Goal: Task Accomplishment & Management: Complete application form

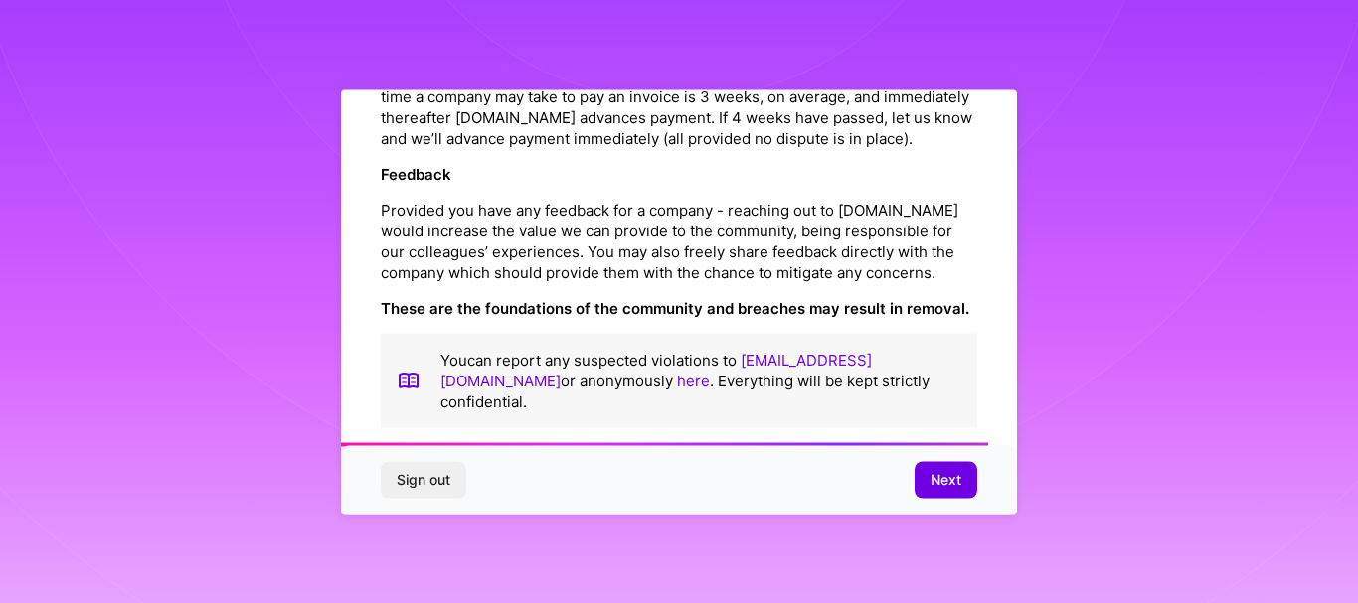
scroll to position [2351, 0]
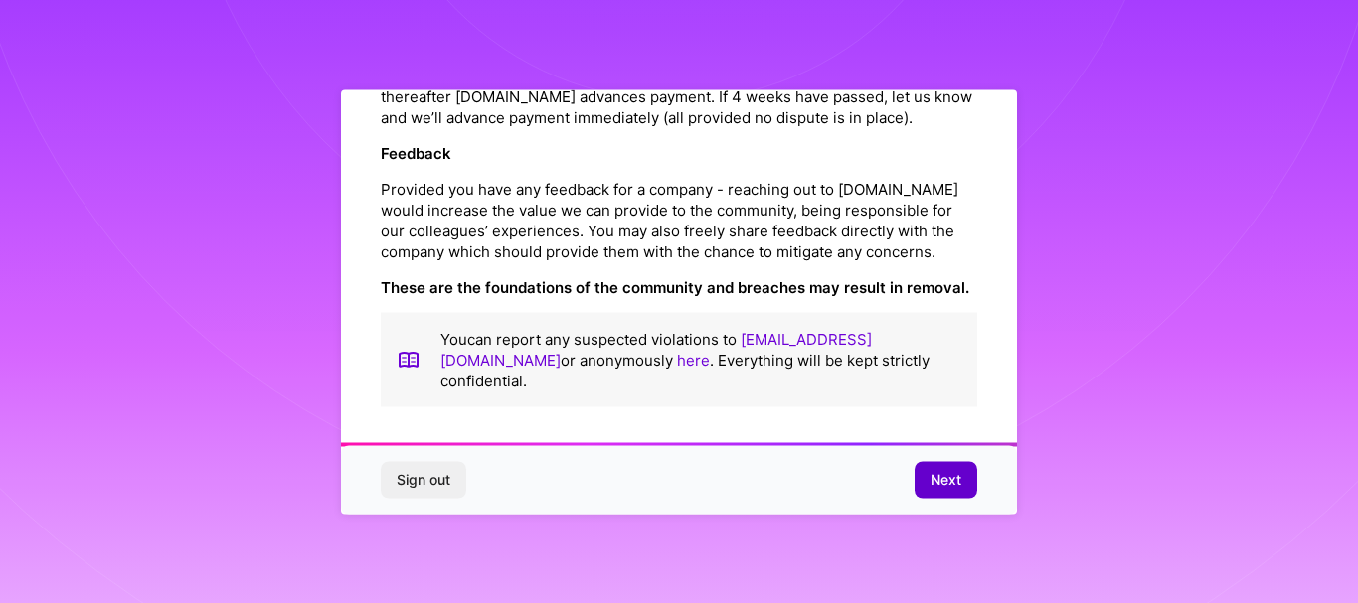
click at [954, 497] on button "Next" at bounding box center [945, 480] width 63 height 36
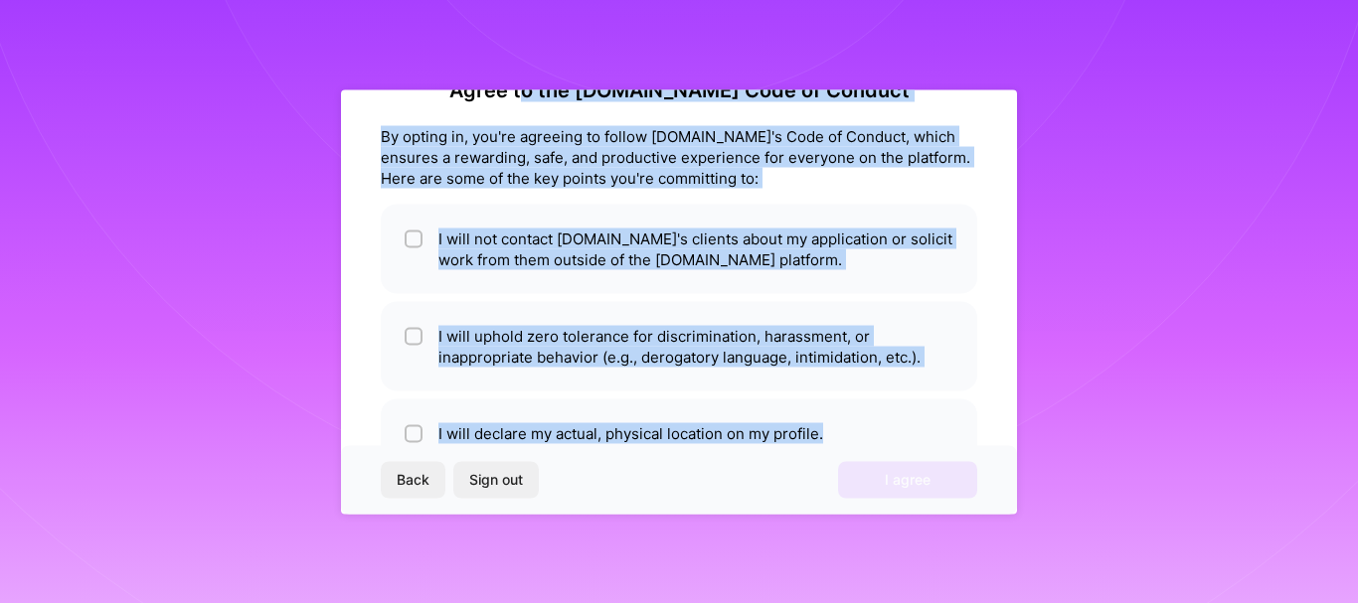
scroll to position [0, 0]
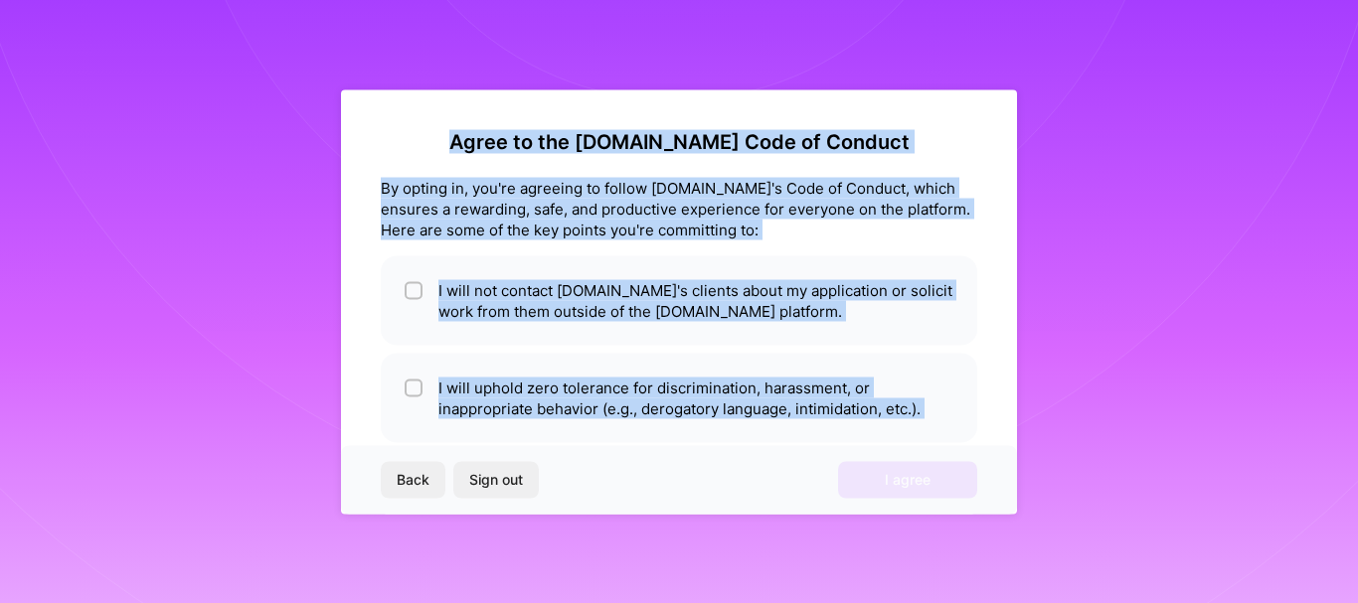
drag, startPoint x: 865, startPoint y: 398, endPoint x: 457, endPoint y: 140, distance: 481.9
click at [457, 140] on div "Agree to the [DOMAIN_NAME] Code of Conduct By opting in, you're agreeing to fol…" at bounding box center [679, 324] width 596 height 390
copy div "Agree to the [DOMAIN_NAME] Code of Conduct By opting in, you're agreeing to fol…"
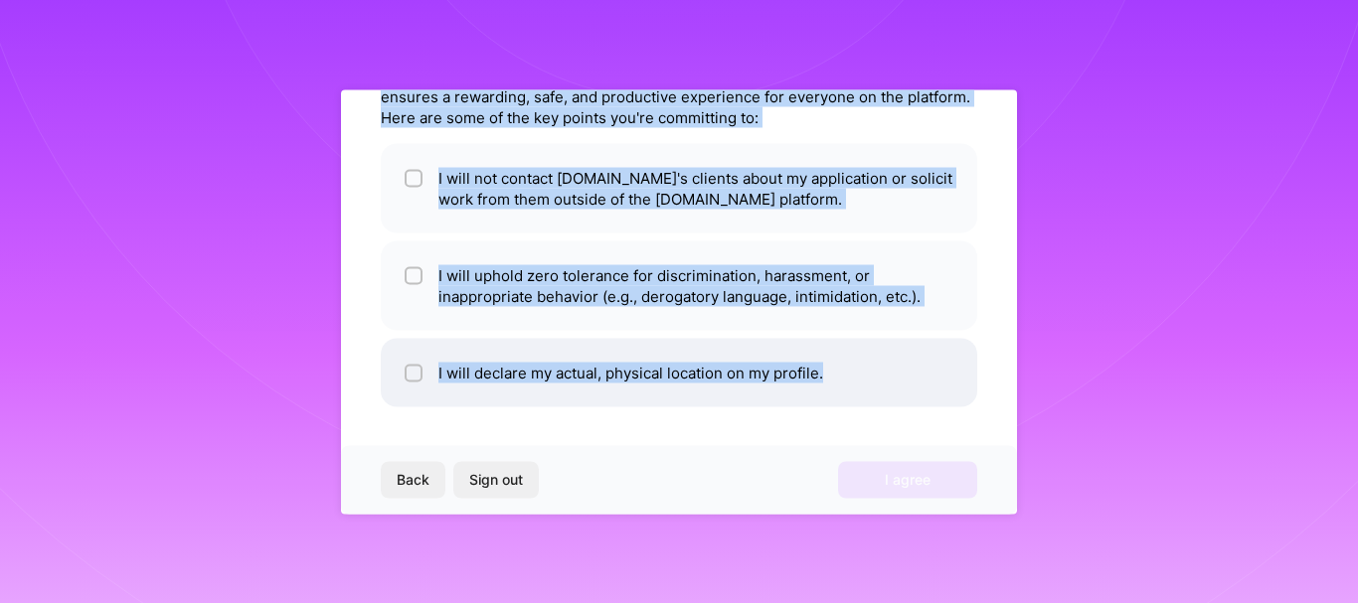
click at [752, 399] on li "I will declare my actual, physical location on my profile." at bounding box center [679, 372] width 596 height 69
checkbox input "true"
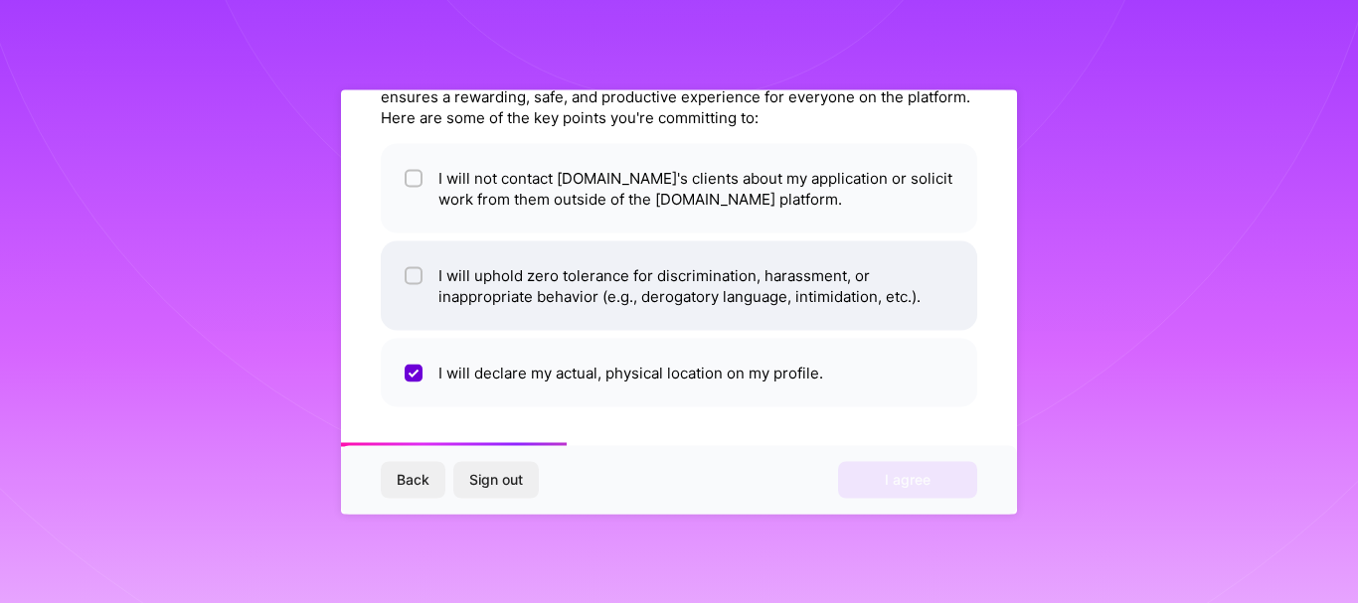
click at [881, 258] on li "I will uphold zero tolerance for discrimination, harassment, or inappropriate b…" at bounding box center [679, 284] width 596 height 89
checkbox input "true"
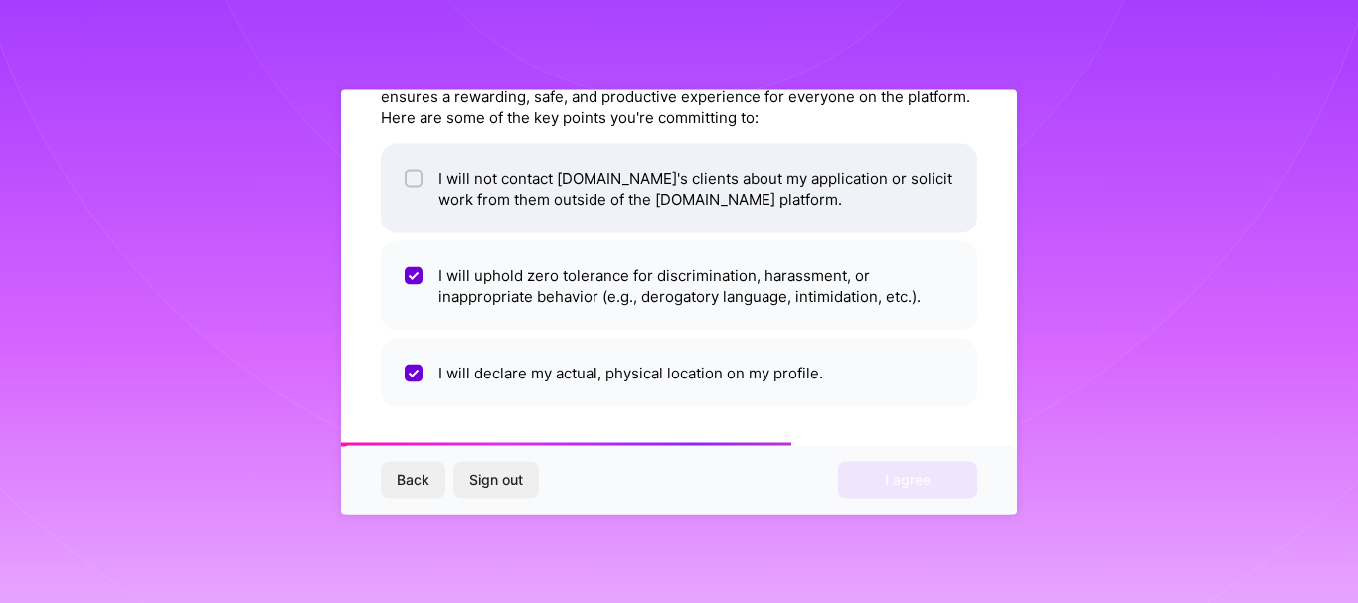
click at [645, 231] on li "I will not contact [DOMAIN_NAME]'s clients about my application or solicit work…" at bounding box center [679, 187] width 596 height 89
checkbox input "true"
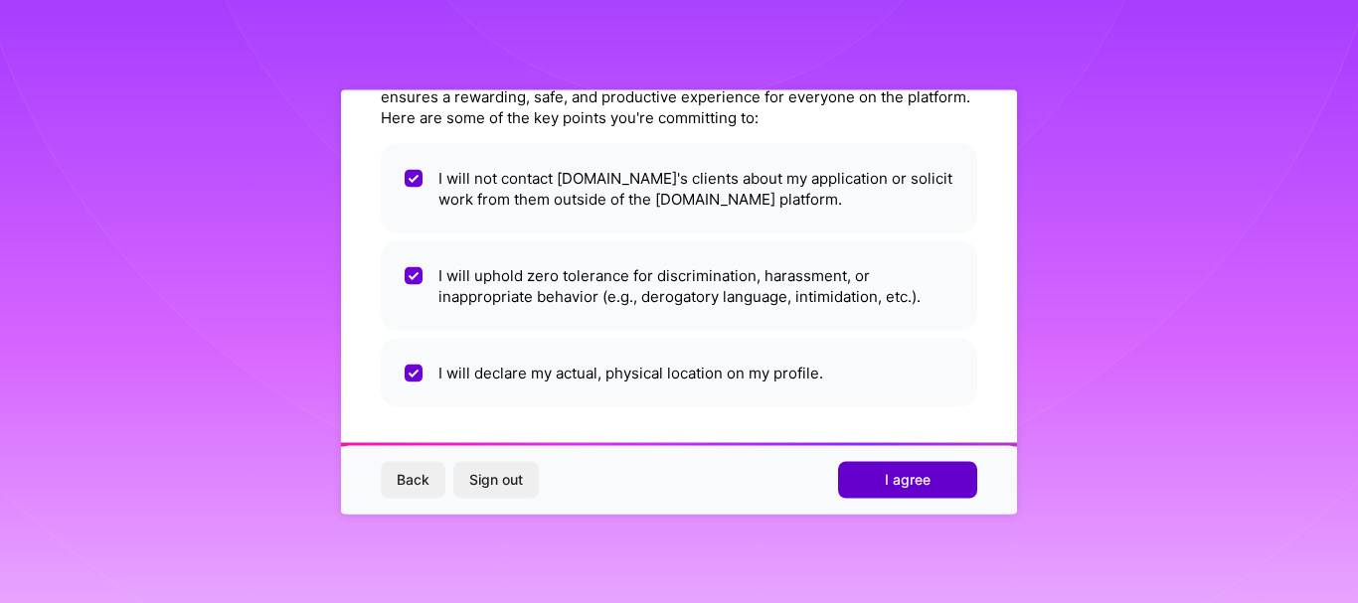
click at [921, 479] on span "I agree" at bounding box center [907, 480] width 46 height 20
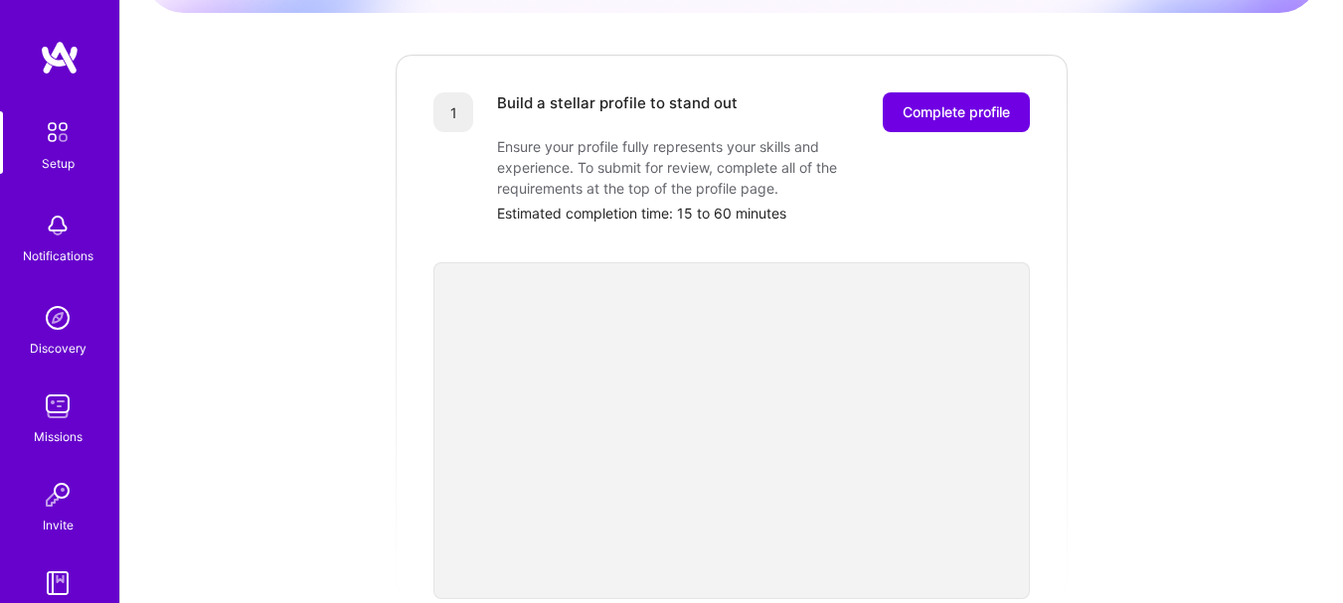
scroll to position [256, 0]
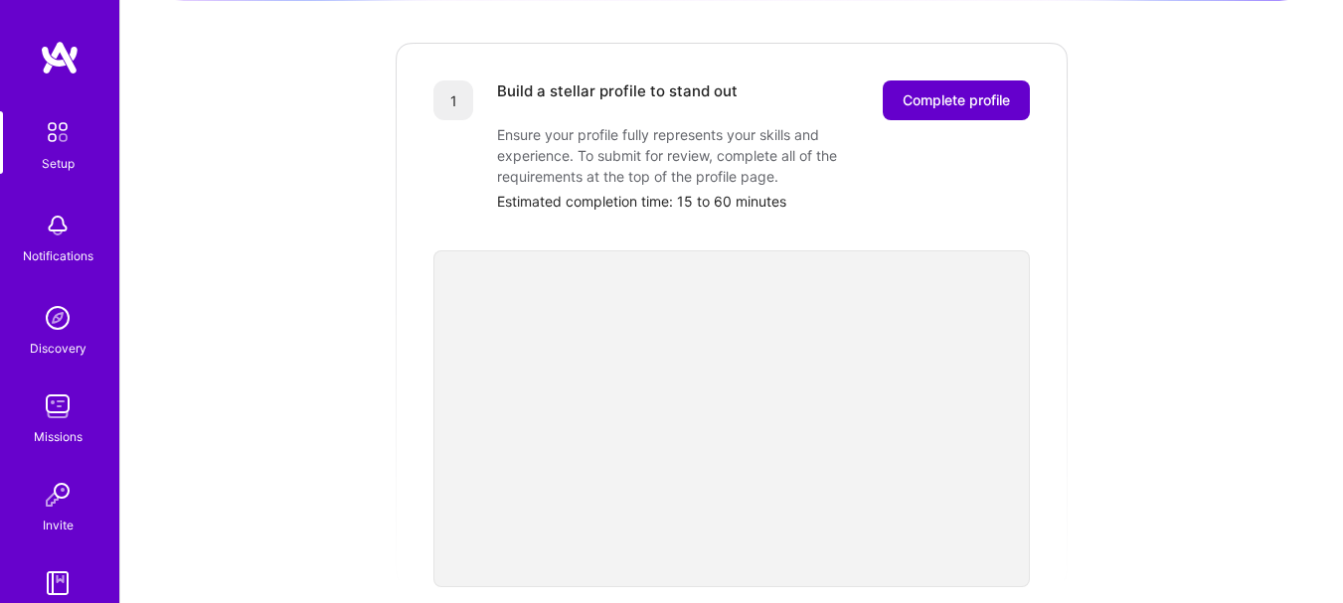
click at [951, 98] on button "Complete profile" at bounding box center [955, 100] width 147 height 40
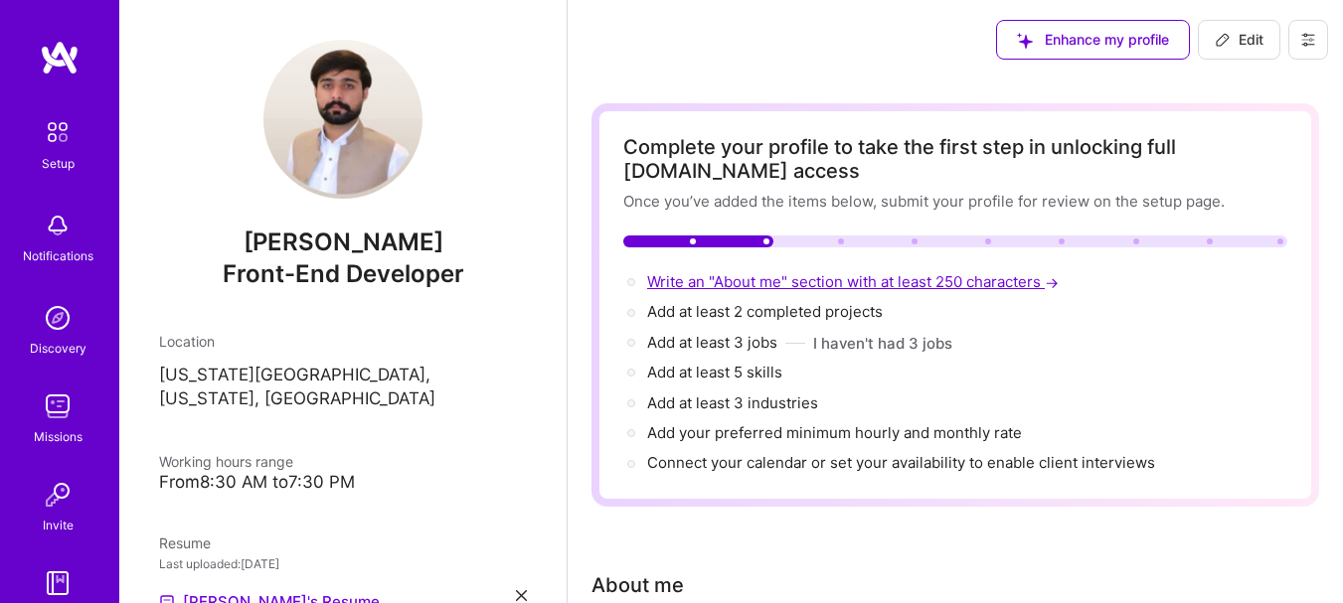
click at [1036, 282] on span "Write an "About me" section with at least 250 characters →" at bounding box center [854, 281] width 415 height 19
select select "US"
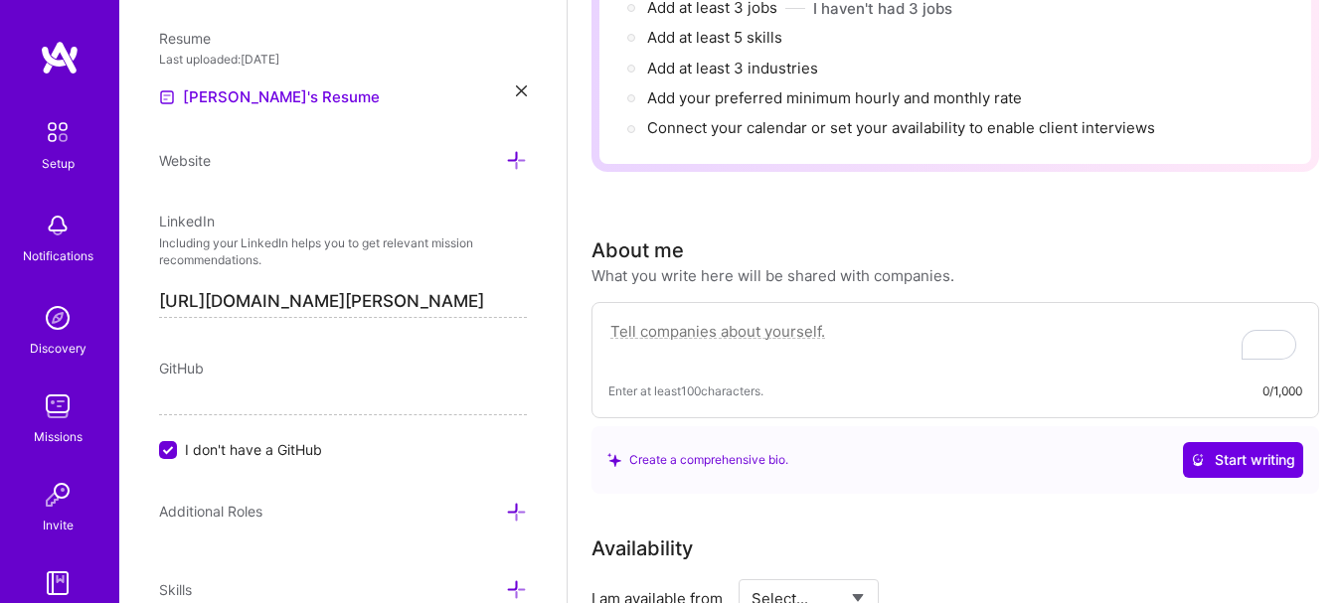
scroll to position [341, 0]
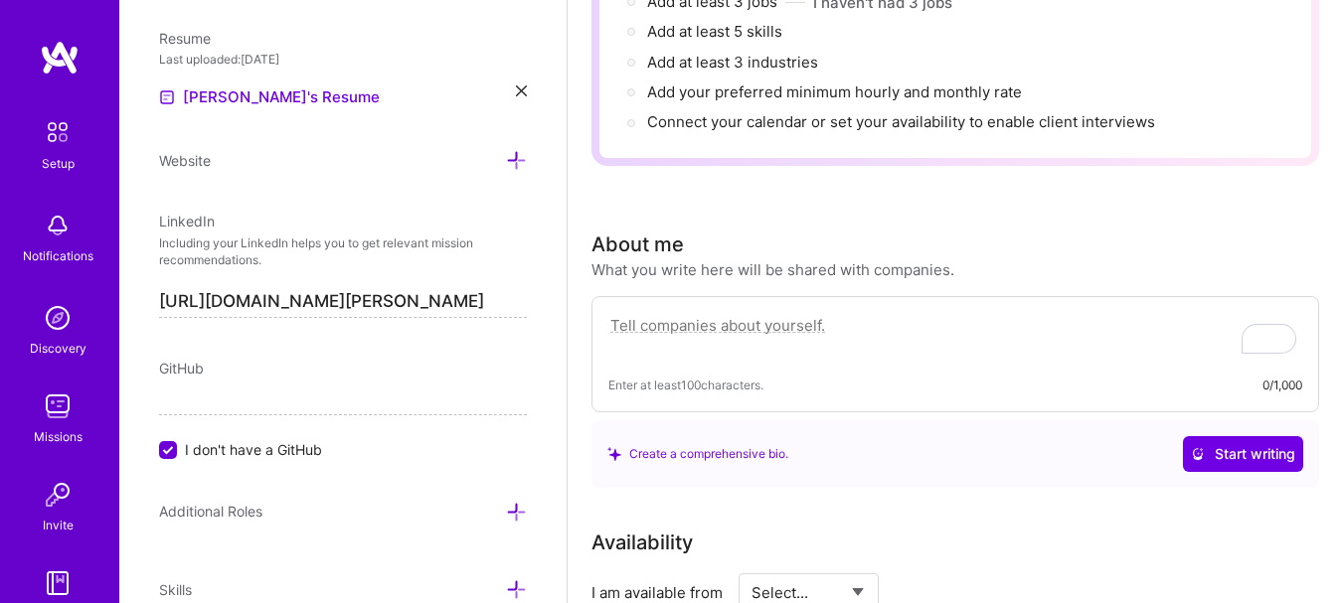
paste textarea "I’m a Software Engineering graduate with over a year of experience, passionate …"
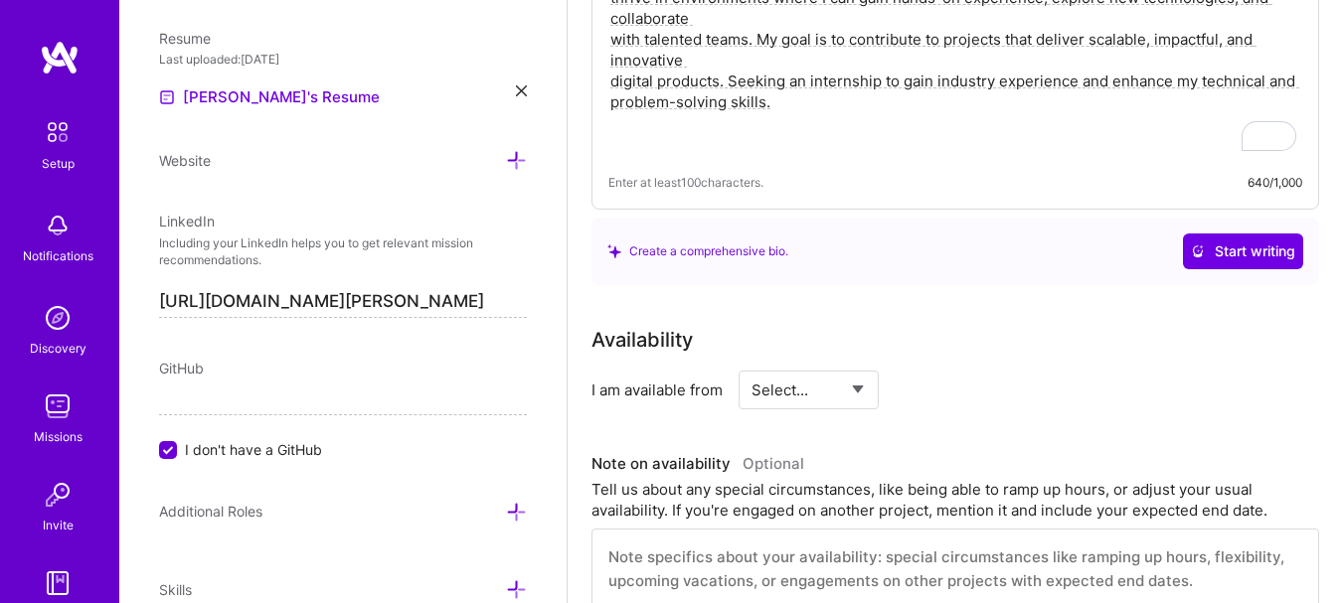
scroll to position [775, 0]
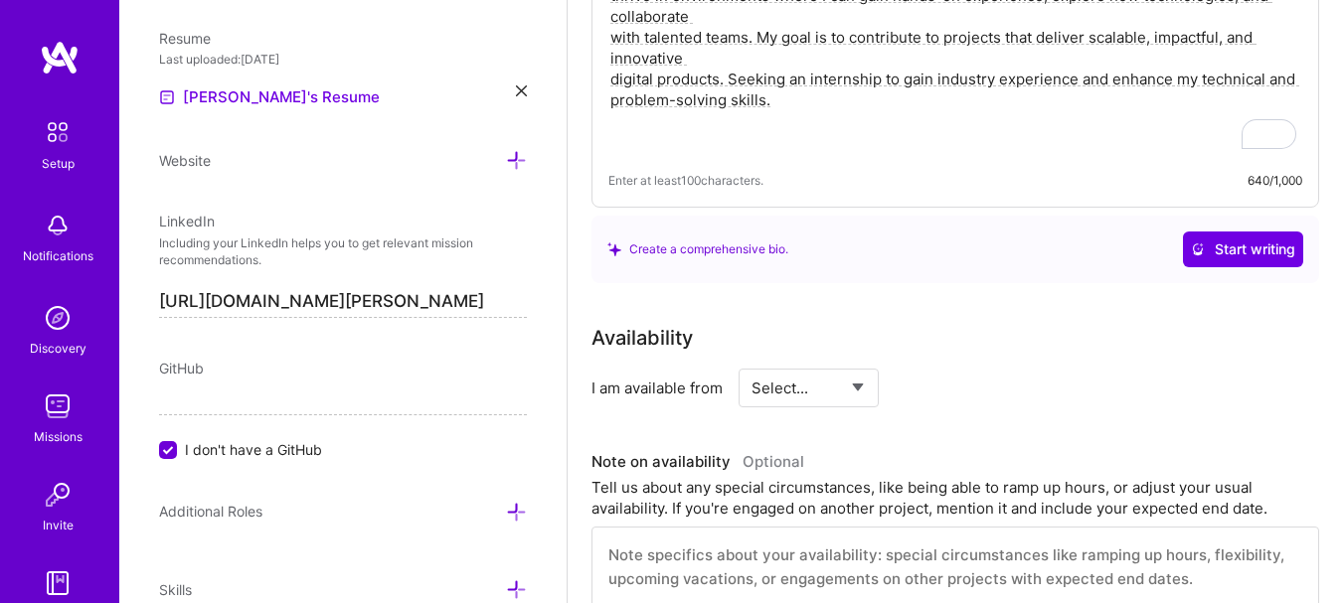
type textarea "I’m a Software Engineering graduate with over a year of experience, passionate …"
click at [836, 397] on select "Select... Right Now Future Date Not Available" at bounding box center [808, 388] width 114 height 51
select select "Right Now"
click at [751, 363] on select "Select... Right Now Future Date Not Available" at bounding box center [808, 388] width 114 height 51
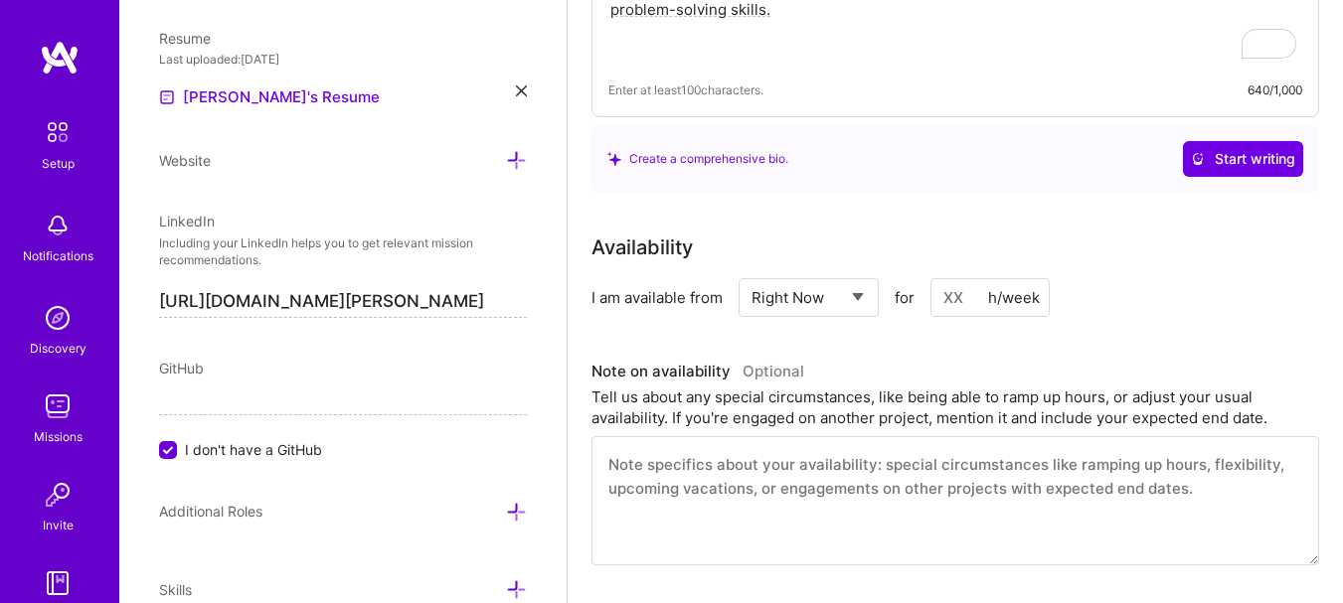
scroll to position [867, 0]
click at [956, 305] on input at bounding box center [989, 296] width 119 height 39
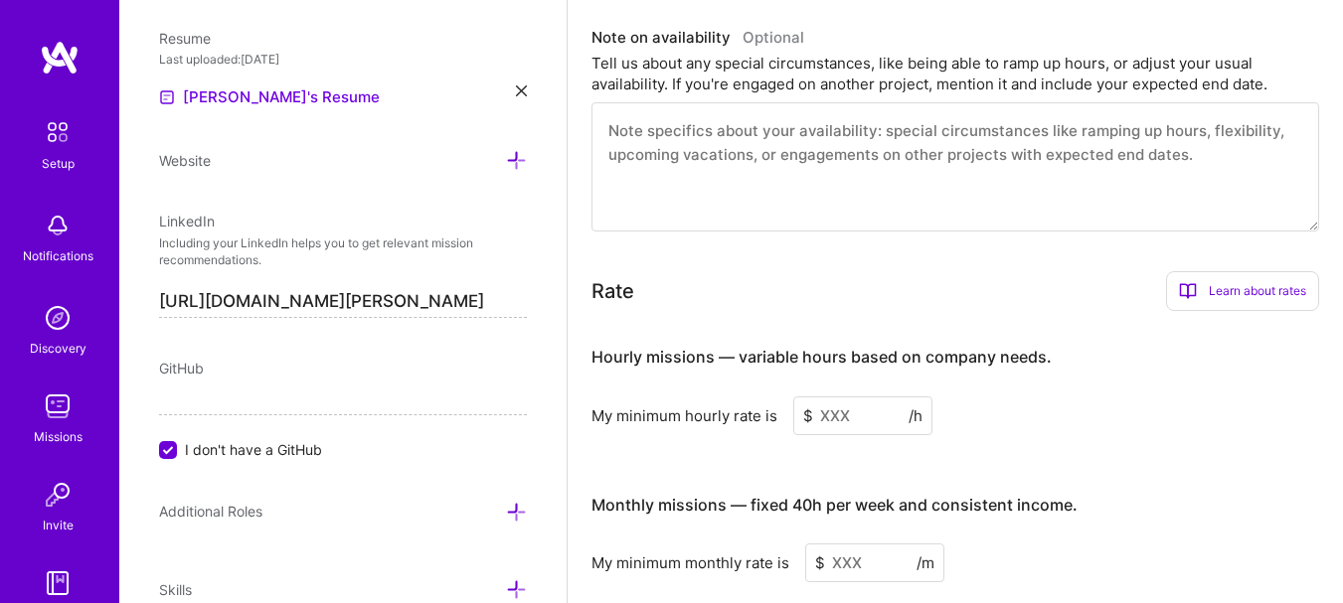
scroll to position [1201, 0]
type input "30"
click at [853, 422] on input at bounding box center [862, 414] width 139 height 39
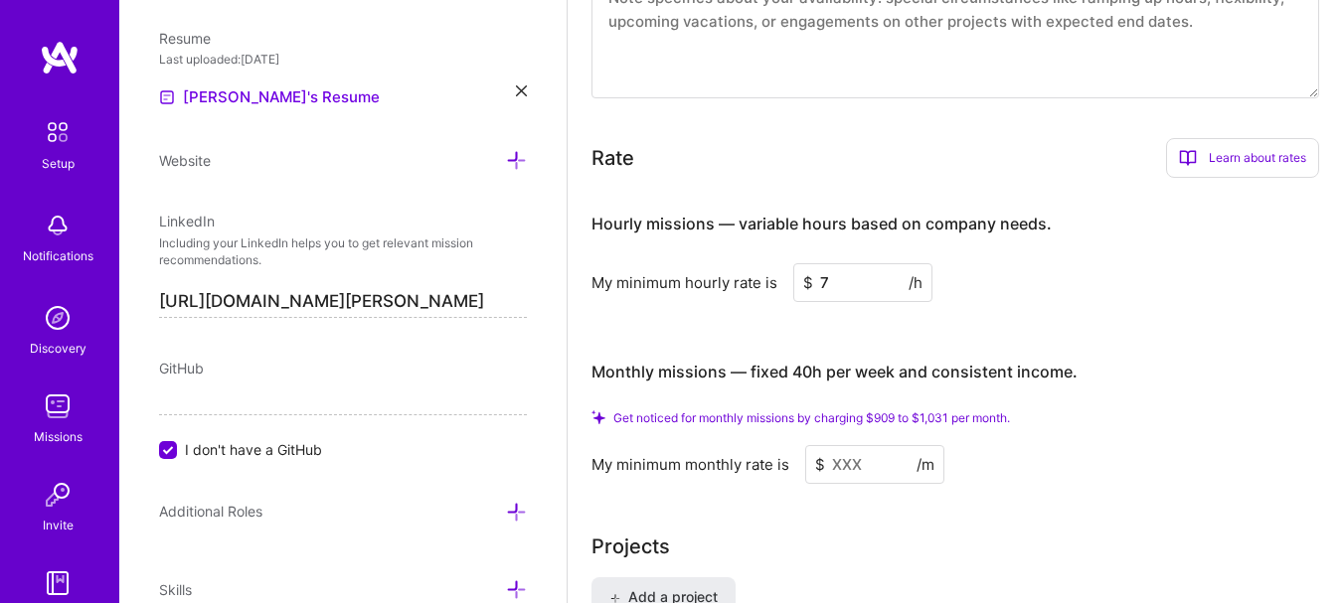
scroll to position [1334, 0]
type input "7"
click at [849, 471] on input at bounding box center [874, 463] width 139 height 39
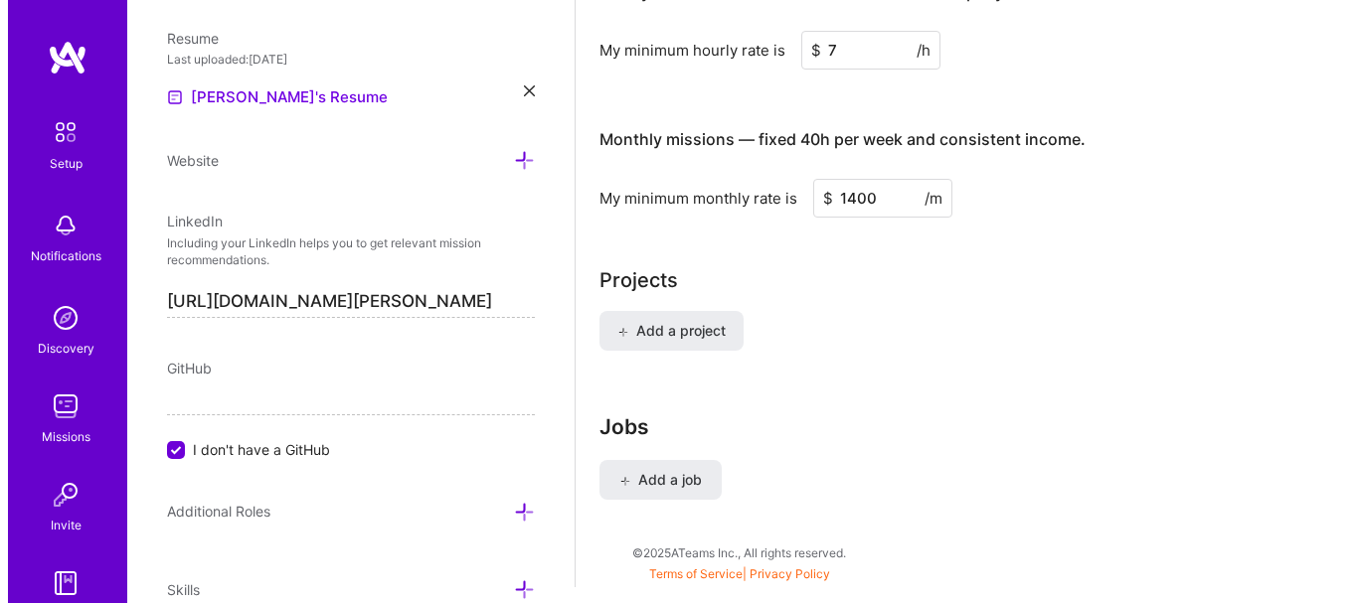
scroll to position [1533, 0]
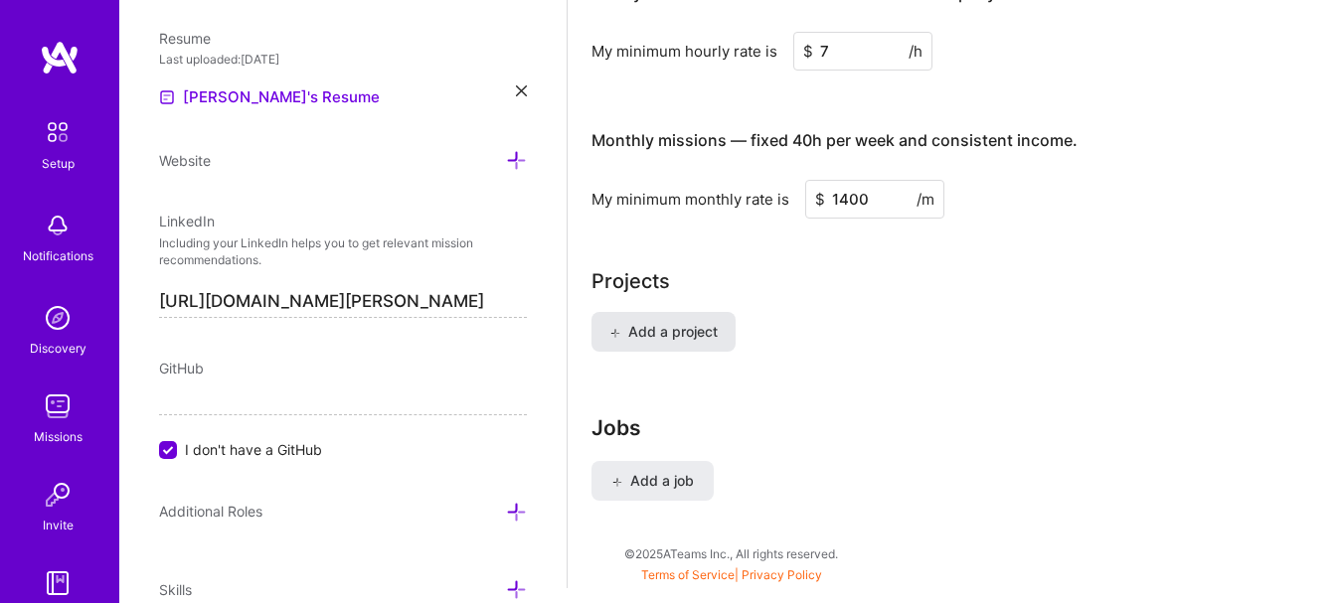
type input "1400"
click at [698, 340] on span "Add a project" at bounding box center [663, 332] width 108 height 20
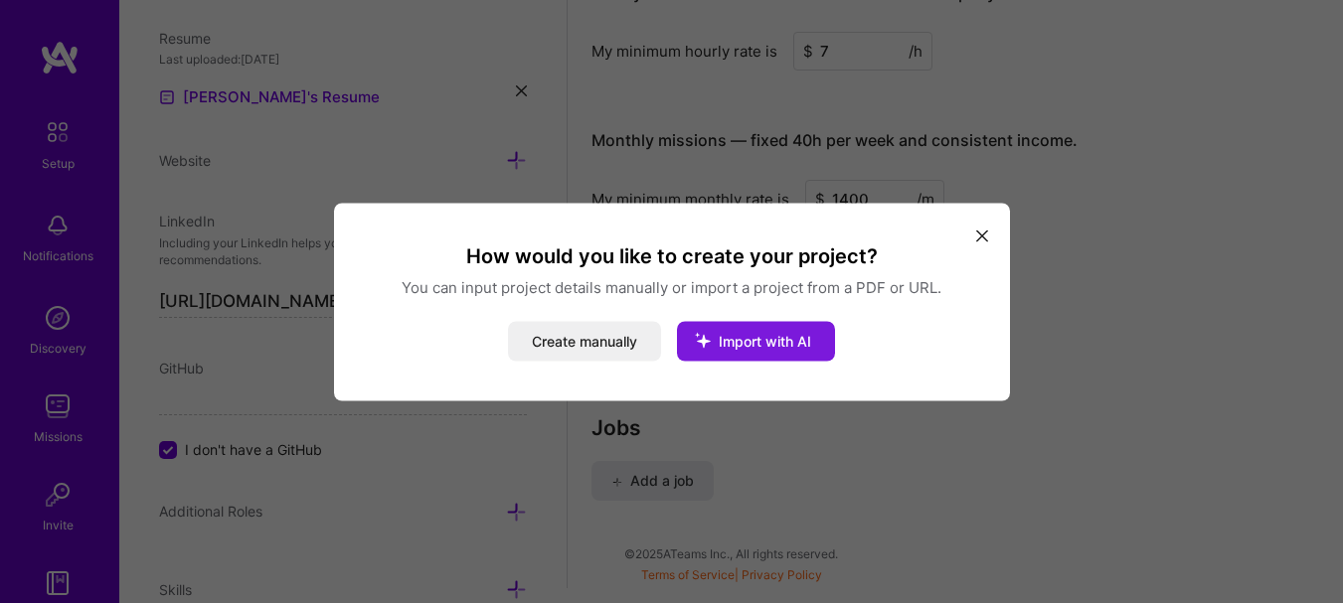
click at [762, 338] on span "Import with AI" at bounding box center [765, 340] width 92 height 17
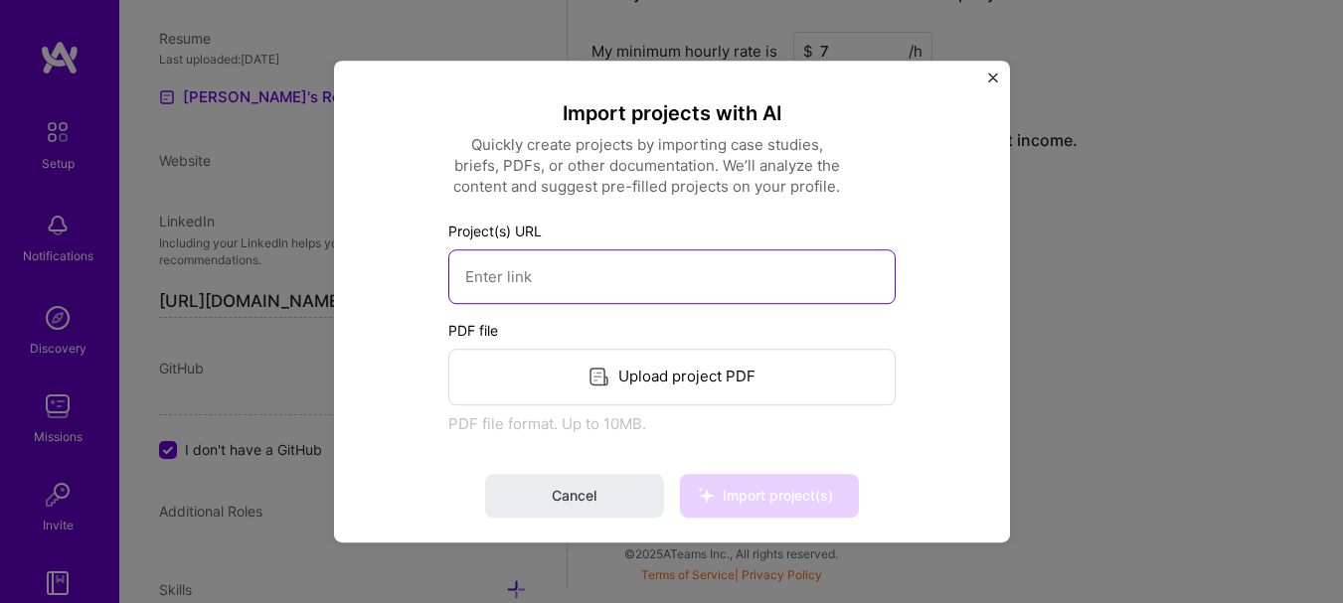
click at [769, 289] on input at bounding box center [671, 276] width 447 height 55
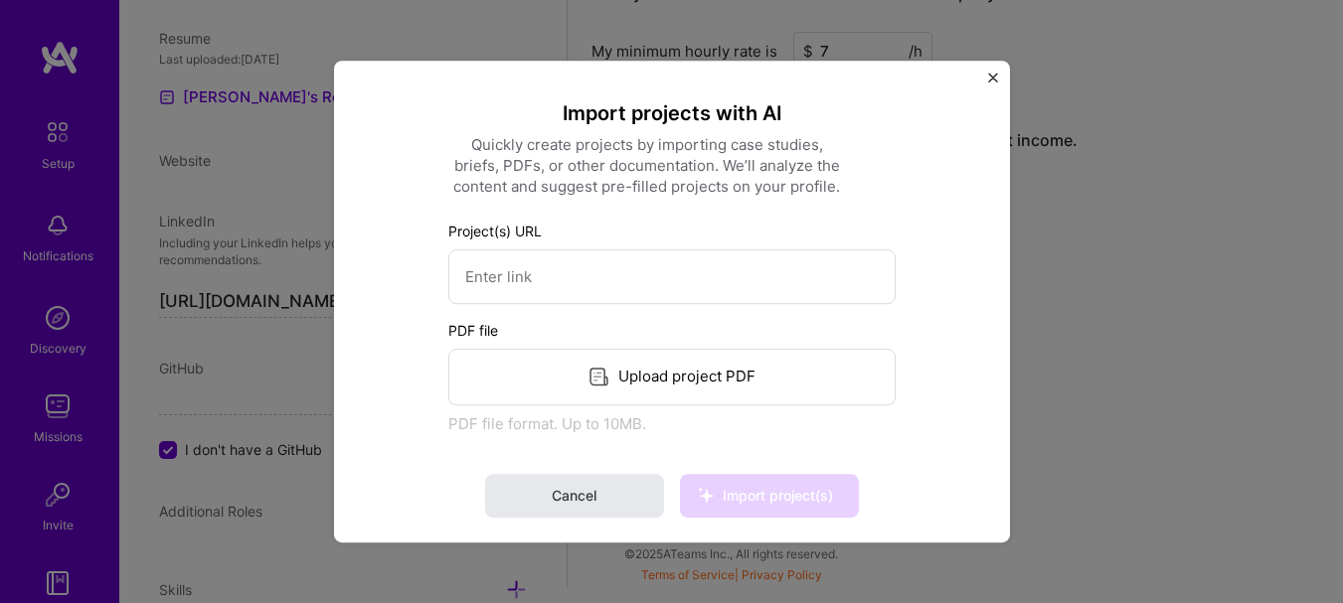
click at [591, 476] on button "Cancel" at bounding box center [574, 496] width 179 height 44
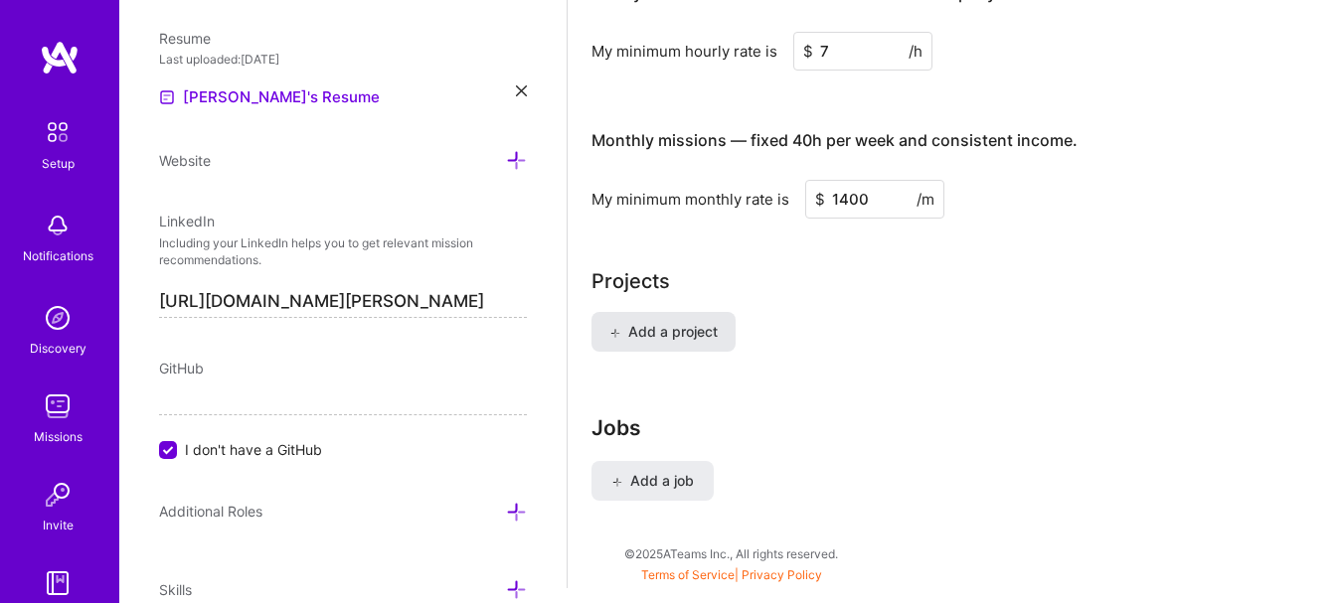
click at [702, 323] on span "Add a project" at bounding box center [663, 332] width 108 height 20
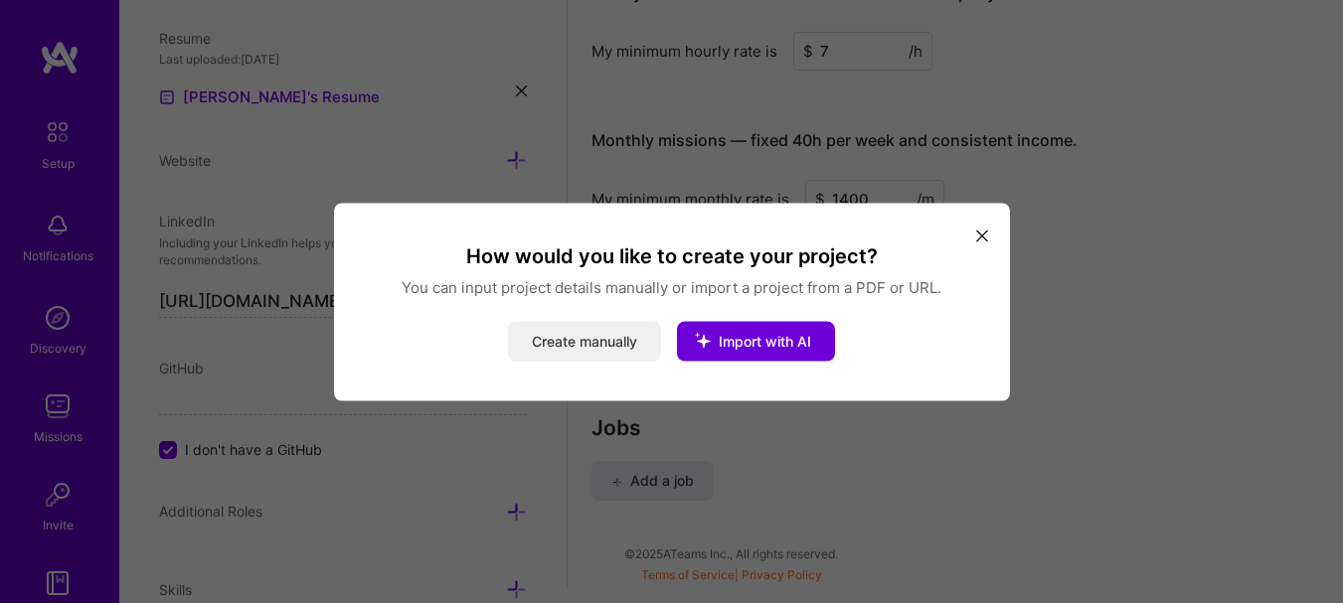
click at [583, 343] on button "Create manually" at bounding box center [584, 341] width 153 height 40
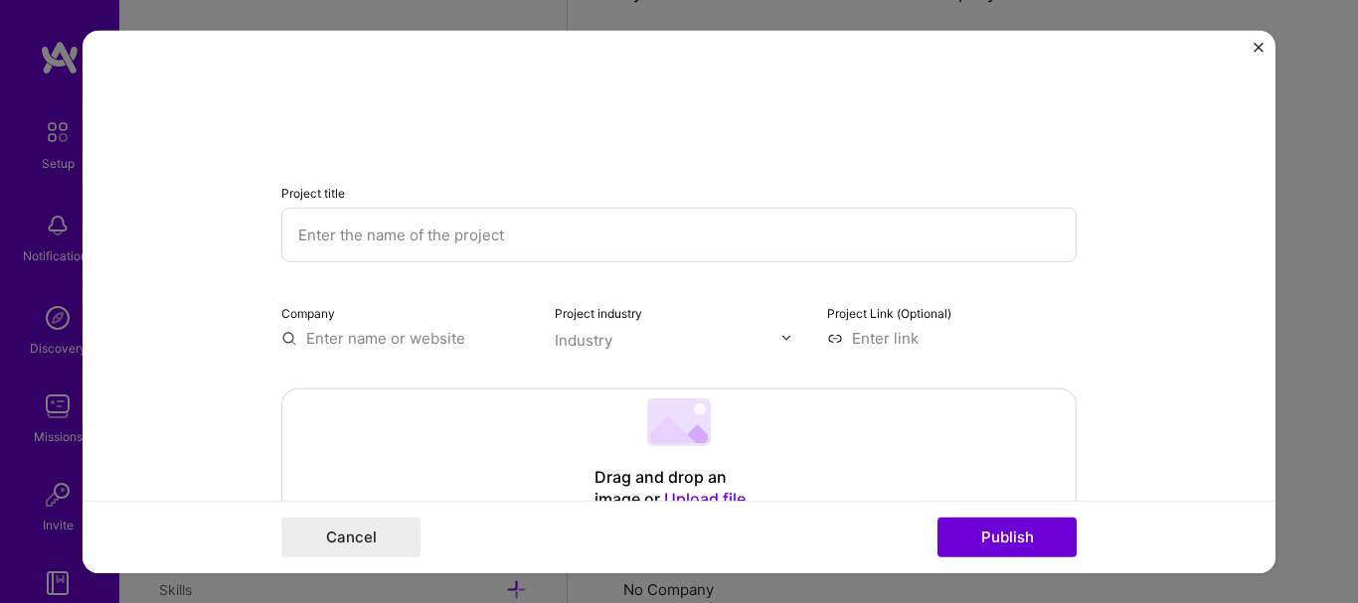
click at [620, 242] on input "text" at bounding box center [678, 234] width 795 height 55
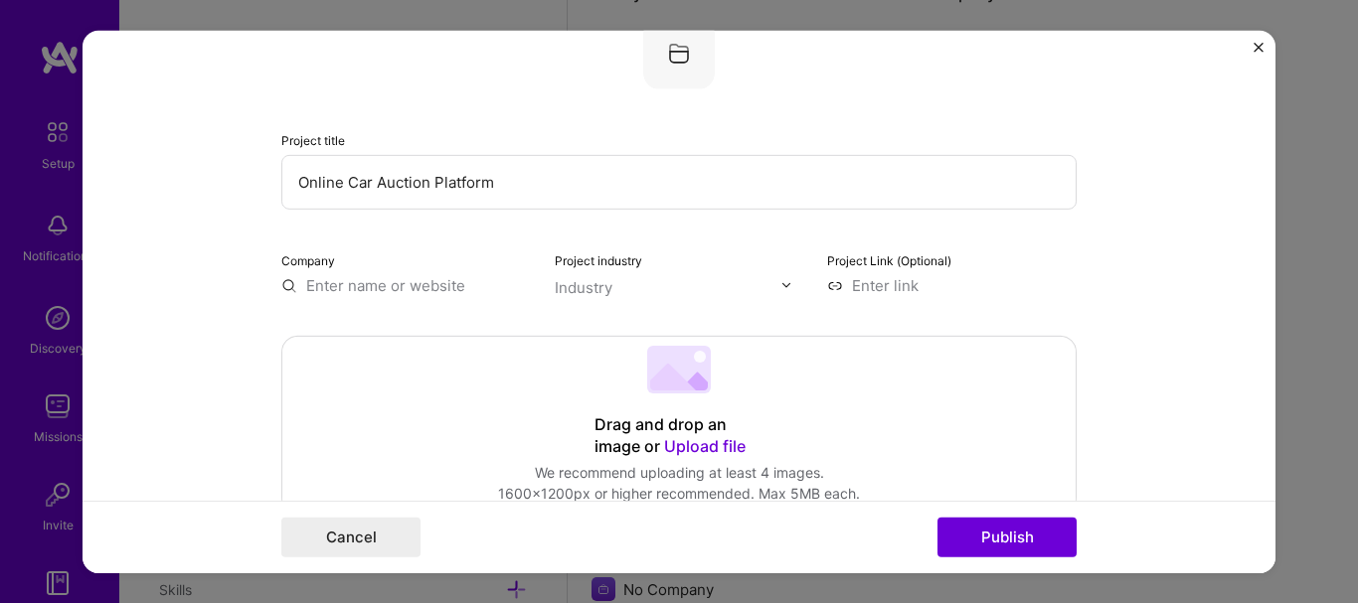
scroll to position [81, 0]
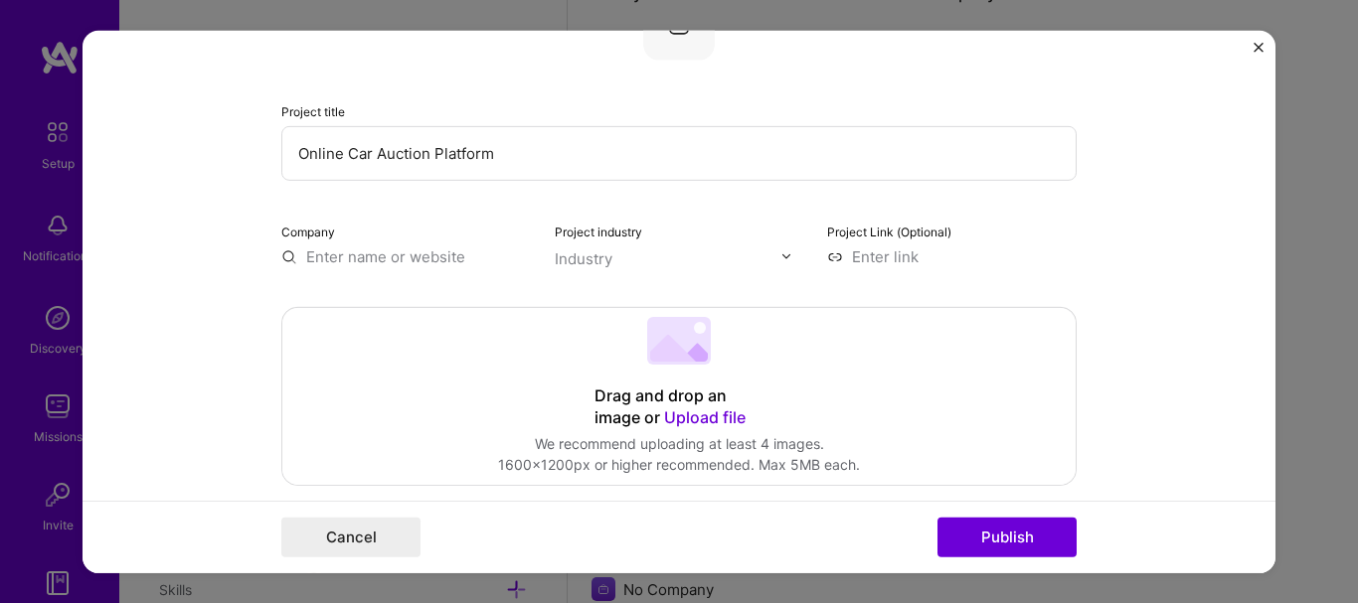
type input "Online Car Auction Platform"
click at [677, 264] on input "text" at bounding box center [668, 257] width 227 height 21
type input "w"
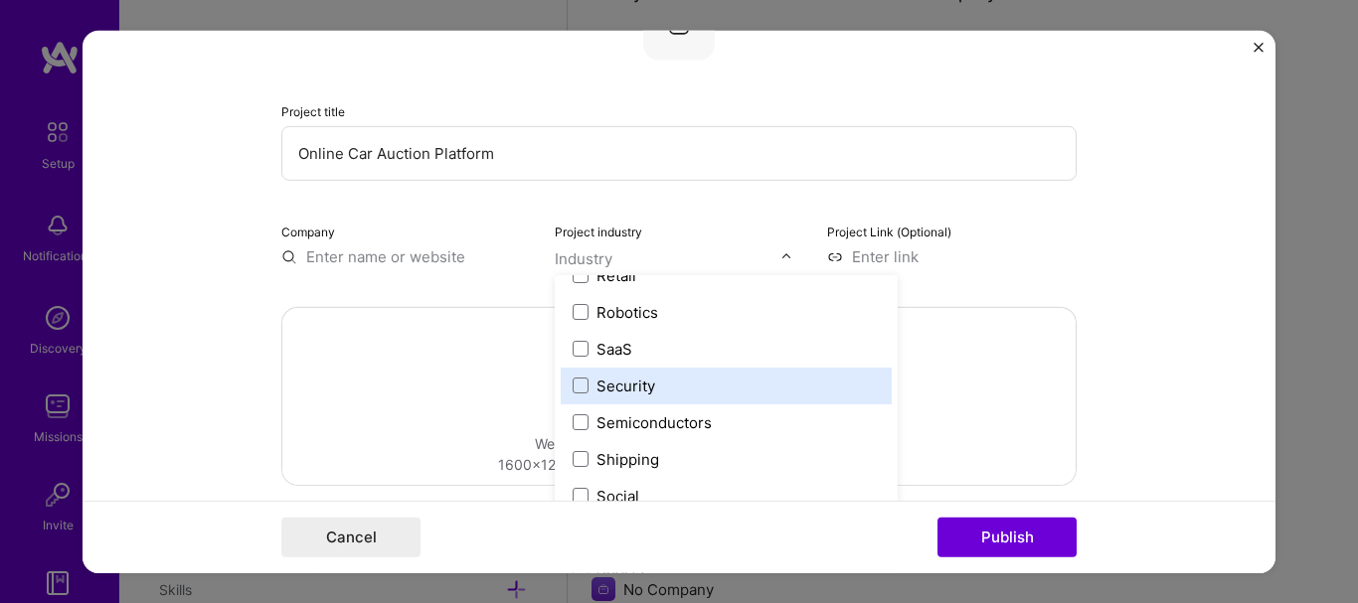
scroll to position [3921, 0]
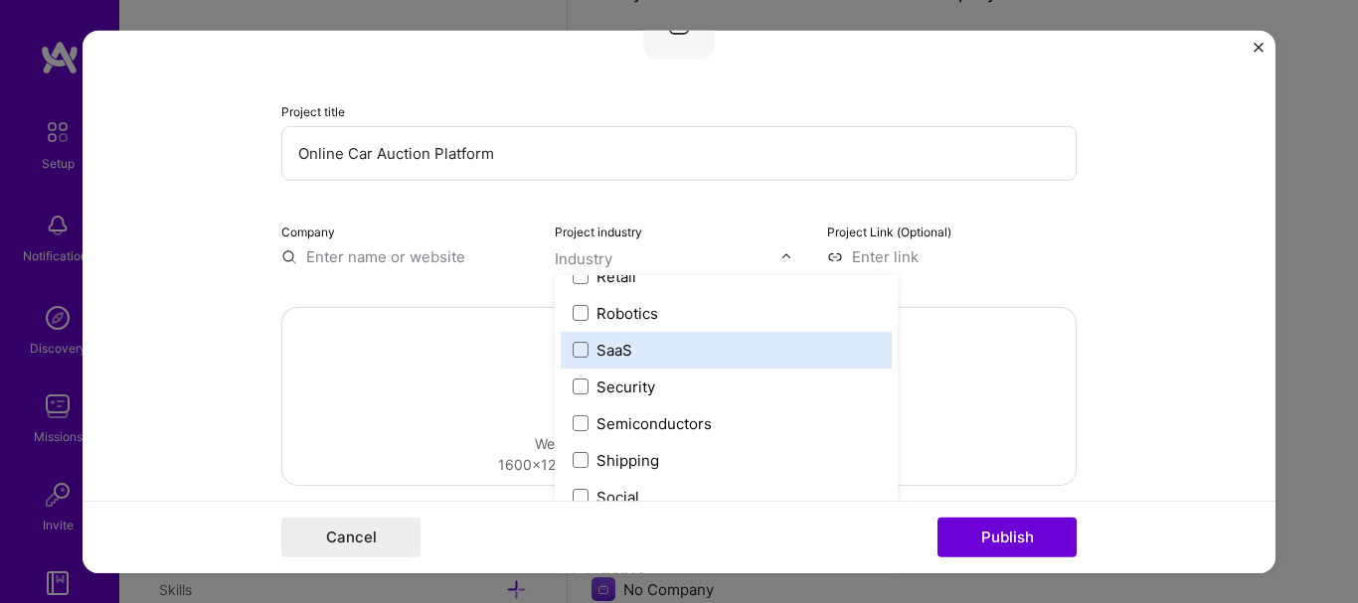
click at [664, 361] on div "SaaS" at bounding box center [725, 349] width 331 height 37
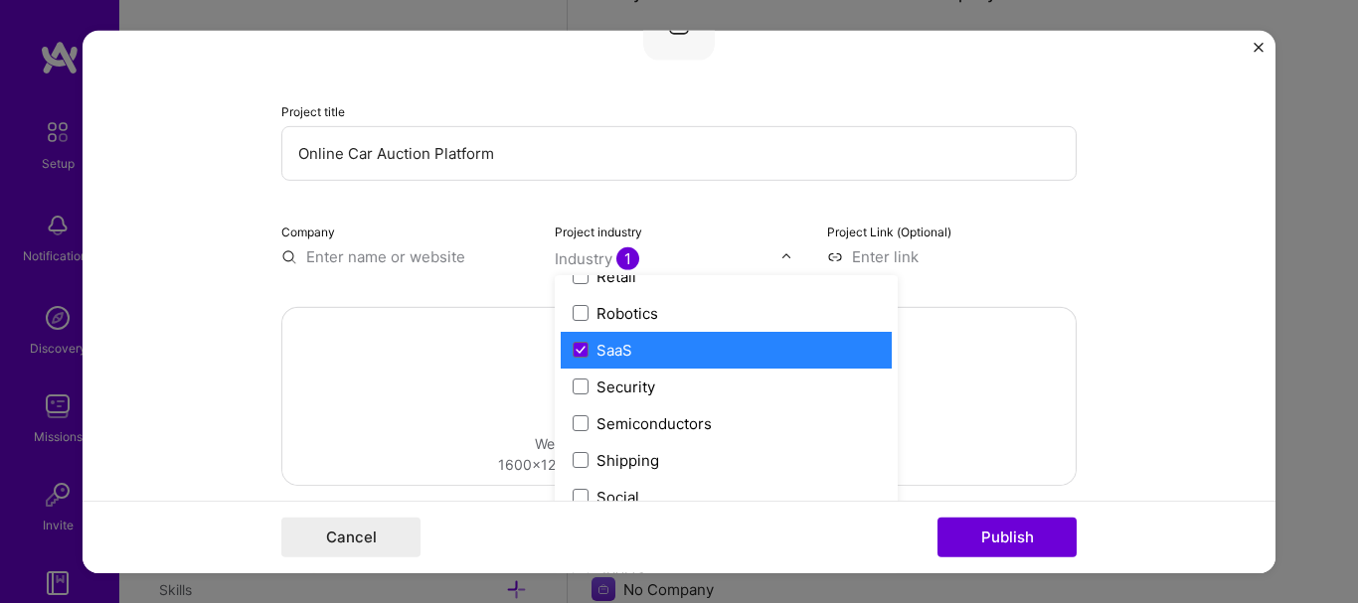
click at [417, 255] on input "text" at bounding box center [405, 255] width 249 height 21
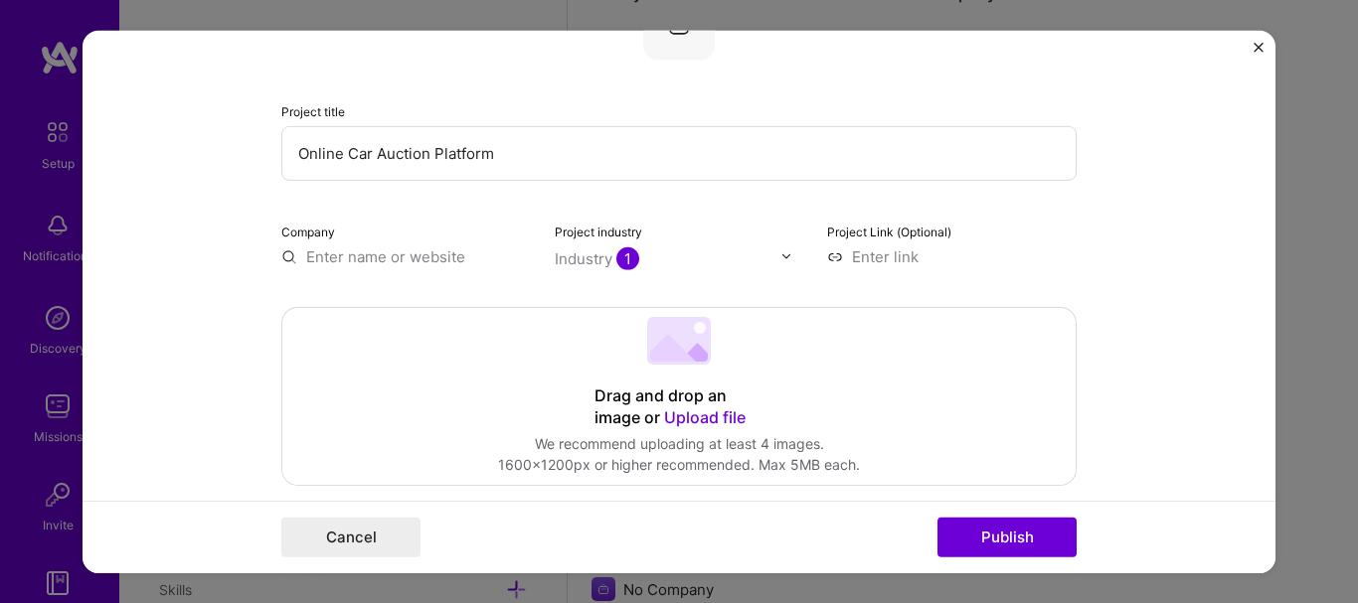
click at [864, 254] on input at bounding box center [951, 255] width 249 height 21
type input "[URL][DOMAIN_NAME]"
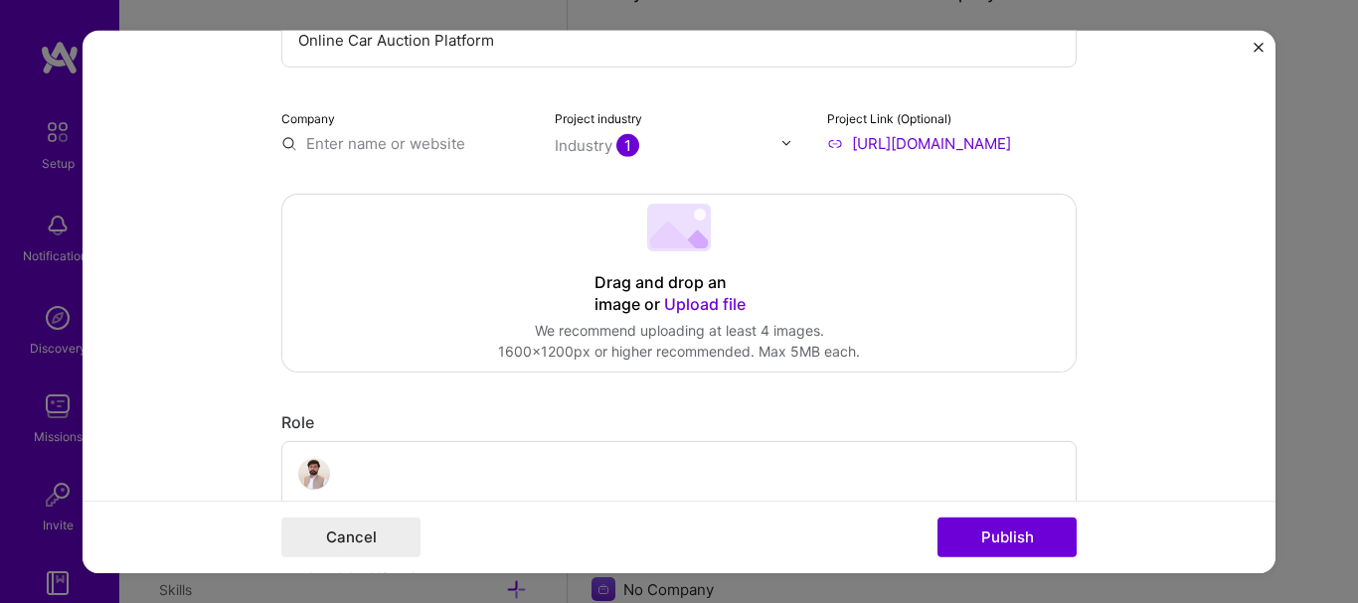
scroll to position [196, 0]
click at [746, 252] on div "Drag and drop an image or Upload file Upload file We recommend uploading at lea…" at bounding box center [678, 281] width 793 height 177
click at [689, 294] on span "Upload file" at bounding box center [704, 302] width 81 height 20
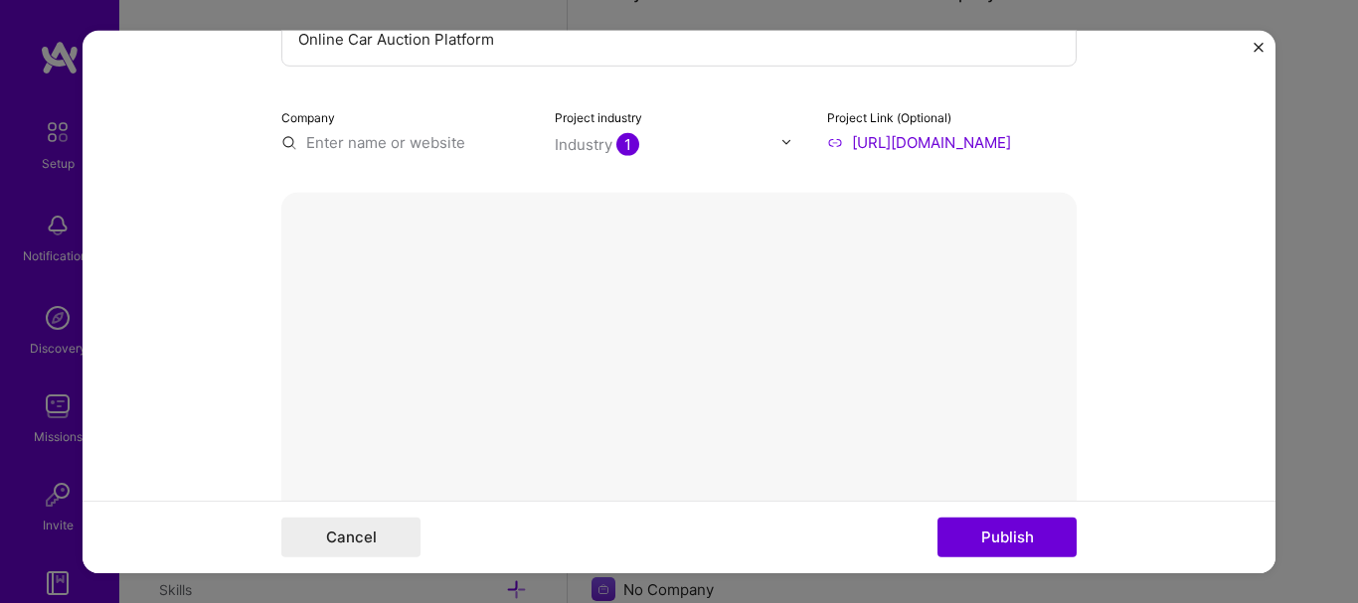
click at [261, 35] on form "Project title Online Car Auction Platform Company Project industry Industry 1 P…" at bounding box center [678, 301] width 1193 height 543
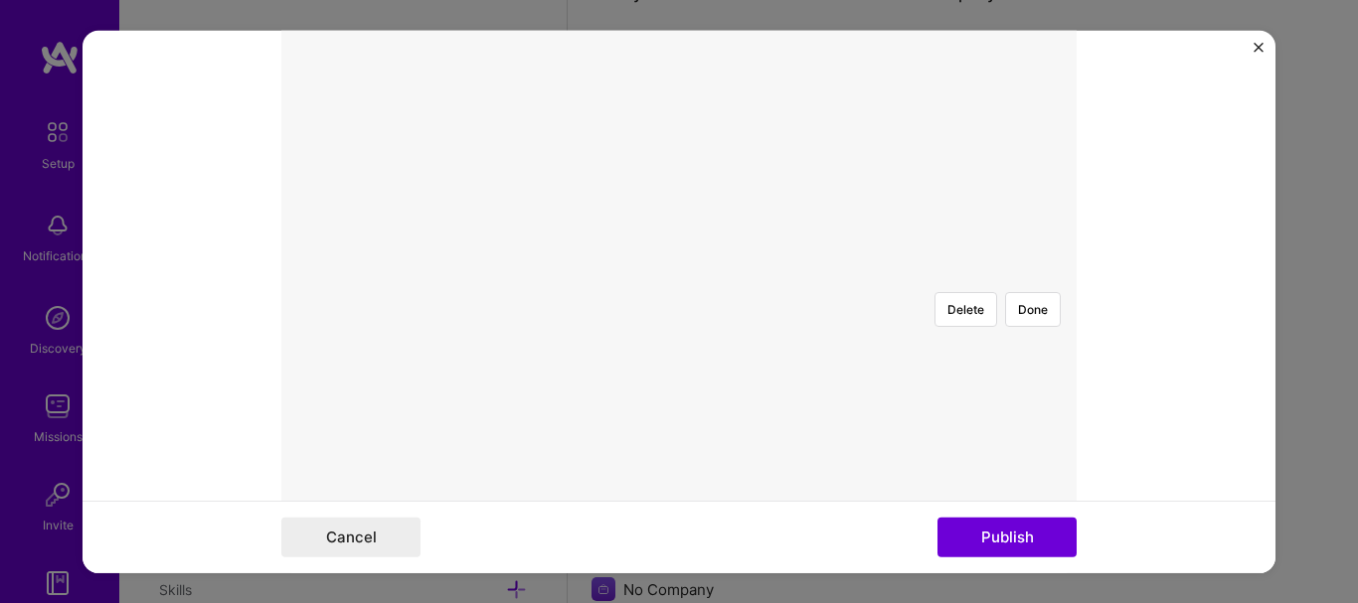
scroll to position [411, 0]
click at [1034, 290] on button "Done" at bounding box center [1033, 307] width 56 height 35
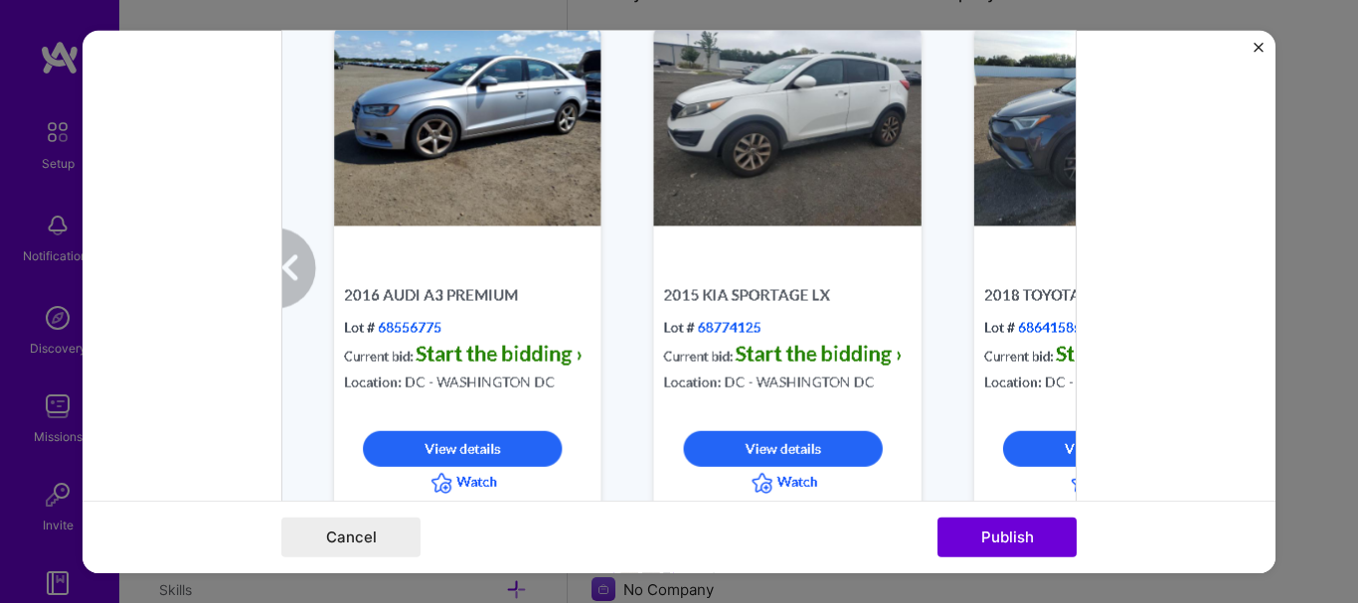
scroll to position [450, 0]
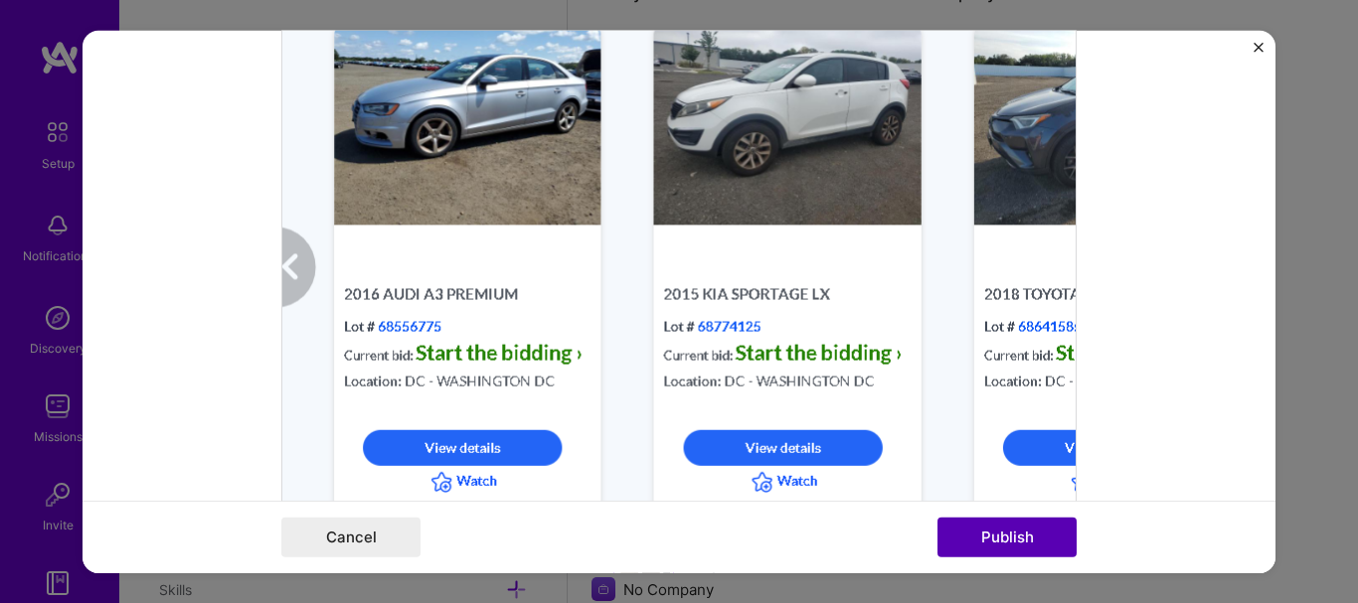
click at [1026, 525] on button "Publish" at bounding box center [1006, 538] width 139 height 40
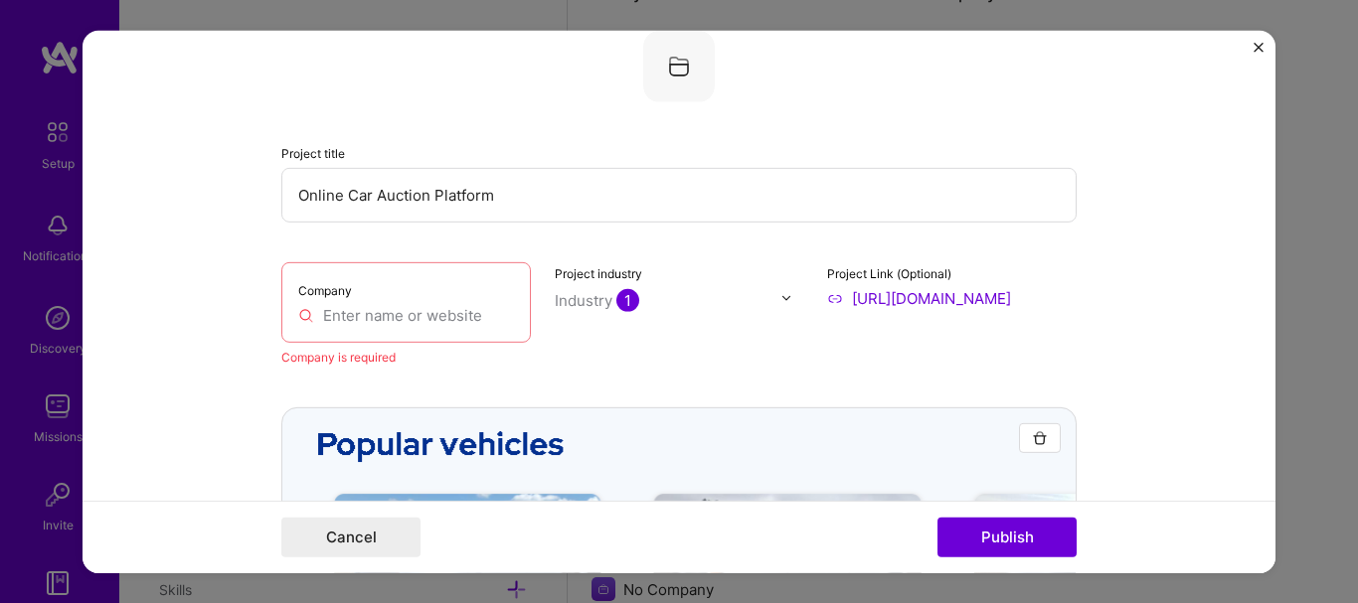
click at [397, 321] on input "text" at bounding box center [406, 314] width 216 height 21
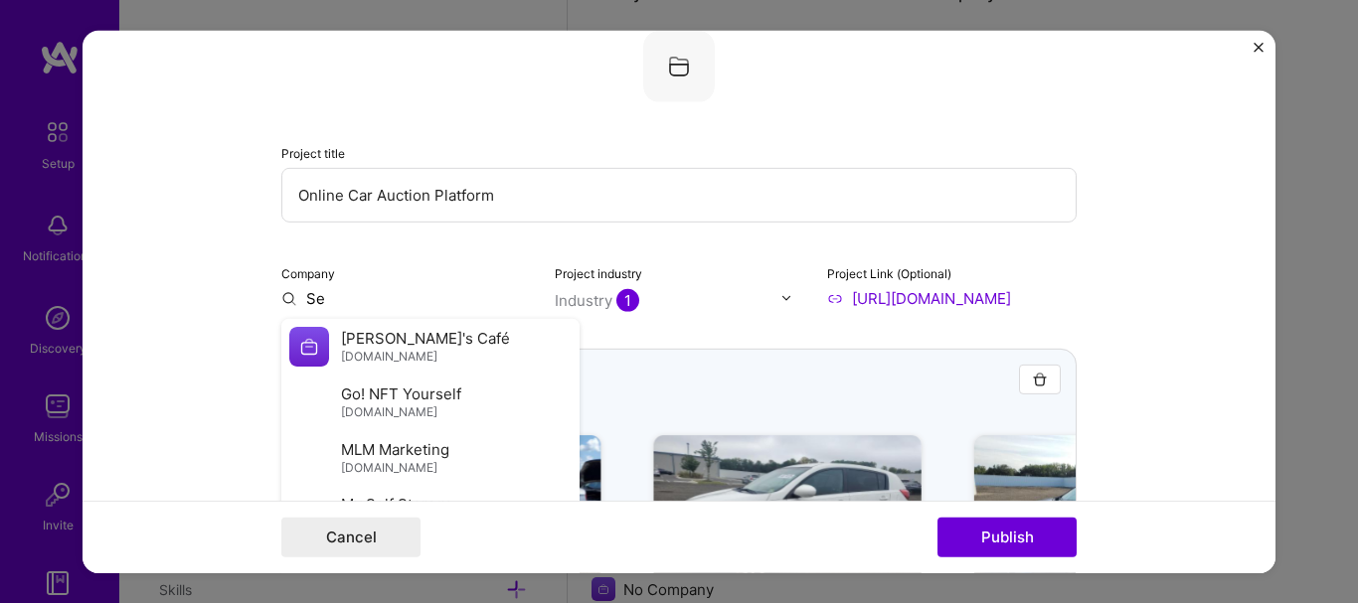
type input "S"
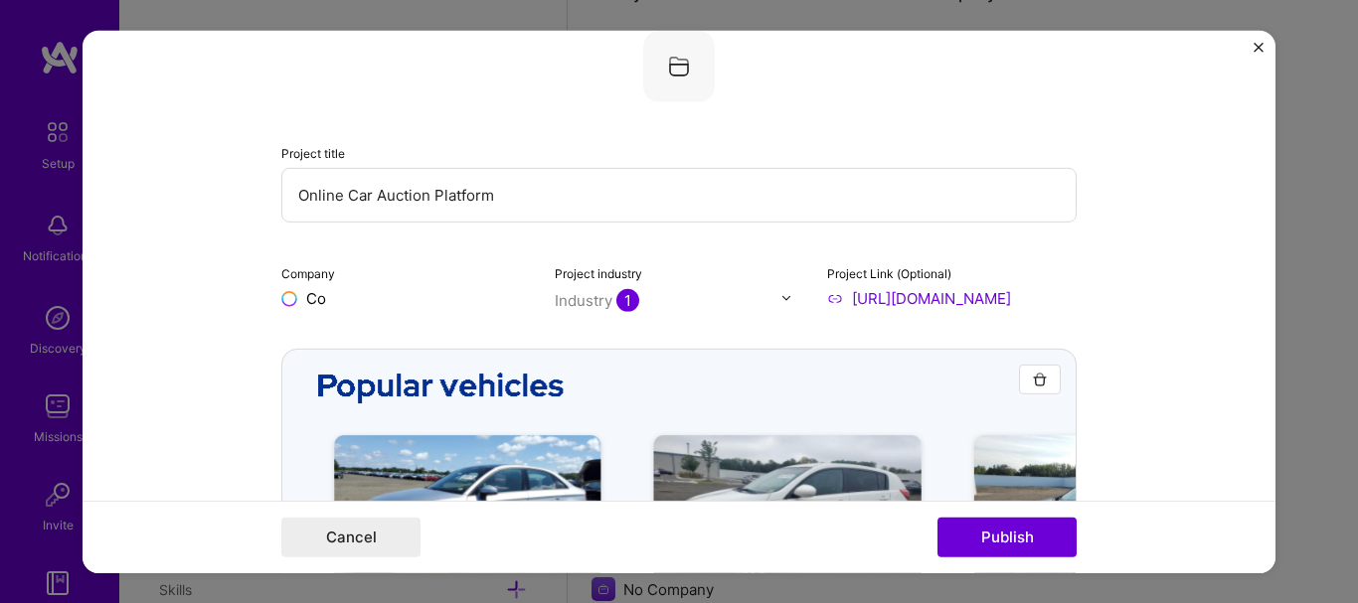
type input "C"
click at [416, 302] on input "text" at bounding box center [405, 297] width 249 height 21
type input "s"
click at [416, 302] on input "text" at bounding box center [405, 297] width 249 height 21
click at [605, 306] on div "Industry 1" at bounding box center [597, 299] width 84 height 21
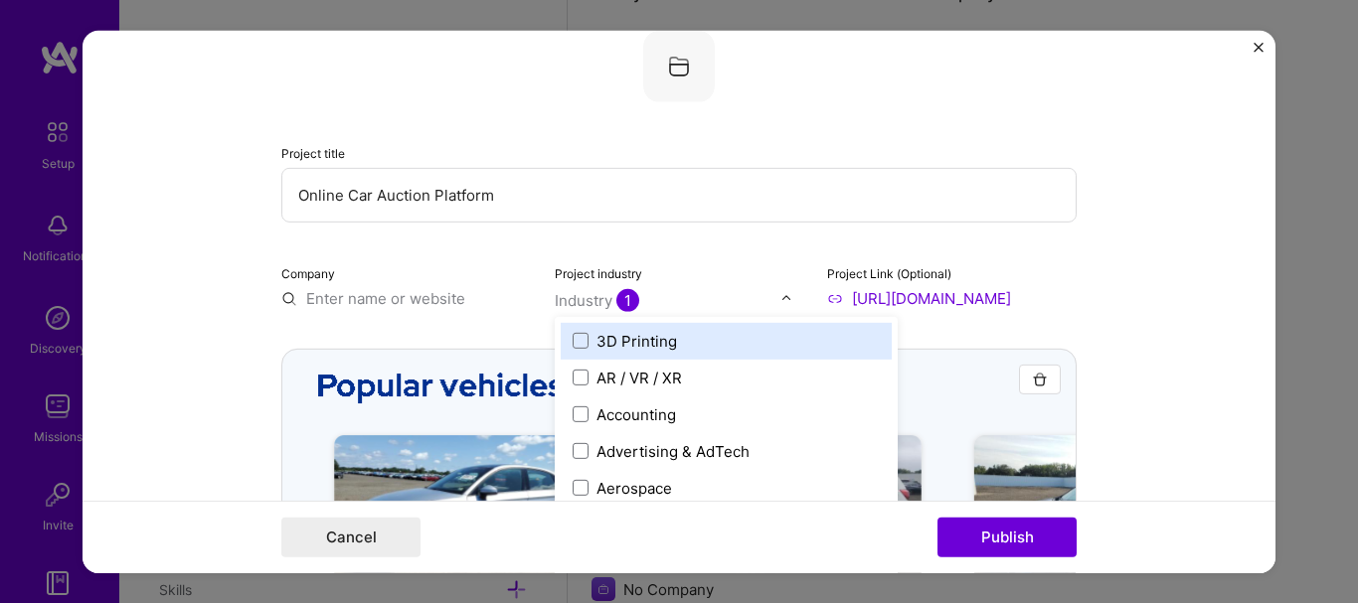
scroll to position [1552, 0]
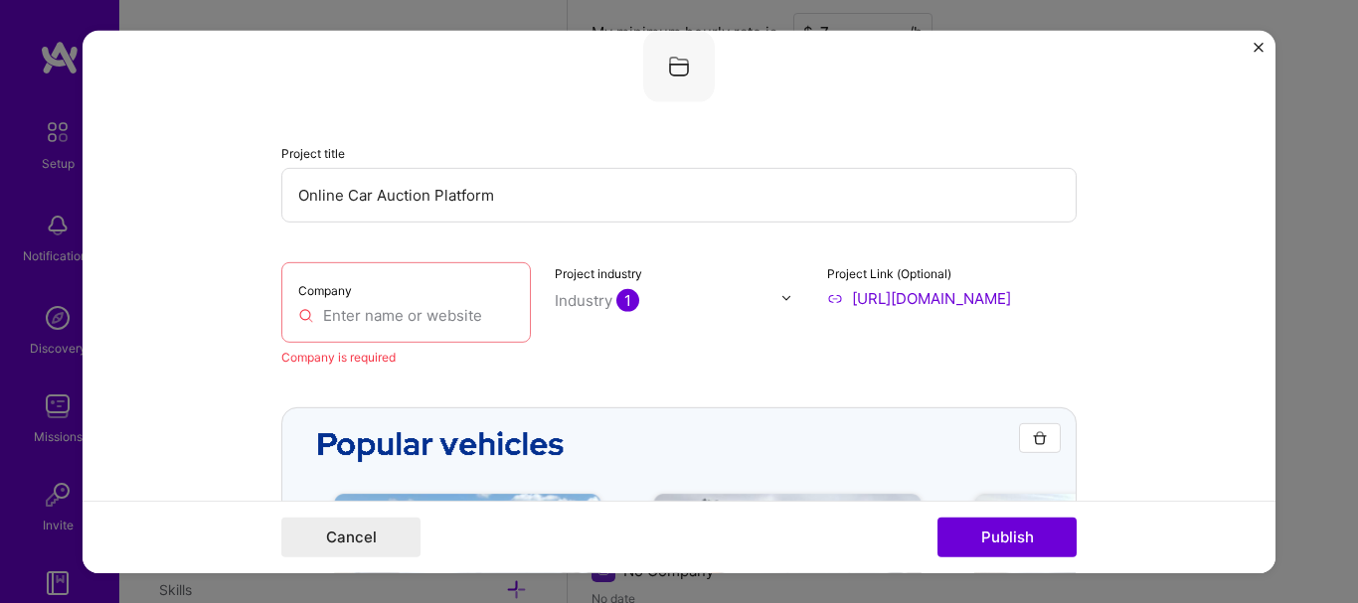
click at [446, 307] on input "text" at bounding box center [406, 314] width 216 height 21
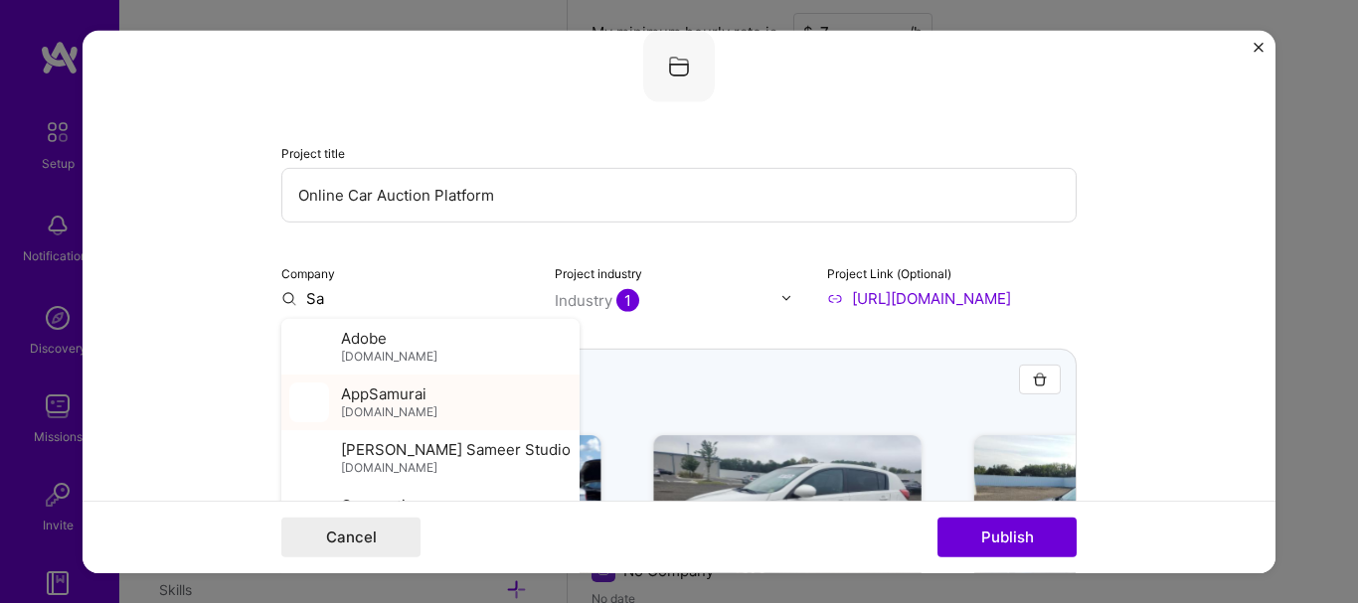
type input "S"
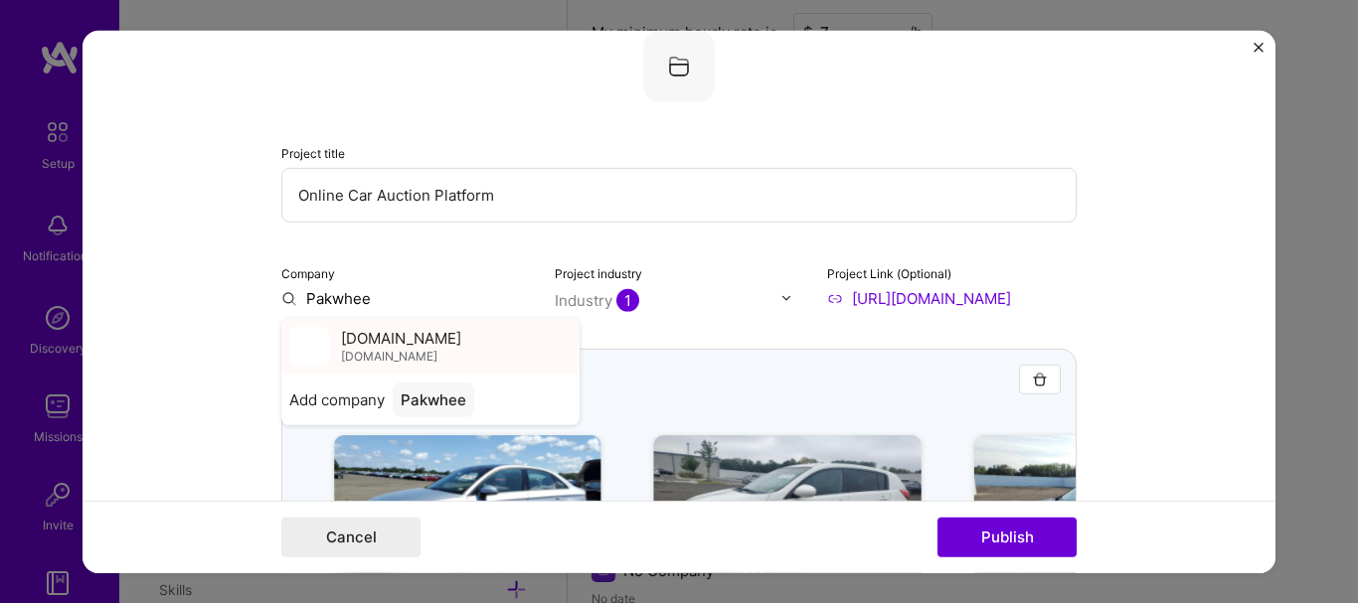
click at [448, 339] on div "[DOMAIN_NAME] [DOMAIN_NAME]" at bounding box center [430, 346] width 298 height 56
type input "[DOMAIN_NAME]"
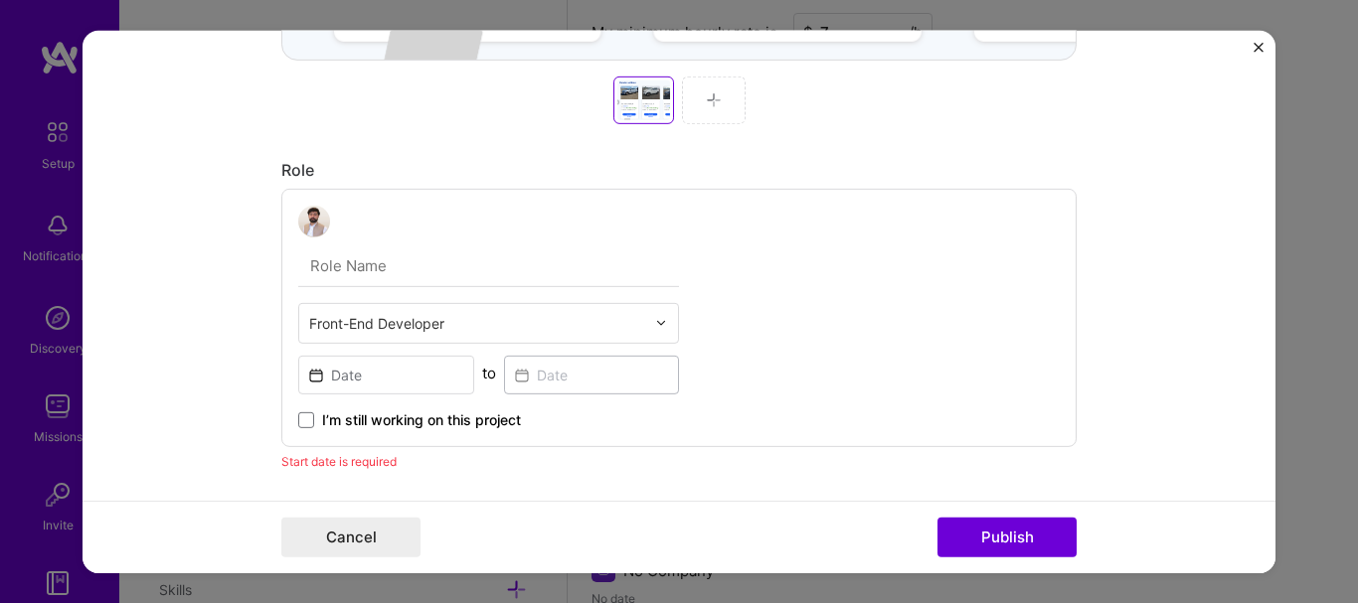
scroll to position [923, 0]
click at [474, 339] on div "Front-End Developer" at bounding box center [477, 323] width 356 height 39
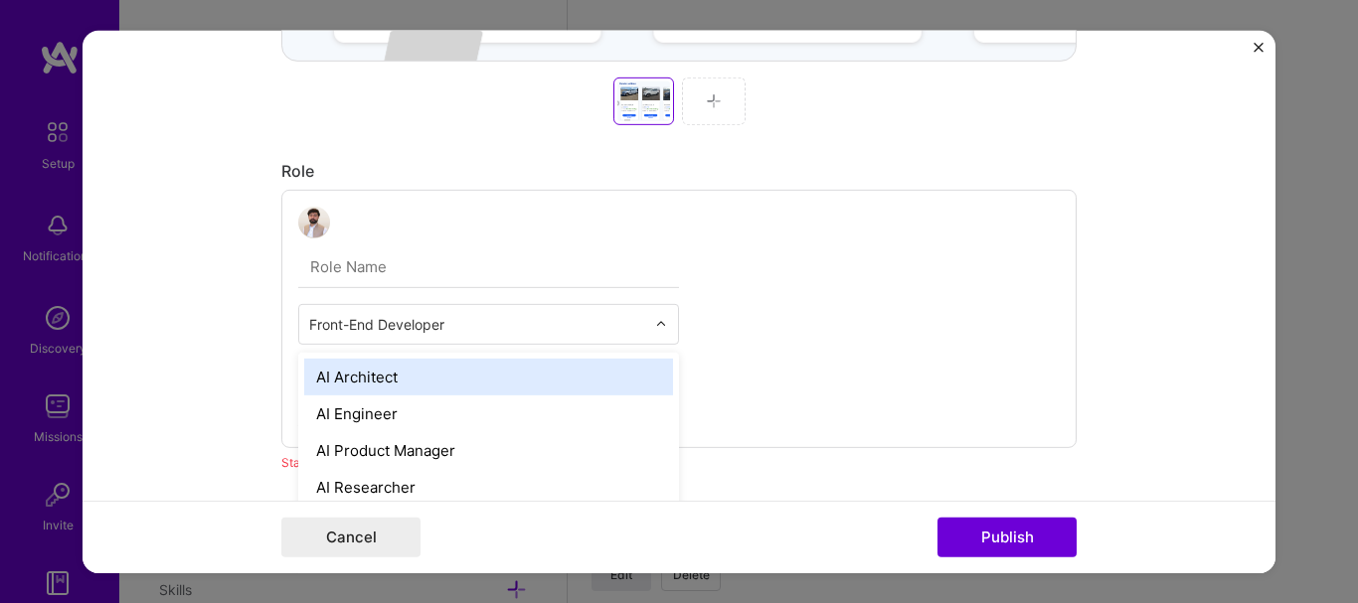
scroll to position [1607, 0]
click at [498, 334] on input "text" at bounding box center [477, 323] width 336 height 21
type input "Fu"
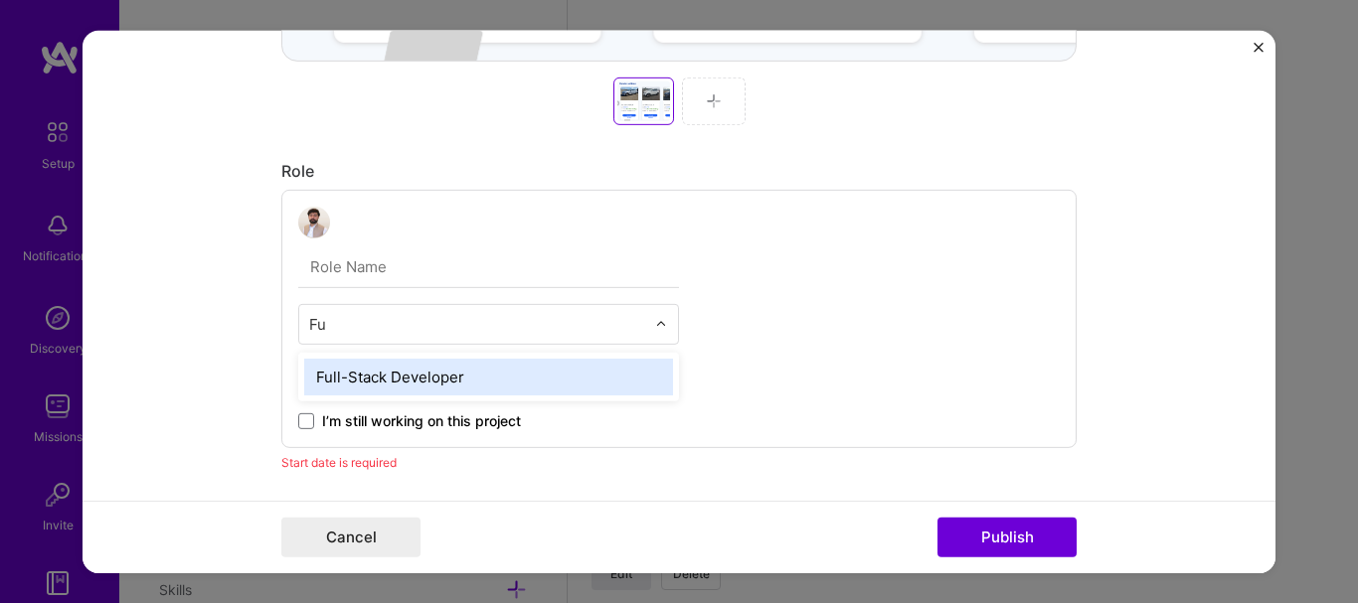
click at [451, 382] on div "Full-Stack Developer" at bounding box center [488, 376] width 369 height 37
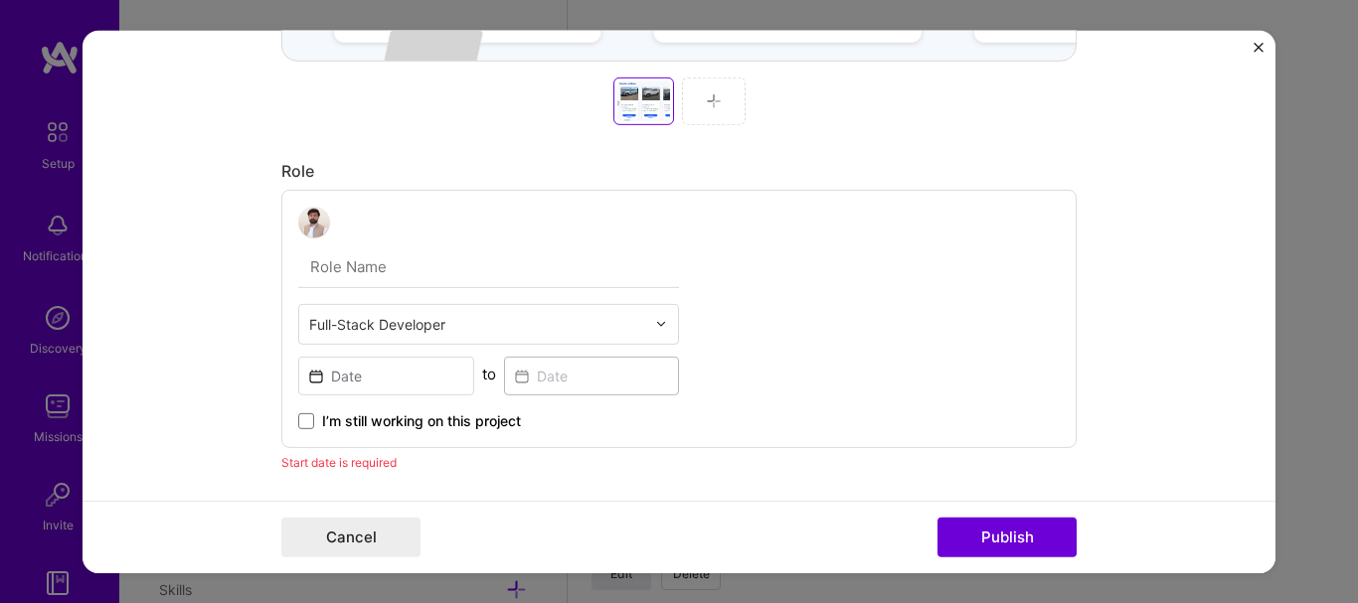
scroll to position [1001, 0]
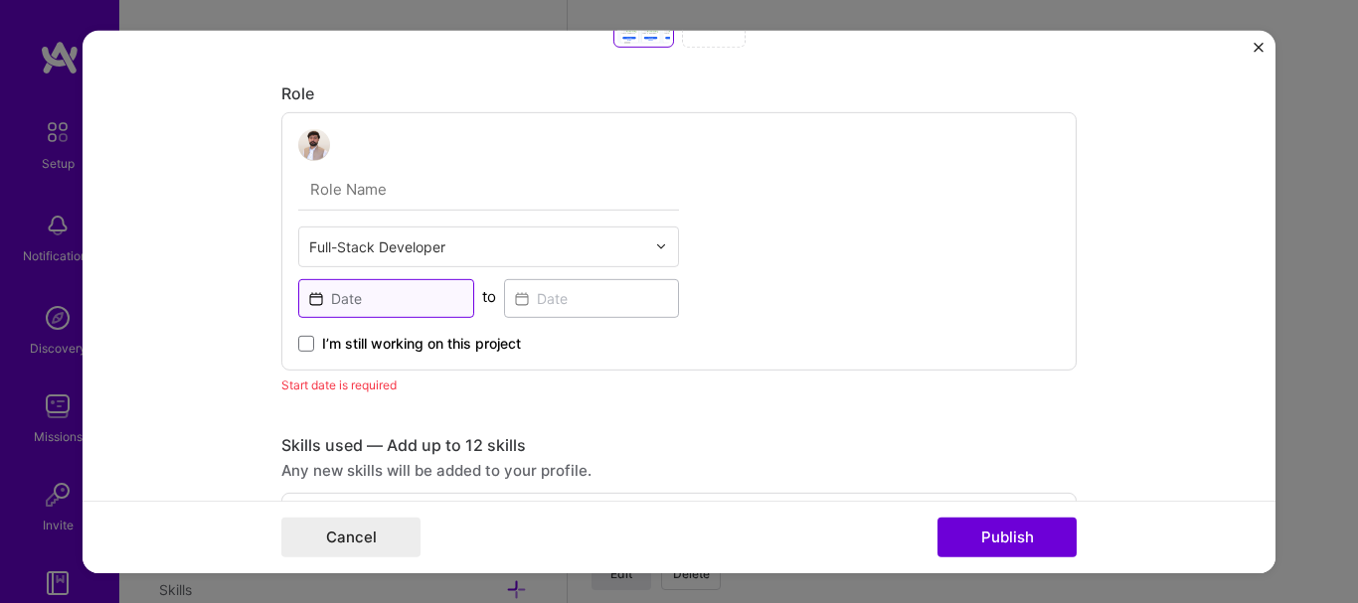
click at [416, 308] on input at bounding box center [386, 297] width 176 height 39
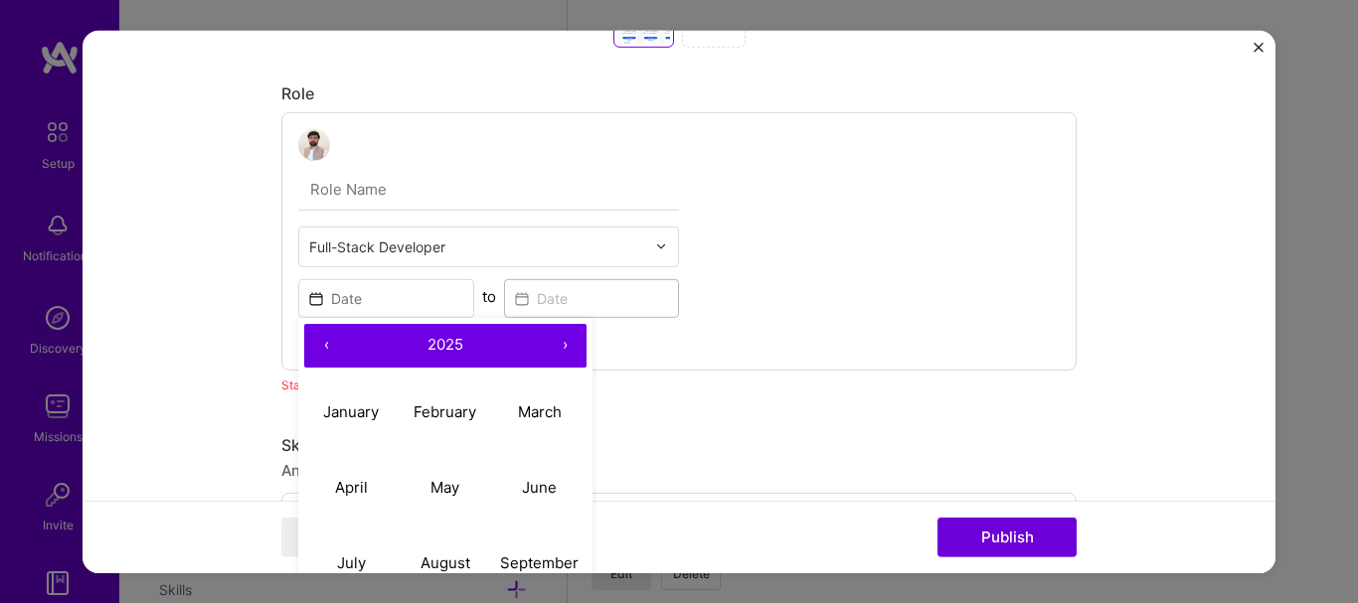
click at [320, 345] on button "‹" at bounding box center [326, 345] width 44 height 44
click at [516, 349] on button "2024" at bounding box center [445, 345] width 195 height 44
click at [429, 345] on span "[DATE] – [DATE]" at bounding box center [445, 344] width 111 height 19
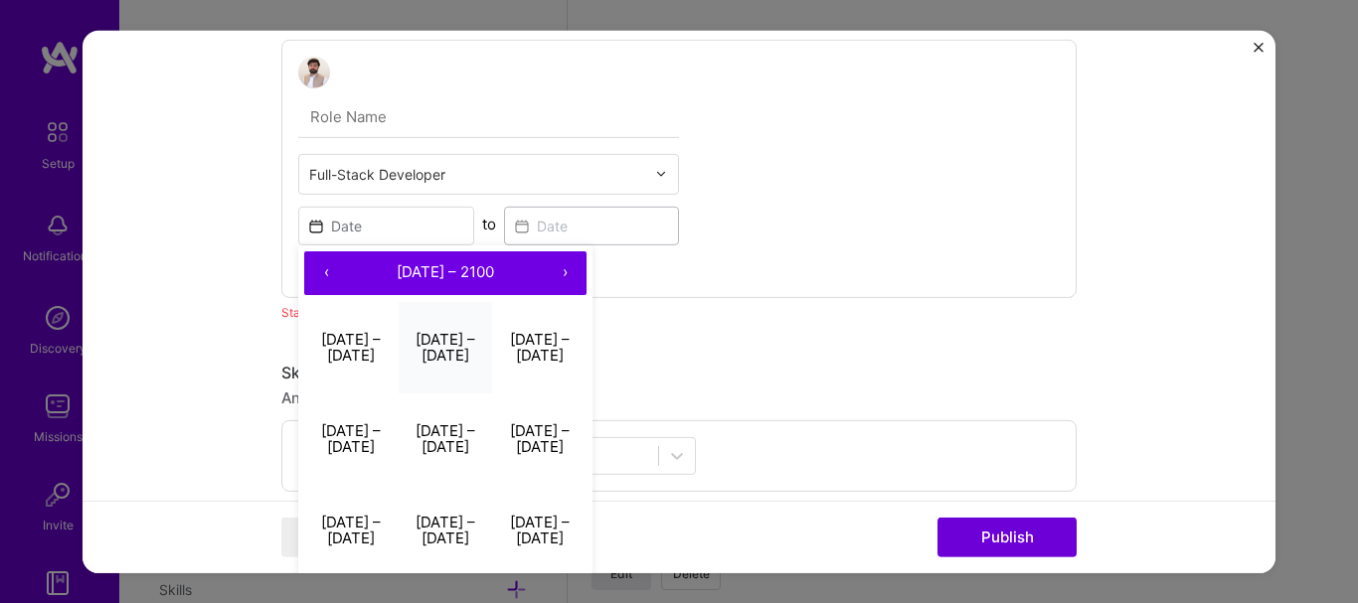
scroll to position [1075, 0]
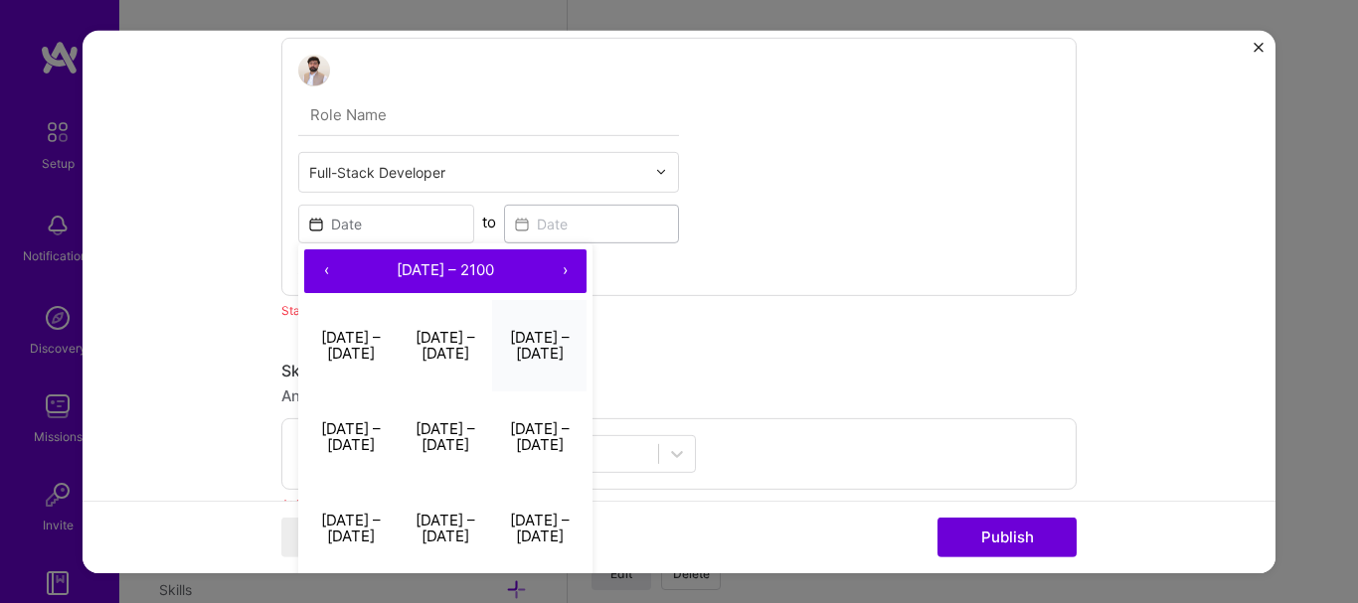
click at [529, 355] on button "[DATE] – [DATE]" at bounding box center [539, 345] width 94 height 91
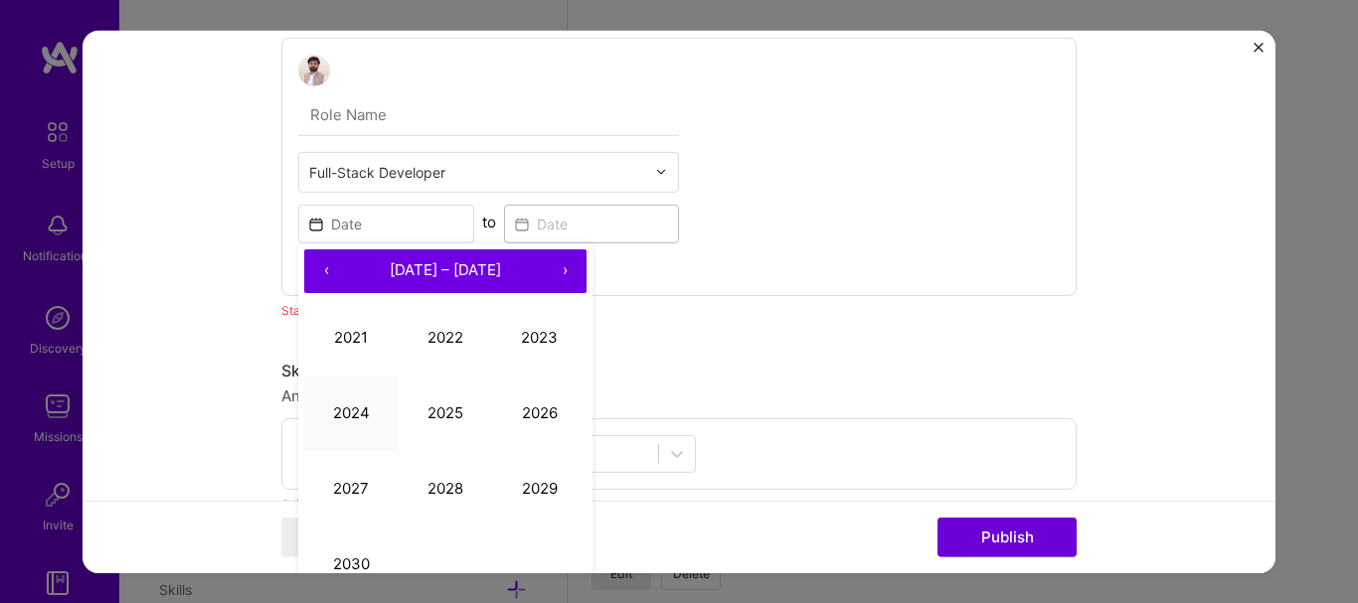
click at [338, 403] on button "2024" at bounding box center [351, 414] width 94 height 76
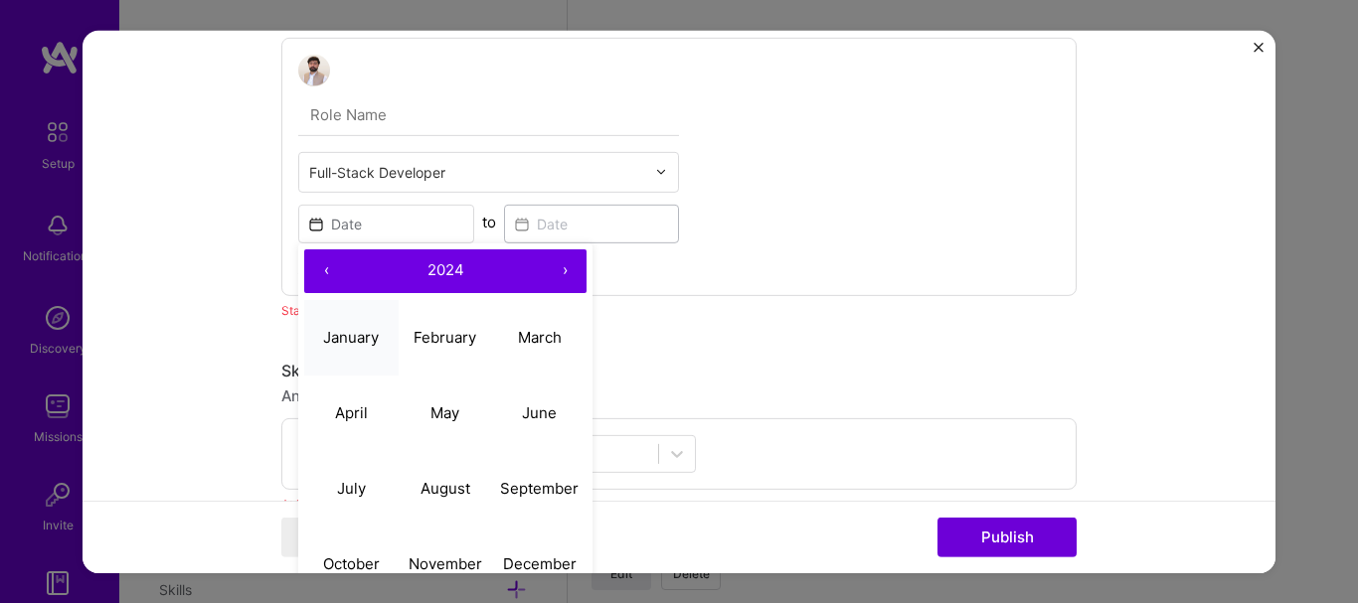
click at [363, 328] on abbr "January" at bounding box center [351, 337] width 56 height 19
type input "[DATE]"
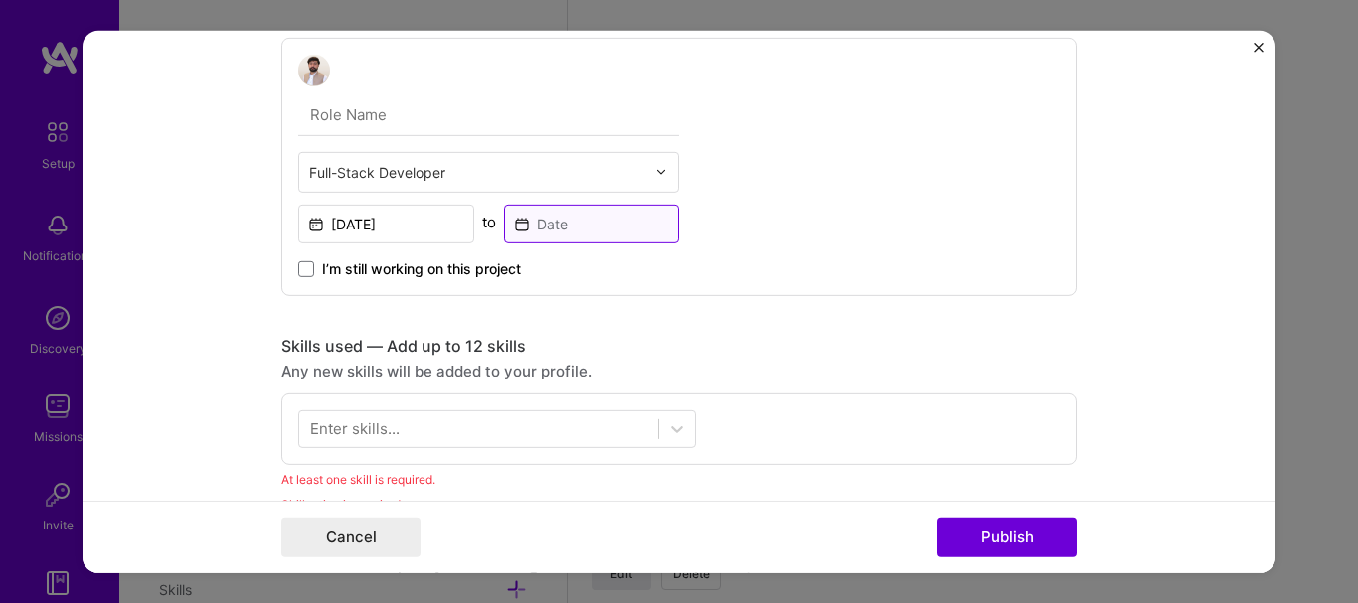
click at [608, 224] on input at bounding box center [592, 223] width 176 height 39
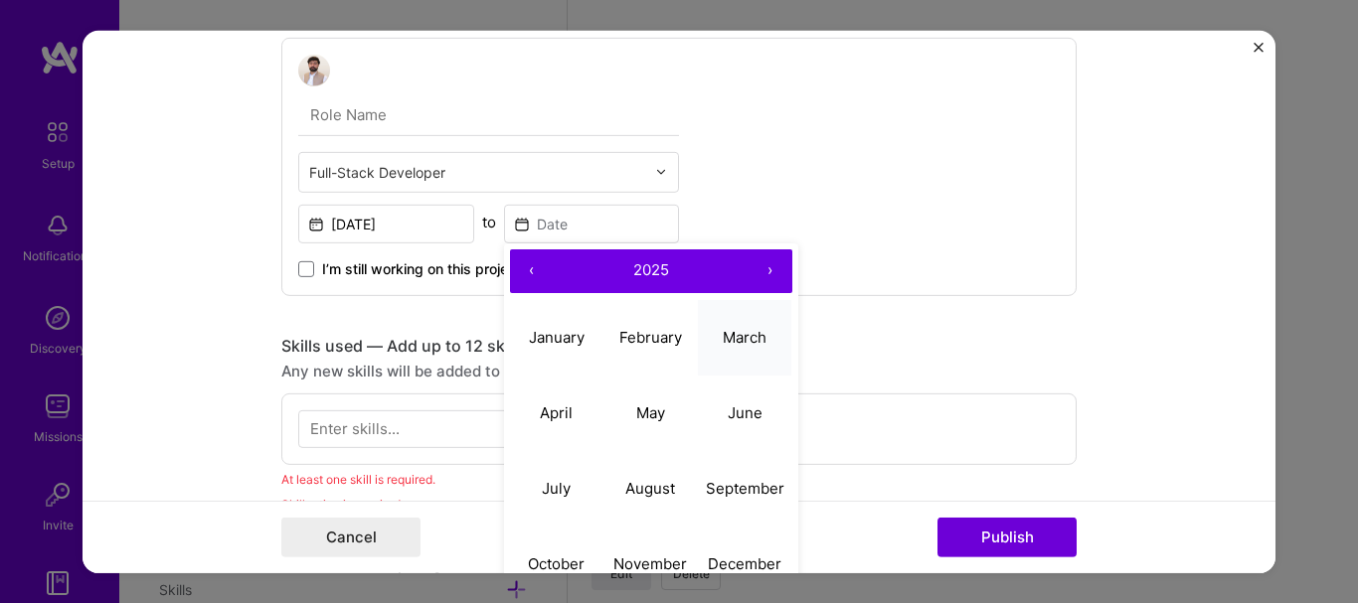
click at [753, 328] on abbr "March" at bounding box center [744, 337] width 44 height 19
type input "[DATE]"
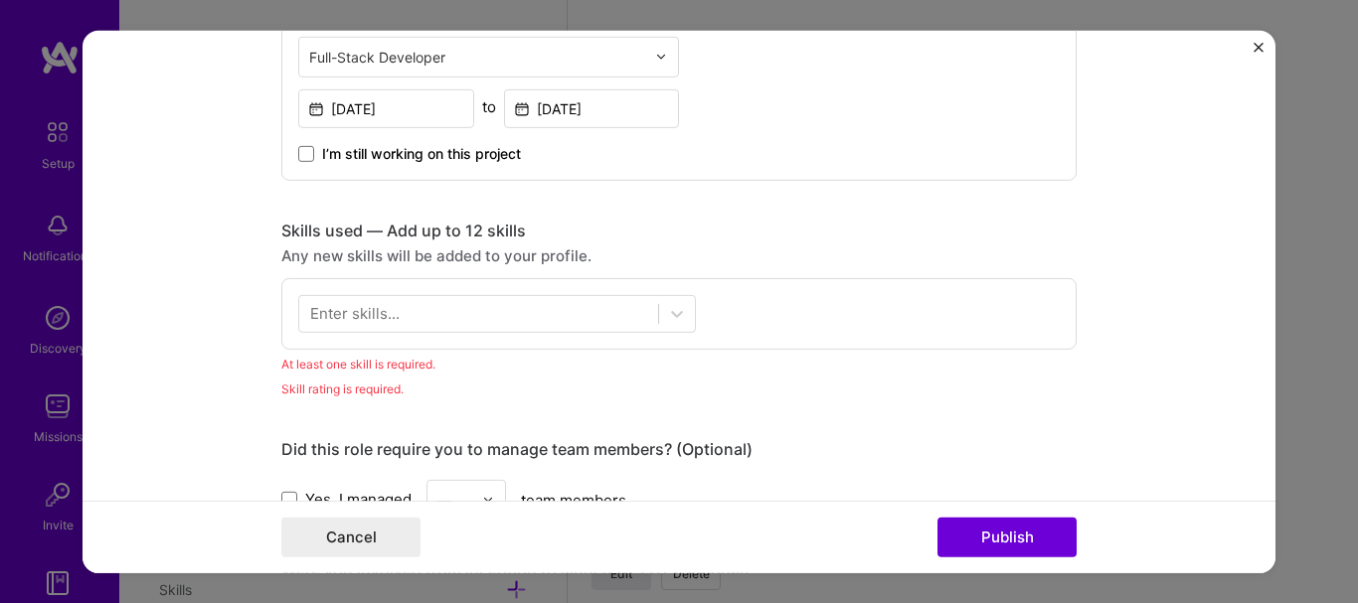
scroll to position [1193, 0]
click at [481, 303] on div at bounding box center [478, 311] width 359 height 33
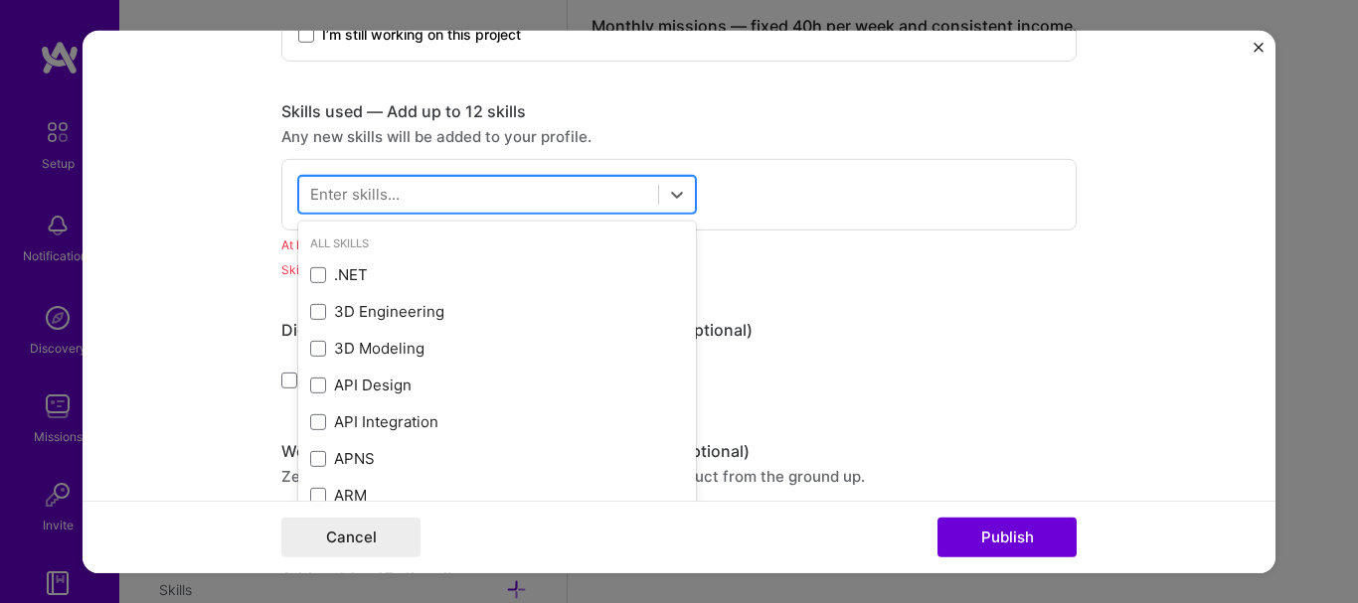
scroll to position [1317, 0]
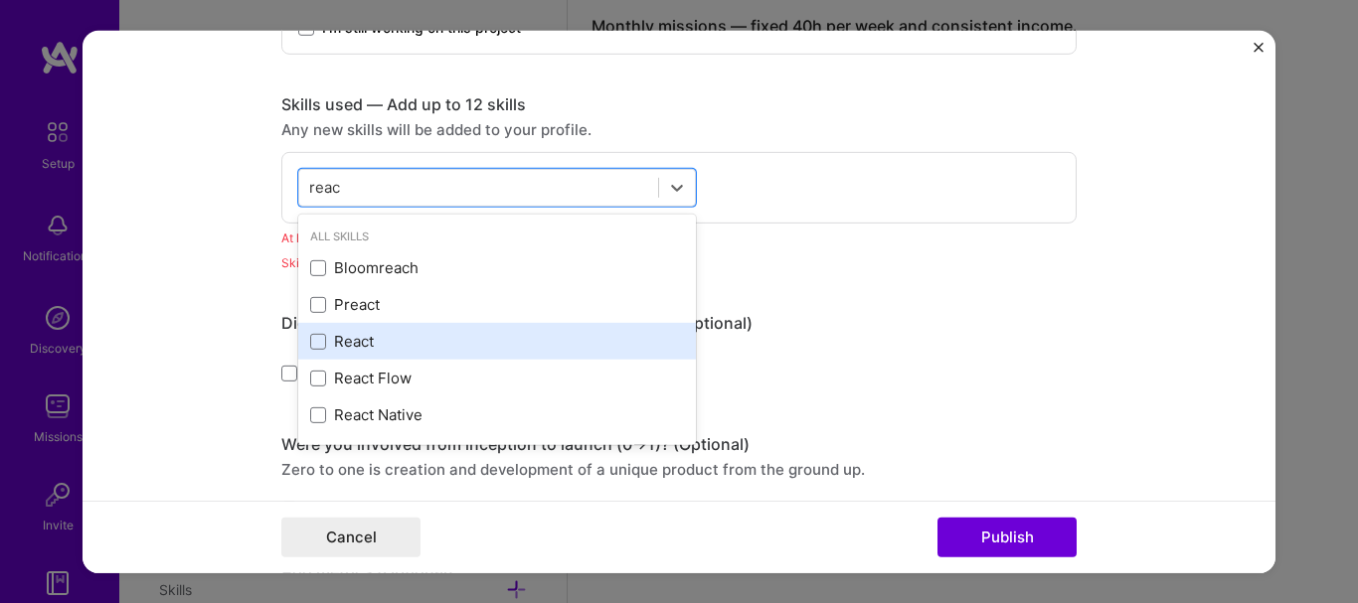
click at [473, 344] on div "React" at bounding box center [497, 341] width 374 height 21
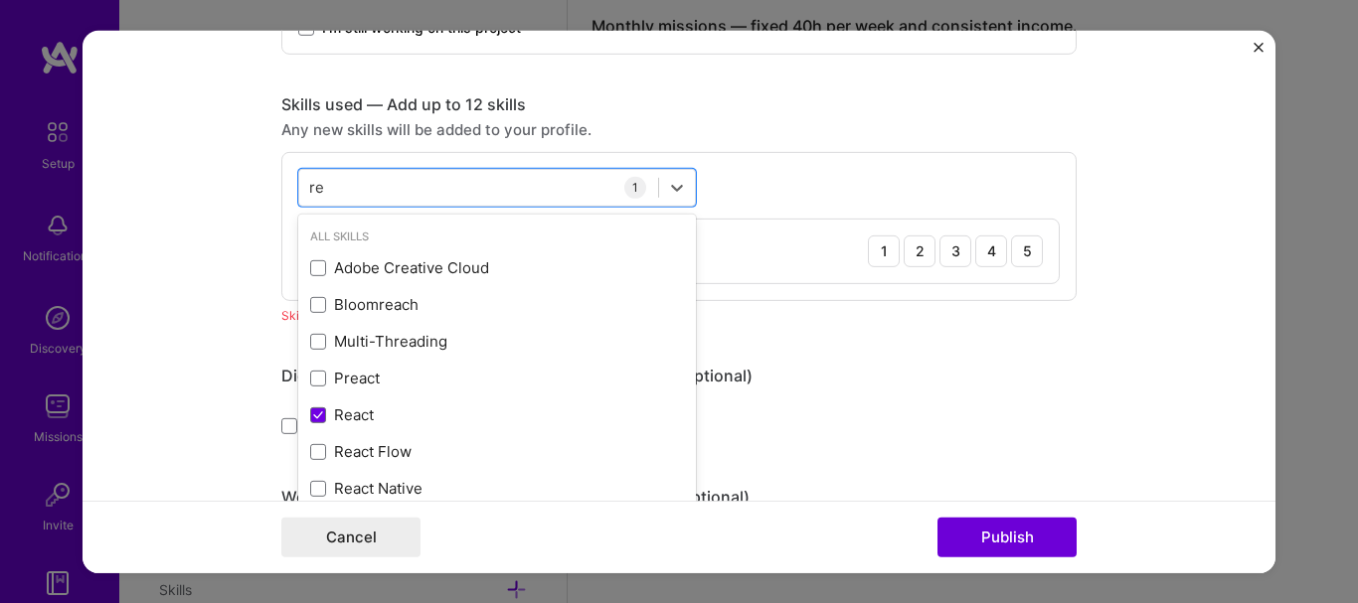
type input "r"
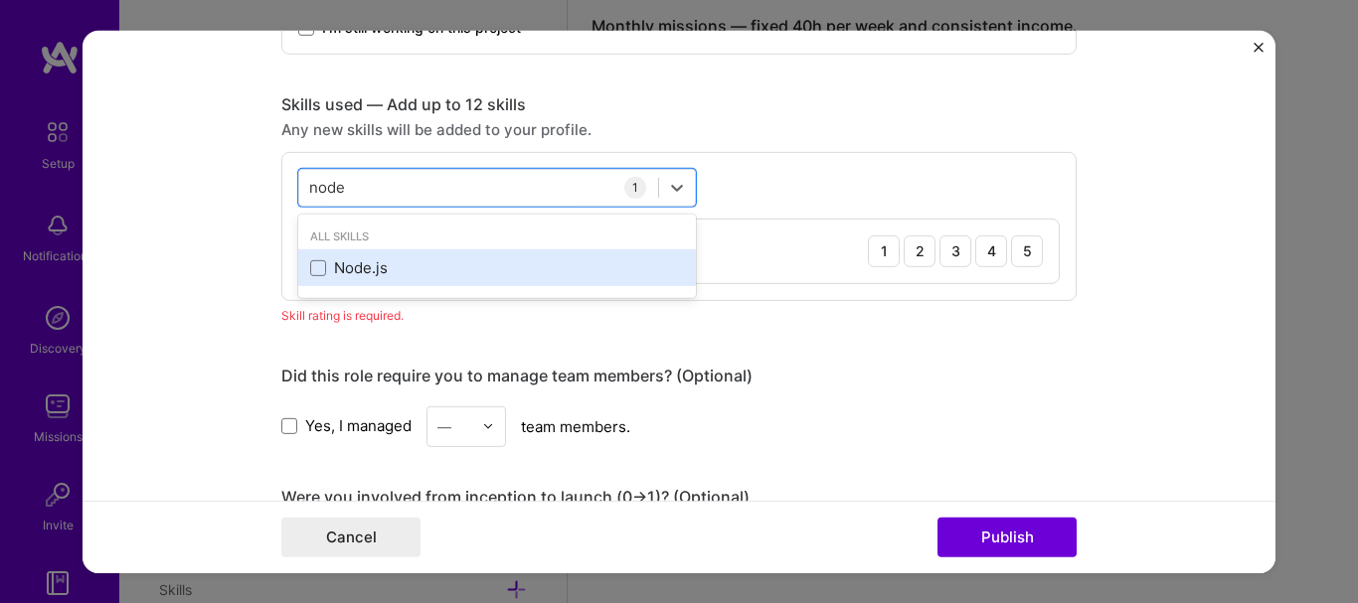
click at [466, 273] on div "Node.js" at bounding box center [497, 267] width 374 height 21
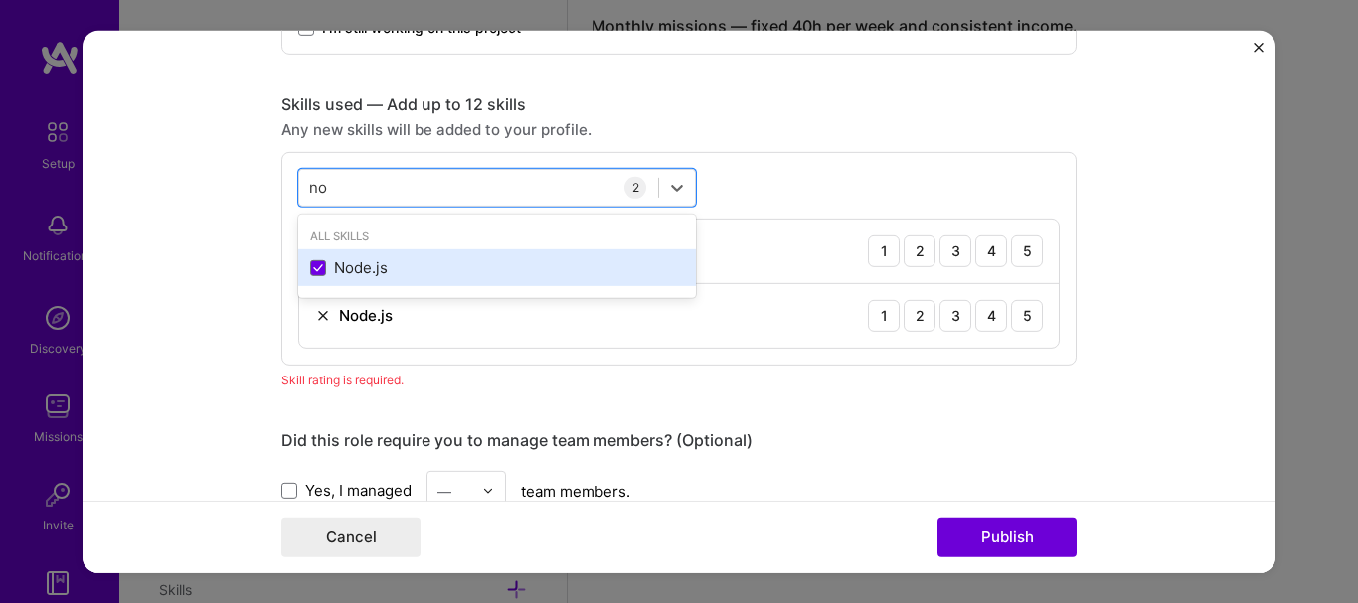
type input "n"
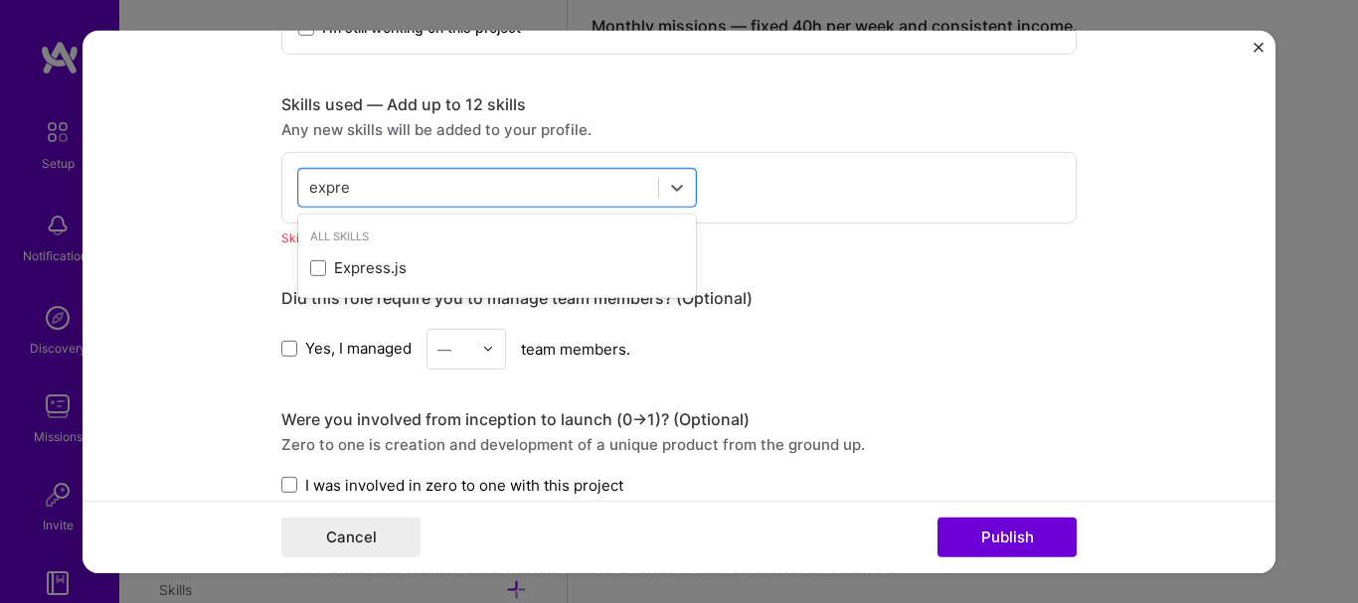
click at [466, 273] on div "Express.js" at bounding box center [497, 267] width 374 height 21
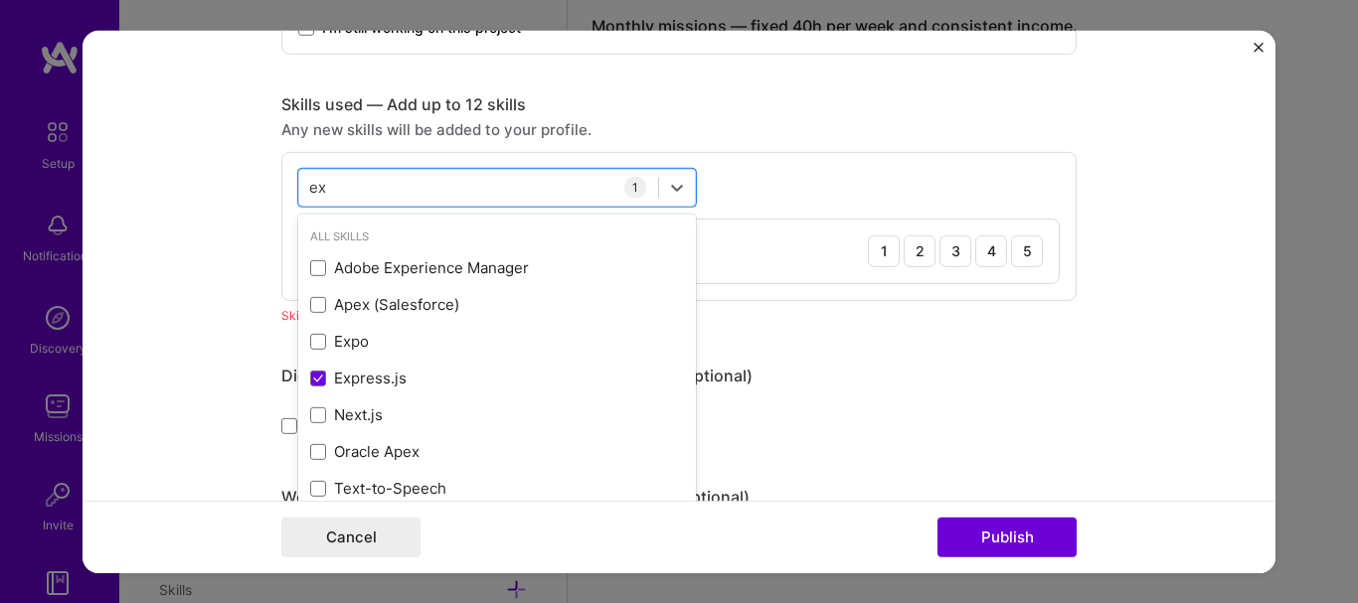
type input "e"
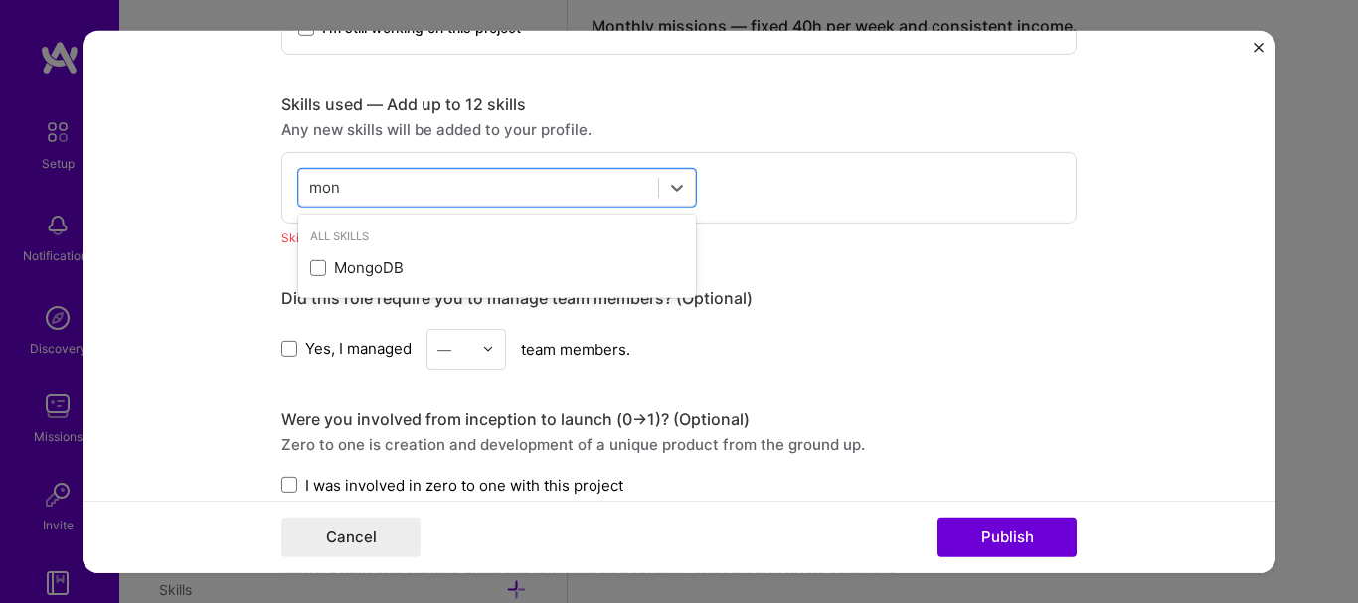
click at [466, 273] on div "MongoDB" at bounding box center [497, 267] width 374 height 21
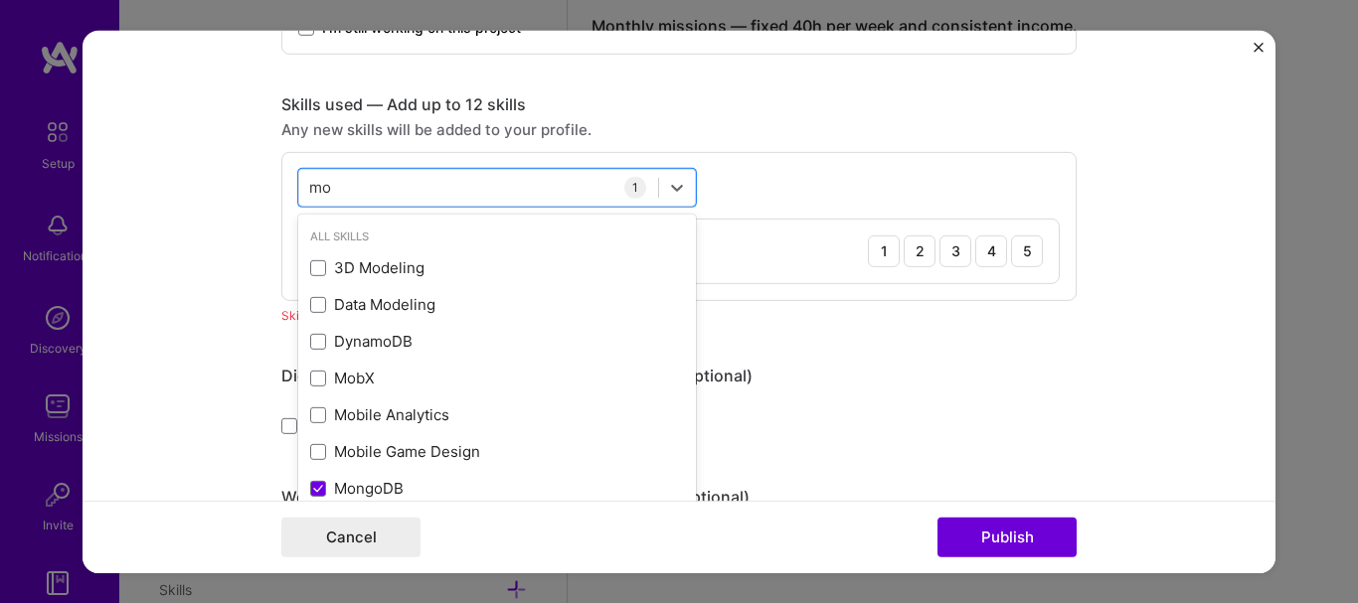
type input "m"
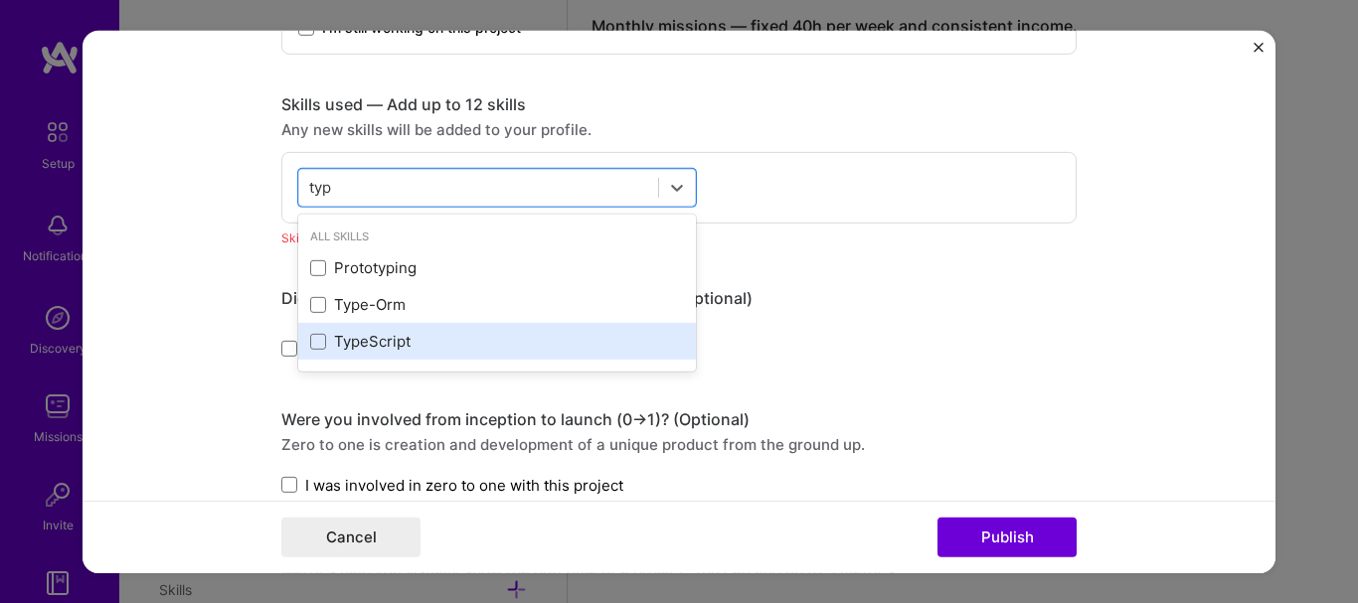
click at [454, 342] on div "TypeScript" at bounding box center [497, 341] width 374 height 21
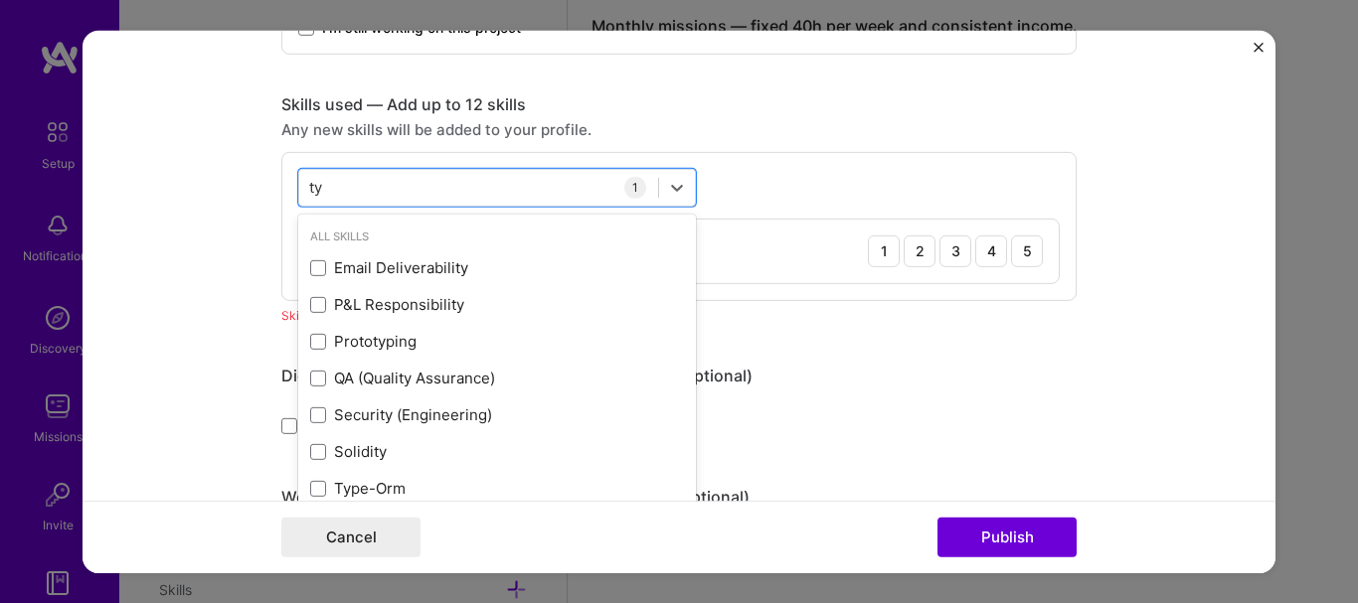
type input "t"
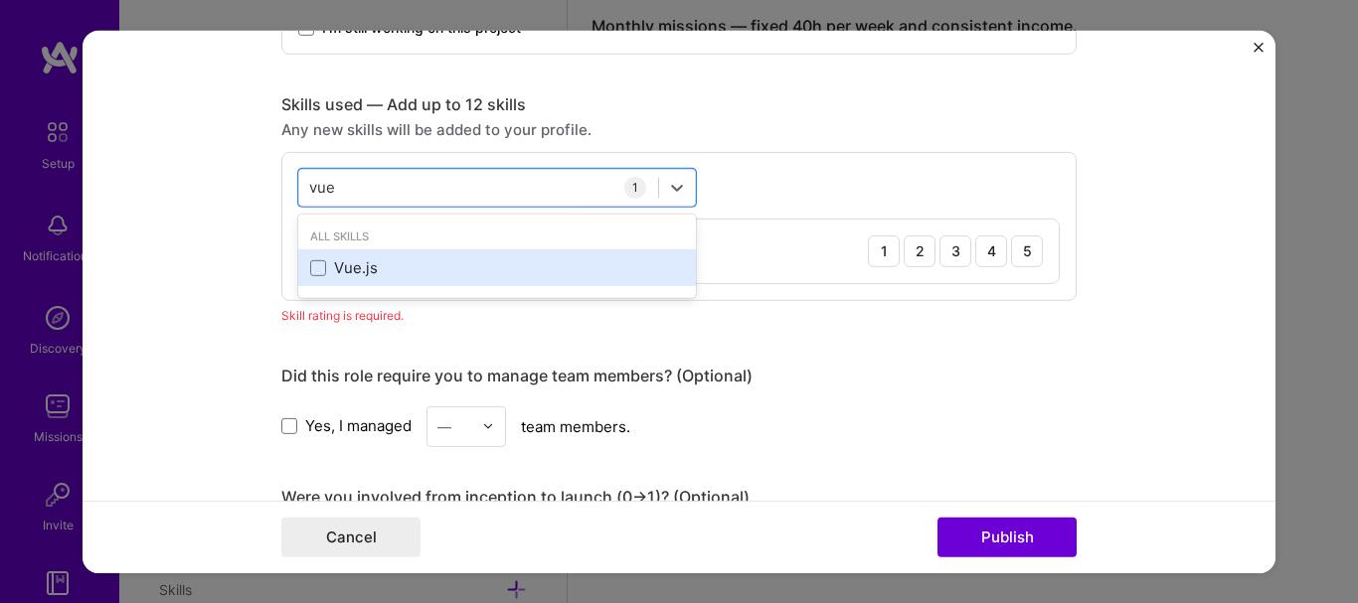
click at [416, 279] on div "Vue.js" at bounding box center [497, 267] width 398 height 37
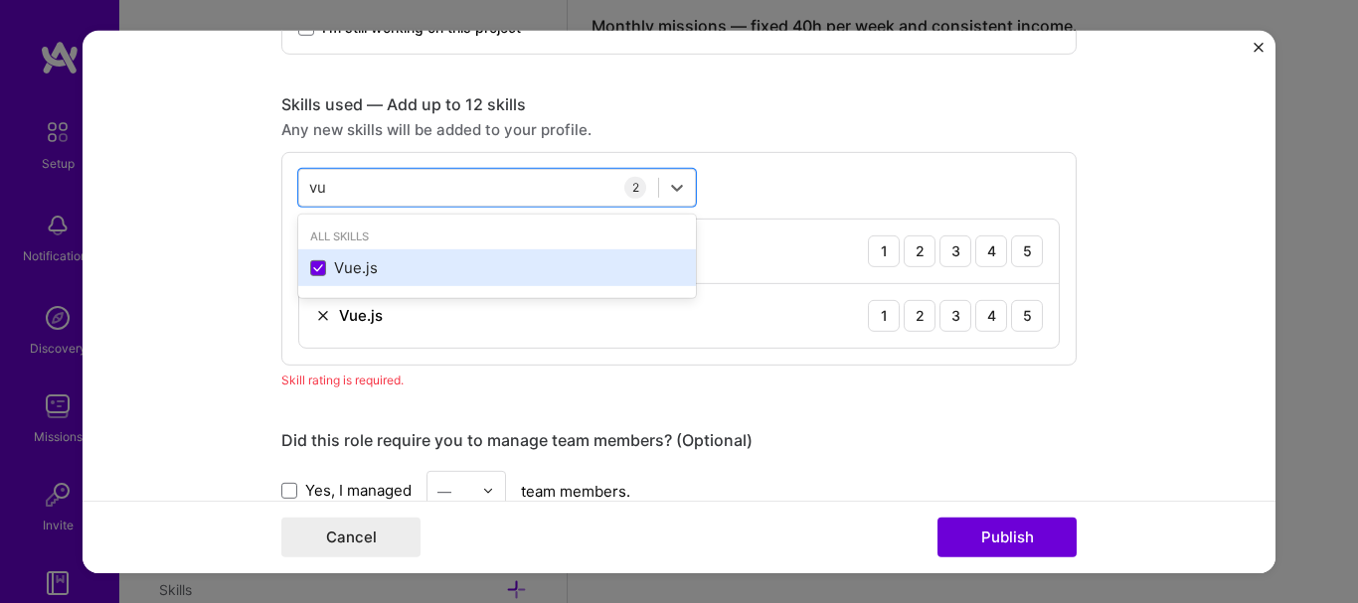
type input "v"
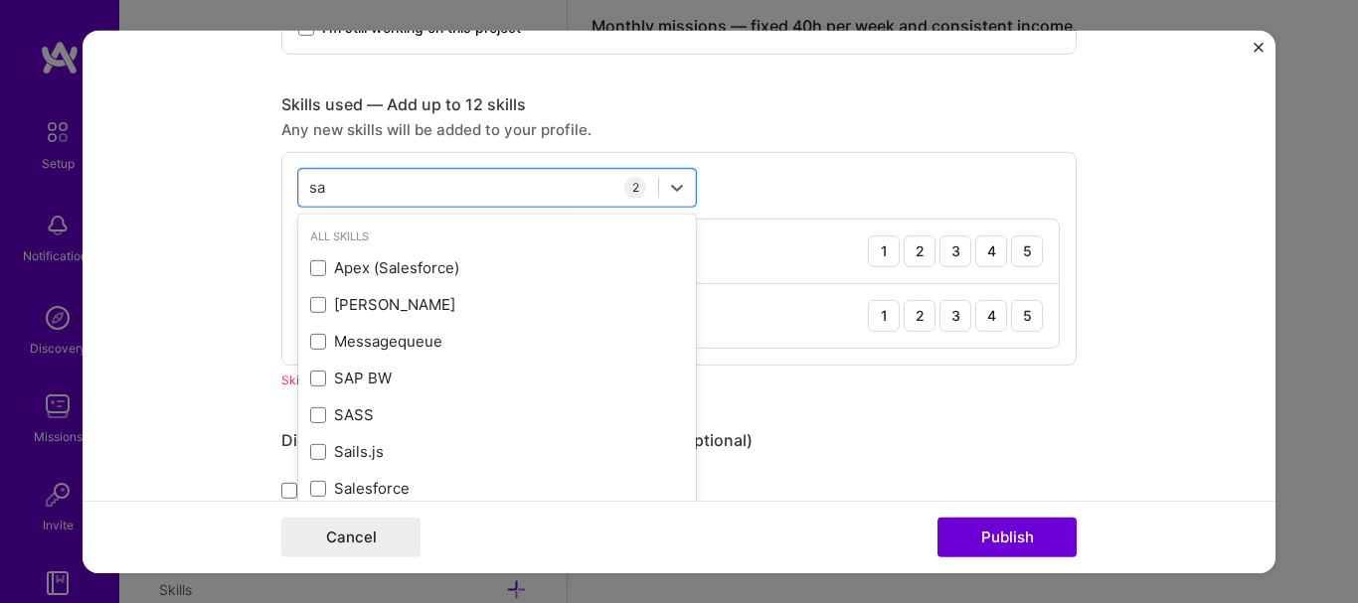
type input "s"
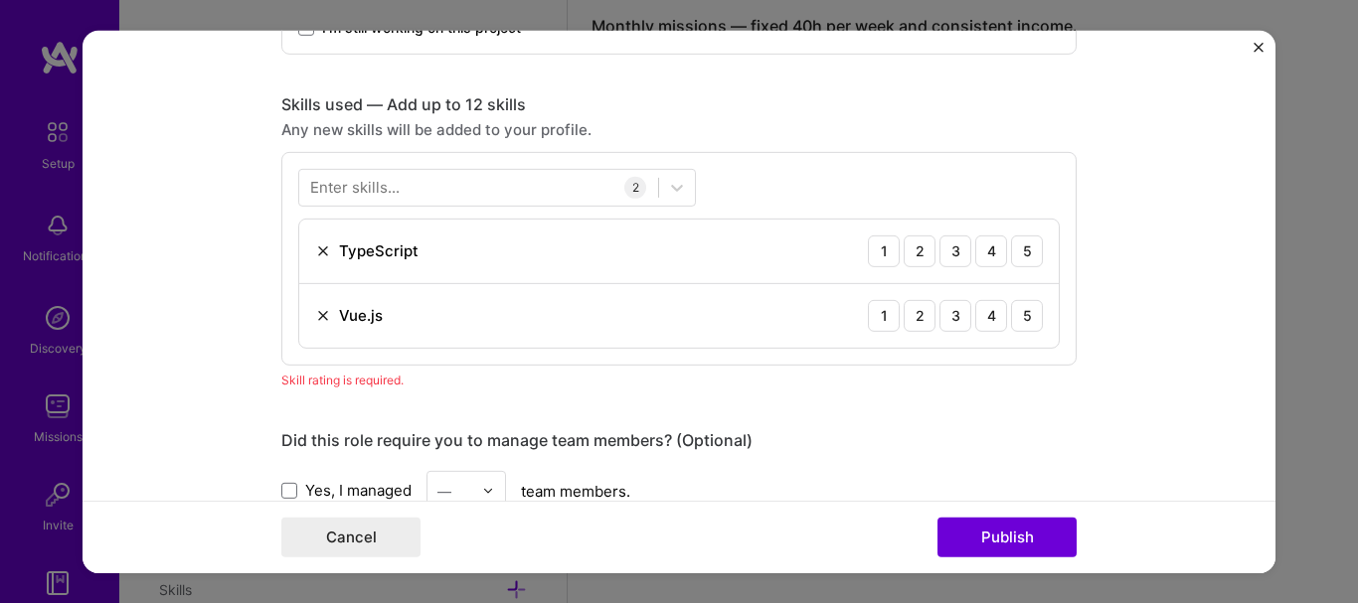
drag, startPoint x: 999, startPoint y: 187, endPoint x: 974, endPoint y: 195, distance: 26.1
click at [999, 187] on div "Enter skills... 2 TypeScript 1 2 3 4 5 Vue.js 1 2 3 4 5" at bounding box center [678, 258] width 795 height 214
click at [448, 183] on div at bounding box center [478, 187] width 359 height 33
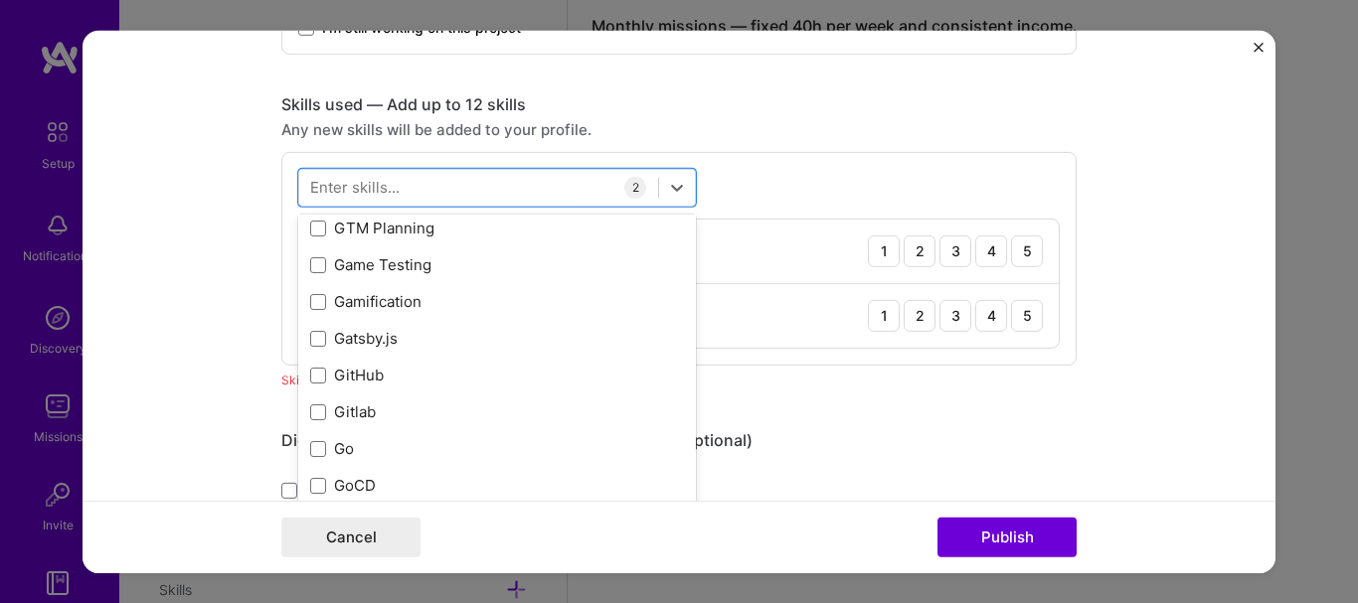
scroll to position [5219, 0]
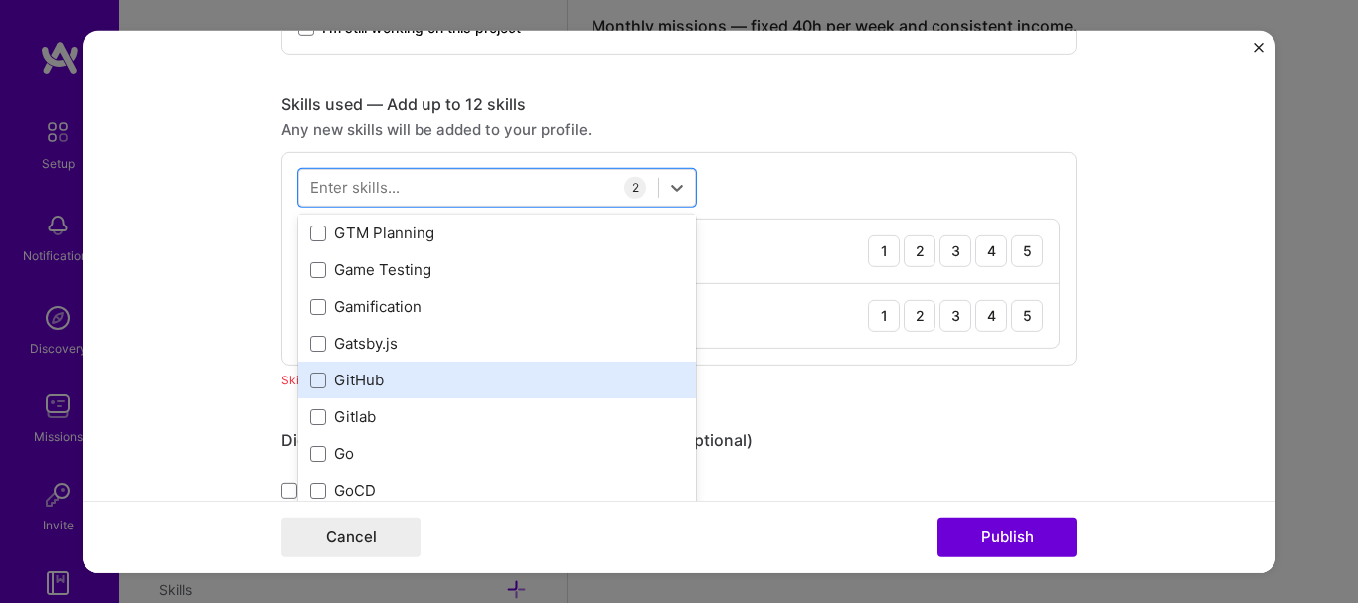
click at [349, 386] on div "GitHub" at bounding box center [497, 380] width 374 height 21
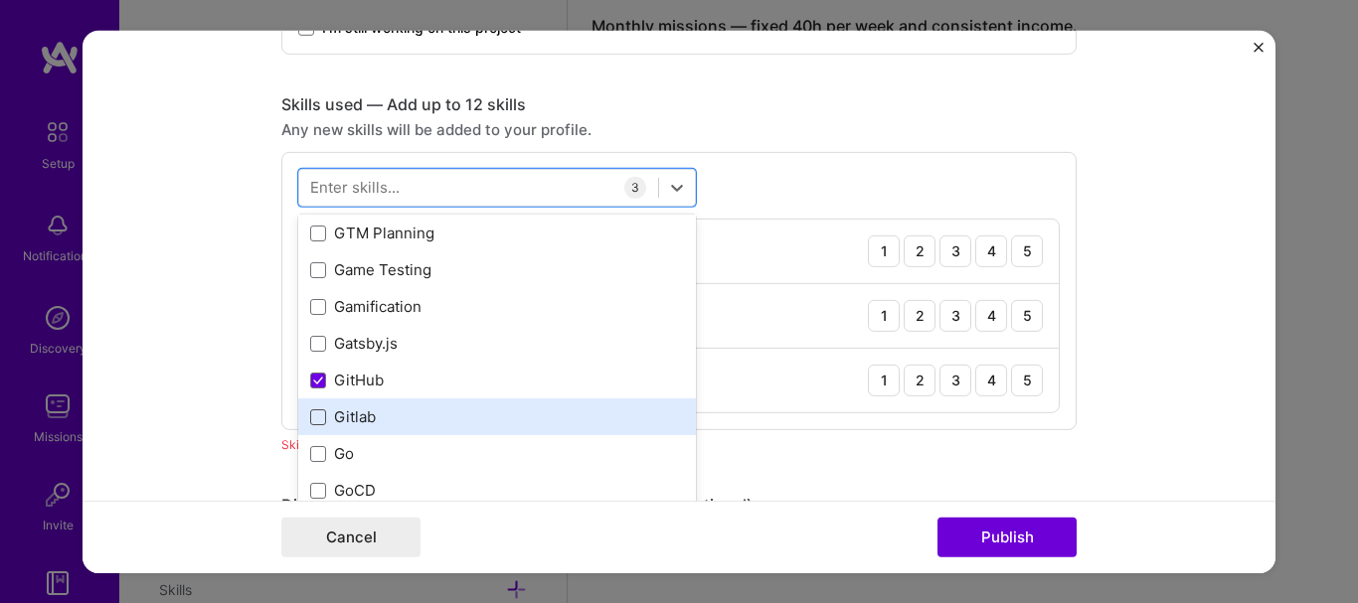
click at [313, 412] on span at bounding box center [318, 417] width 16 height 16
click at [0, 0] on input "checkbox" at bounding box center [0, 0] width 0 height 0
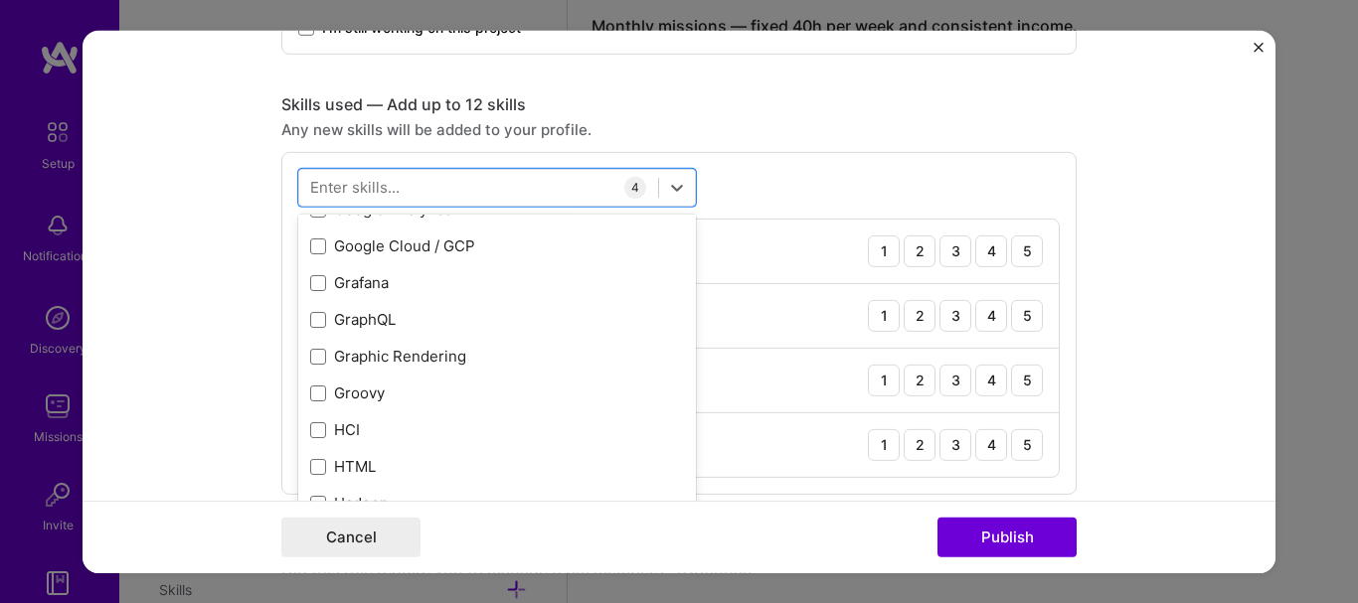
scroll to position [5538, 0]
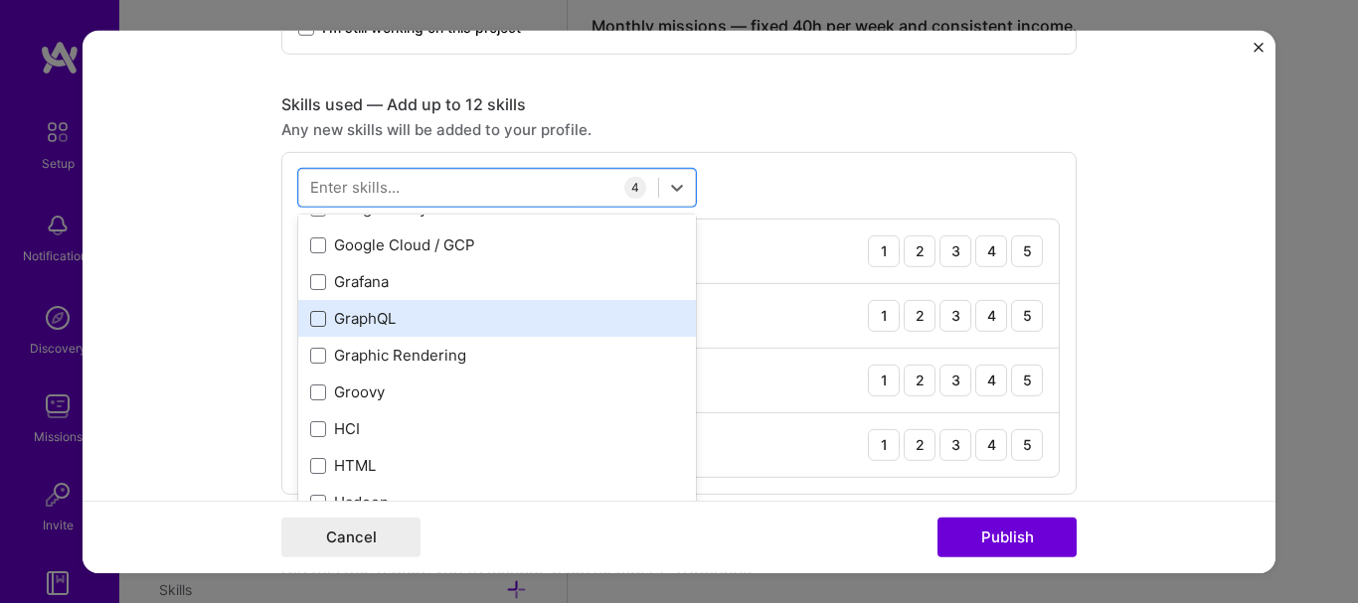
click at [314, 320] on span at bounding box center [318, 319] width 16 height 16
click at [0, 0] on input "checkbox" at bounding box center [0, 0] width 0 height 0
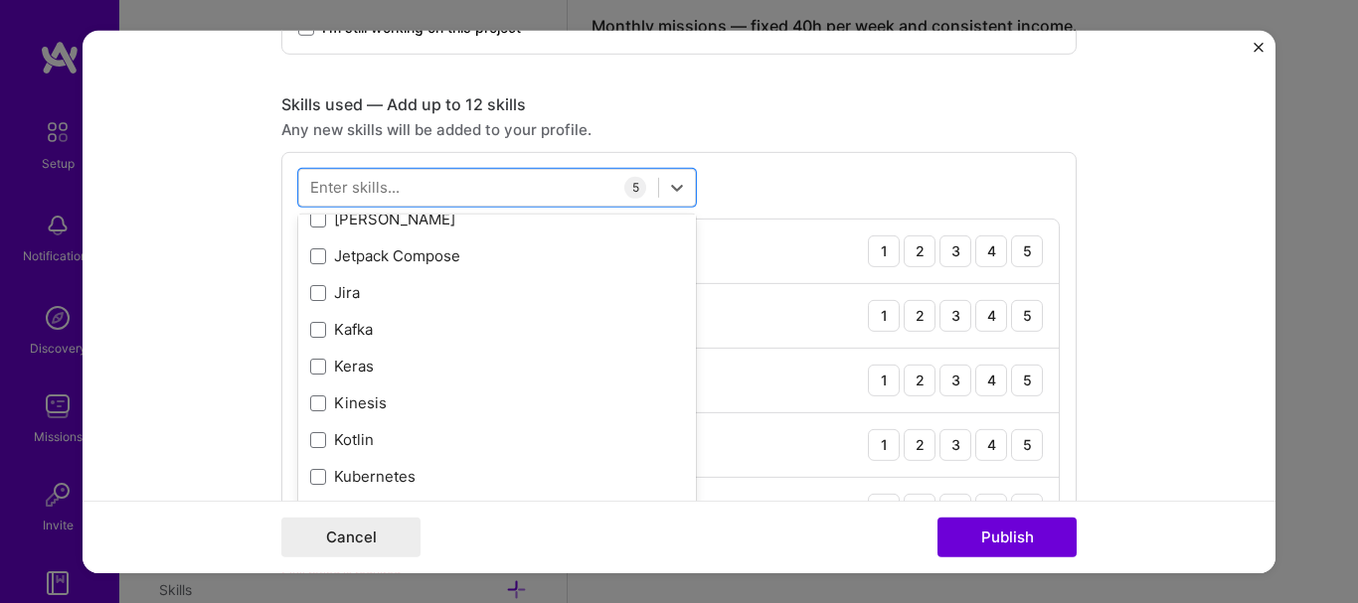
scroll to position [6485, 0]
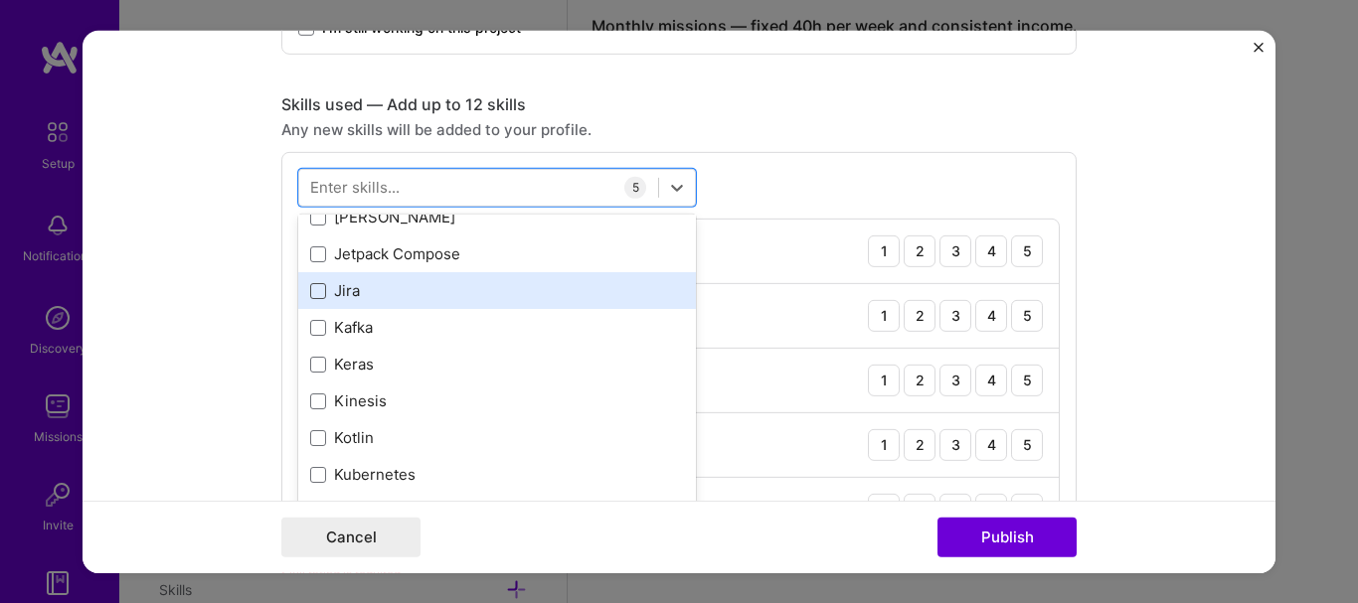
click at [314, 291] on span at bounding box center [318, 291] width 16 height 16
click at [0, 0] on input "checkbox" at bounding box center [0, 0] width 0 height 0
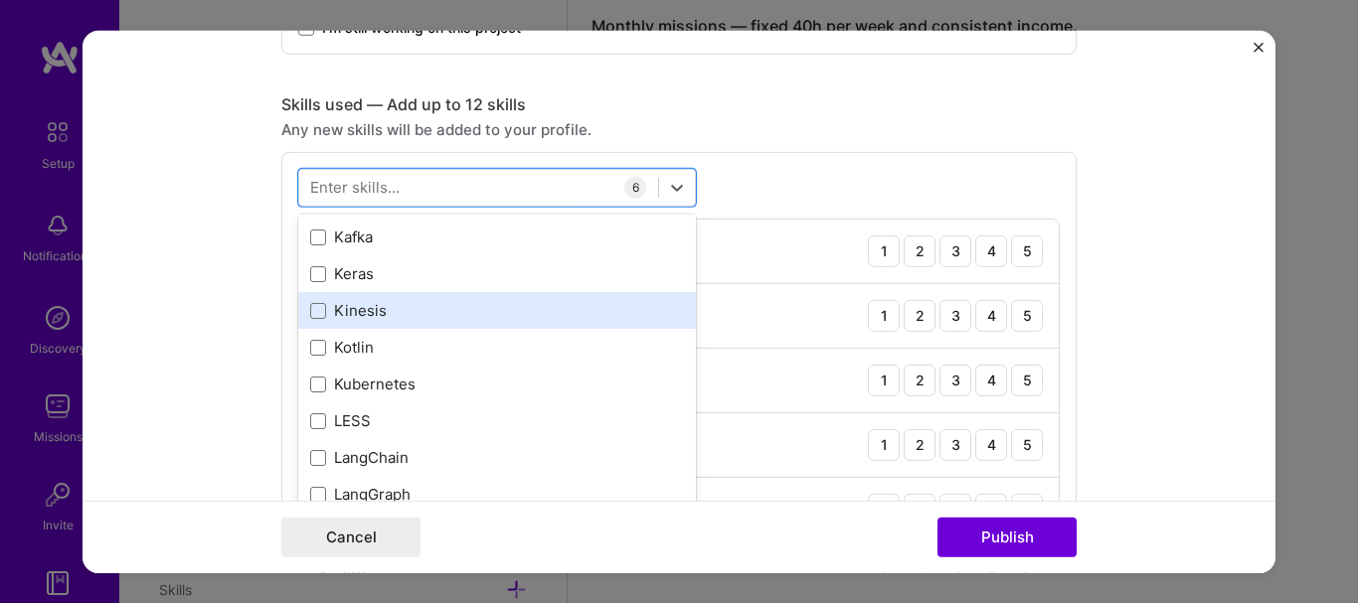
scroll to position [6575, 0]
click at [369, 395] on div "Kubernetes" at bounding box center [497, 385] width 374 height 21
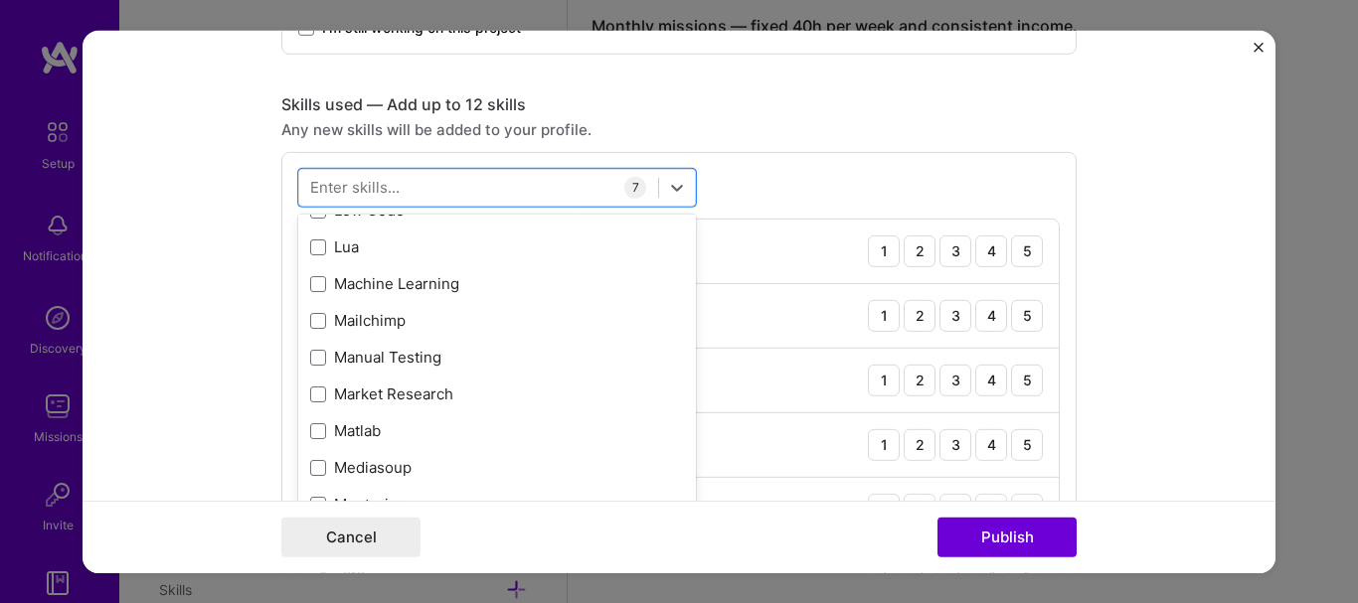
scroll to position [7153, 0]
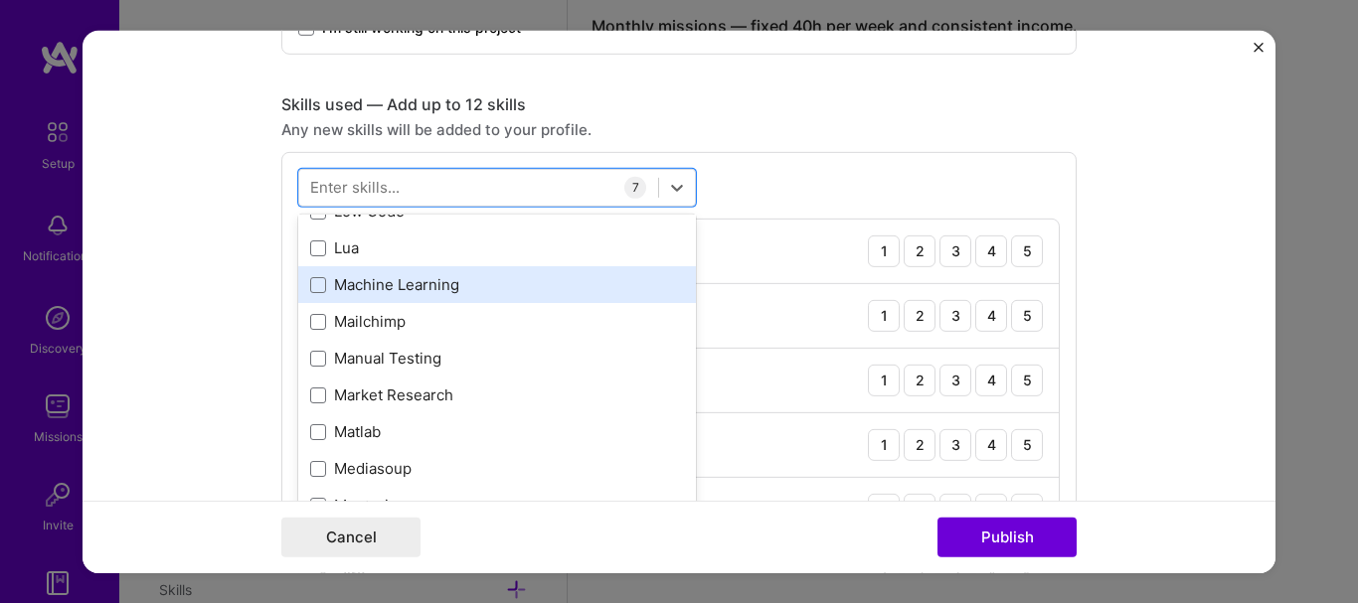
click at [393, 270] on div "Machine Learning" at bounding box center [497, 284] width 398 height 37
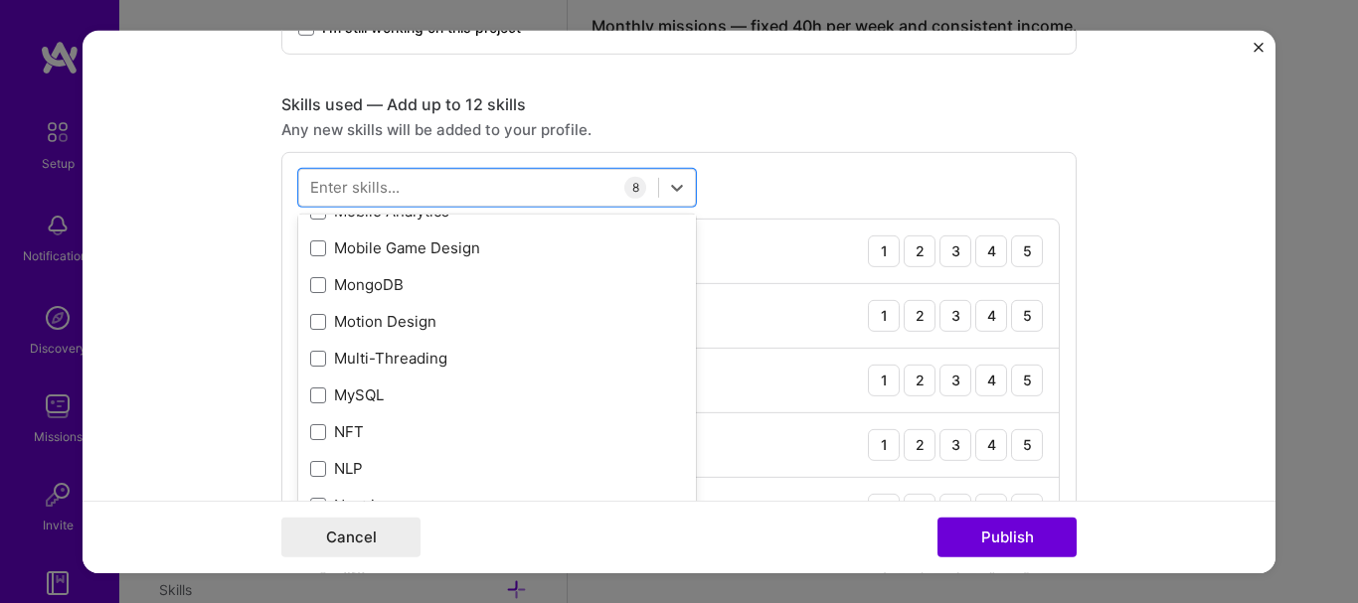
scroll to position [7744, 0]
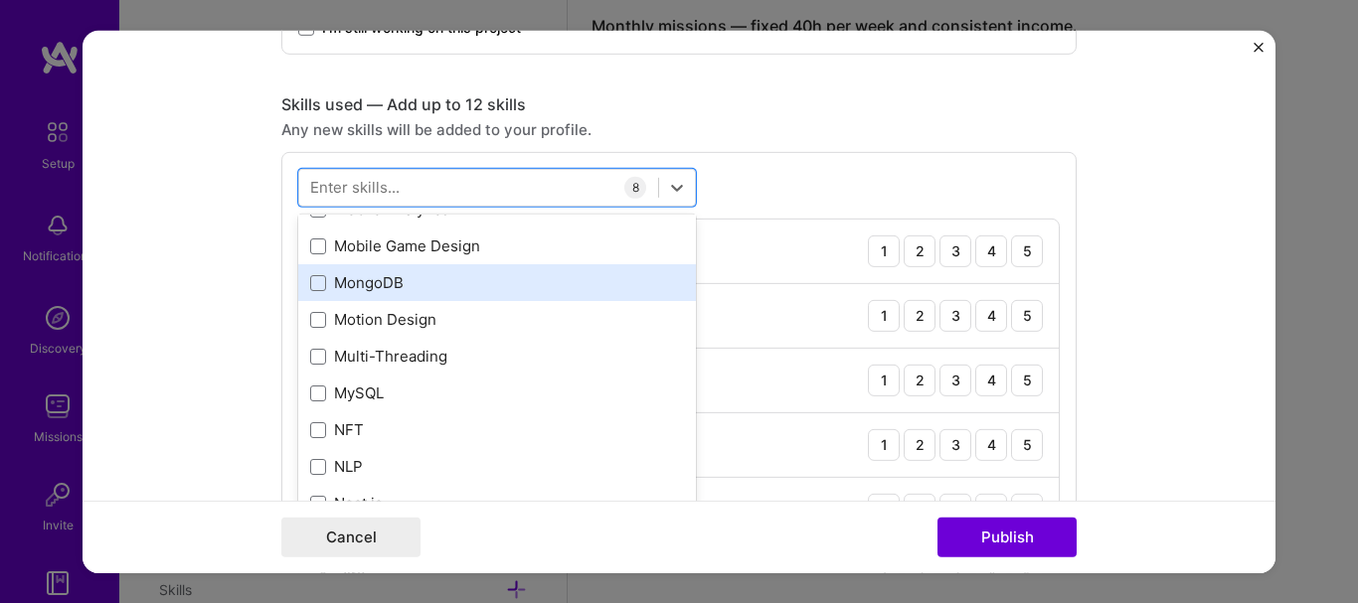
click at [401, 289] on div "MongoDB" at bounding box center [497, 282] width 374 height 21
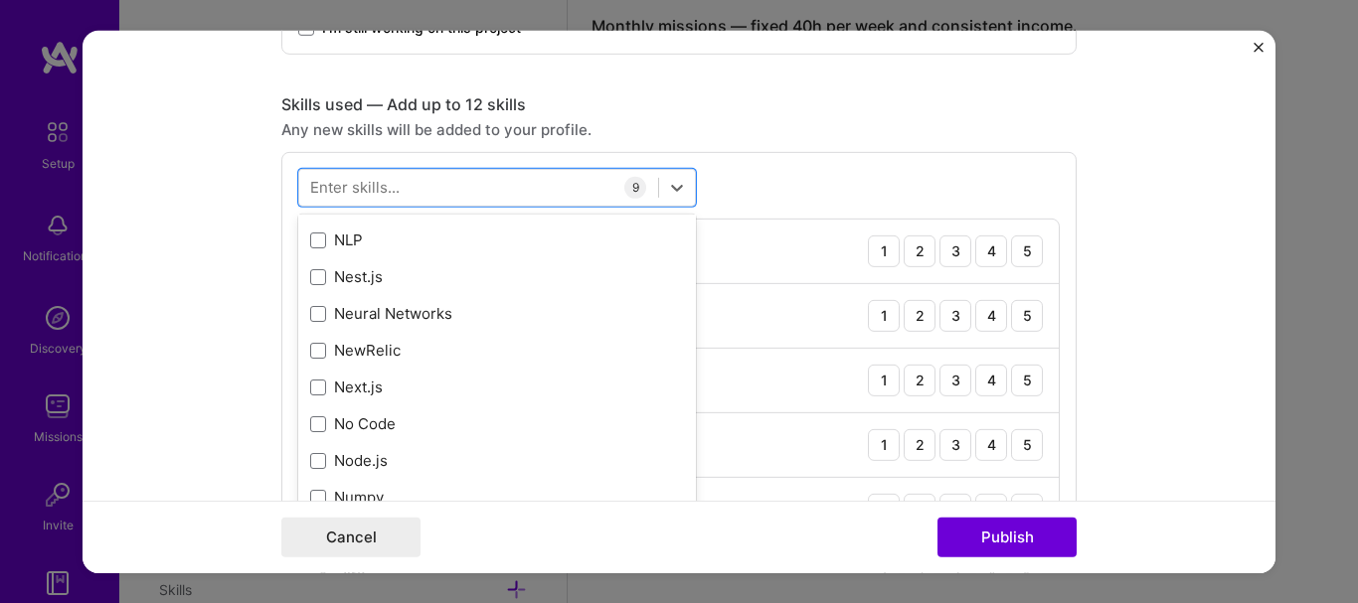
scroll to position [7972, 0]
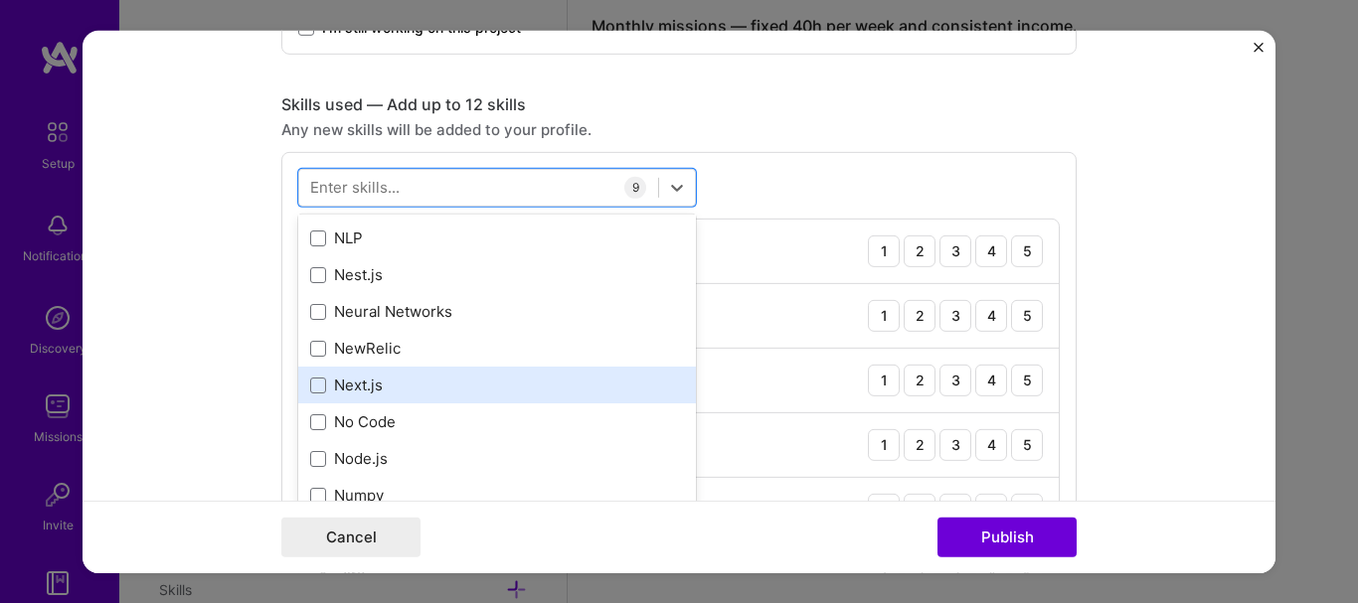
click at [380, 387] on div "Next.js" at bounding box center [497, 385] width 374 height 21
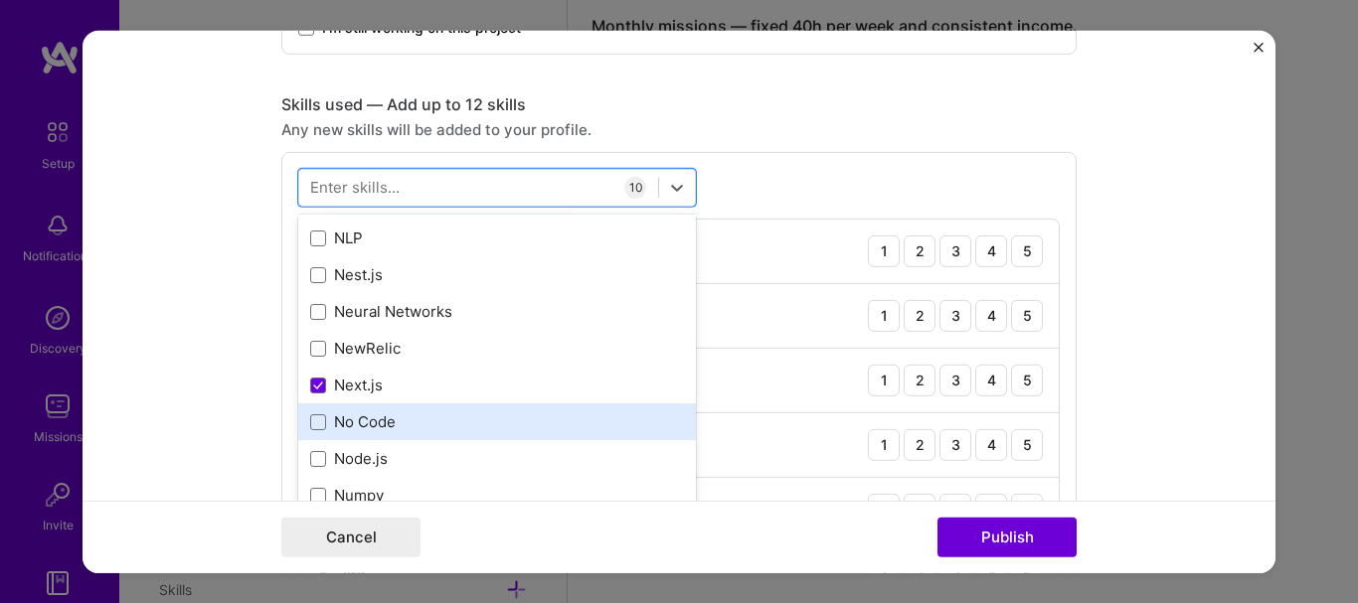
click at [363, 435] on div "No Code" at bounding box center [497, 421] width 398 height 37
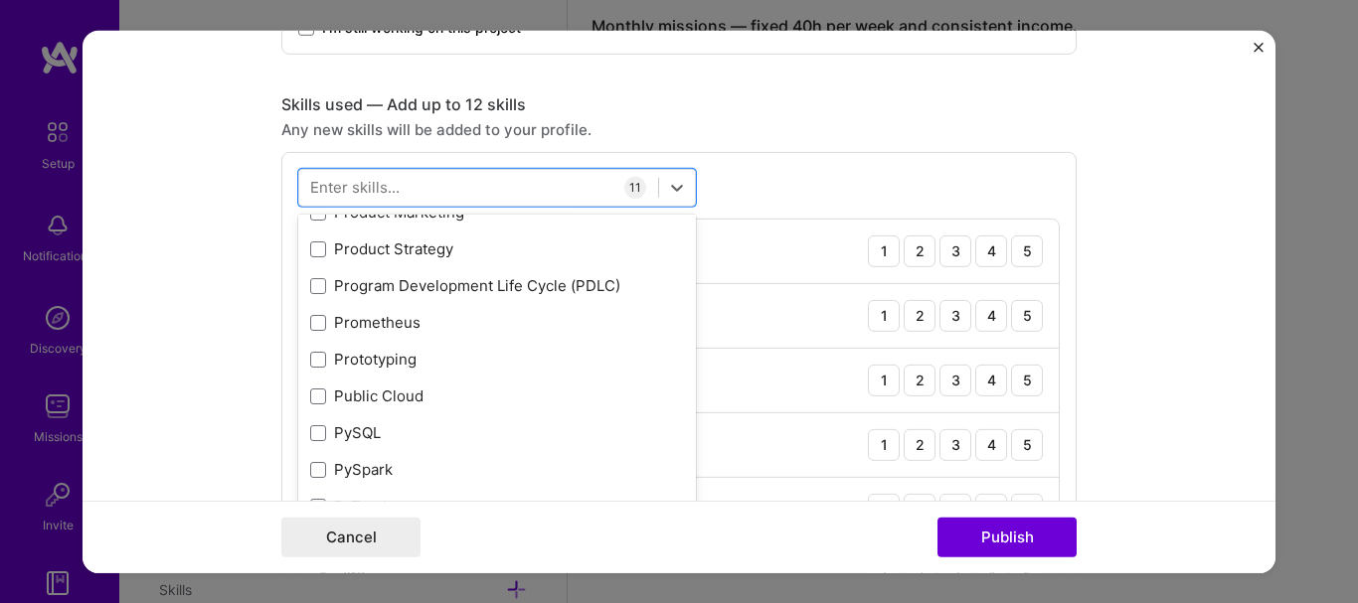
scroll to position [9247, 0]
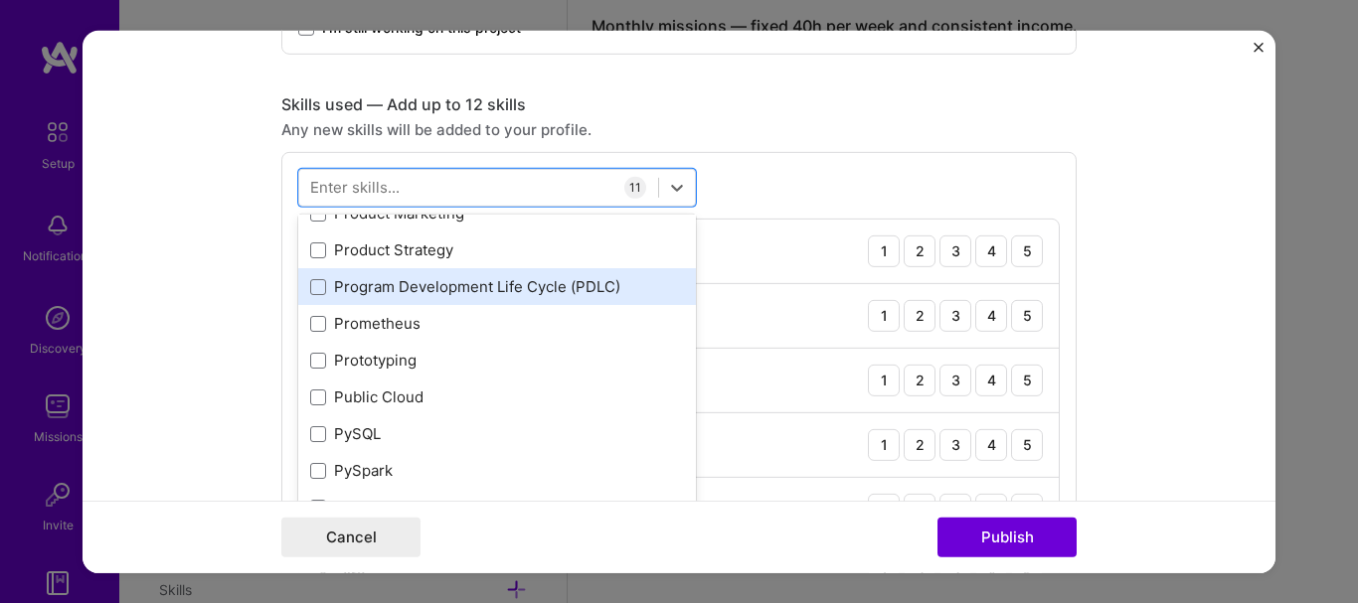
click at [413, 288] on div "Program Development Life Cycle (PDLC)" at bounding box center [497, 286] width 374 height 21
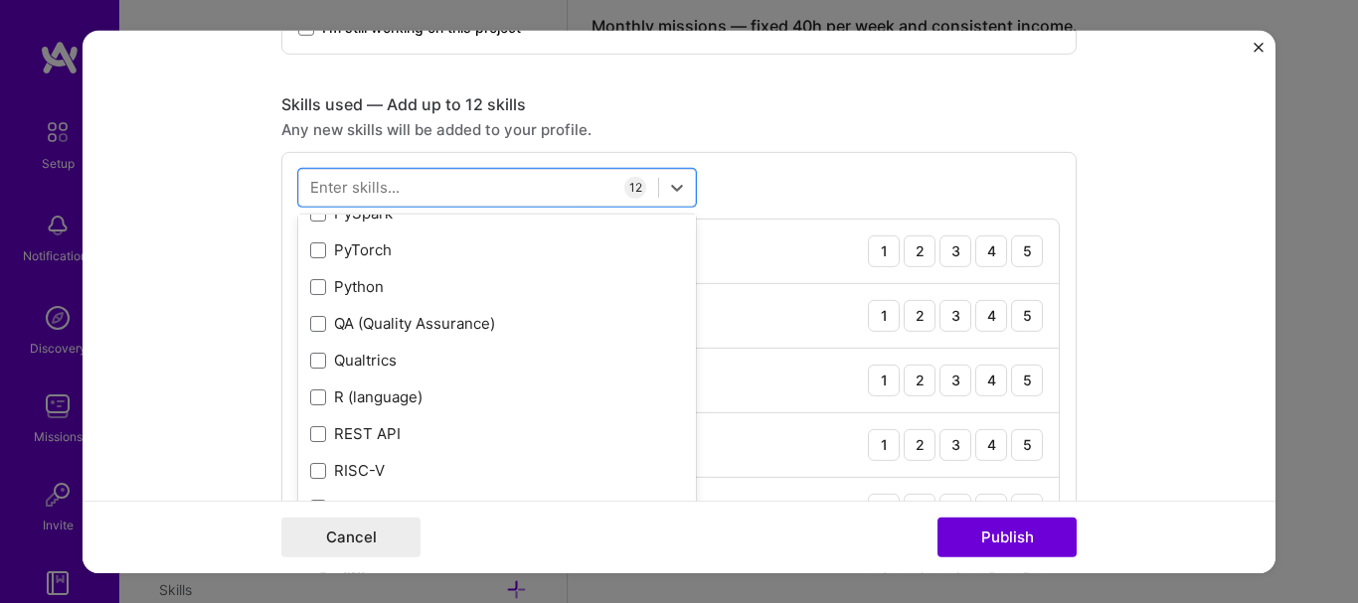
scroll to position [9511, 0]
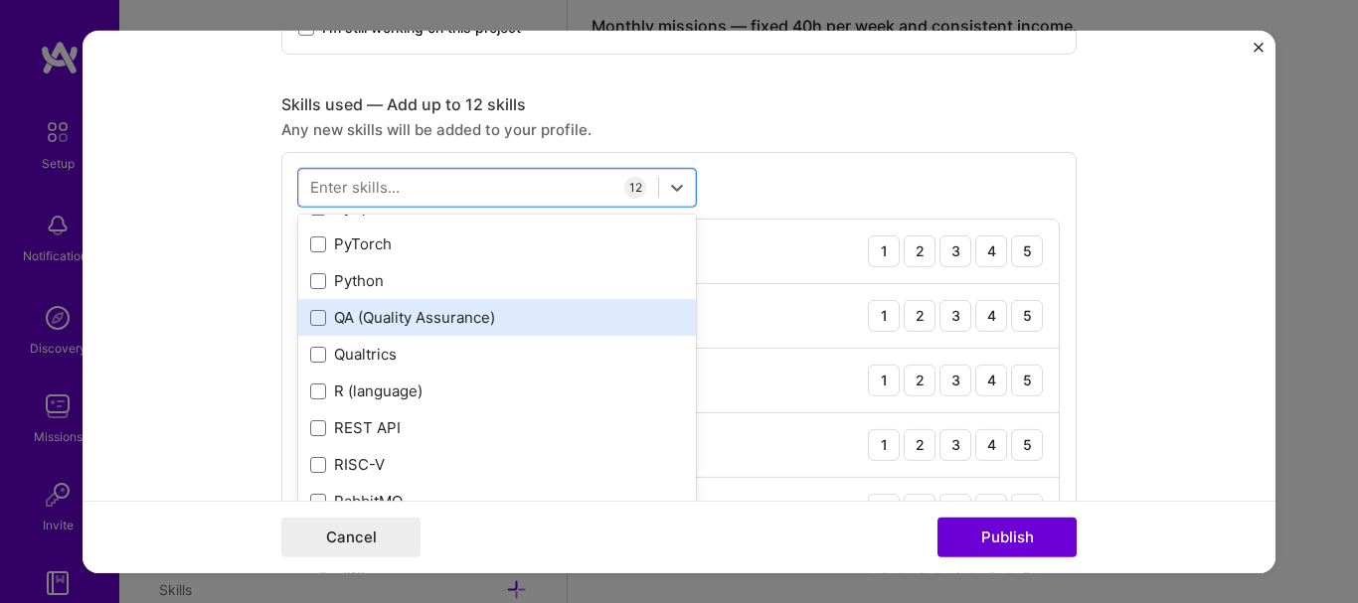
click at [407, 306] on div "QA (Quality Assurance)" at bounding box center [497, 317] width 398 height 37
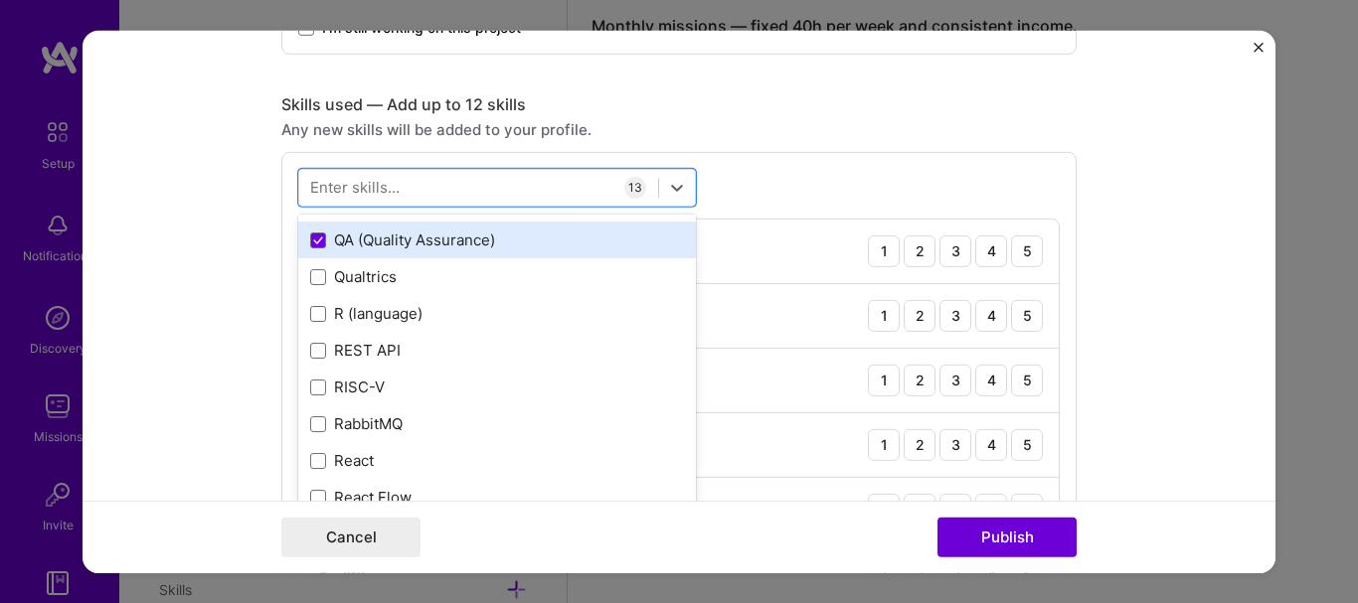
scroll to position [9593, 0]
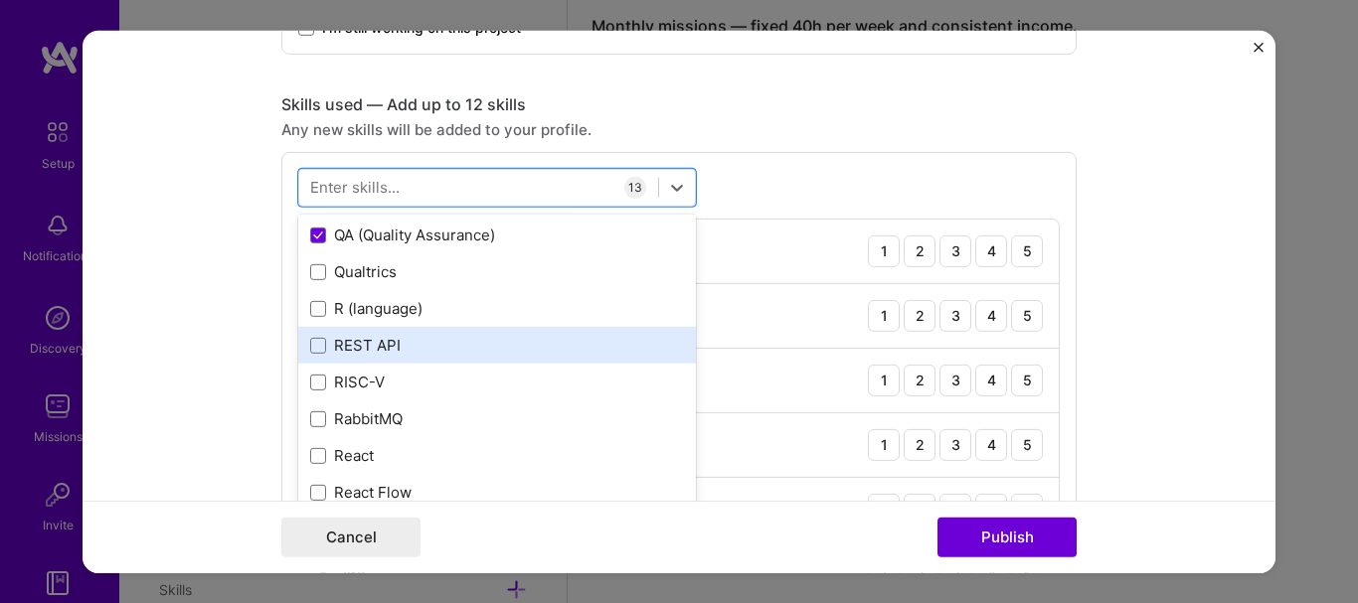
click at [400, 332] on div "REST API" at bounding box center [497, 345] width 398 height 37
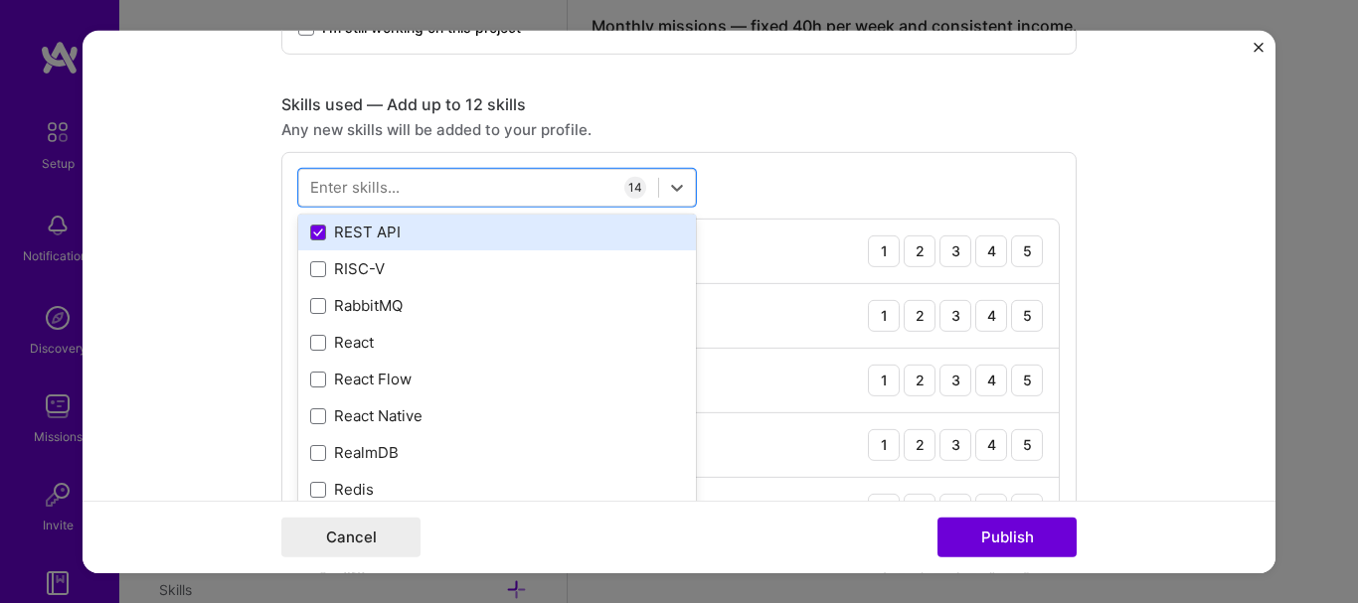
scroll to position [9736, 0]
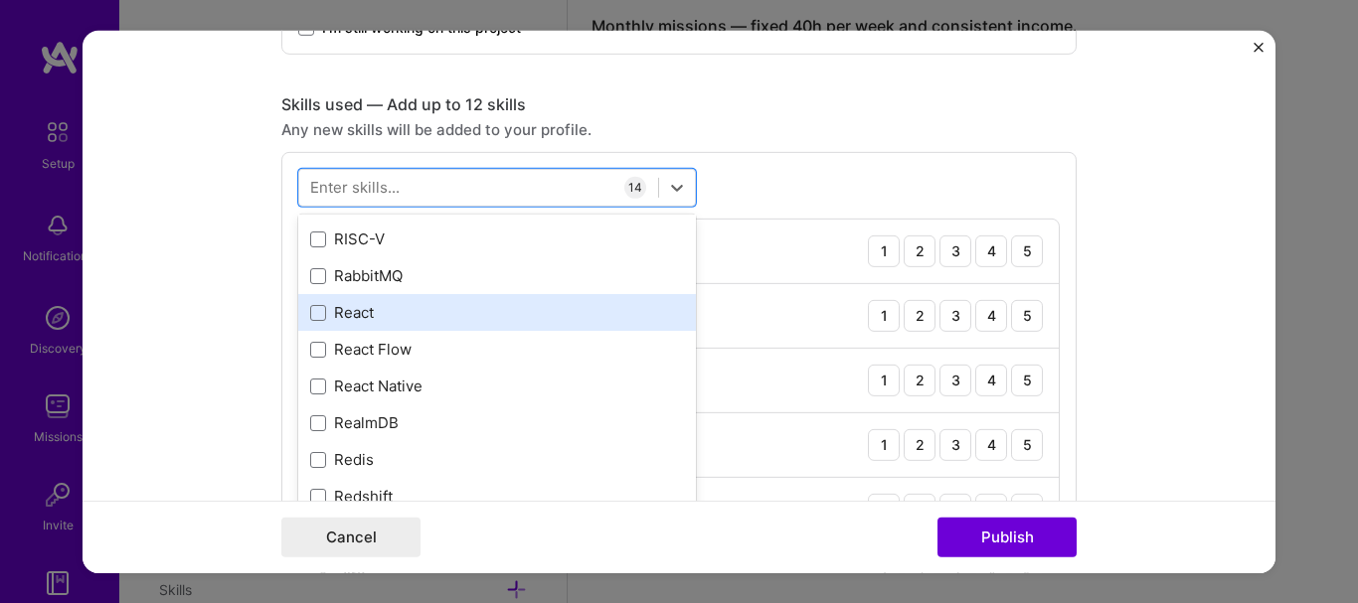
click at [400, 314] on div "React" at bounding box center [497, 312] width 374 height 21
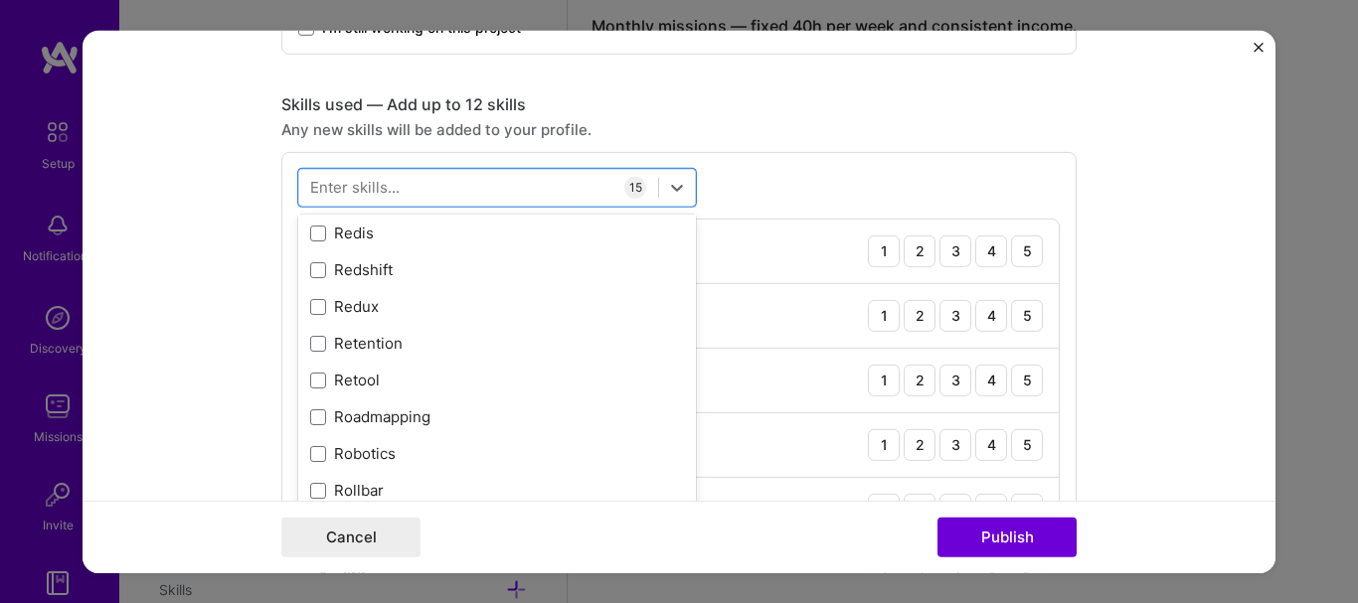
scroll to position [9965, 0]
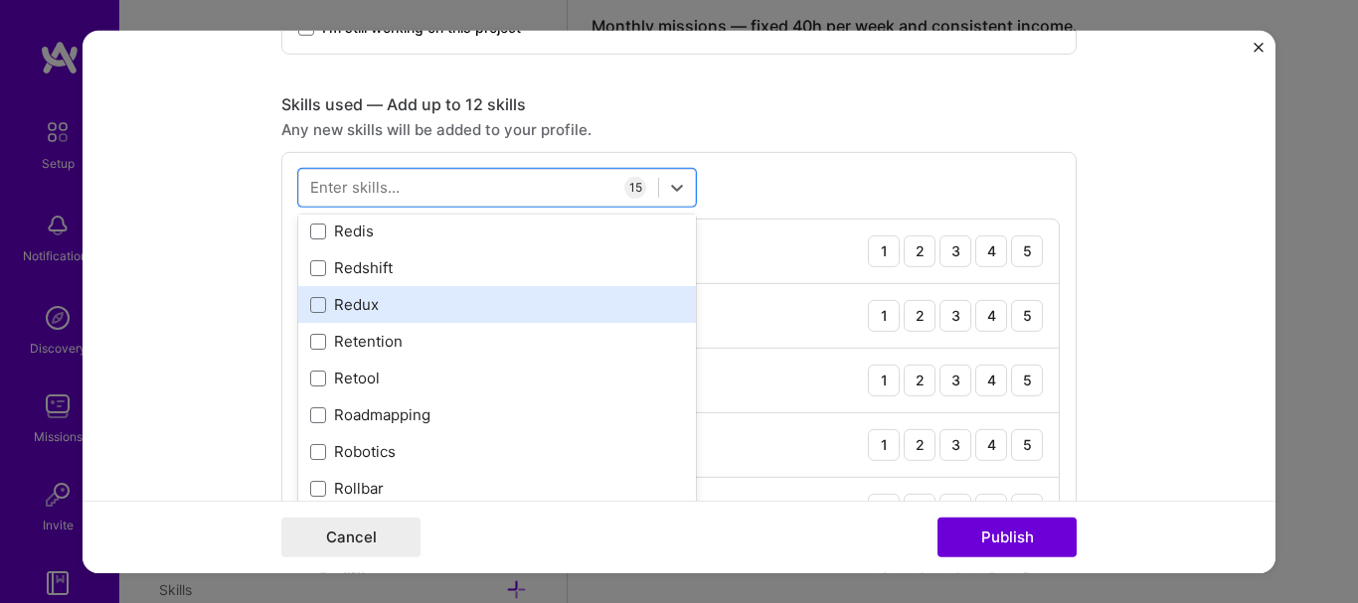
click at [368, 309] on div "Redux" at bounding box center [497, 304] width 374 height 21
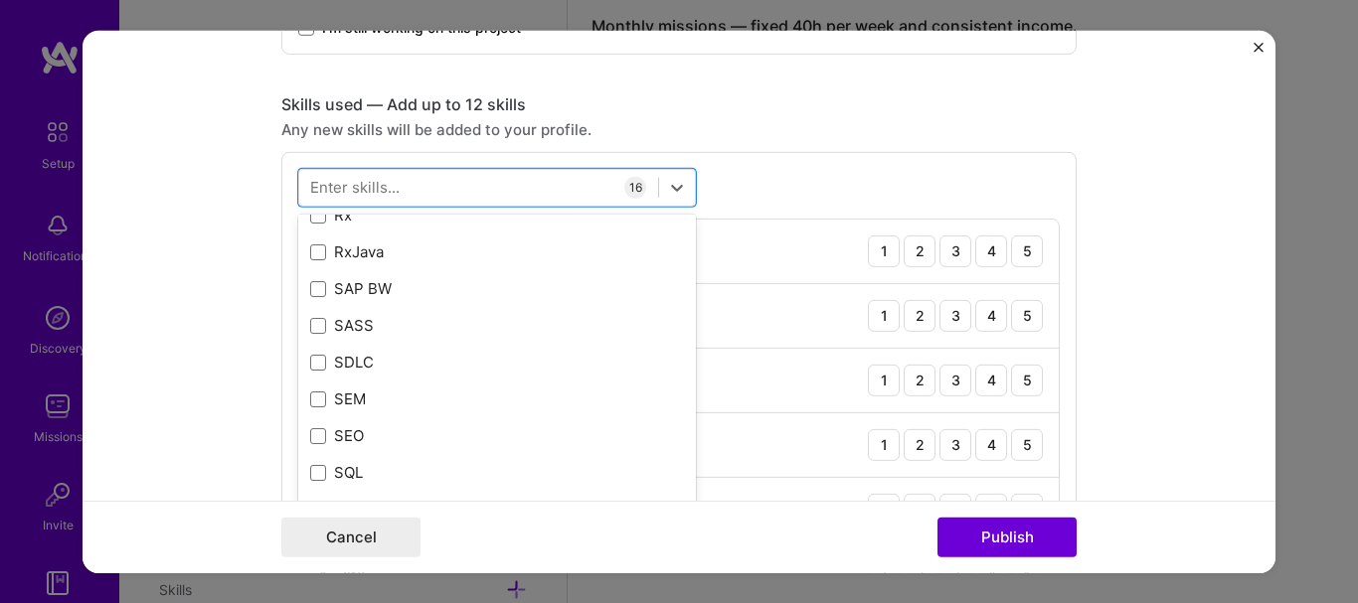
scroll to position [10440, 0]
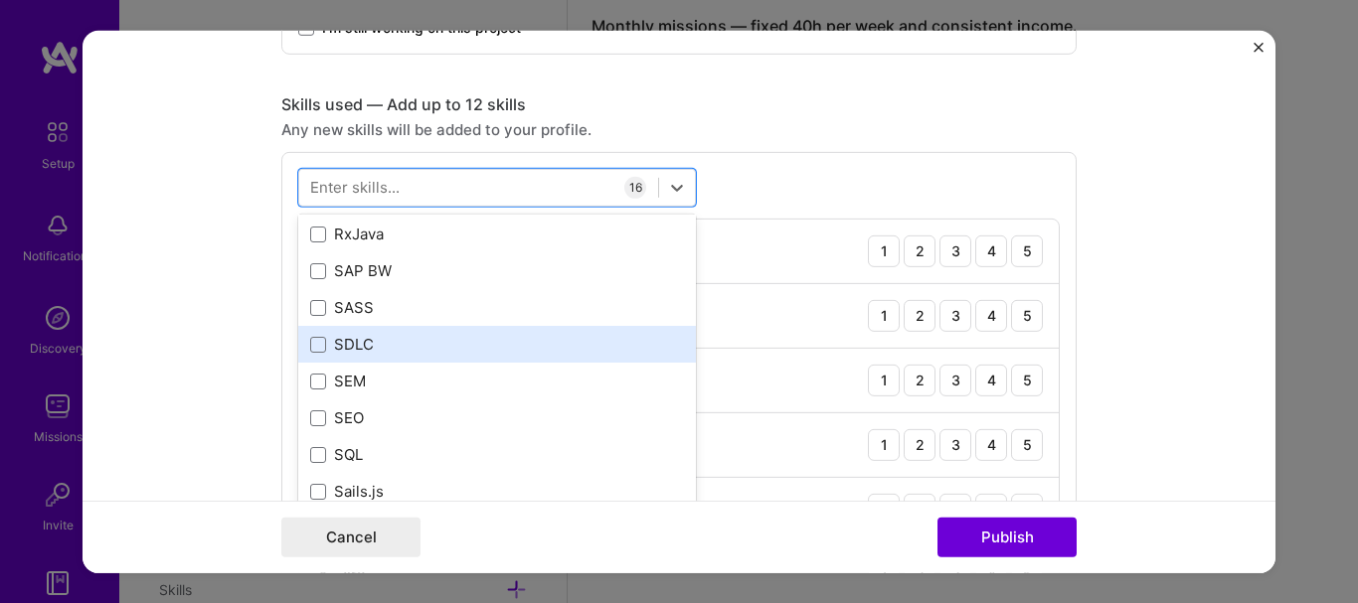
click at [350, 346] on div "SDLC" at bounding box center [497, 344] width 374 height 21
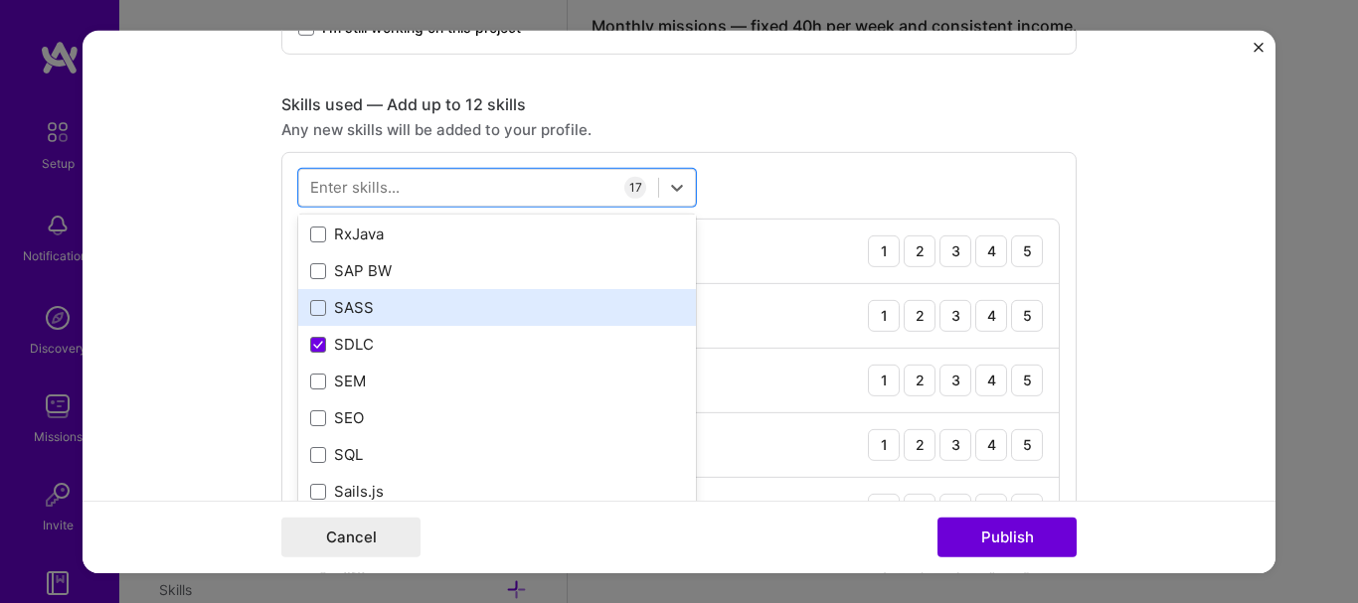
click at [407, 301] on div "SASS" at bounding box center [497, 307] width 374 height 21
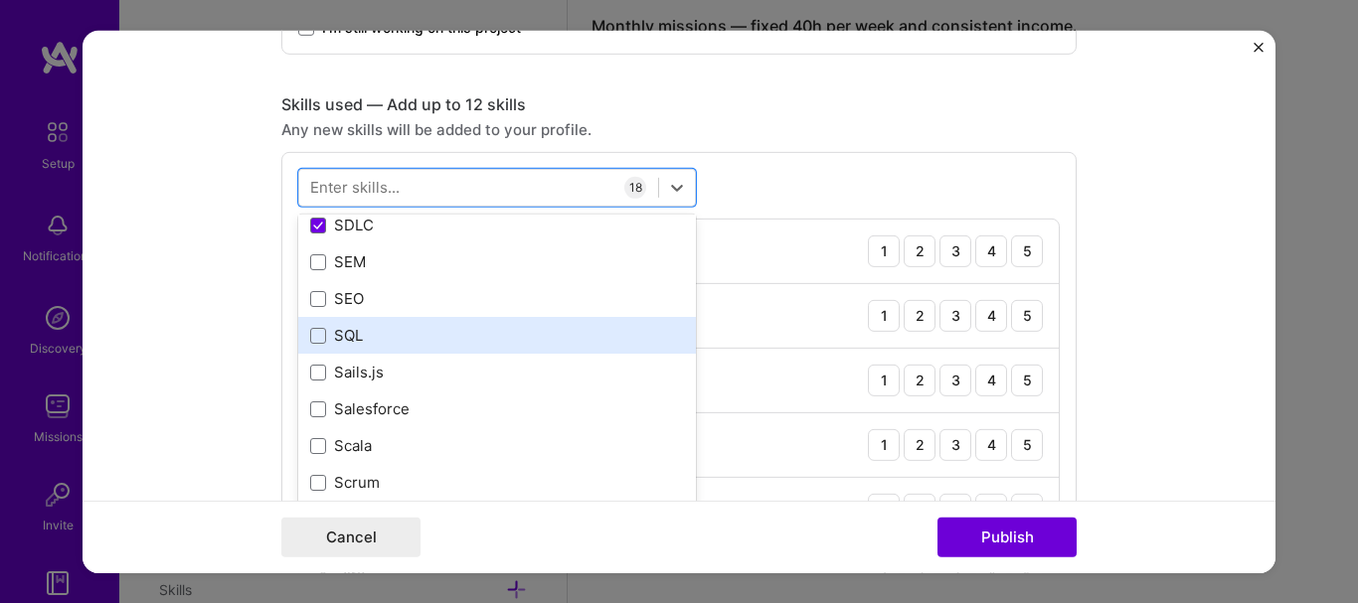
scroll to position [10561, 0]
click at [396, 329] on div "SQL" at bounding box center [497, 333] width 374 height 21
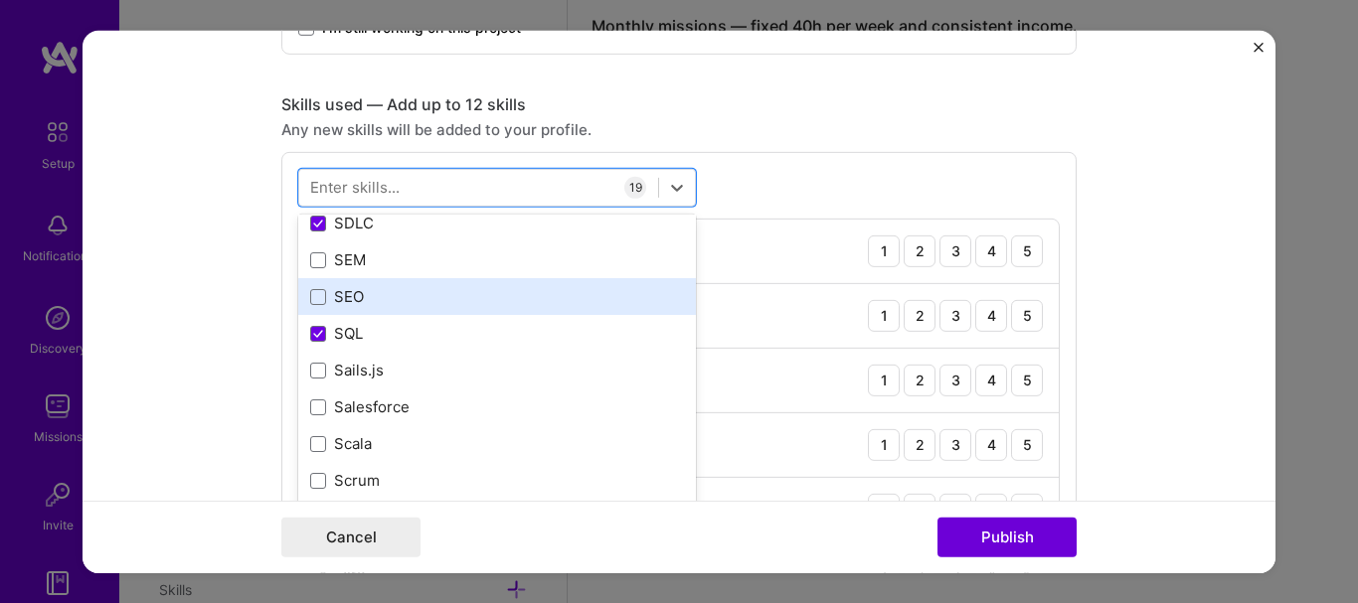
click at [417, 292] on div "SEO" at bounding box center [497, 296] width 374 height 21
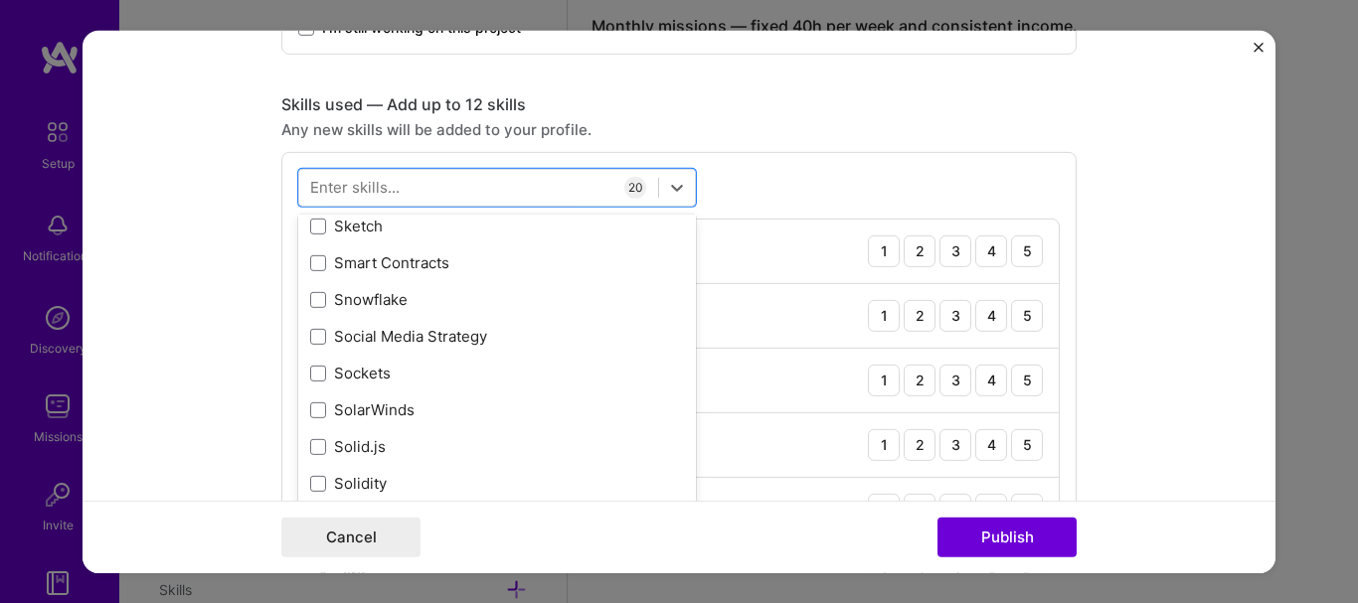
scroll to position [11222, 0]
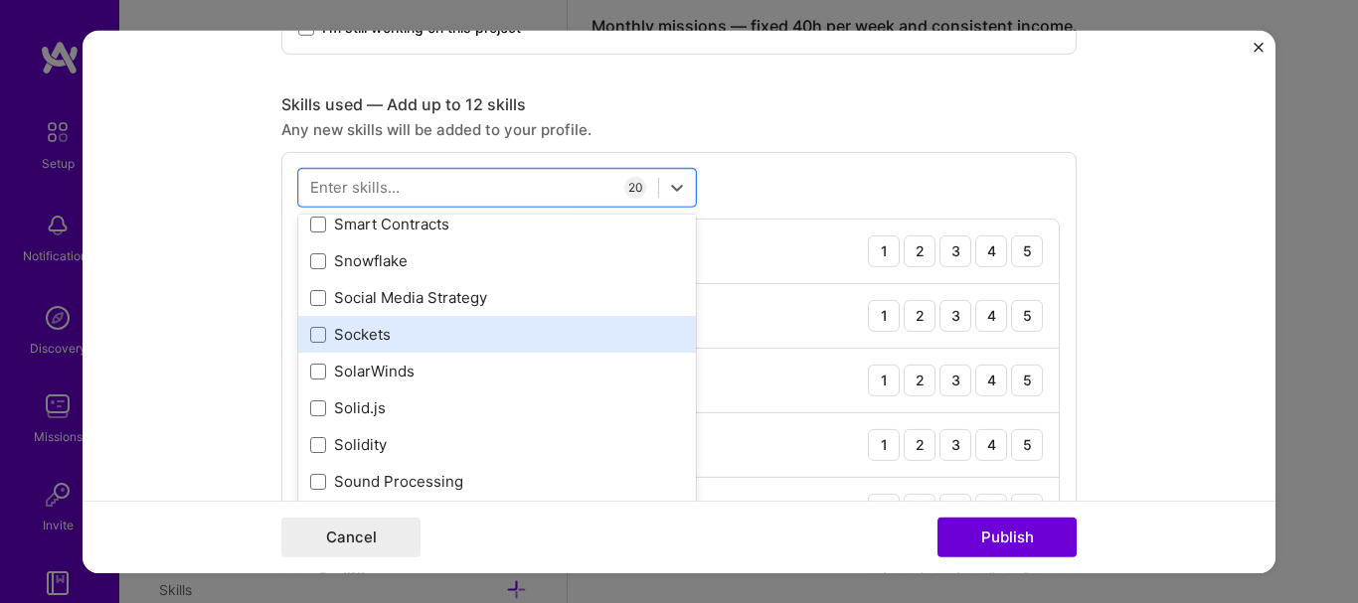
click at [370, 329] on div "Sockets" at bounding box center [497, 334] width 374 height 21
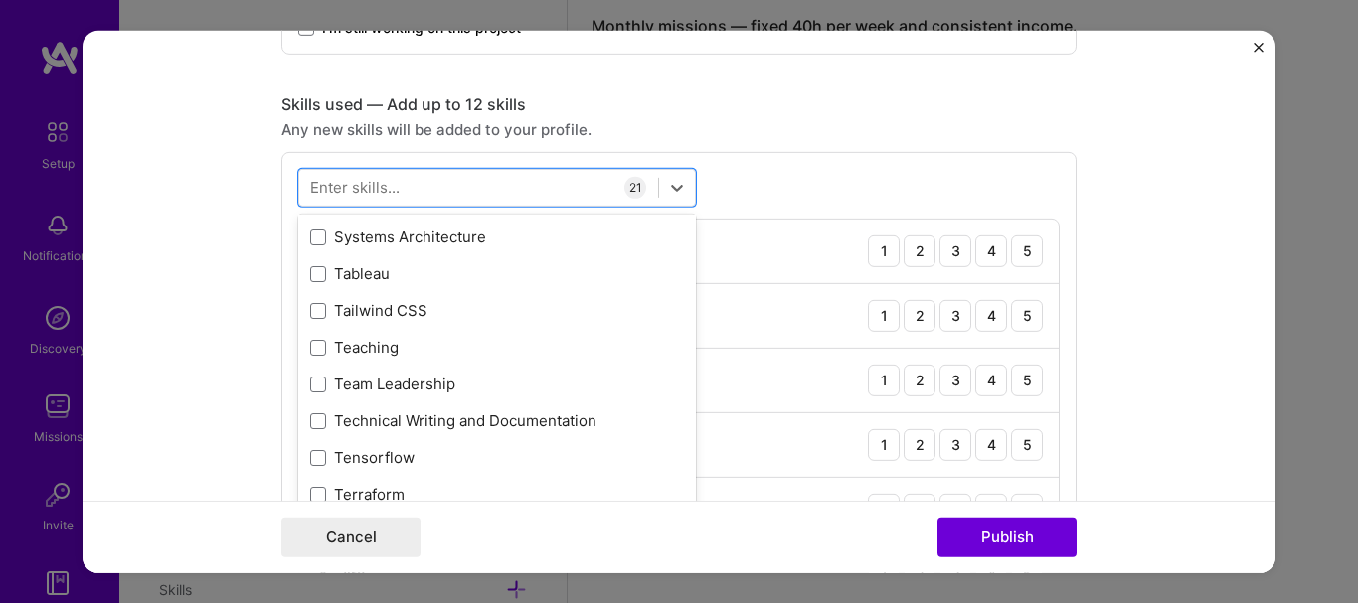
scroll to position [11987, 0]
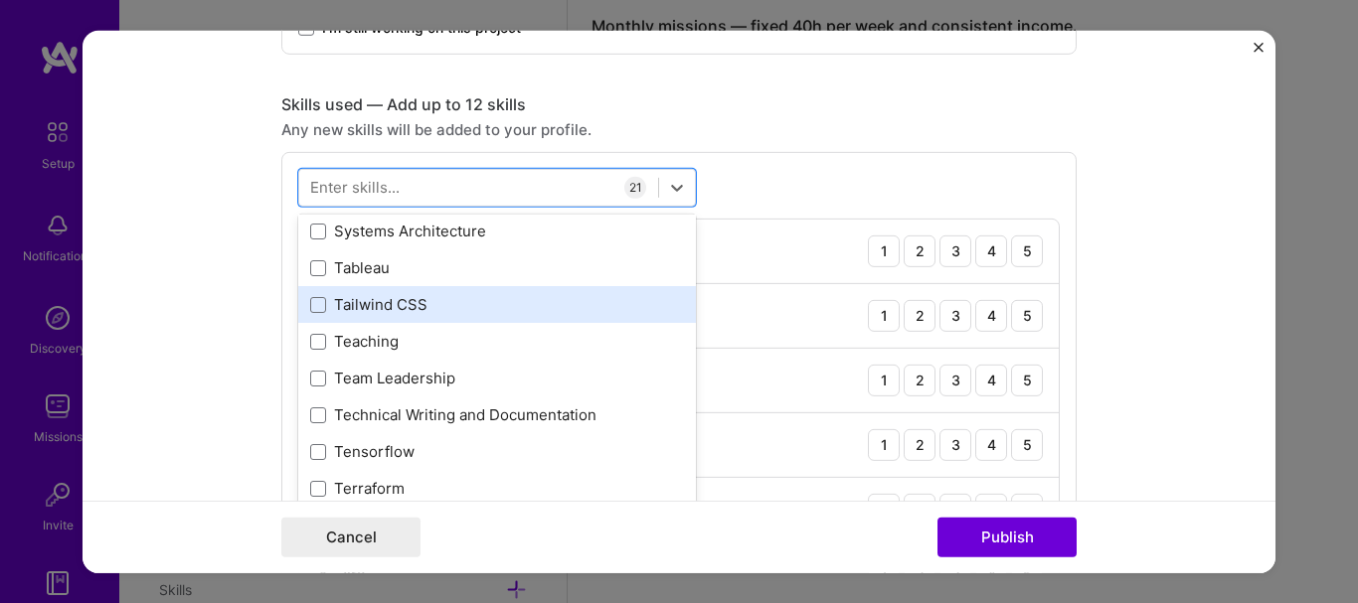
click at [377, 313] on div "Tailwind CSS" at bounding box center [497, 304] width 374 height 21
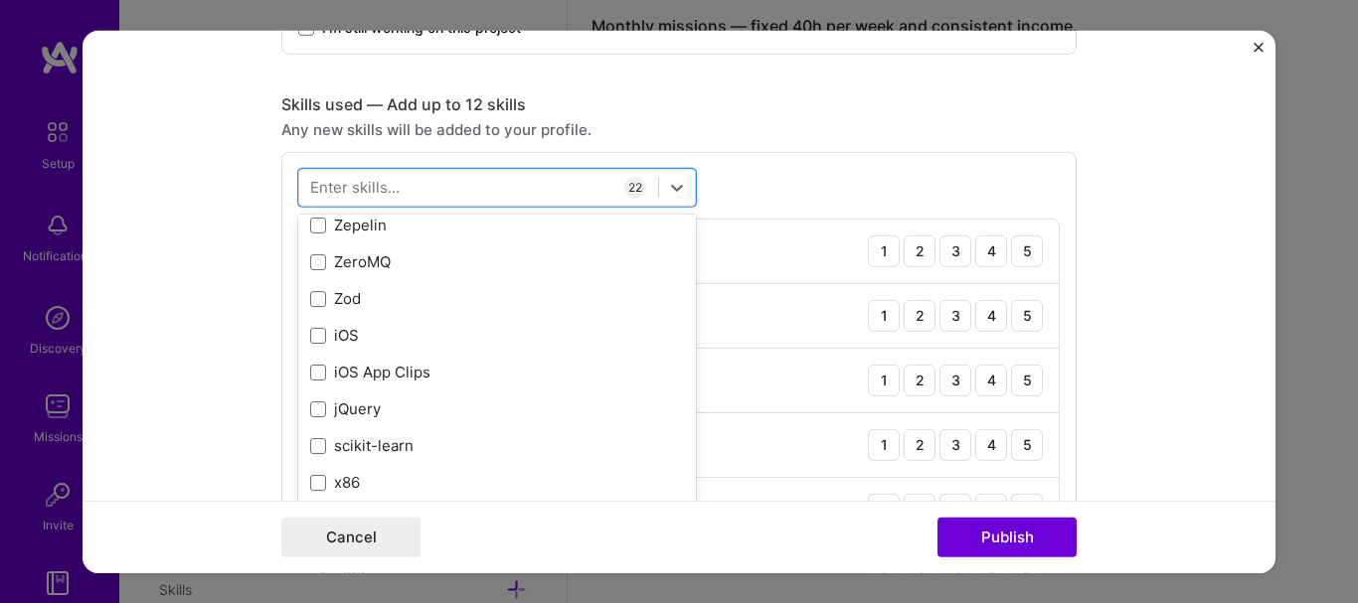
scroll to position [13648, 0]
click at [1104, 300] on form "Project title Online Car Auction Platform Company [DOMAIN_NAME] Project industr…" at bounding box center [678, 301] width 1193 height 543
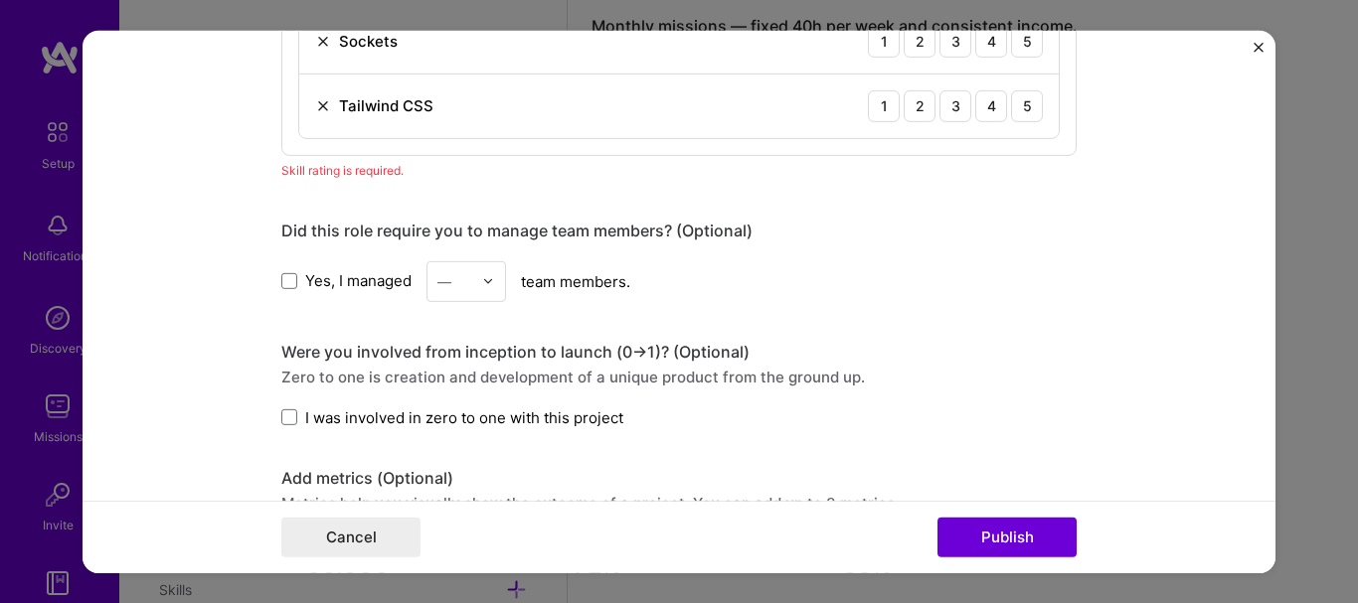
scroll to position [2818, 0]
click at [290, 276] on label "Yes, I managed" at bounding box center [346, 280] width 130 height 21
click at [0, 0] on input "Yes, I managed" at bounding box center [0, 0] width 0 height 0
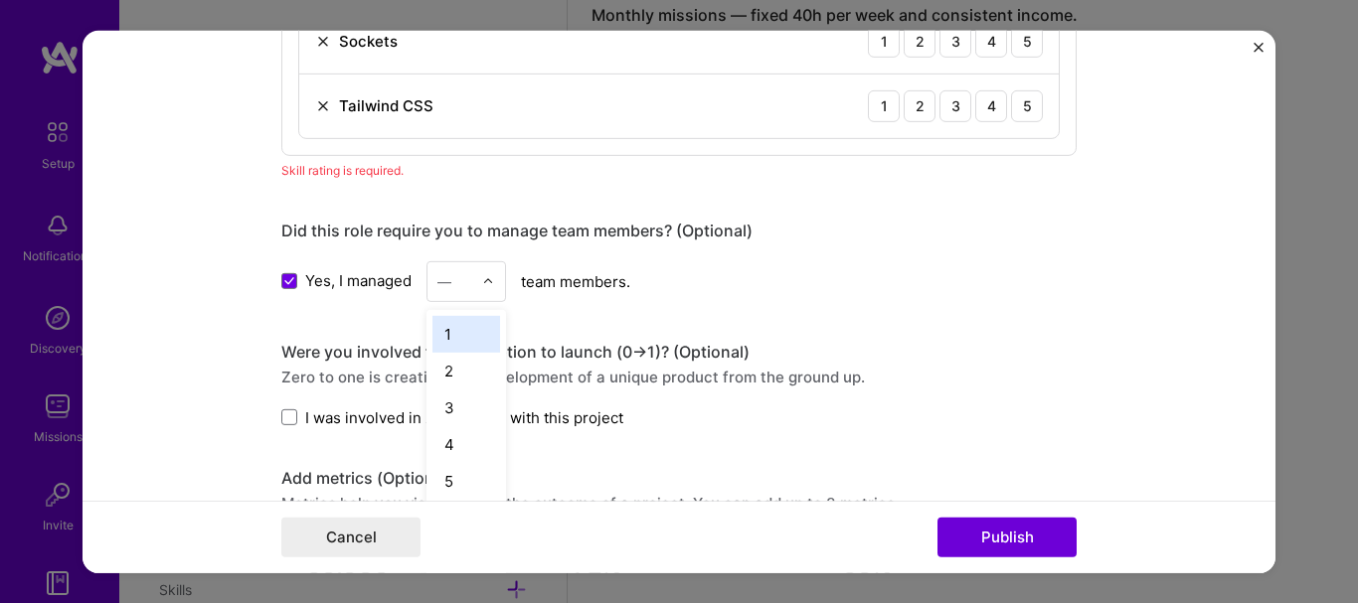
click at [482, 276] on img at bounding box center [488, 281] width 12 height 12
click at [458, 380] on div "2" at bounding box center [466, 370] width 68 height 37
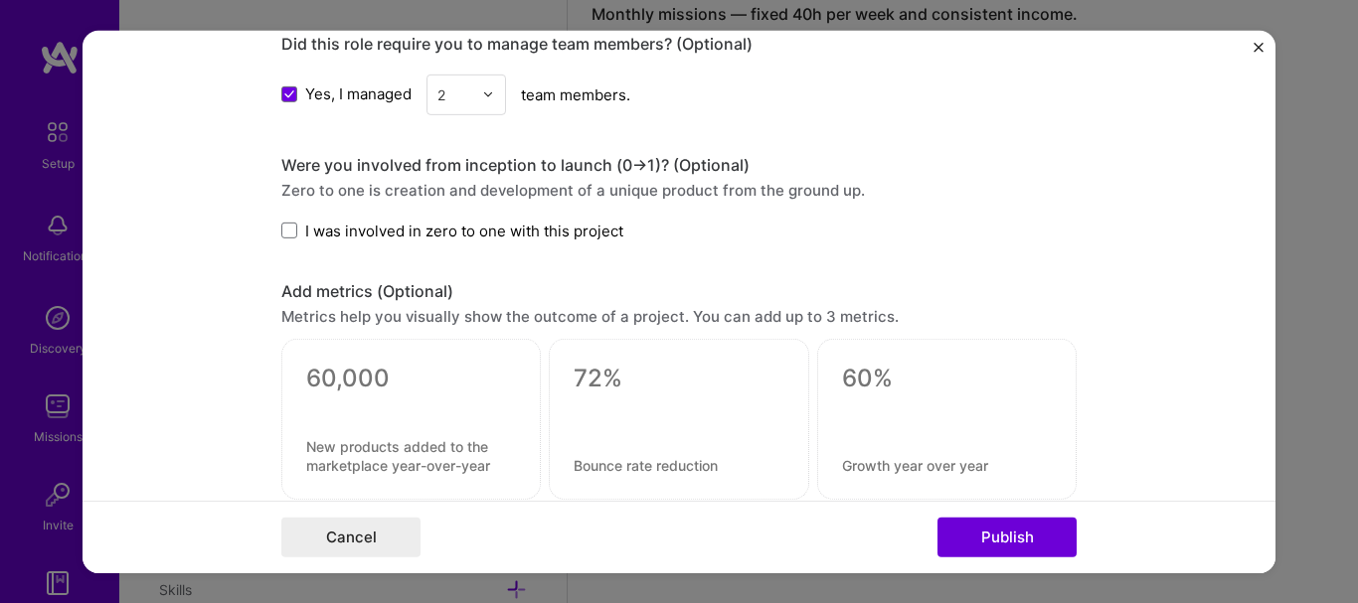
scroll to position [3008, 0]
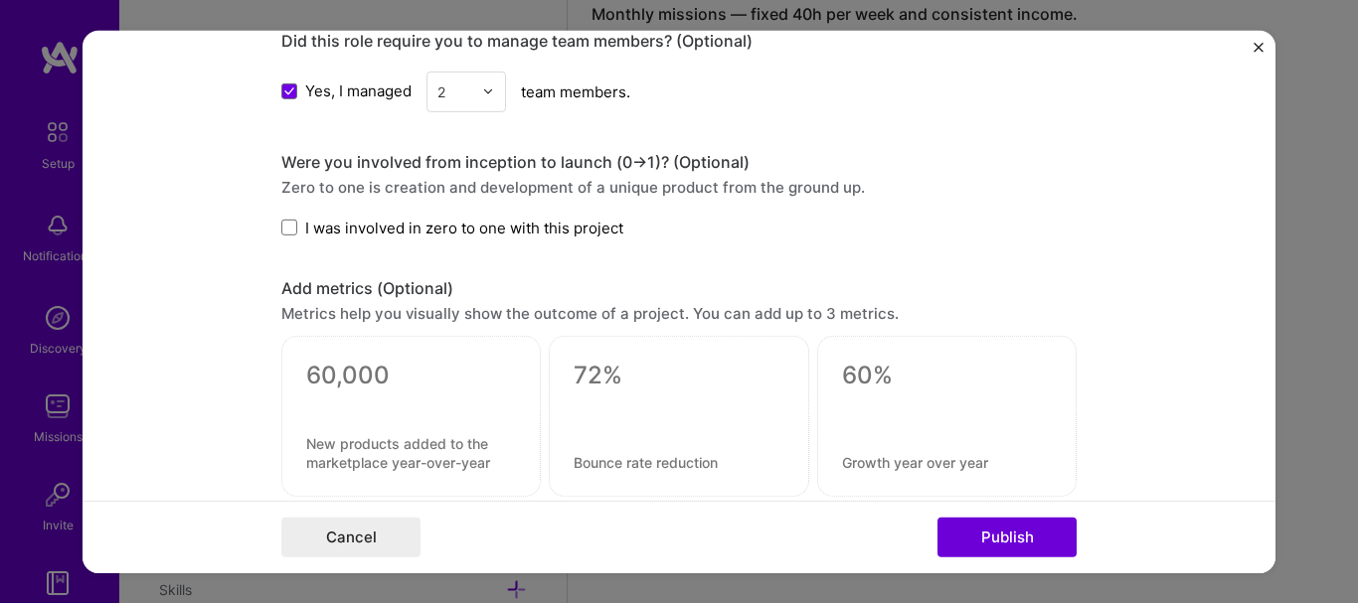
click at [305, 224] on span "I was involved in zero to one with this project" at bounding box center [464, 227] width 318 height 21
click at [0, 0] on input "I was involved in zero to one with this project" at bounding box center [0, 0] width 0 height 0
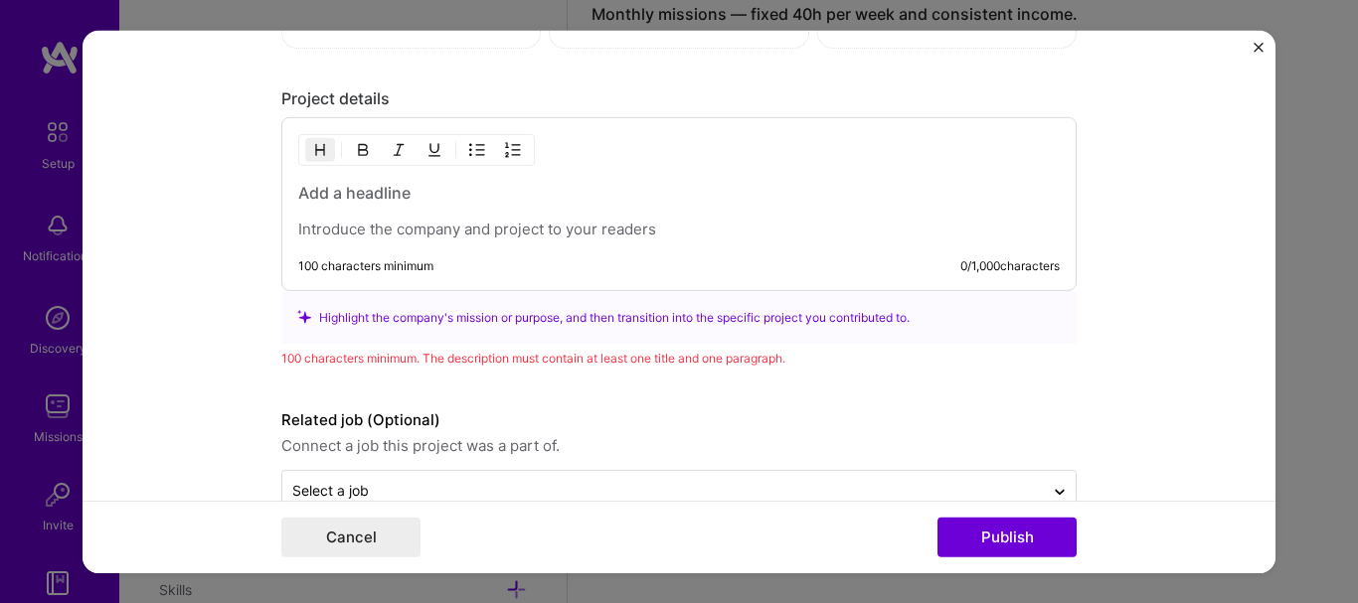
scroll to position [3503, 0]
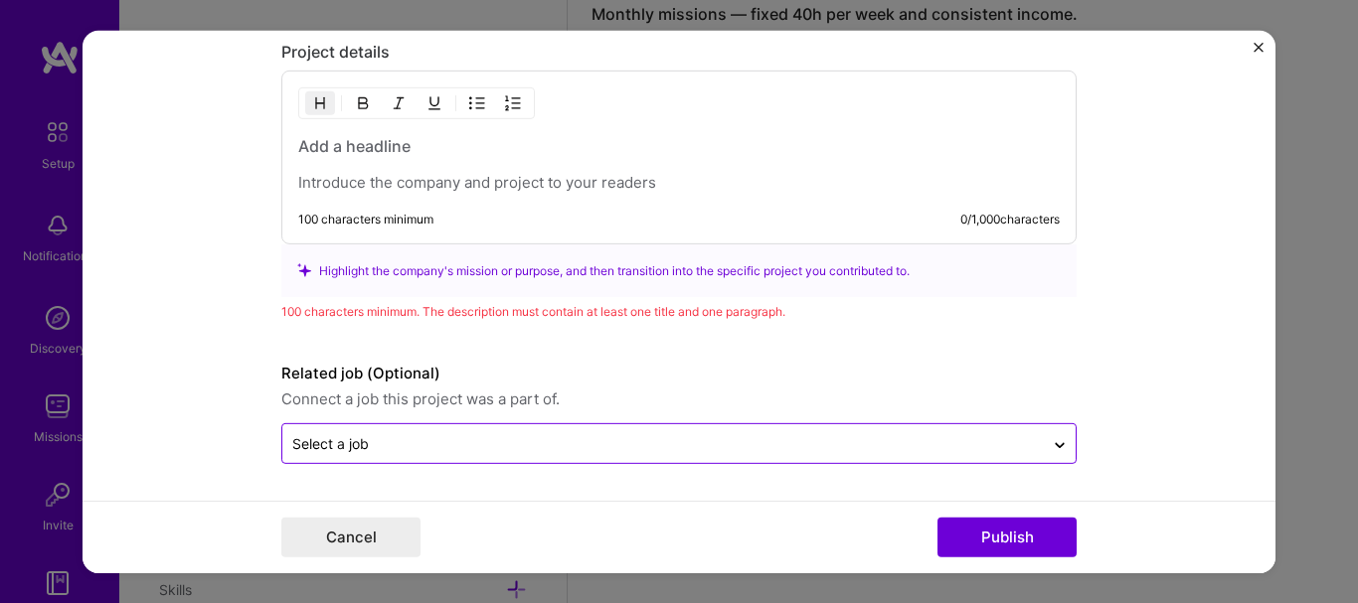
click at [423, 452] on input "text" at bounding box center [662, 443] width 741 height 21
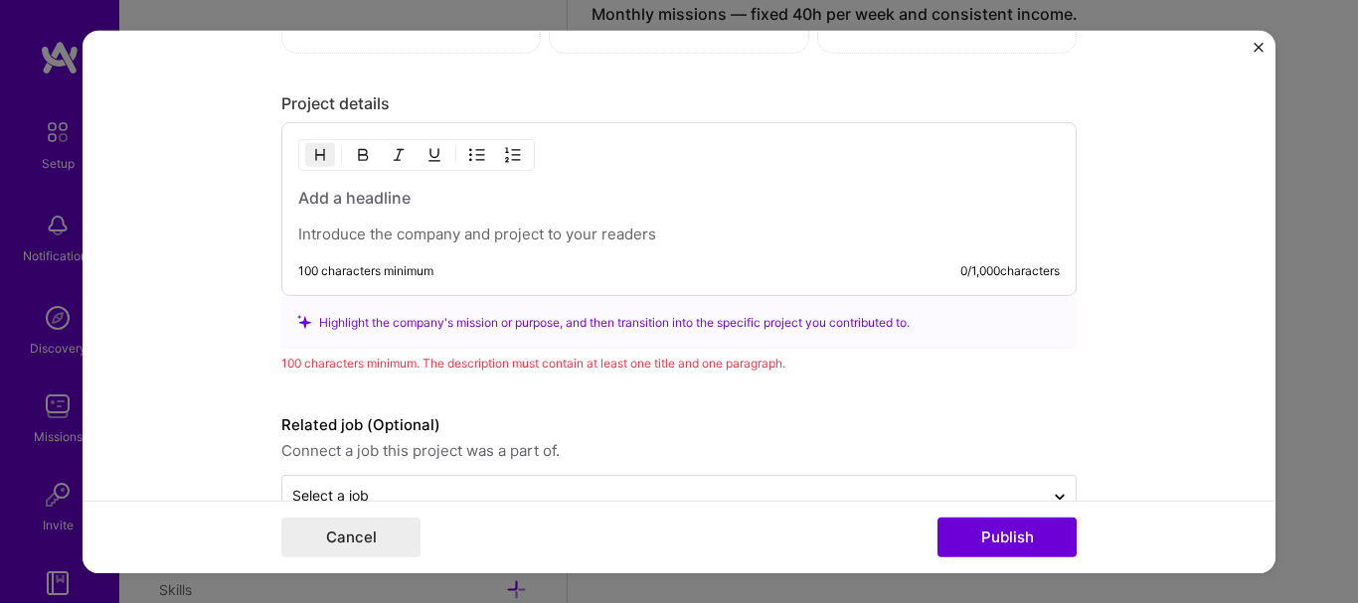
scroll to position [3449, 0]
click at [521, 228] on p at bounding box center [678, 237] width 761 height 20
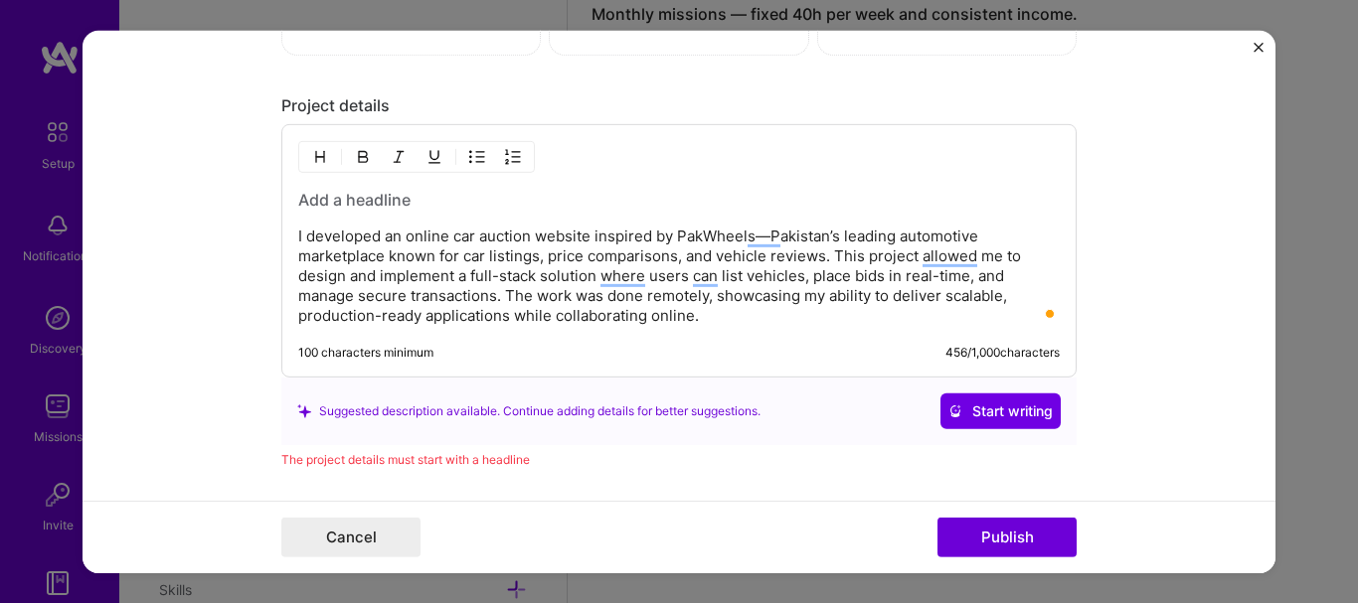
click at [833, 237] on p "I developed an online car auction website inspired by PakWheels—Pakistan’s lead…" at bounding box center [678, 276] width 761 height 99
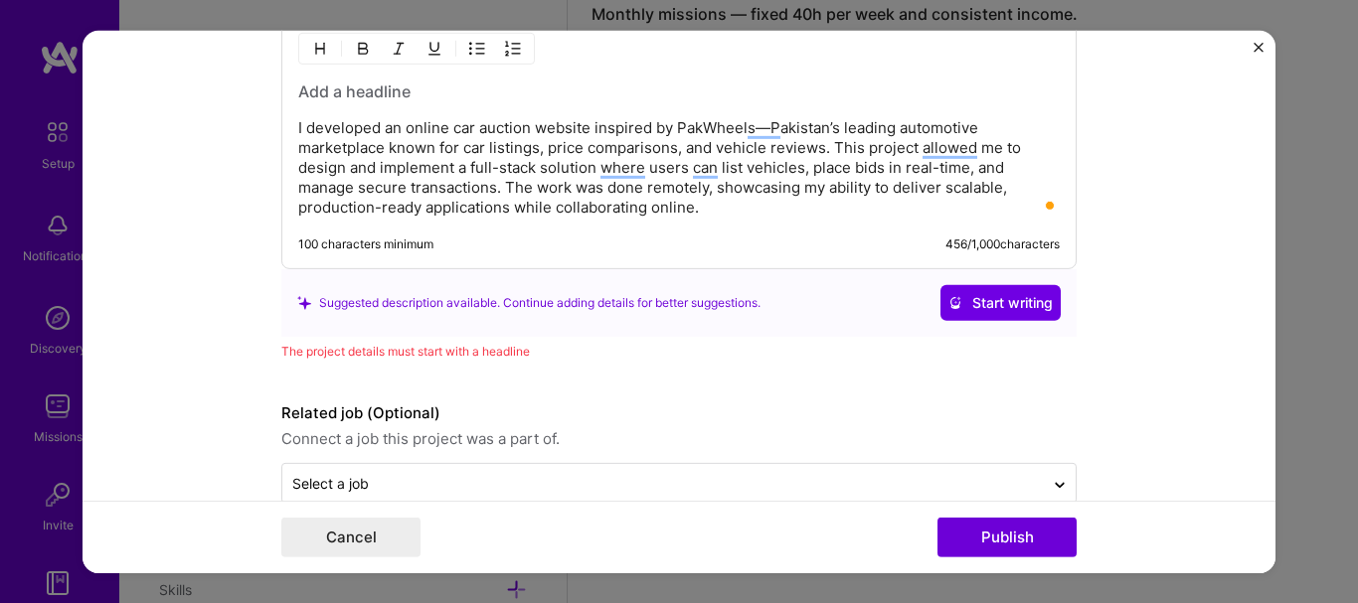
scroll to position [3598, 0]
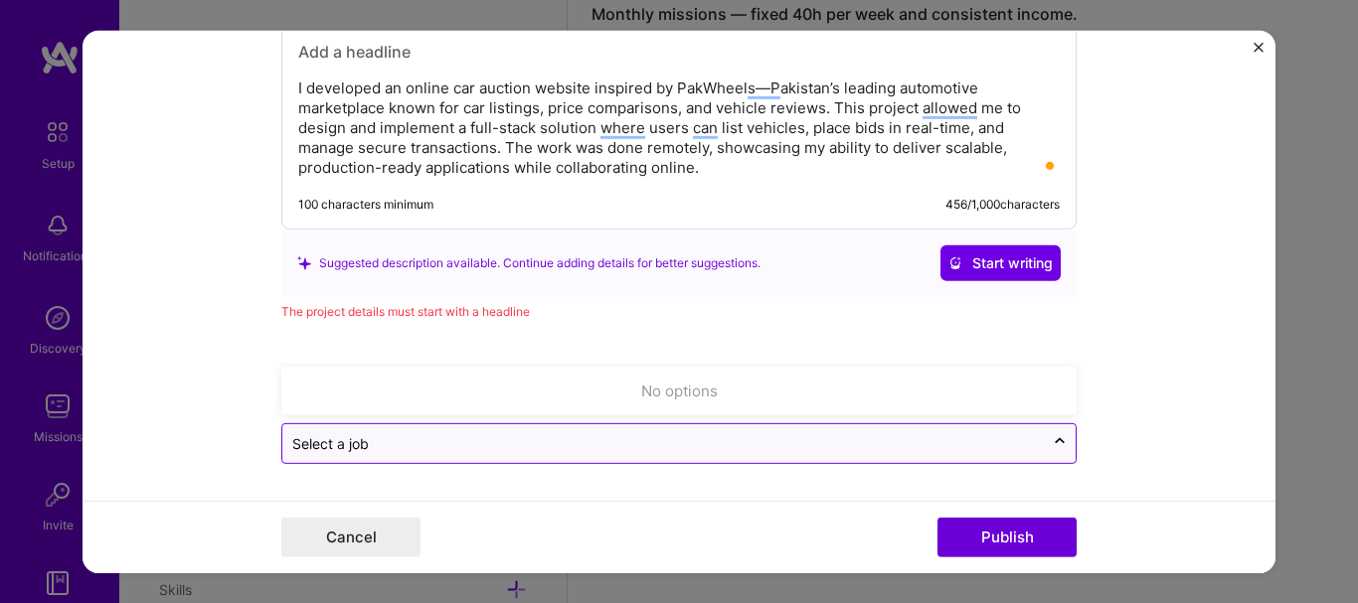
click at [697, 443] on input "text" at bounding box center [662, 443] width 741 height 21
click at [769, 301] on div "The project details must start with a headline" at bounding box center [678, 311] width 795 height 21
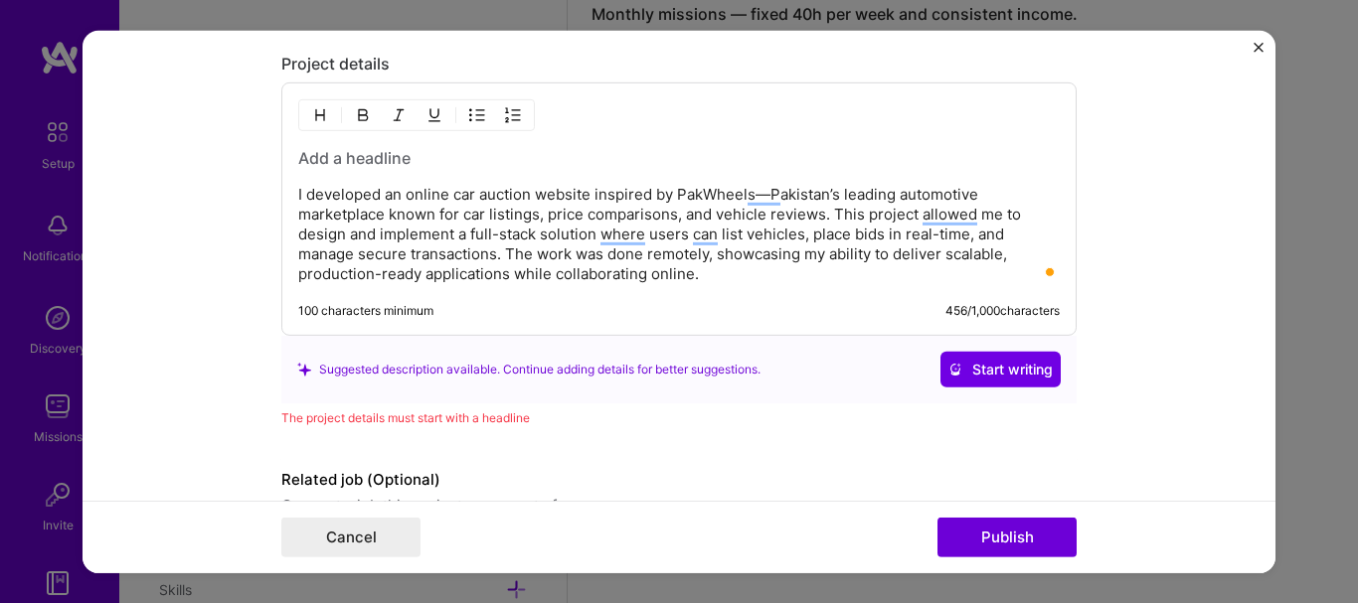
scroll to position [3491, 0]
click at [442, 155] on h3 "To enrich screen reader interactions, please activate Accessibility in Grammarl…" at bounding box center [678, 158] width 761 height 22
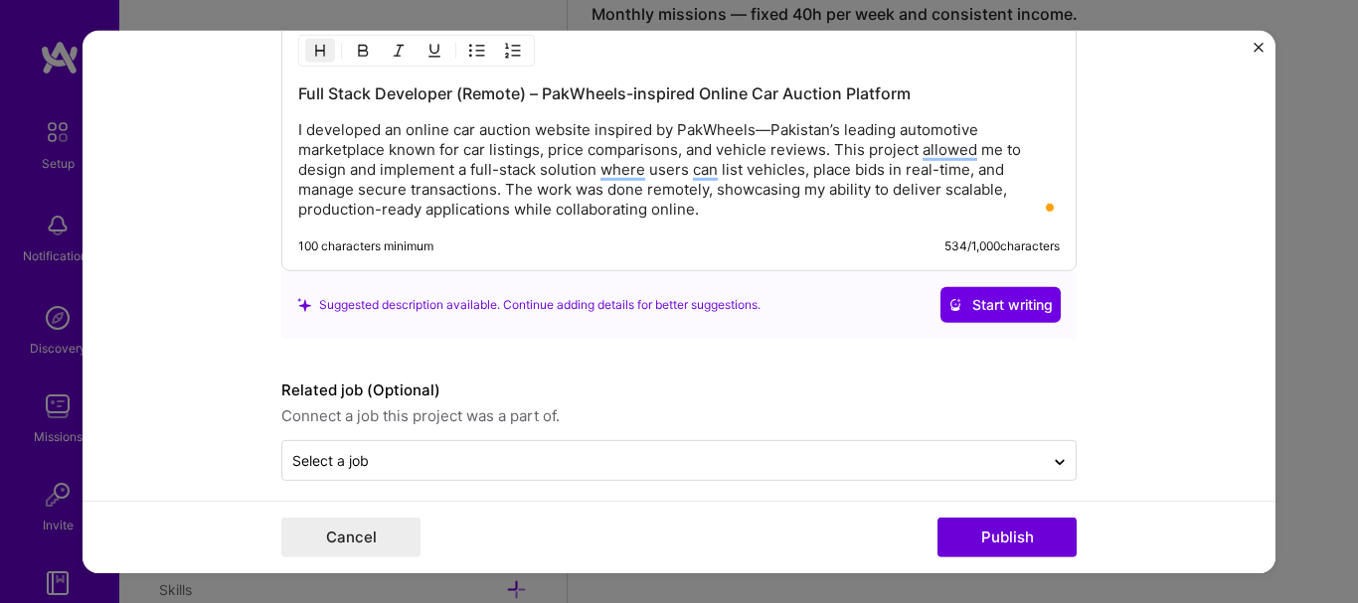
scroll to position [3573, 0]
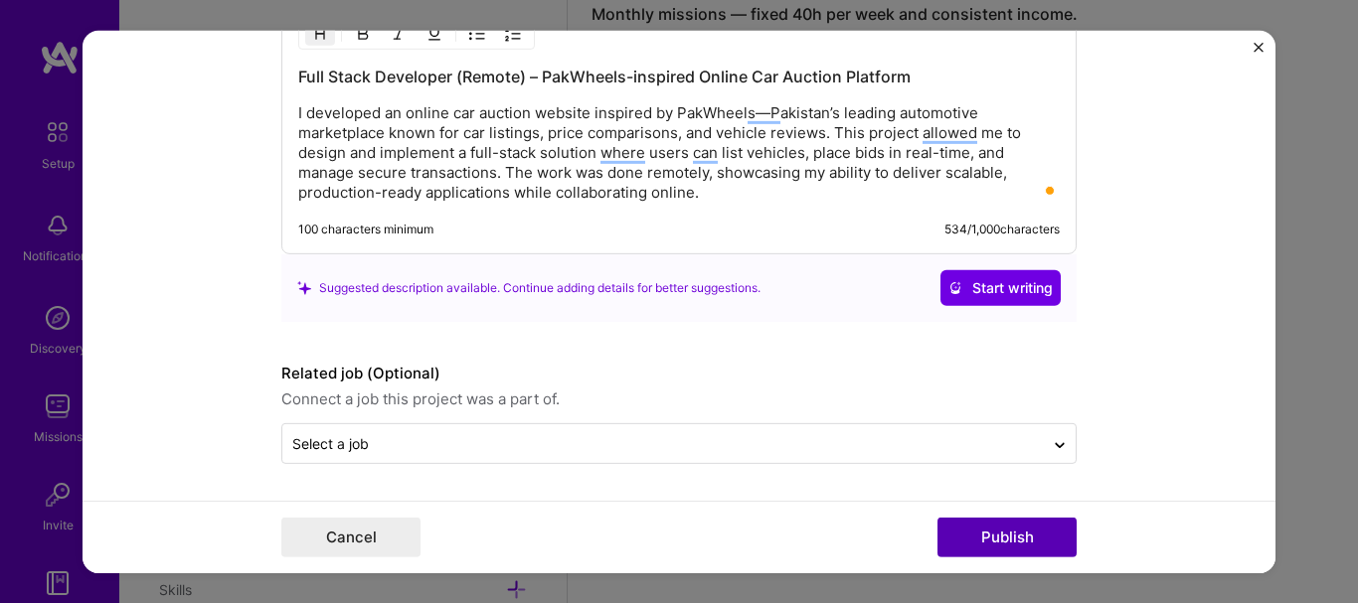
click at [962, 538] on button "Publish" at bounding box center [1006, 538] width 139 height 40
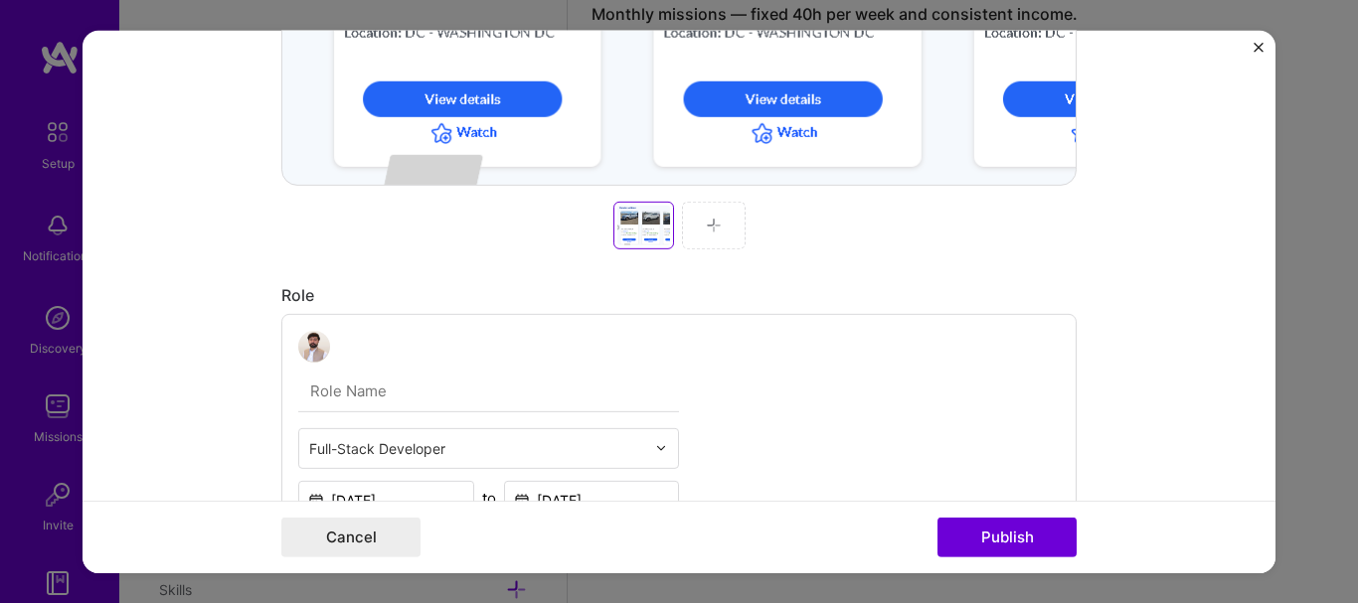
scroll to position [0, 0]
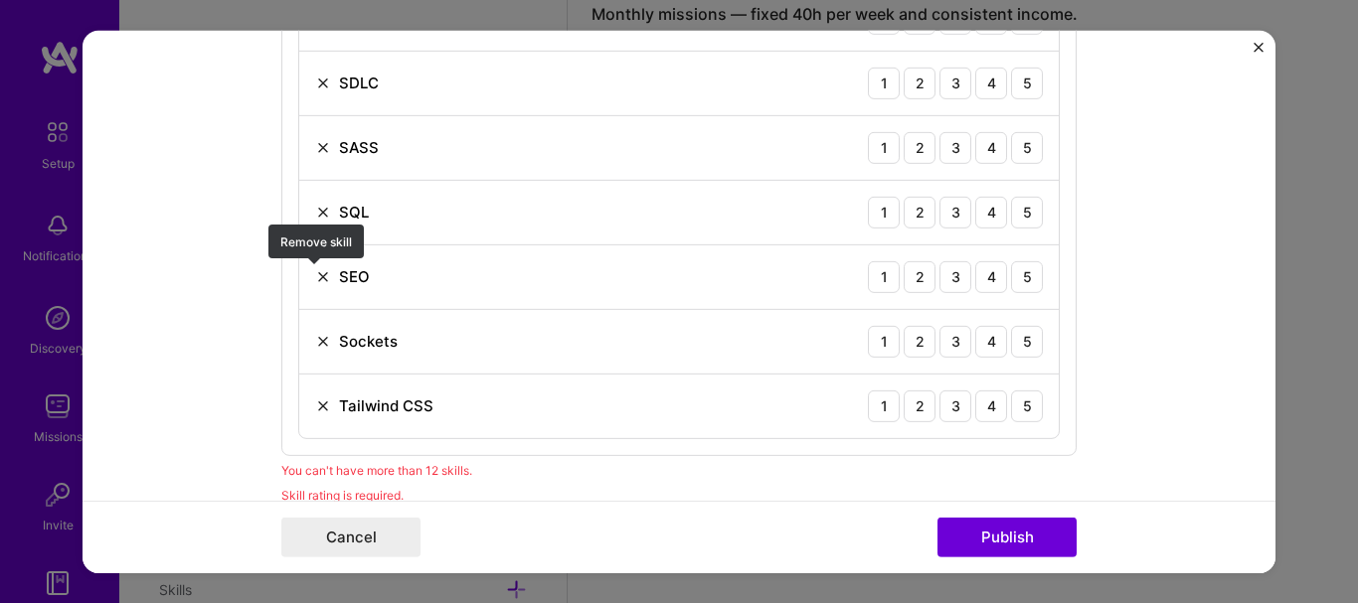
click at [317, 278] on img at bounding box center [323, 276] width 16 height 16
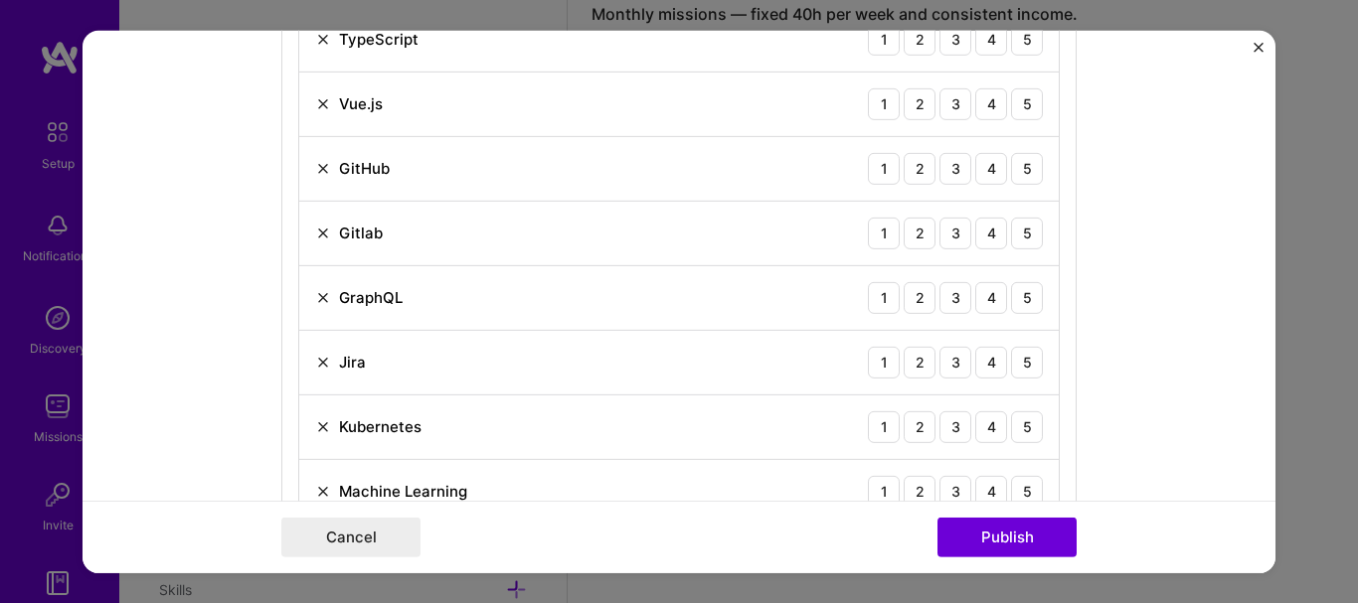
click at [315, 303] on img at bounding box center [323, 297] width 16 height 16
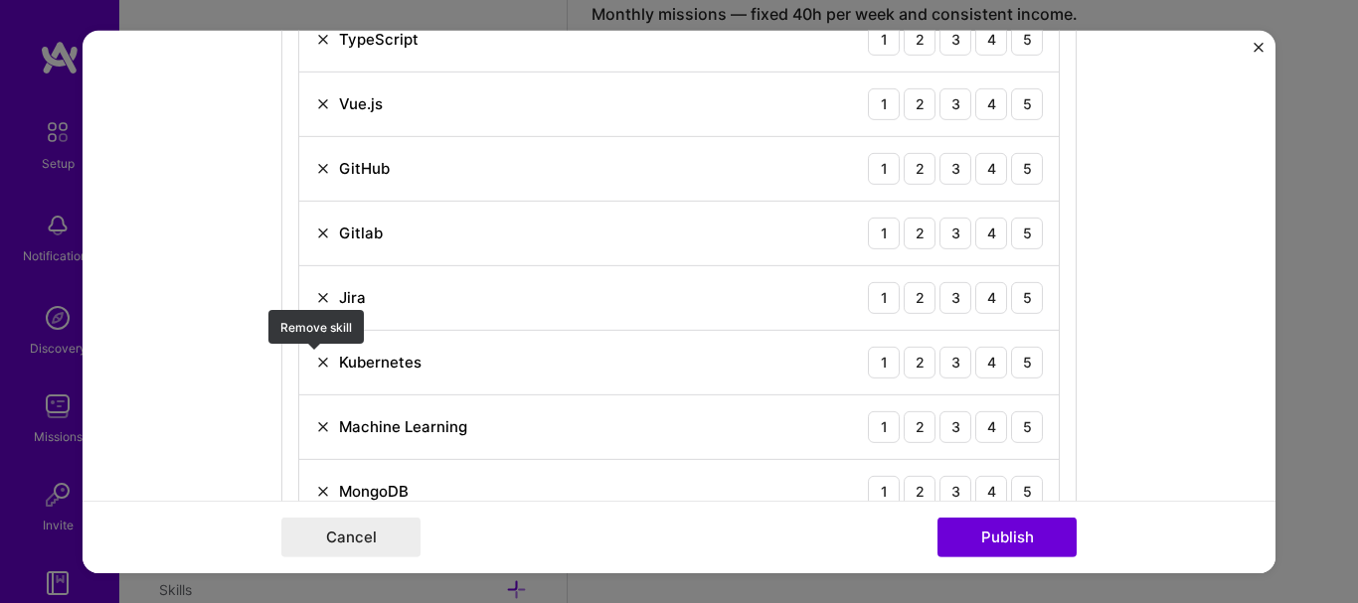
click at [315, 368] on img at bounding box center [323, 362] width 16 height 16
click at [315, 370] on img at bounding box center [323, 362] width 16 height 16
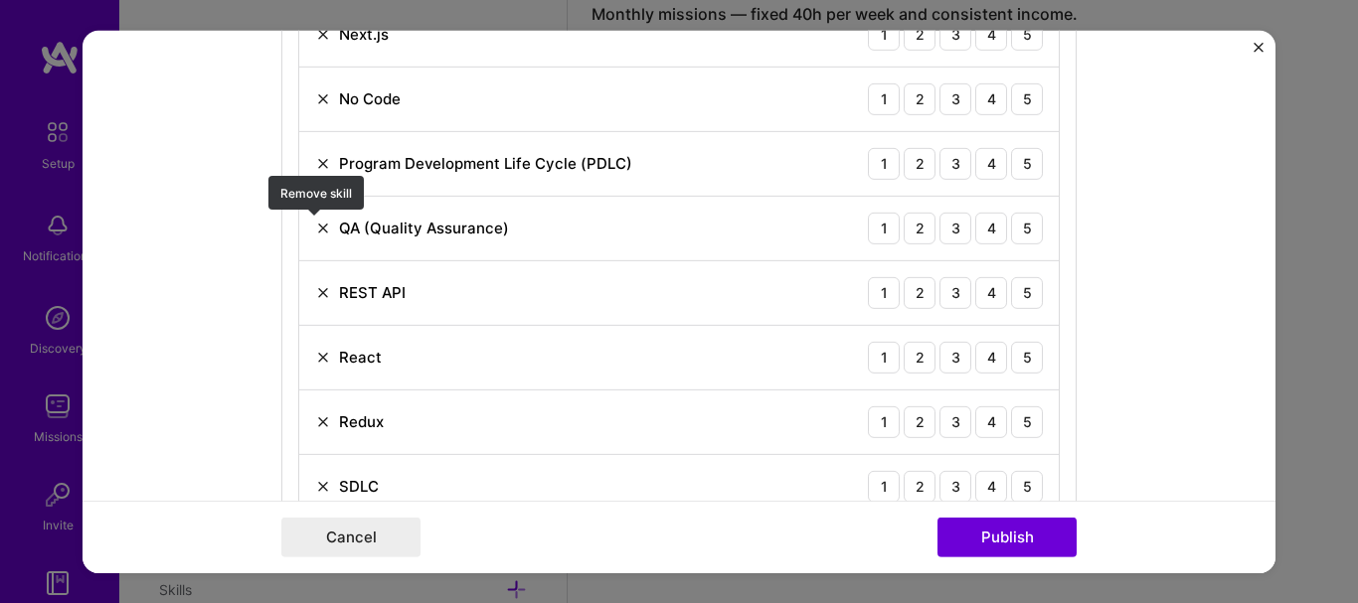
click at [321, 232] on img at bounding box center [323, 228] width 16 height 16
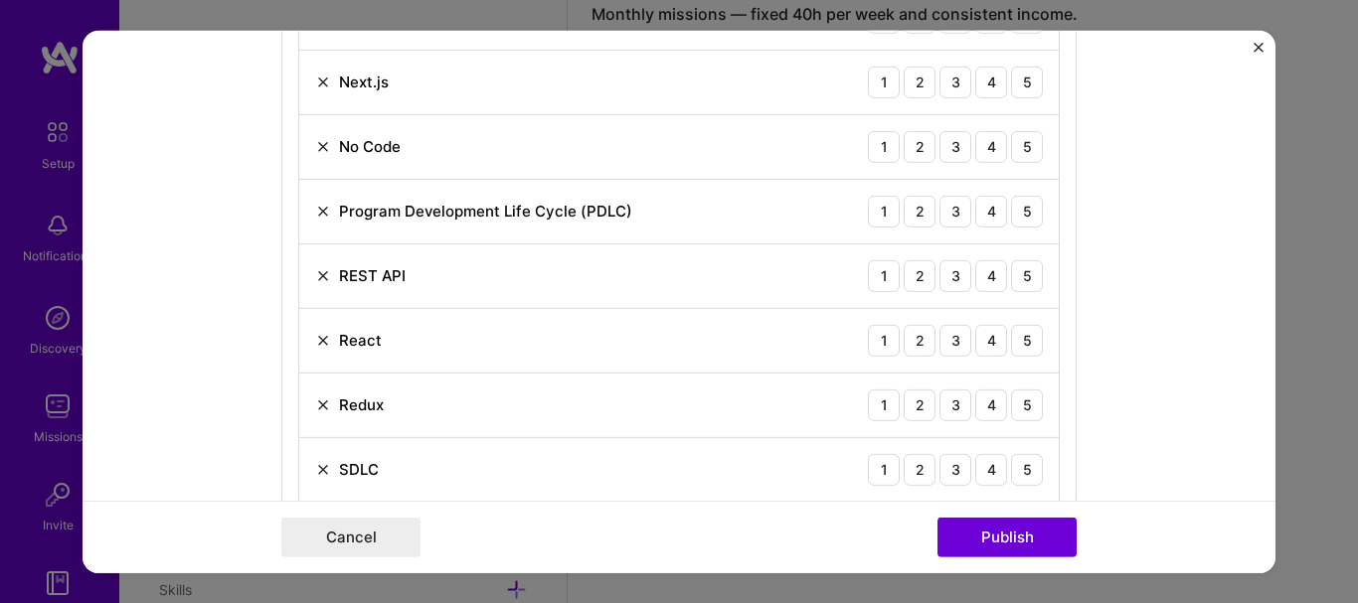
click at [324, 210] on div "Program Development Life Cycle (PDLC)" at bounding box center [473, 211] width 317 height 21
click at [319, 211] on img at bounding box center [323, 211] width 16 height 16
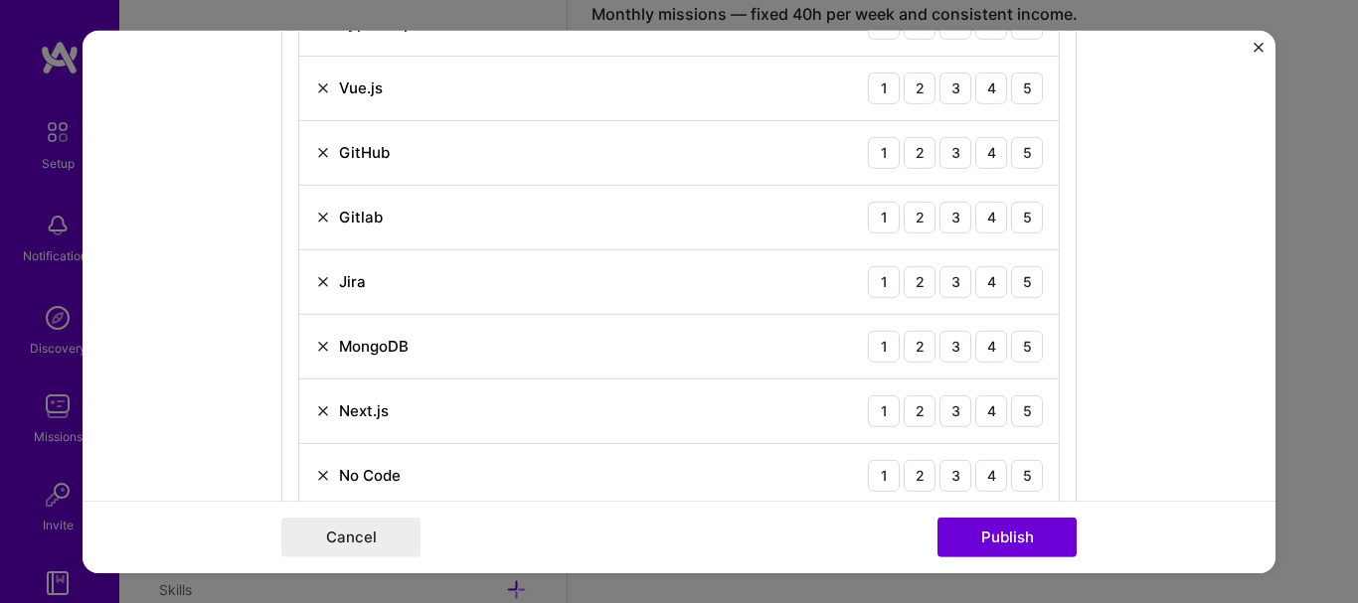
click at [319, 211] on img at bounding box center [323, 217] width 16 height 16
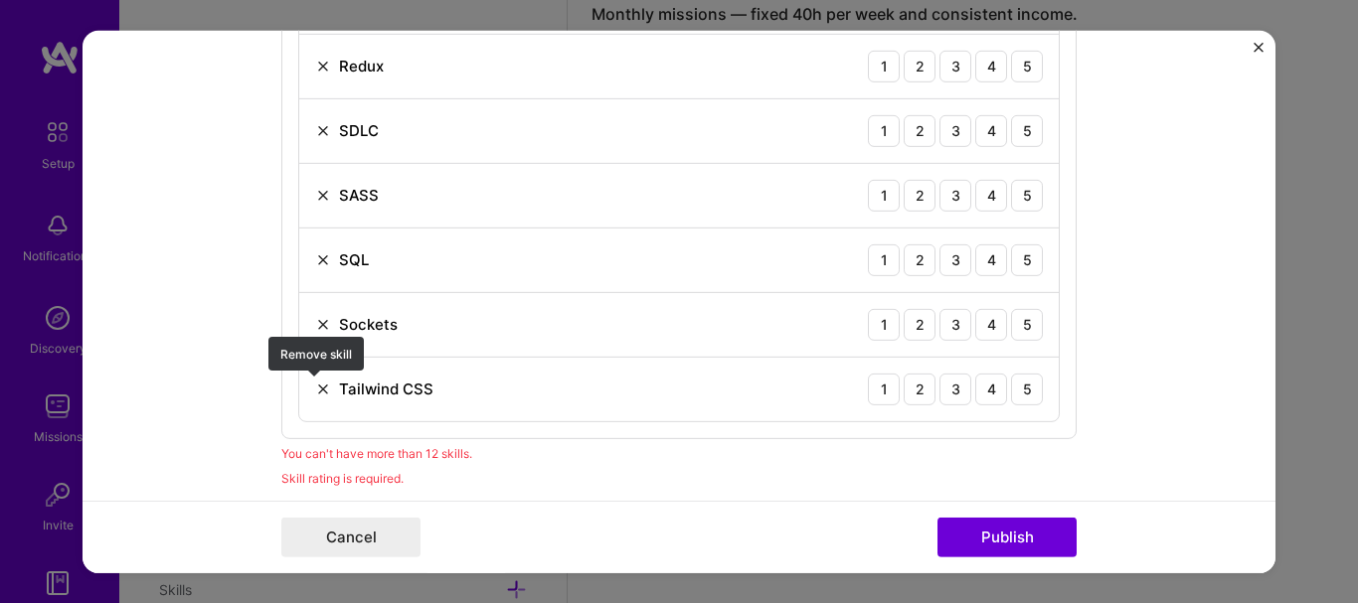
click at [315, 384] on img at bounding box center [323, 389] width 16 height 16
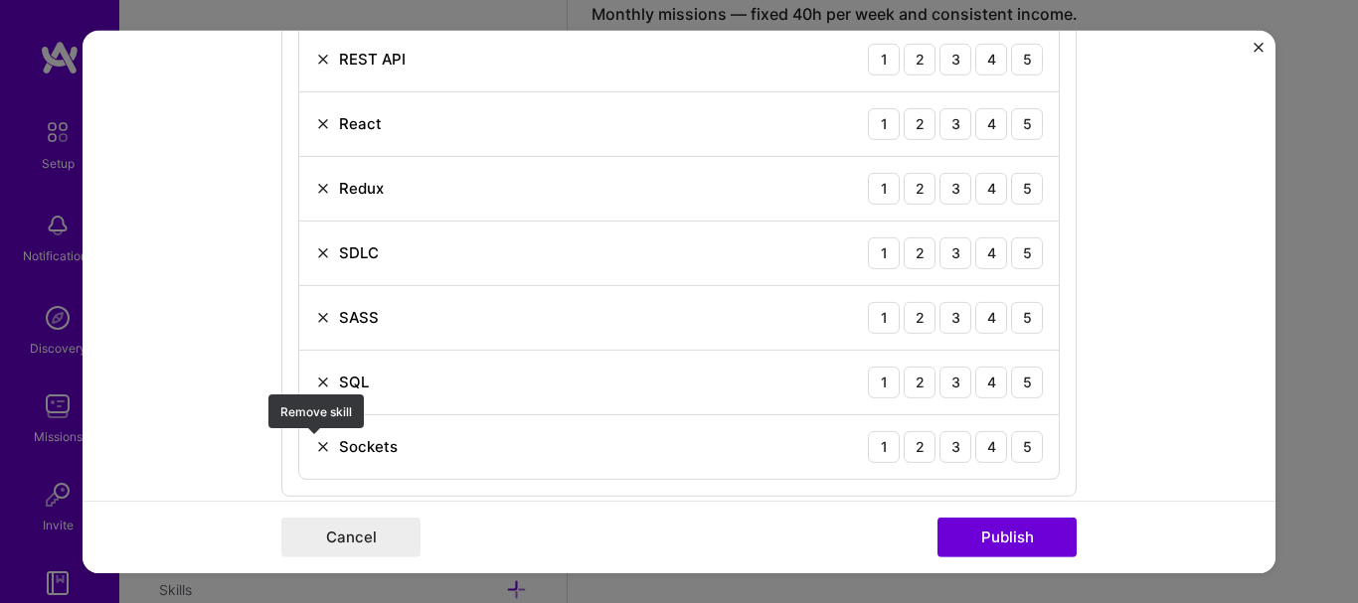
click at [317, 440] on img at bounding box center [323, 446] width 16 height 16
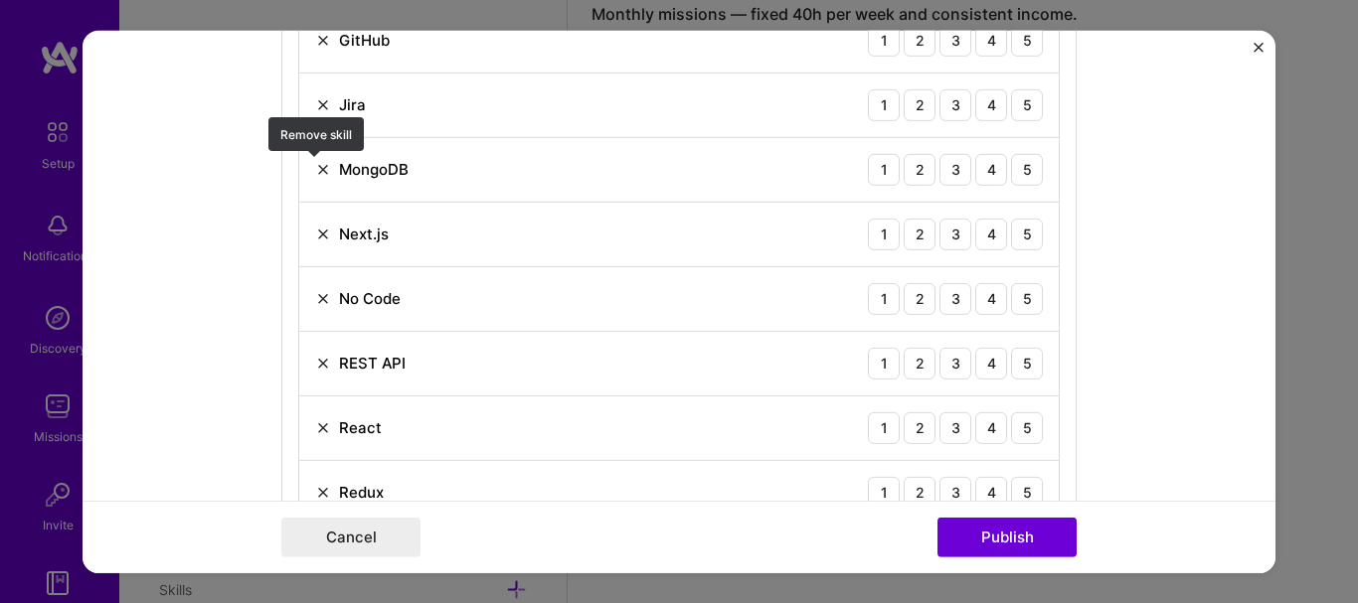
click at [318, 176] on img at bounding box center [323, 169] width 16 height 16
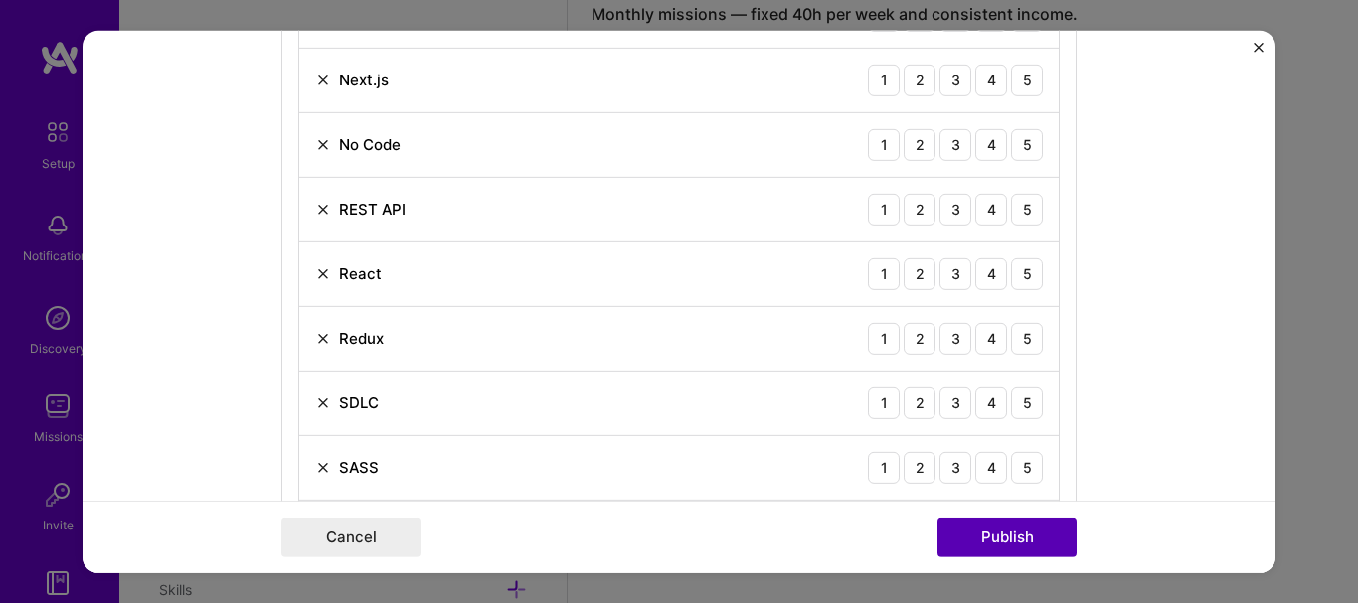
click at [1031, 543] on button "Publish" at bounding box center [1006, 538] width 139 height 40
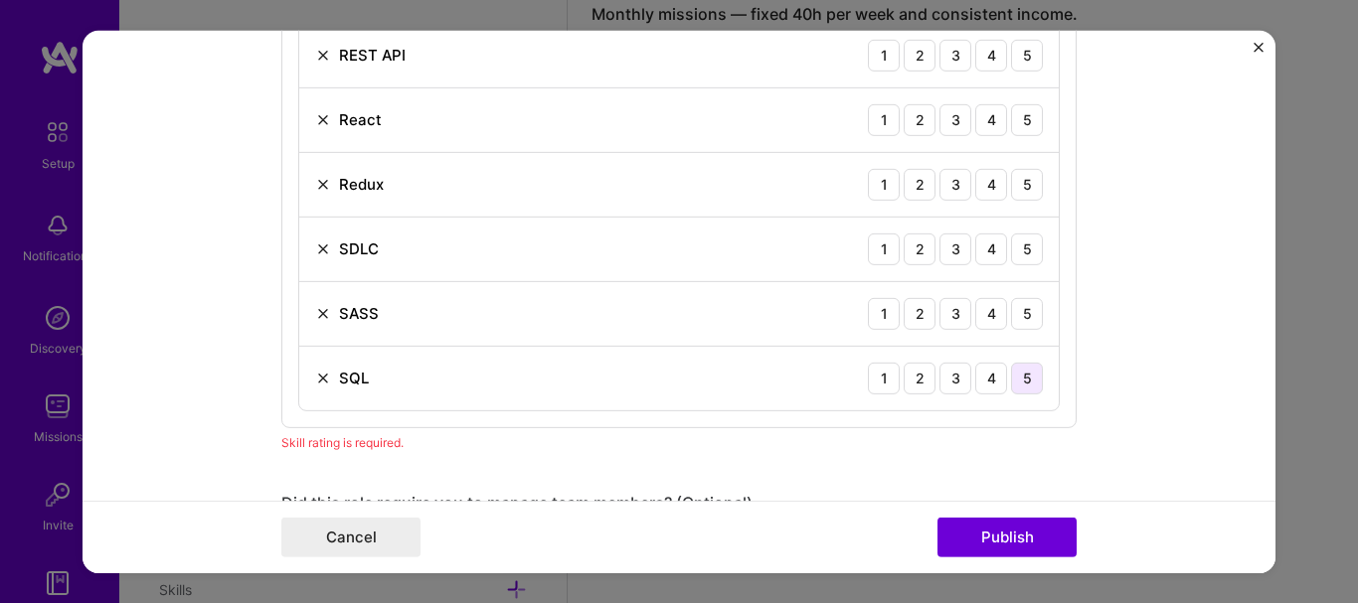
click at [1029, 383] on div "5" at bounding box center [1027, 378] width 32 height 32
click at [1020, 317] on div "5" at bounding box center [1027, 313] width 32 height 32
click at [988, 317] on div "4" at bounding box center [991, 313] width 32 height 32
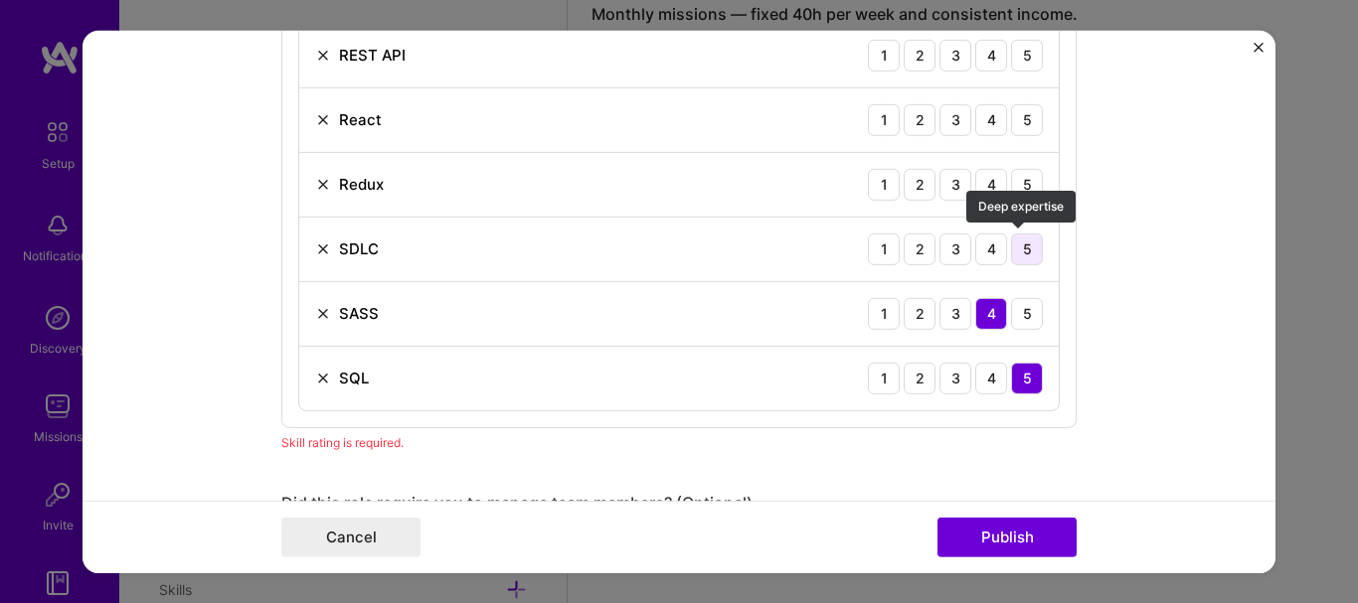
click at [1019, 256] on div "5" at bounding box center [1027, 249] width 32 height 32
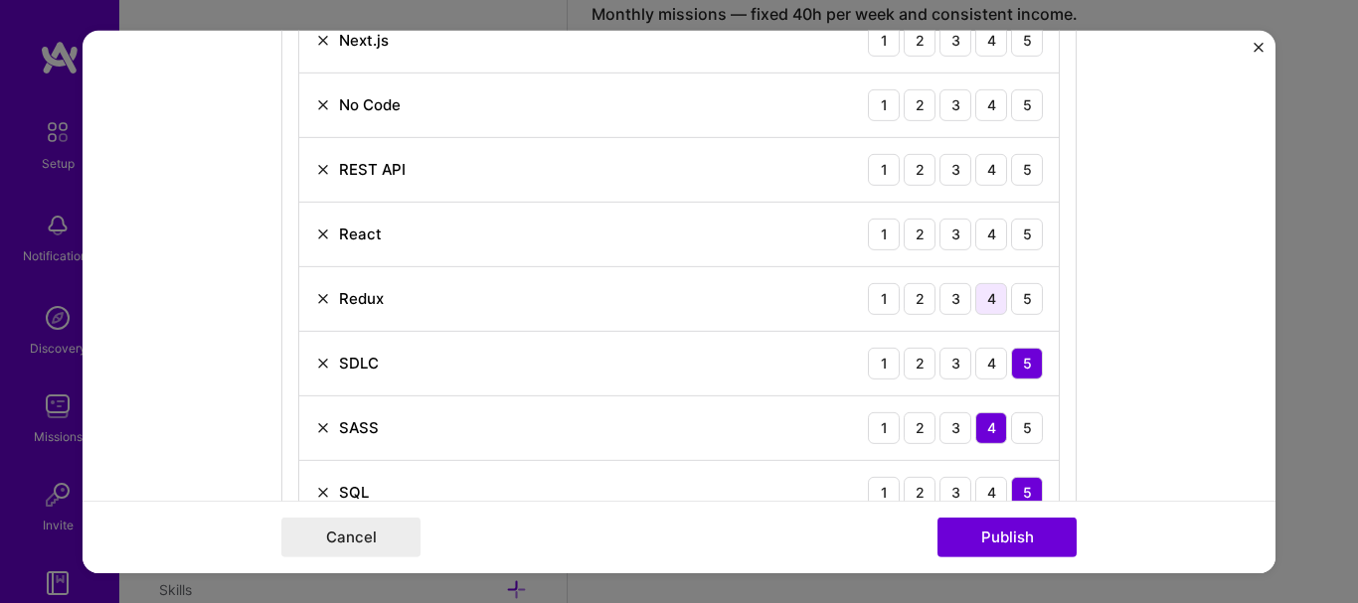
click at [992, 301] on div "4" at bounding box center [991, 298] width 32 height 32
click at [1026, 239] on div "5" at bounding box center [1027, 234] width 32 height 32
click at [992, 160] on div "4" at bounding box center [991, 169] width 32 height 32
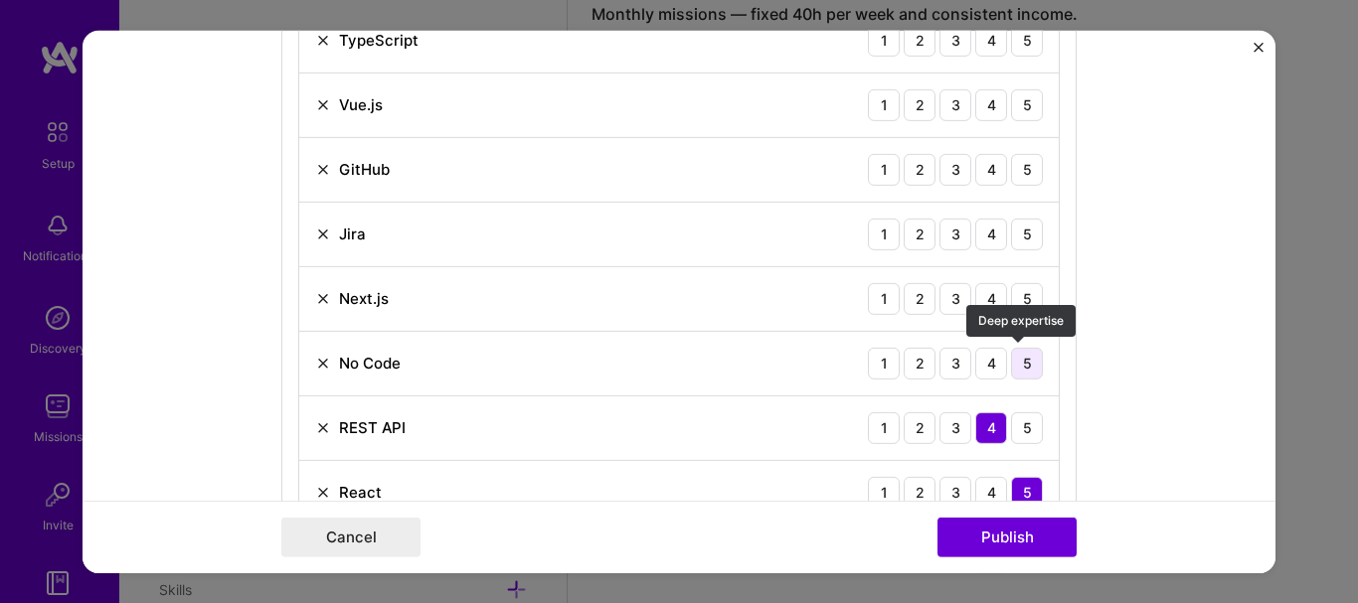
click at [1027, 361] on div "5" at bounding box center [1027, 363] width 32 height 32
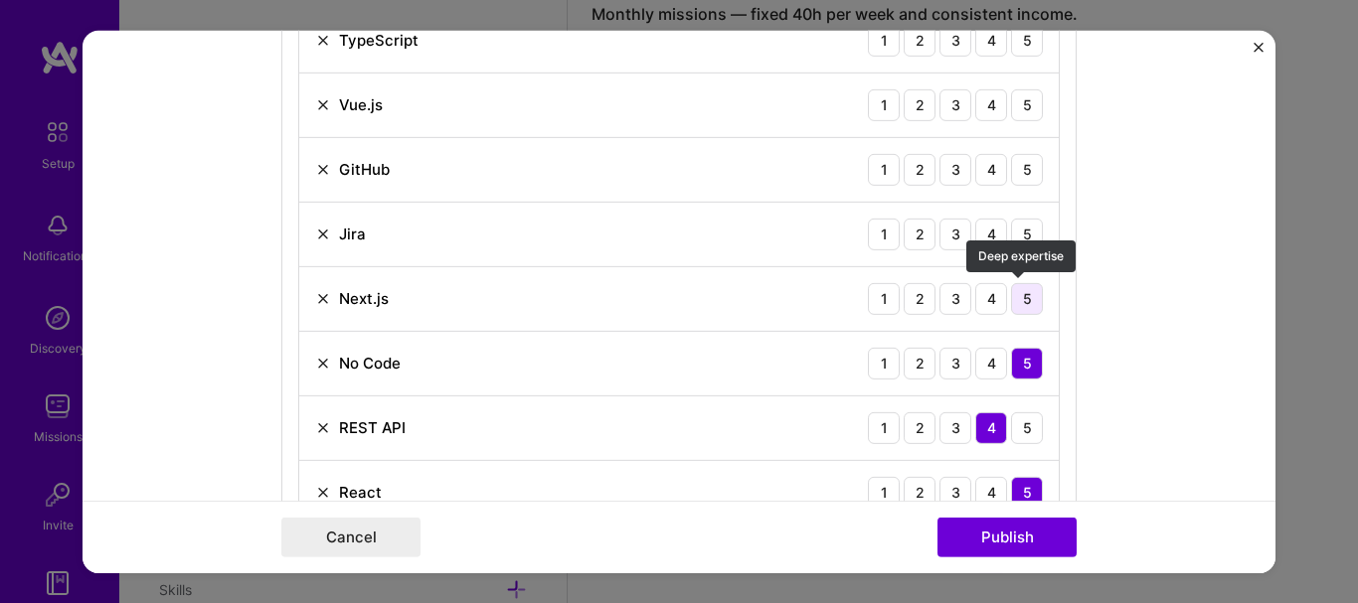
click at [1027, 303] on div "5" at bounding box center [1027, 298] width 32 height 32
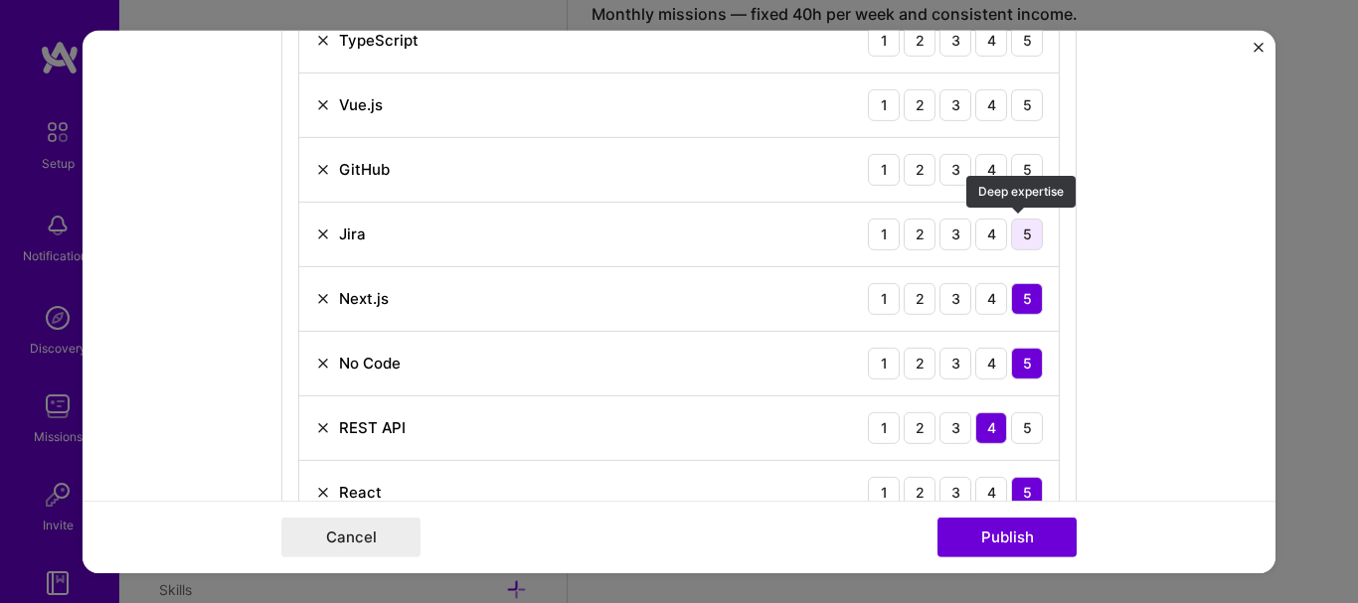
click at [1026, 233] on div "5" at bounding box center [1027, 234] width 32 height 32
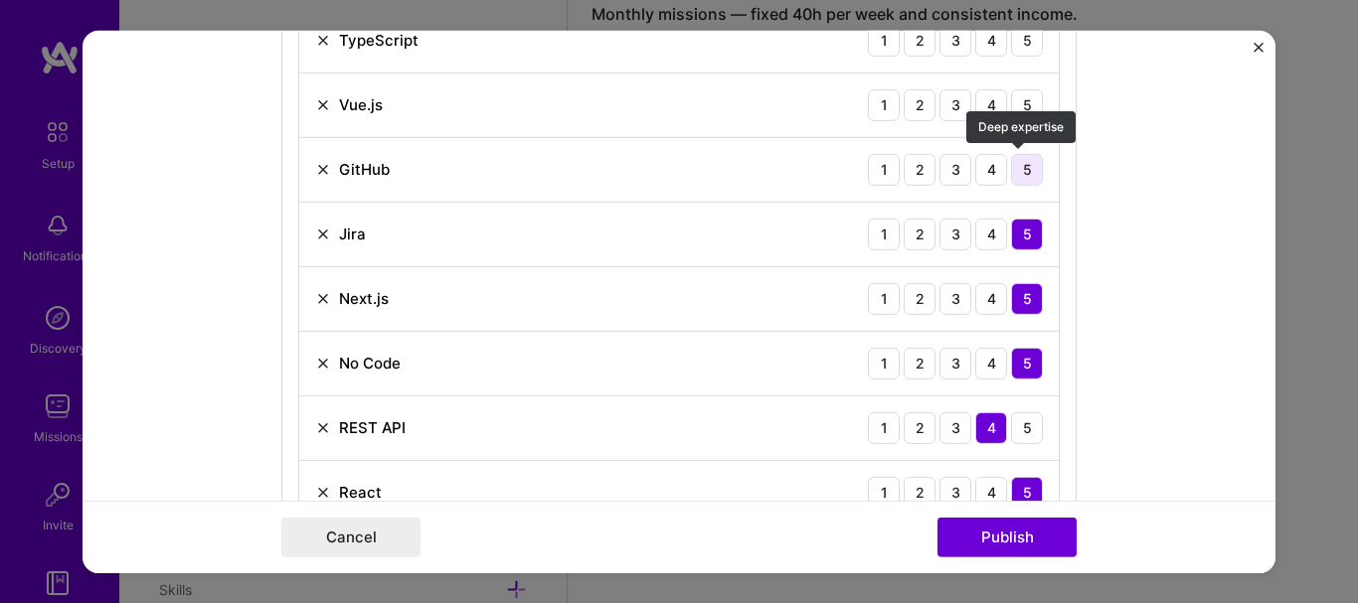
click at [1026, 169] on div "5" at bounding box center [1027, 169] width 32 height 32
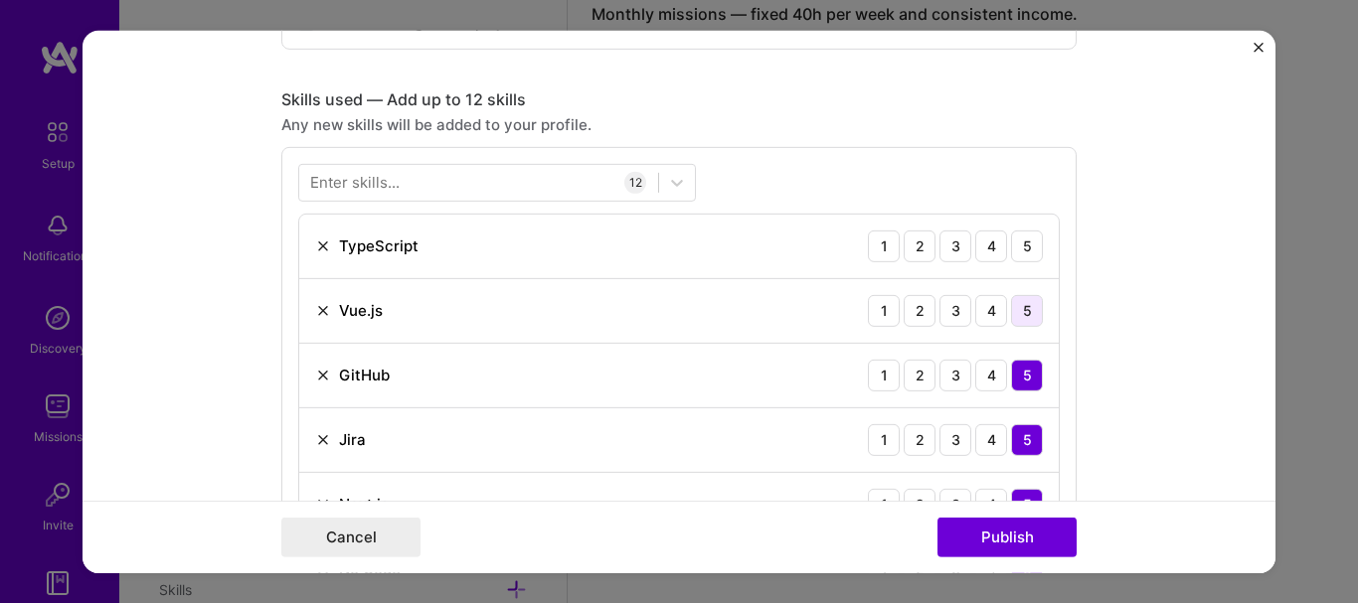
click at [1024, 314] on div "5" at bounding box center [1027, 310] width 32 height 32
click at [1021, 243] on div "5" at bounding box center [1027, 246] width 32 height 32
click at [984, 530] on button "Publish" at bounding box center [1006, 538] width 139 height 40
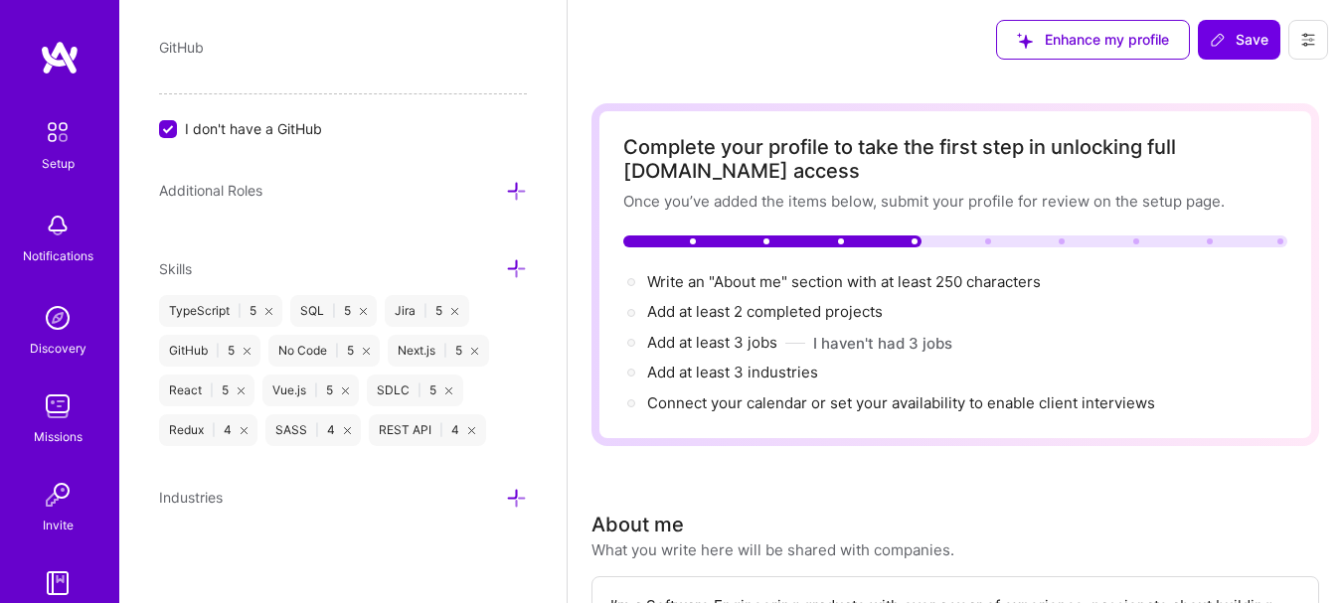
click at [1023, 252] on div "Complete your profile to take the first step in unlocking full [DOMAIN_NAME] ac…" at bounding box center [955, 274] width 664 height 279
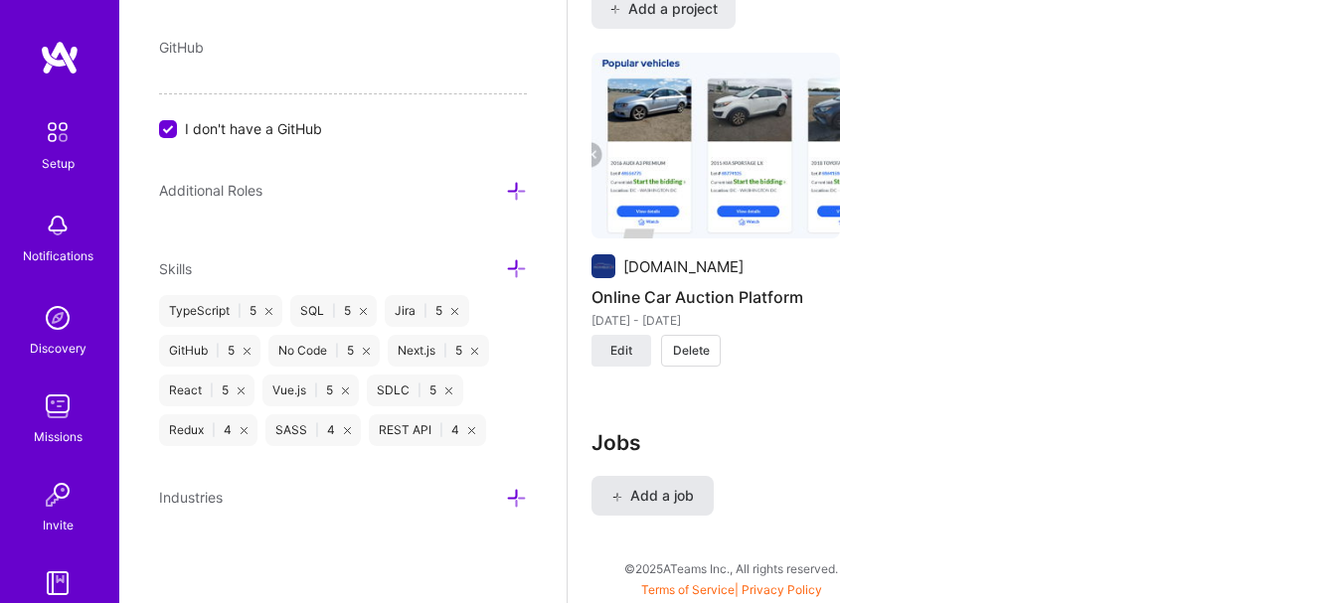
click at [671, 509] on button "Add a job" at bounding box center [652, 496] width 122 height 40
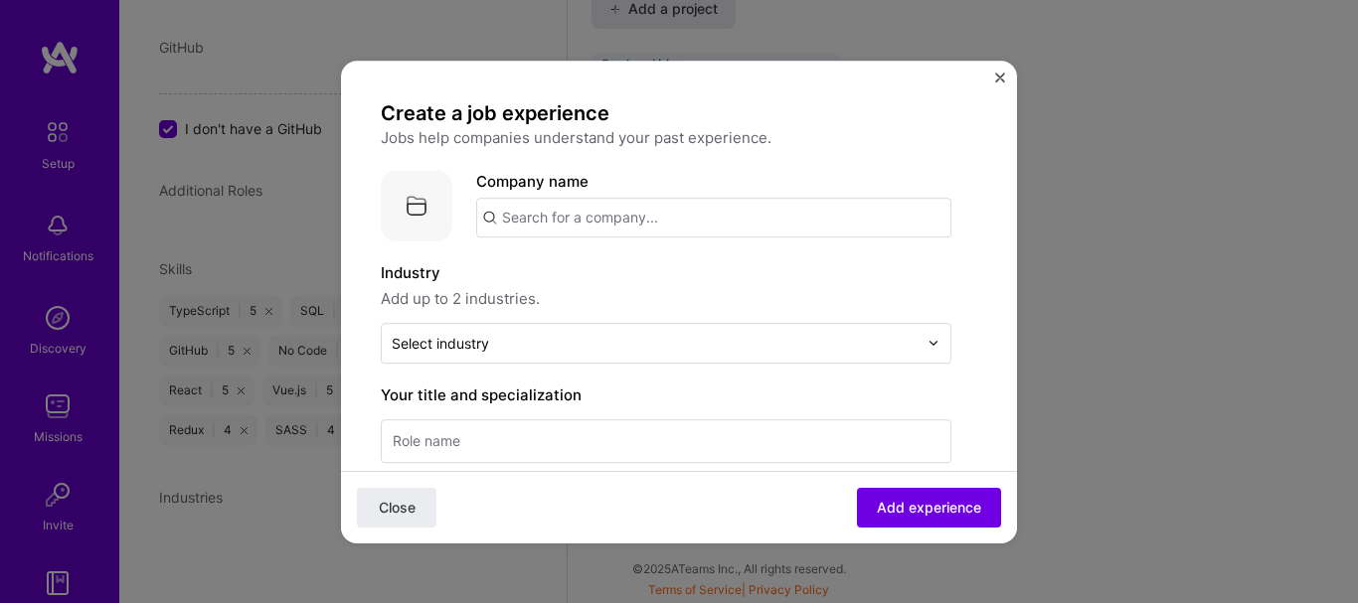
click at [729, 218] on input "text" at bounding box center [713, 218] width 475 height 40
type input "D"
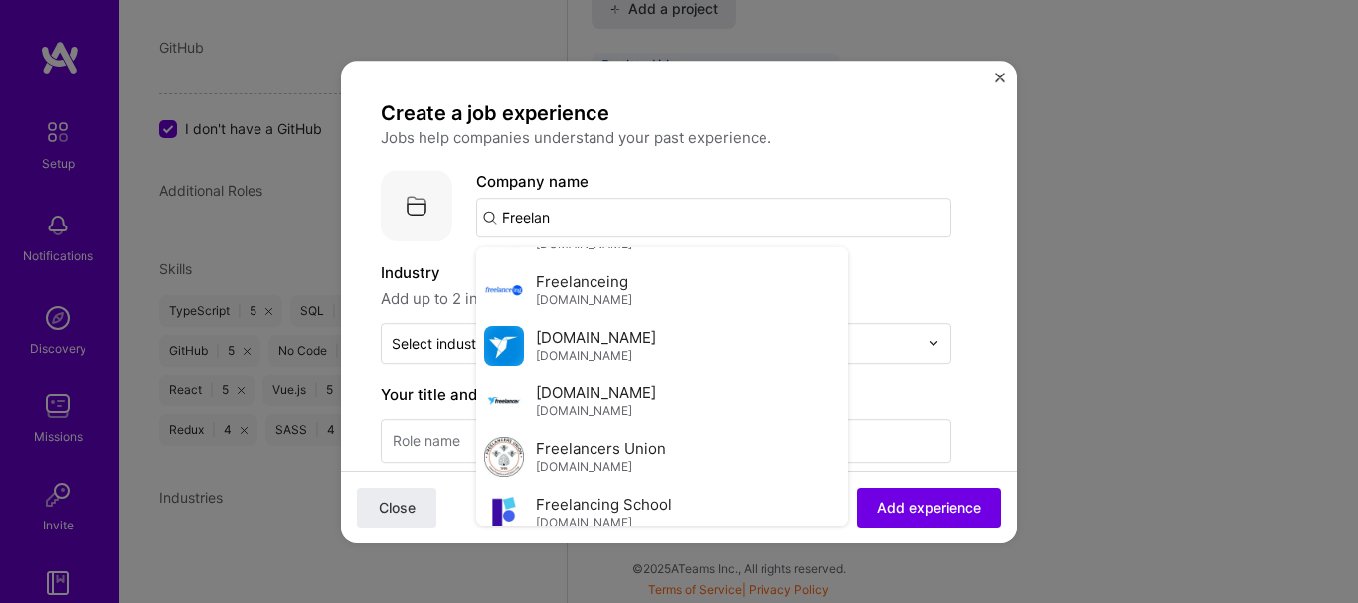
scroll to position [543, 0]
click at [699, 337] on div "[DOMAIN_NAME] [DOMAIN_NAME]" at bounding box center [662, 345] width 372 height 56
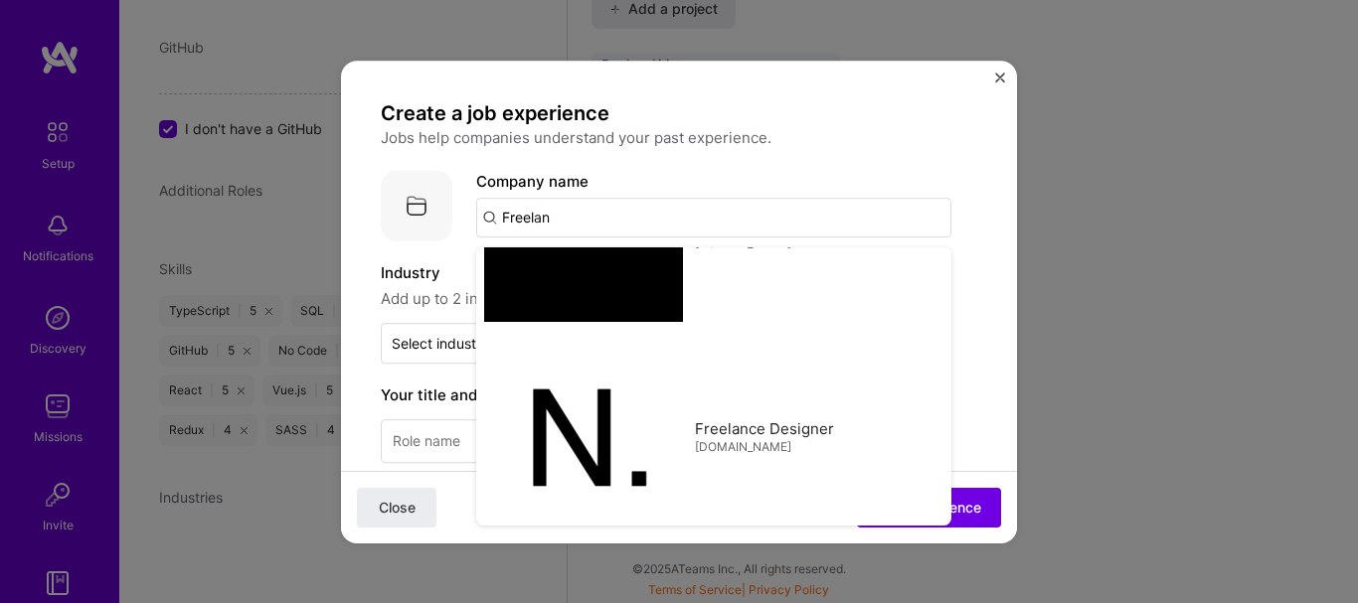
type input "[DOMAIN_NAME]"
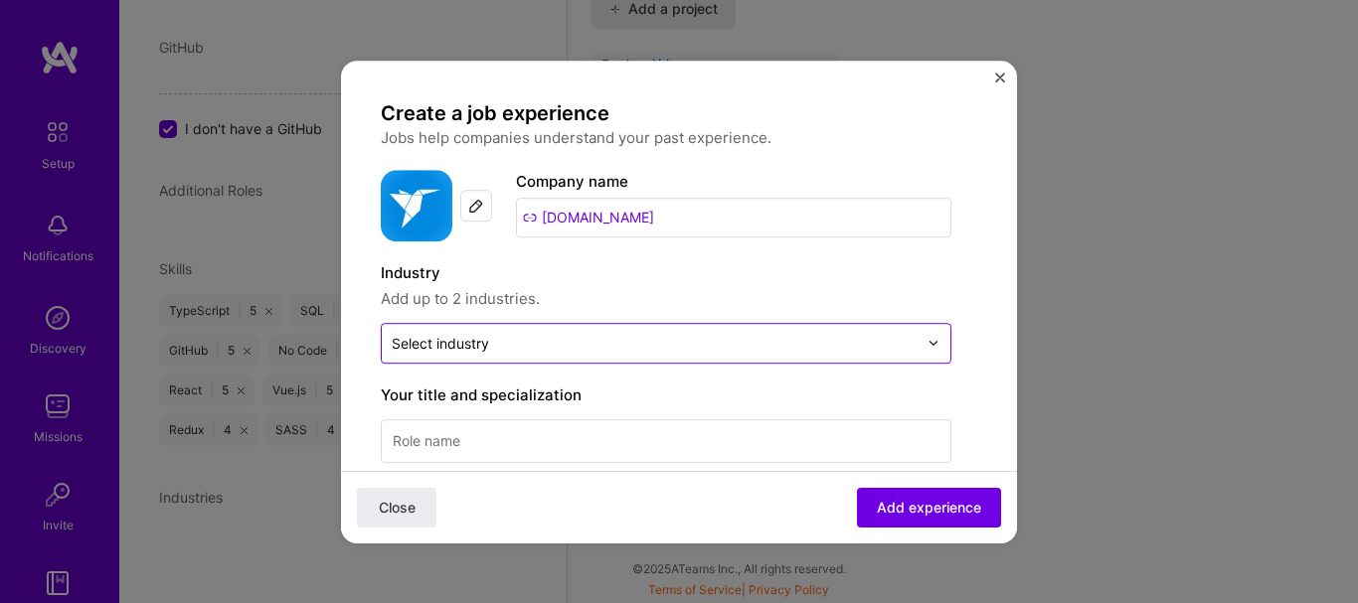
click at [682, 338] on input "text" at bounding box center [655, 343] width 526 height 21
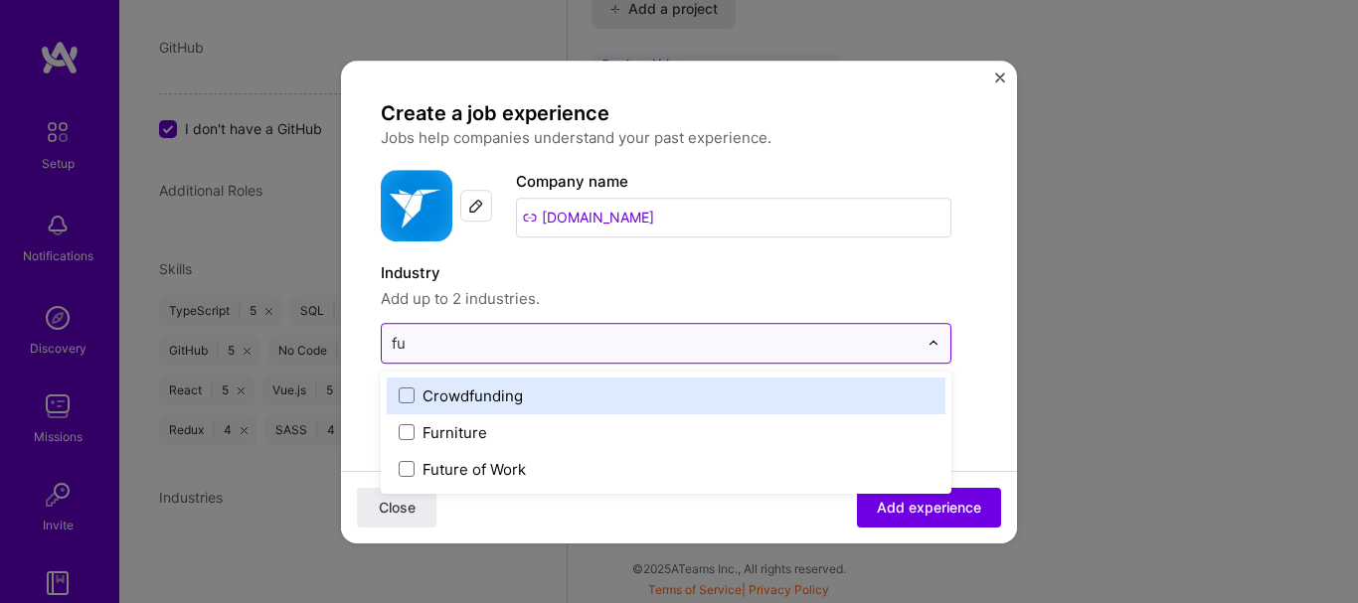
type input "f"
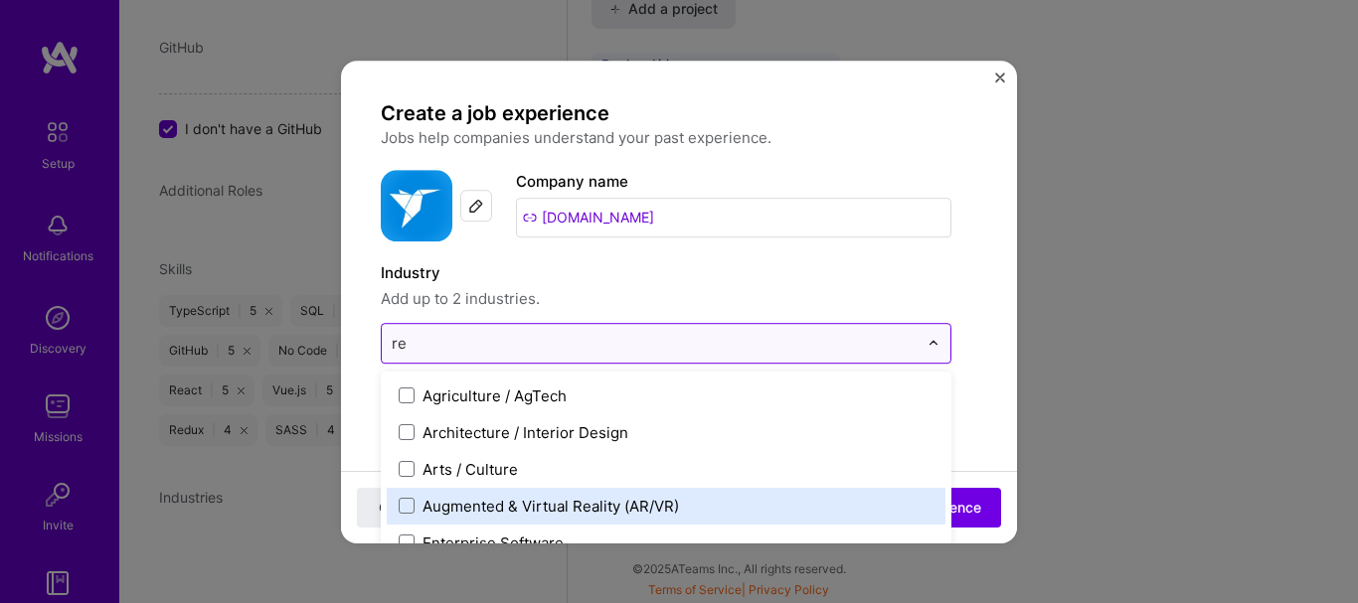
type input "r"
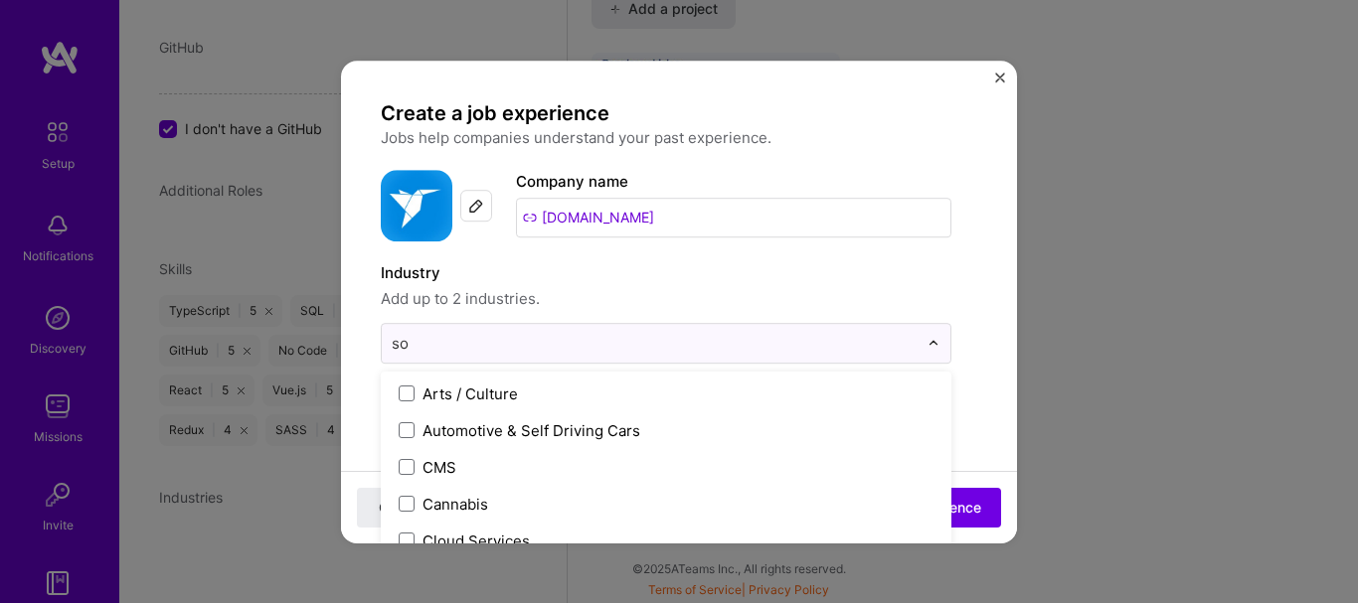
scroll to position [0, 0]
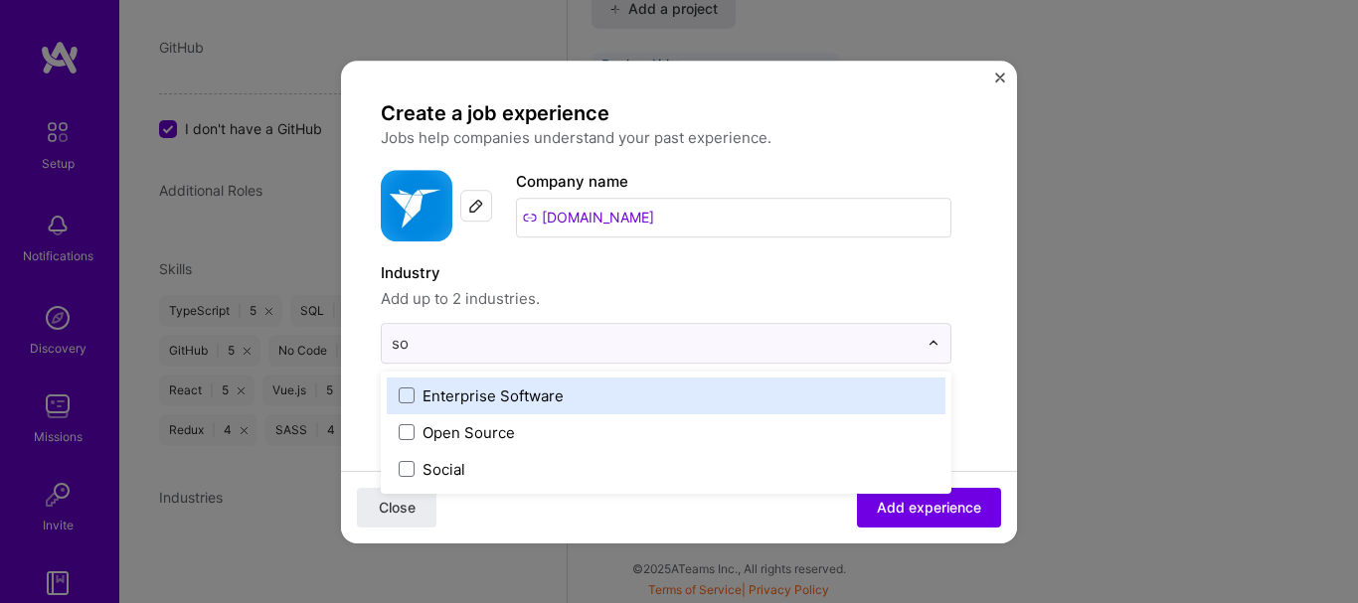
type input "s"
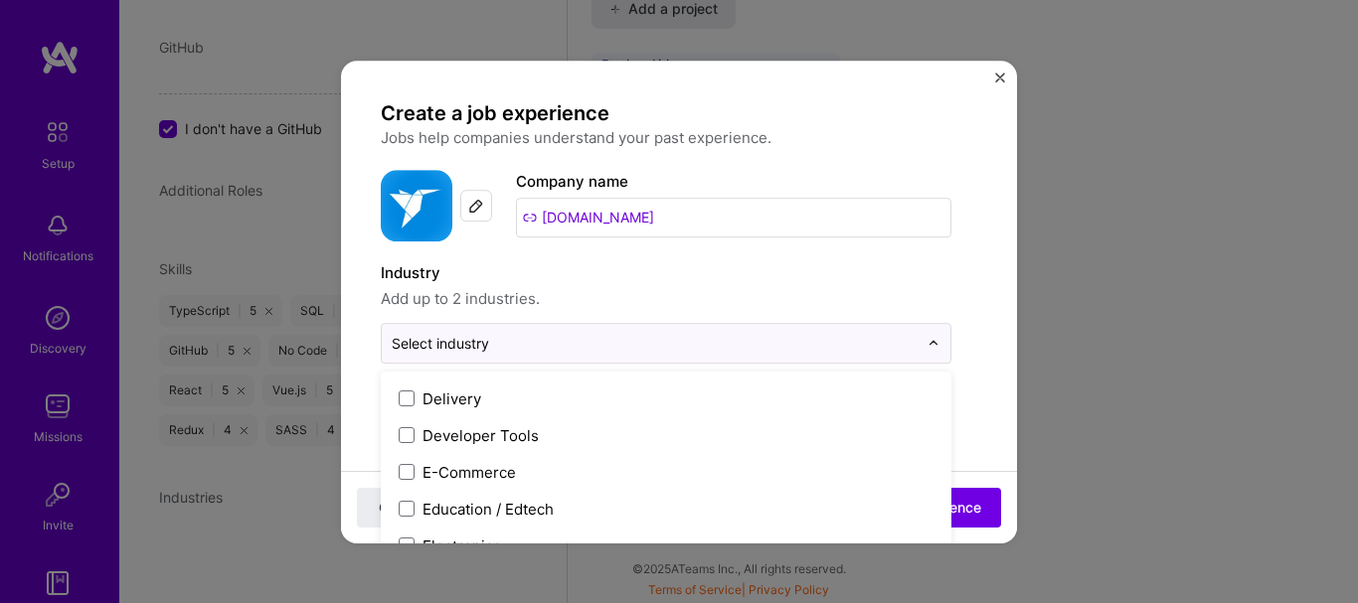
scroll to position [1689, 0]
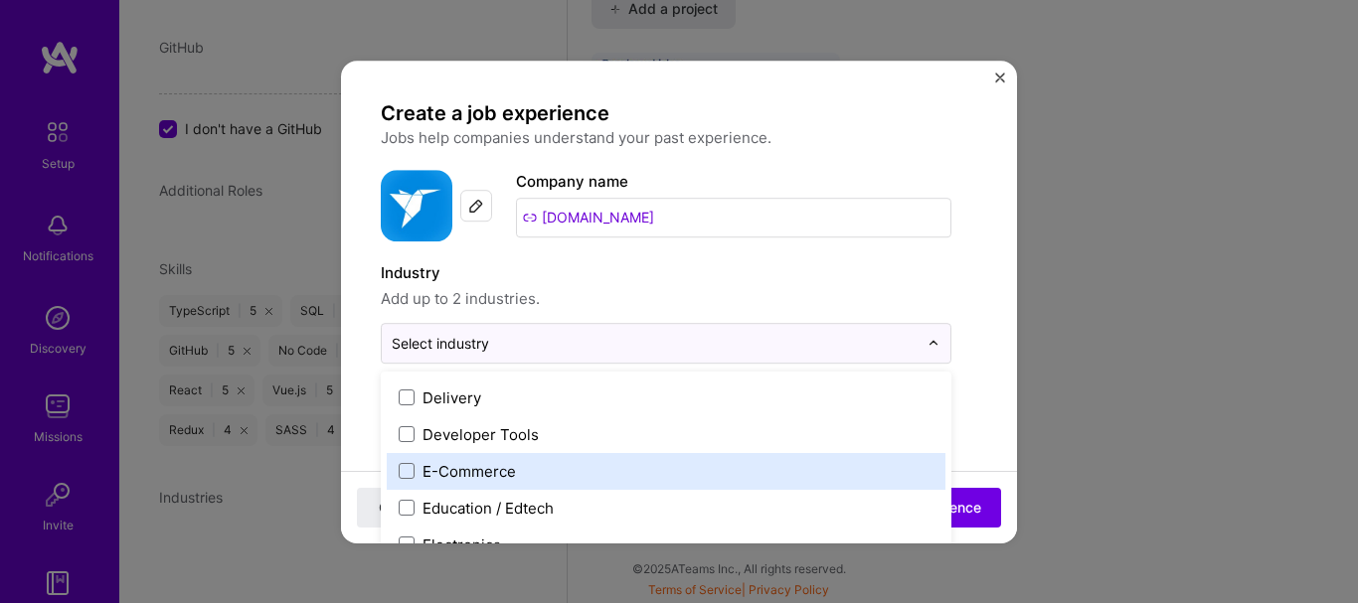
click at [496, 466] on div "E-Commerce" at bounding box center [468, 471] width 93 height 21
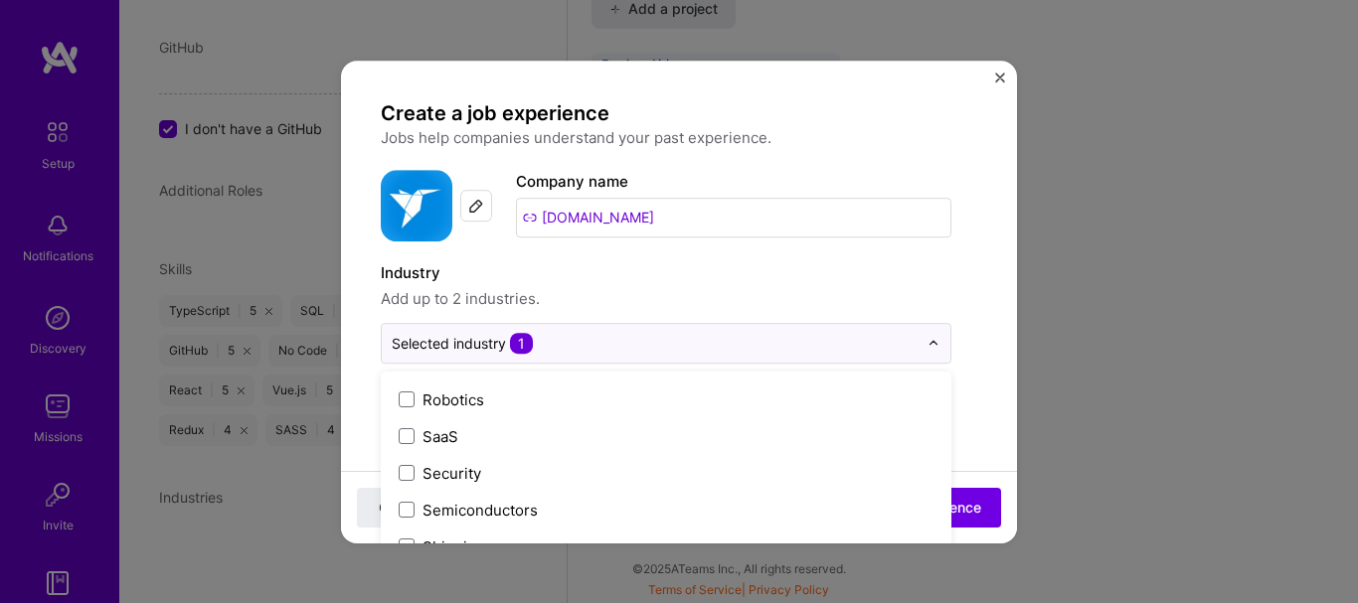
scroll to position [3929, 0]
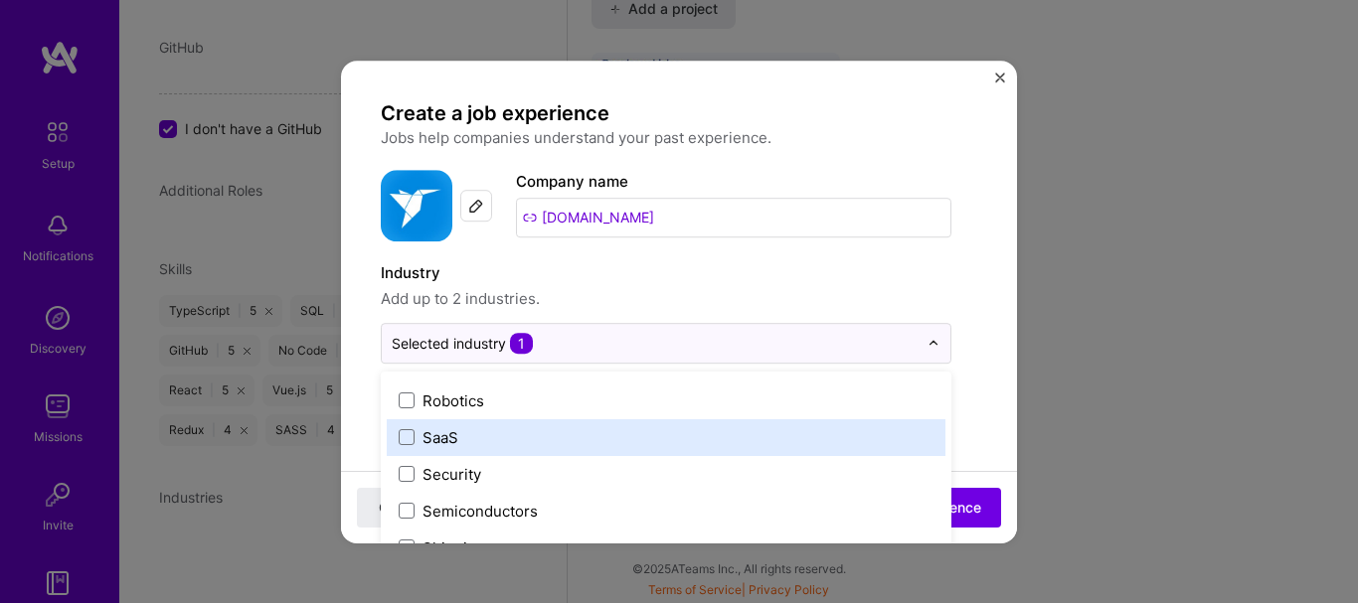
click at [413, 428] on label "SaaS" at bounding box center [666, 437] width 535 height 21
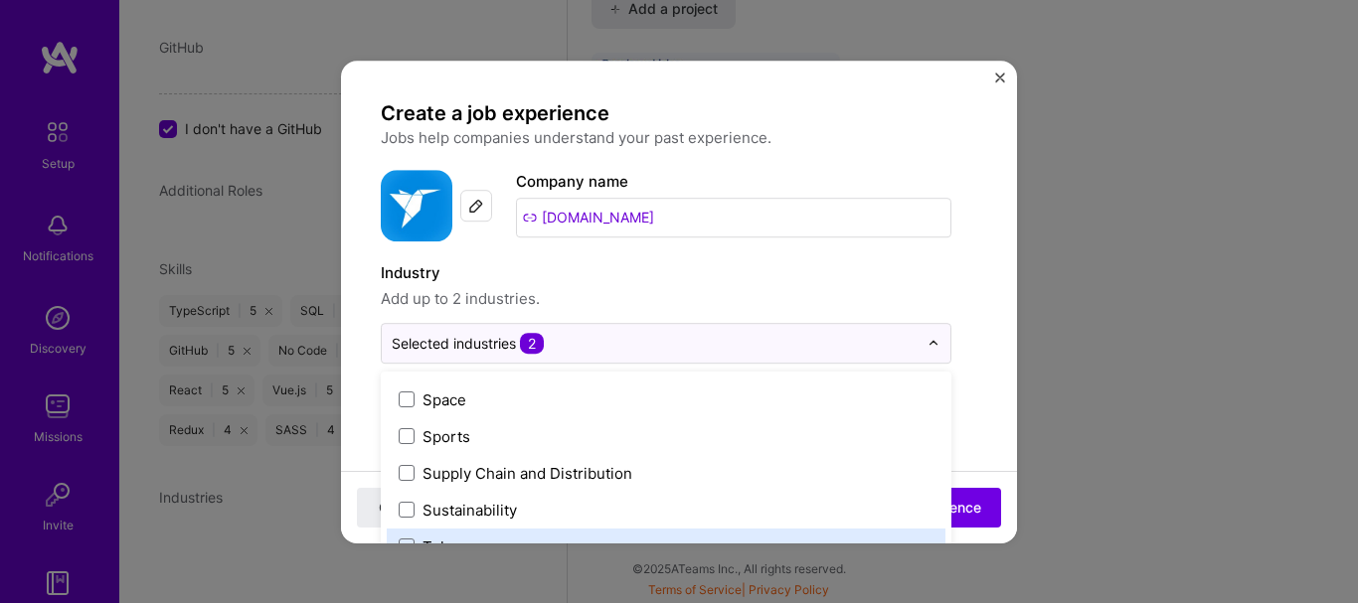
scroll to position [4211, 0]
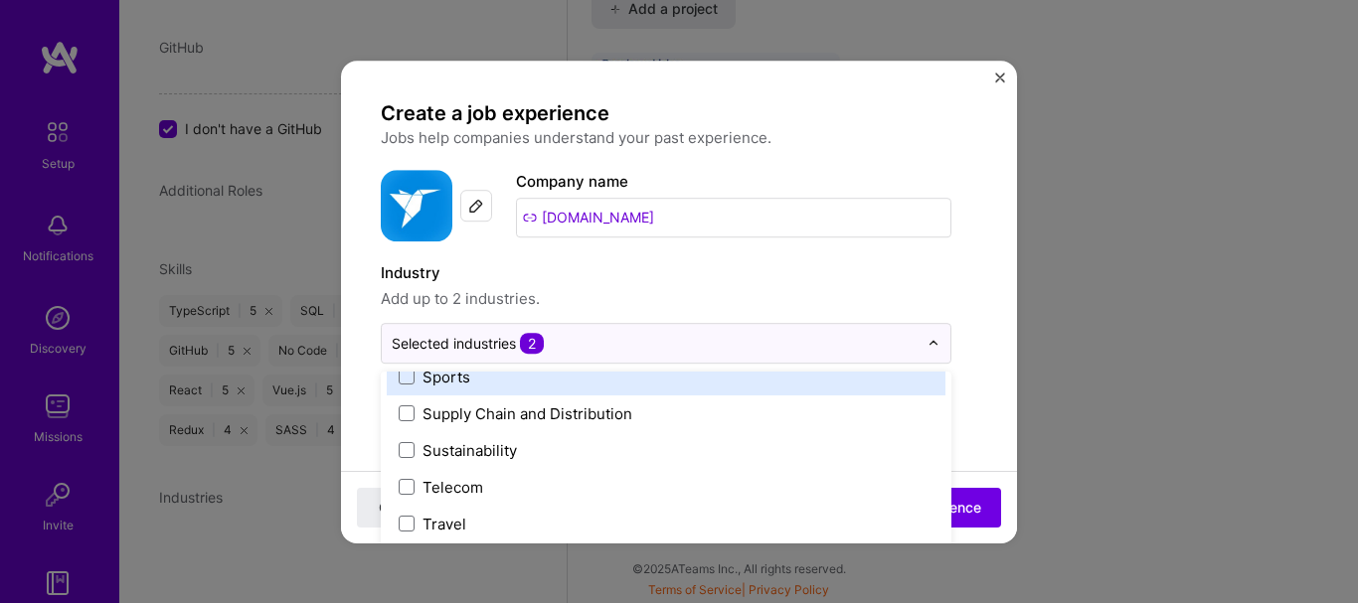
click at [693, 301] on span "Add up to 2 industries." at bounding box center [666, 299] width 570 height 24
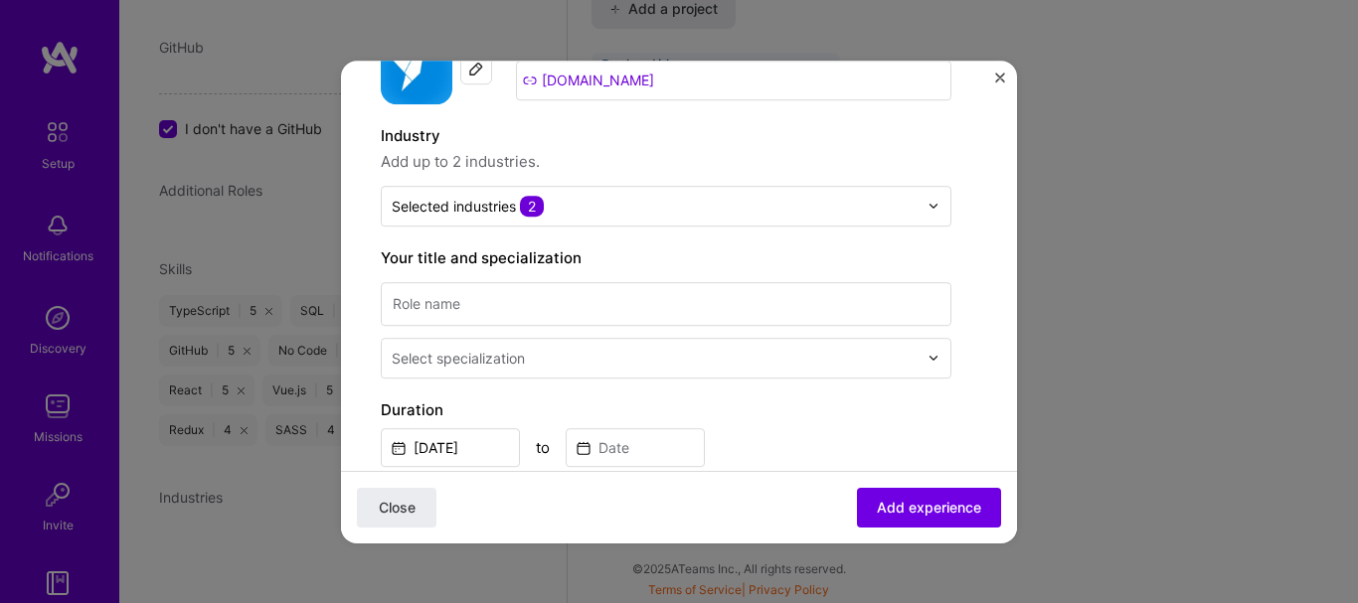
scroll to position [156, 0]
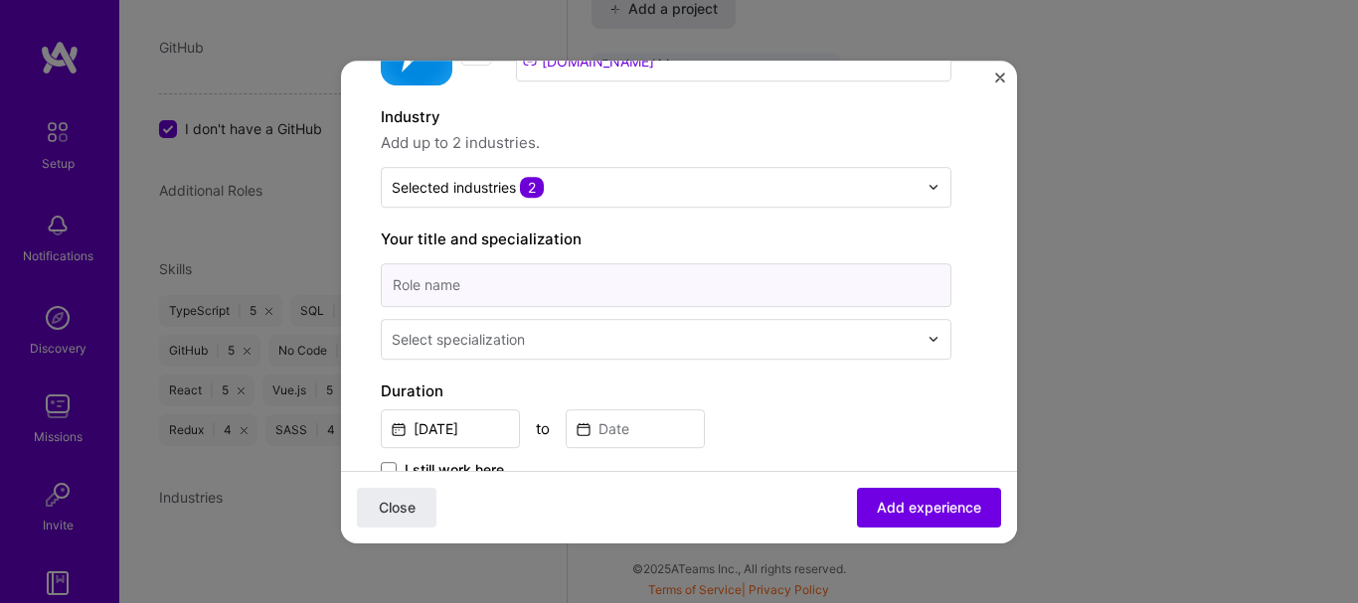
click at [712, 280] on input at bounding box center [666, 285] width 570 height 44
type input "[PERSON_NAME] Developer"
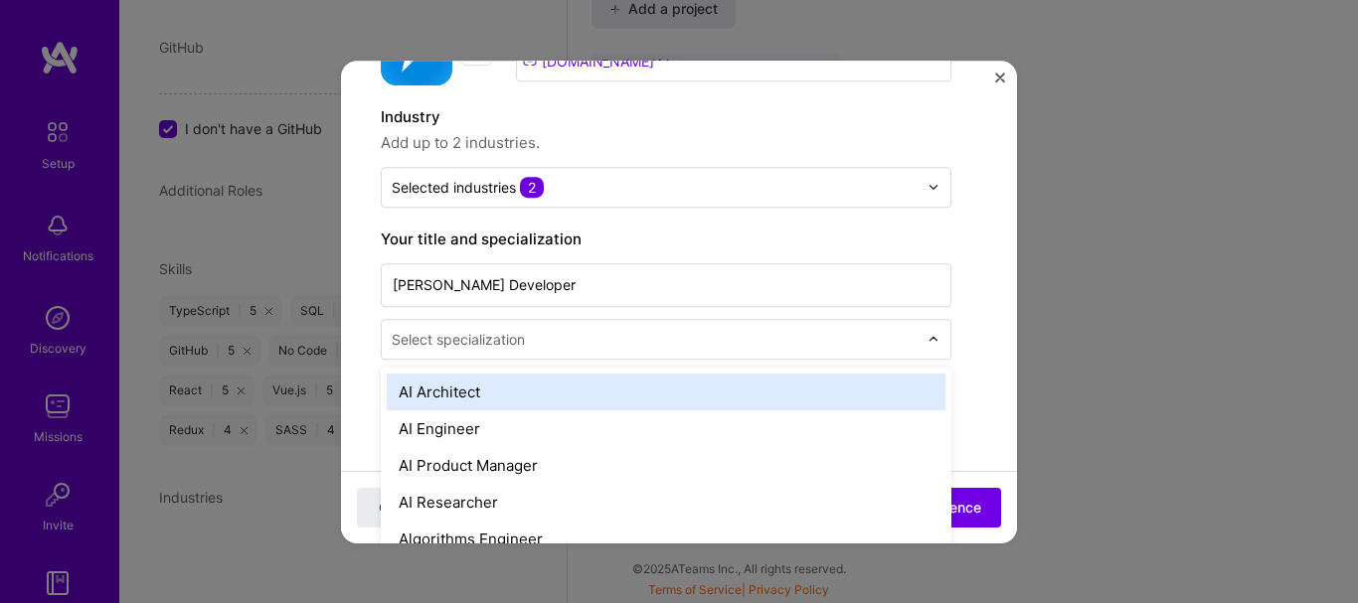
click at [645, 320] on div "Select specialization" at bounding box center [655, 339] width 546 height 39
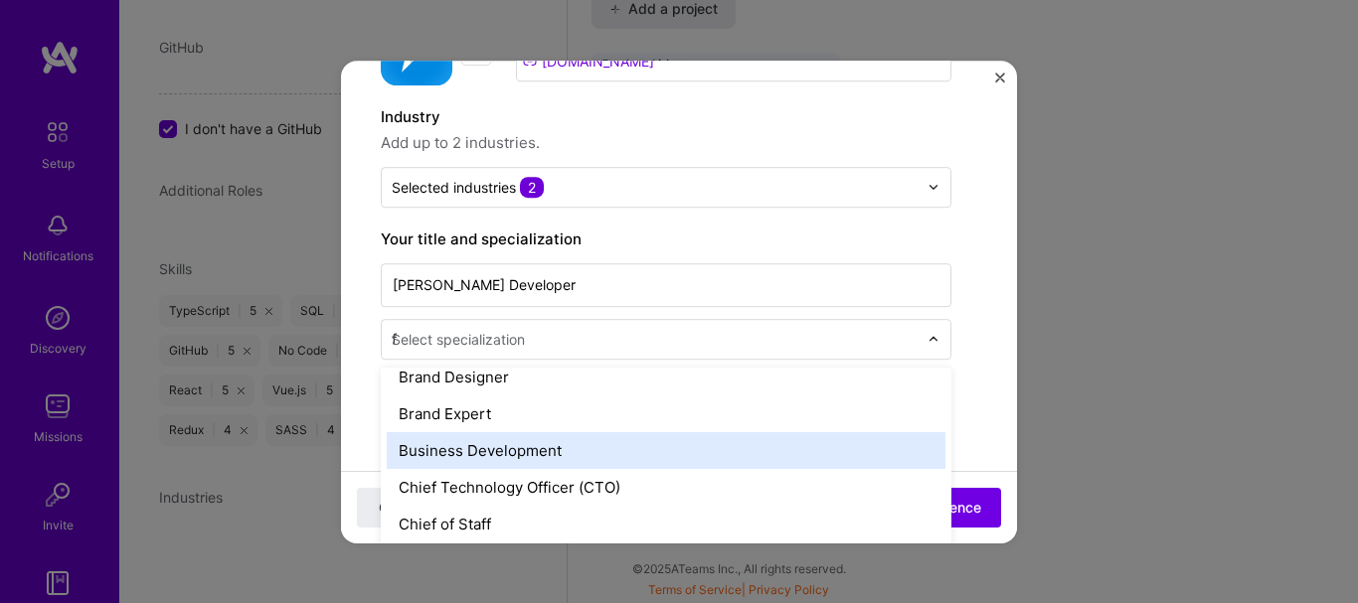
scroll to position [346, 0]
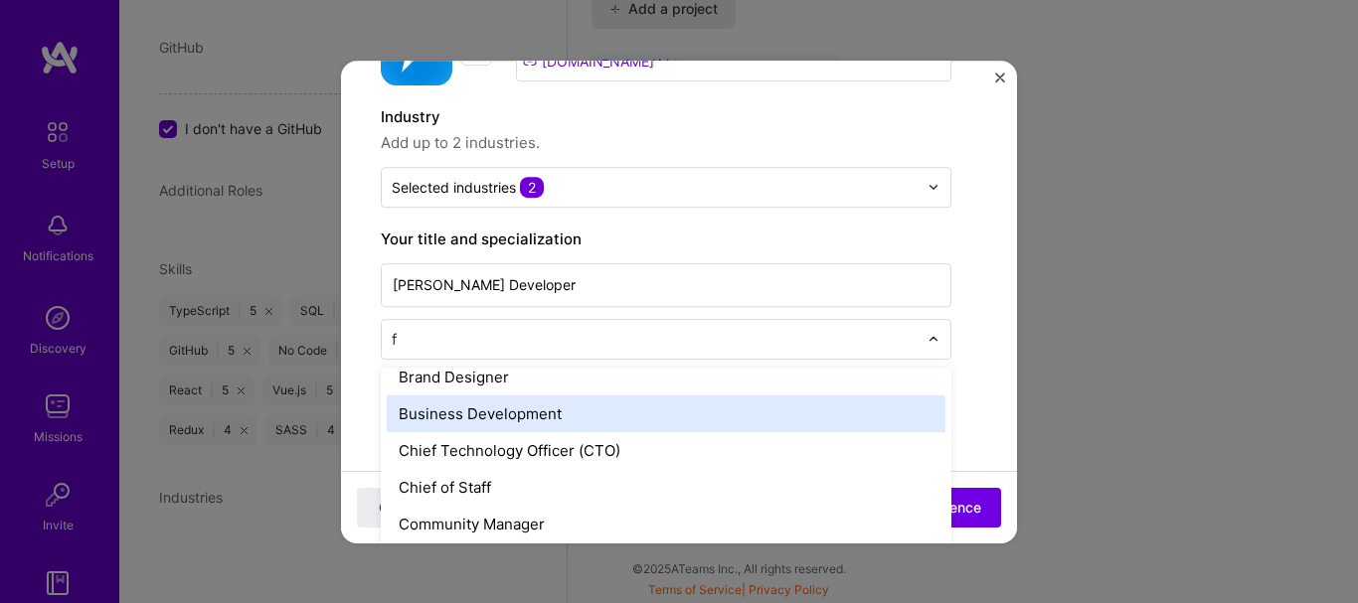
type input "fu"
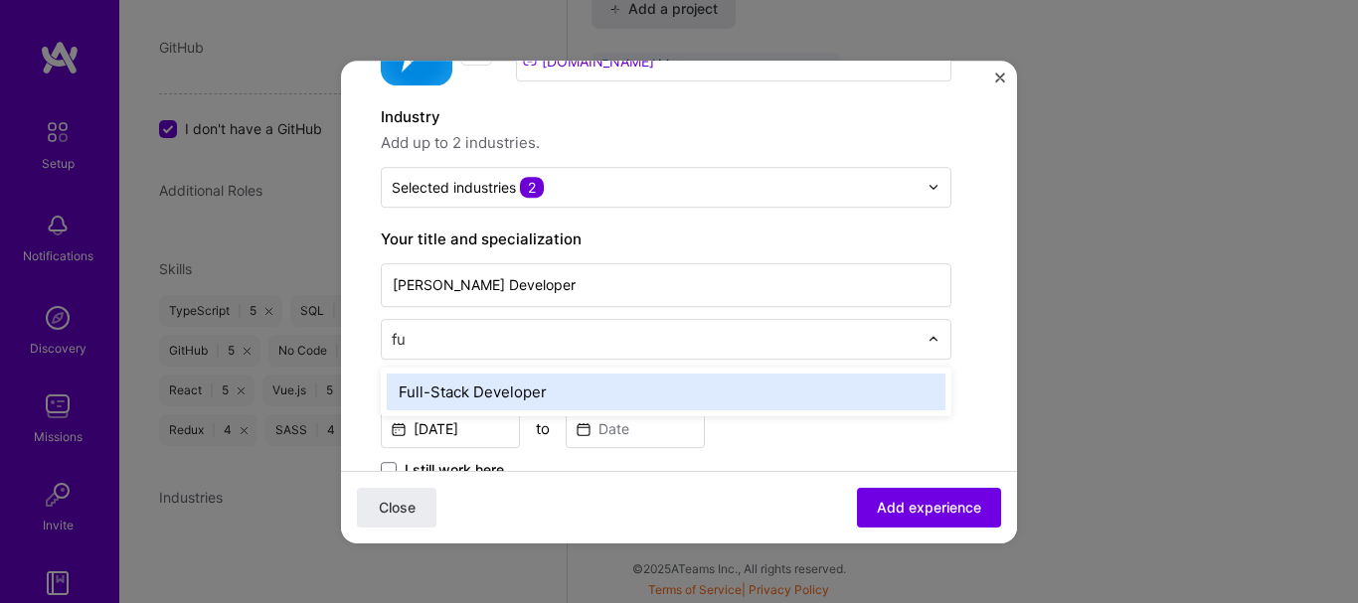
click at [582, 396] on div "Full-Stack Developer" at bounding box center [666, 392] width 559 height 37
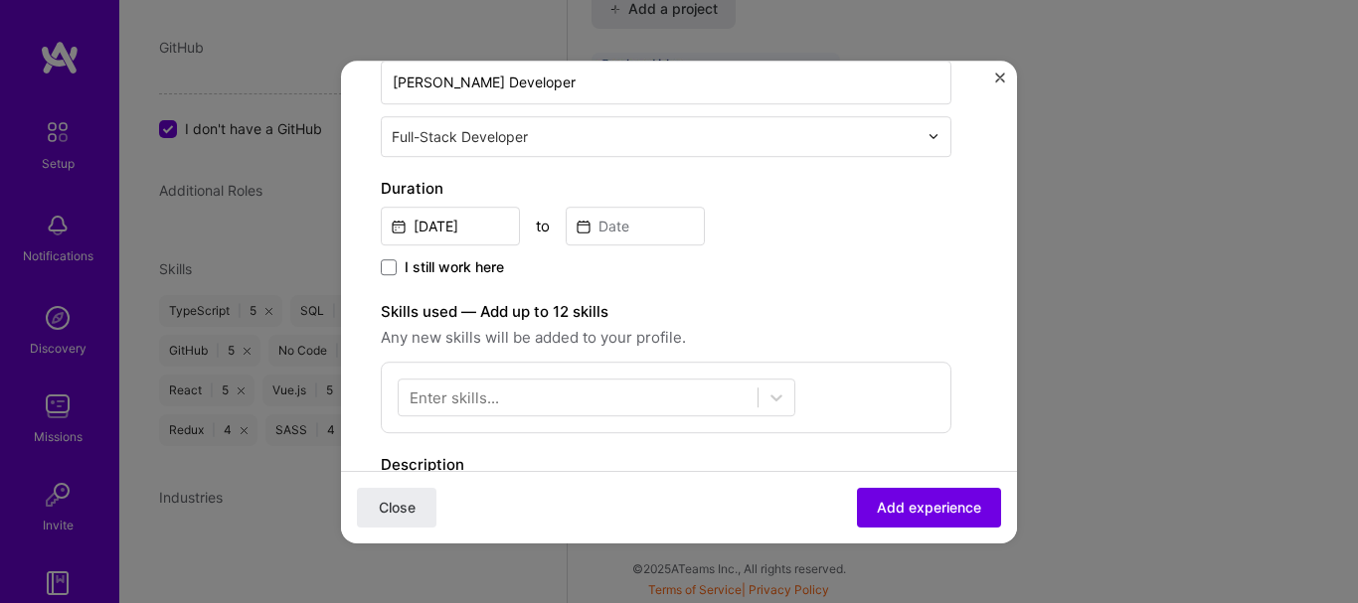
scroll to position [360, 0]
click at [434, 220] on input "[DATE]" at bounding box center [450, 225] width 139 height 39
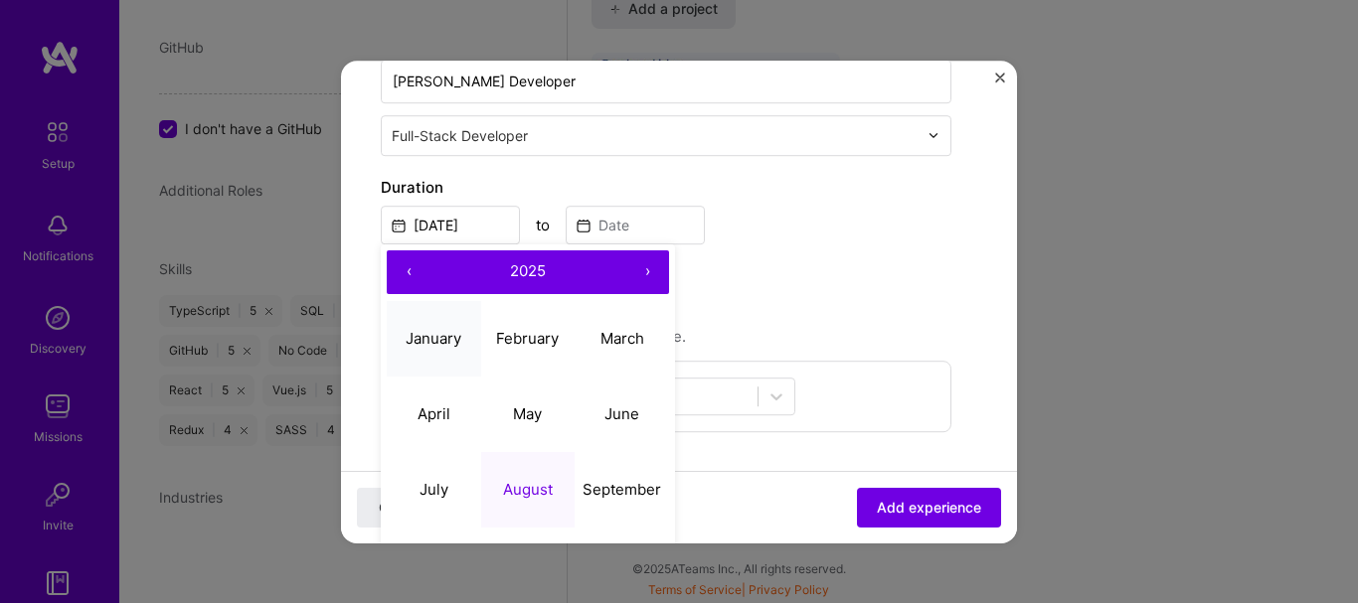
click at [472, 351] on button "January" at bounding box center [434, 339] width 94 height 76
type input "[DATE]"
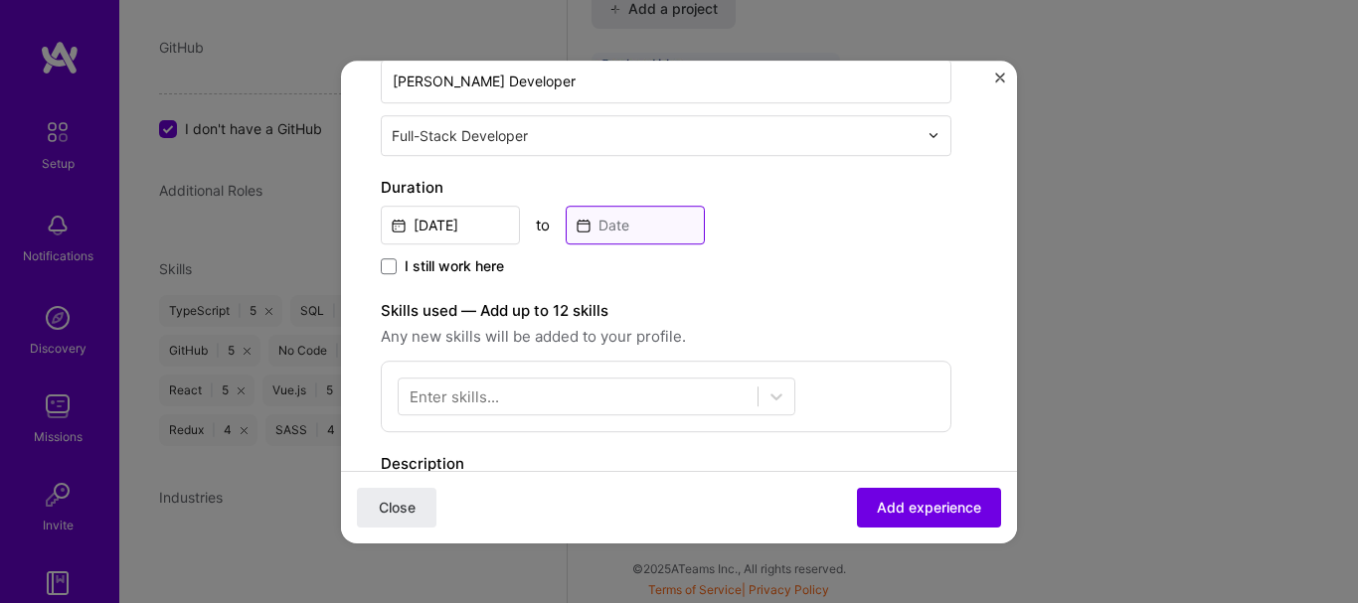
click at [666, 206] on input at bounding box center [634, 225] width 139 height 39
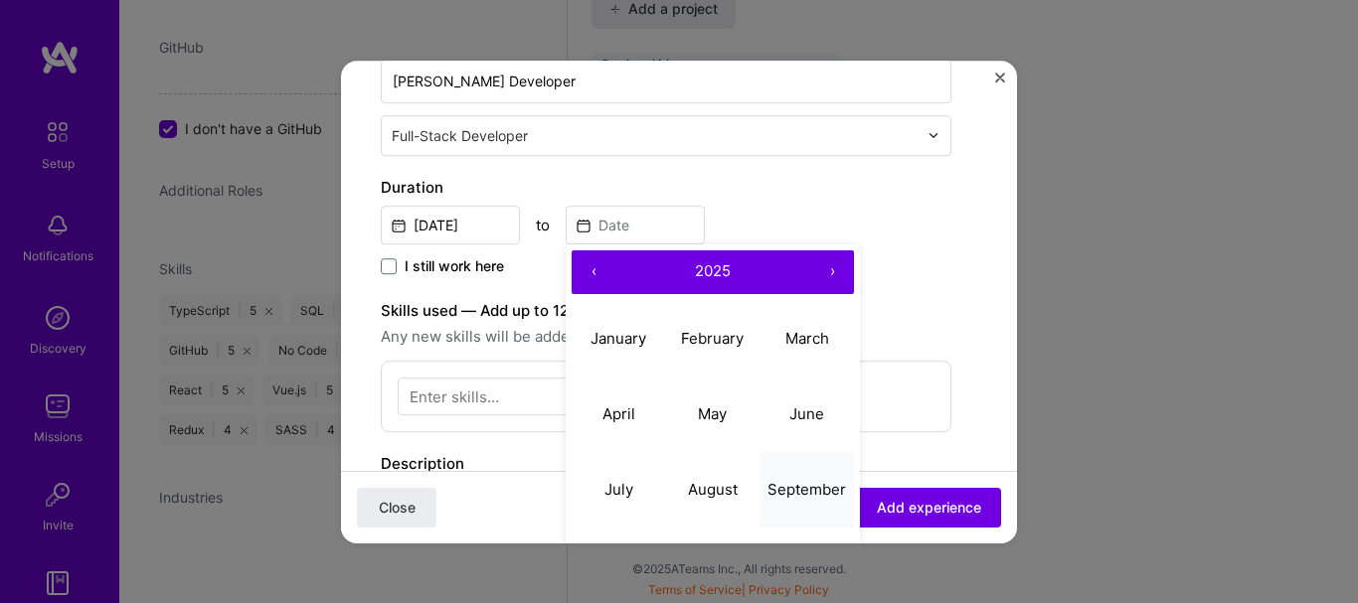
click at [791, 488] on abbr "September" at bounding box center [806, 489] width 79 height 19
type input "[DATE]"
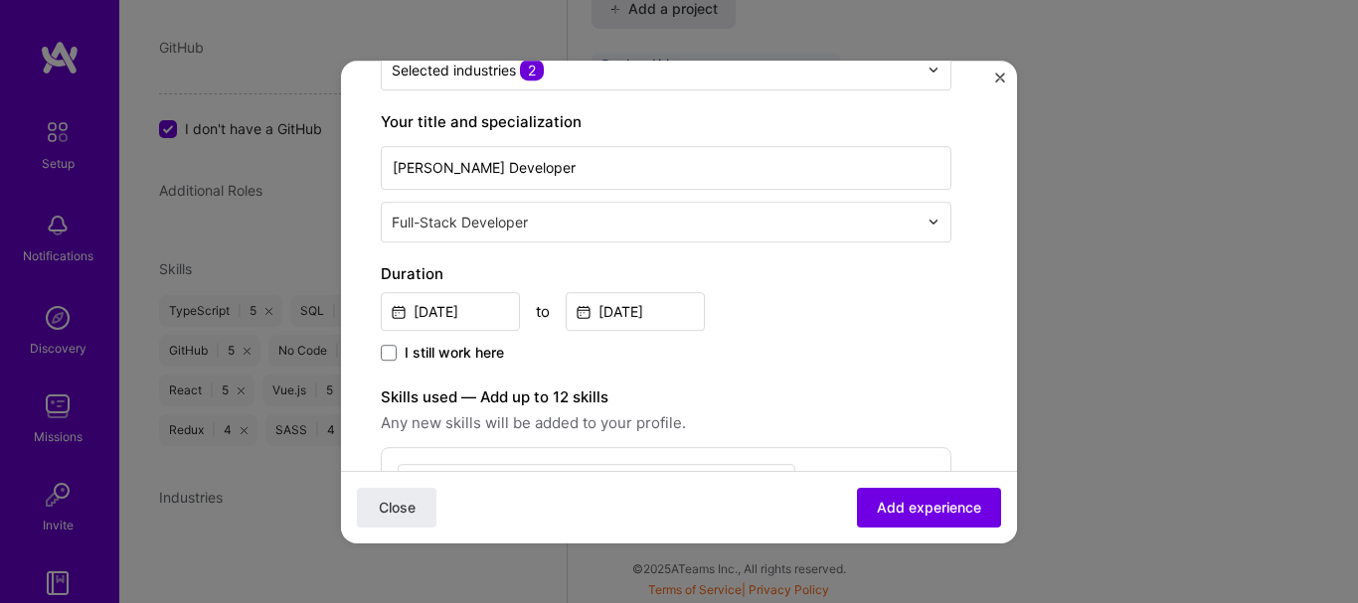
scroll to position [296, 0]
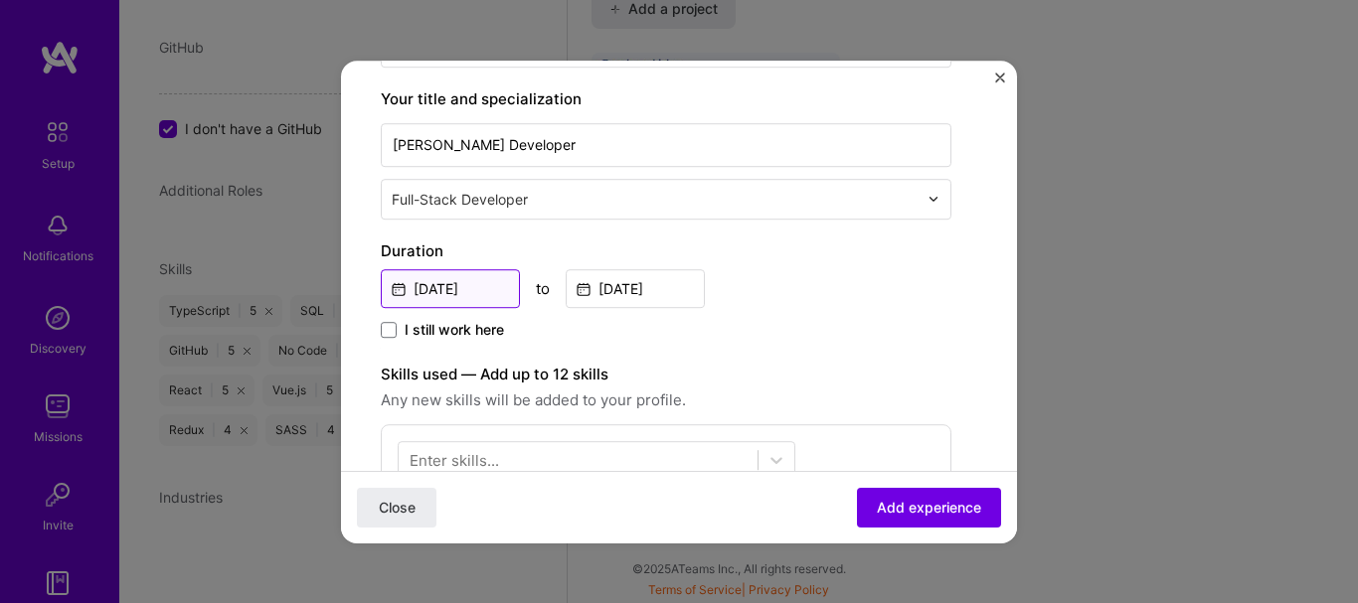
click at [467, 271] on input "[DATE]" at bounding box center [450, 288] width 139 height 39
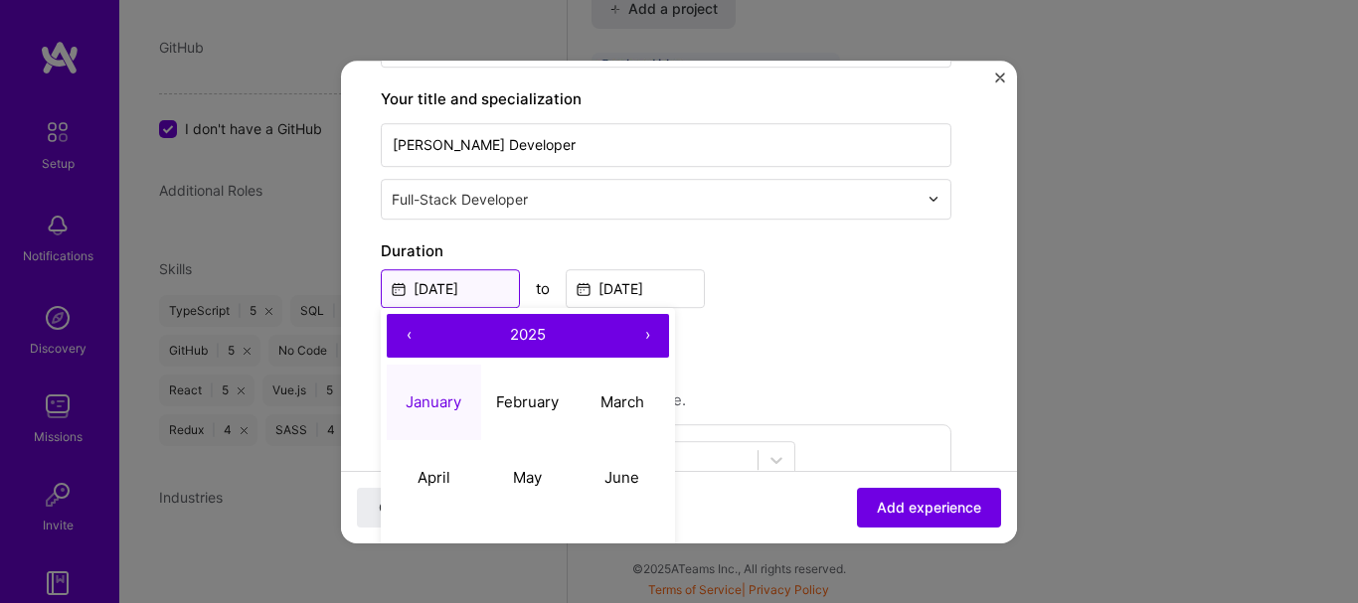
scroll to position [435, 0]
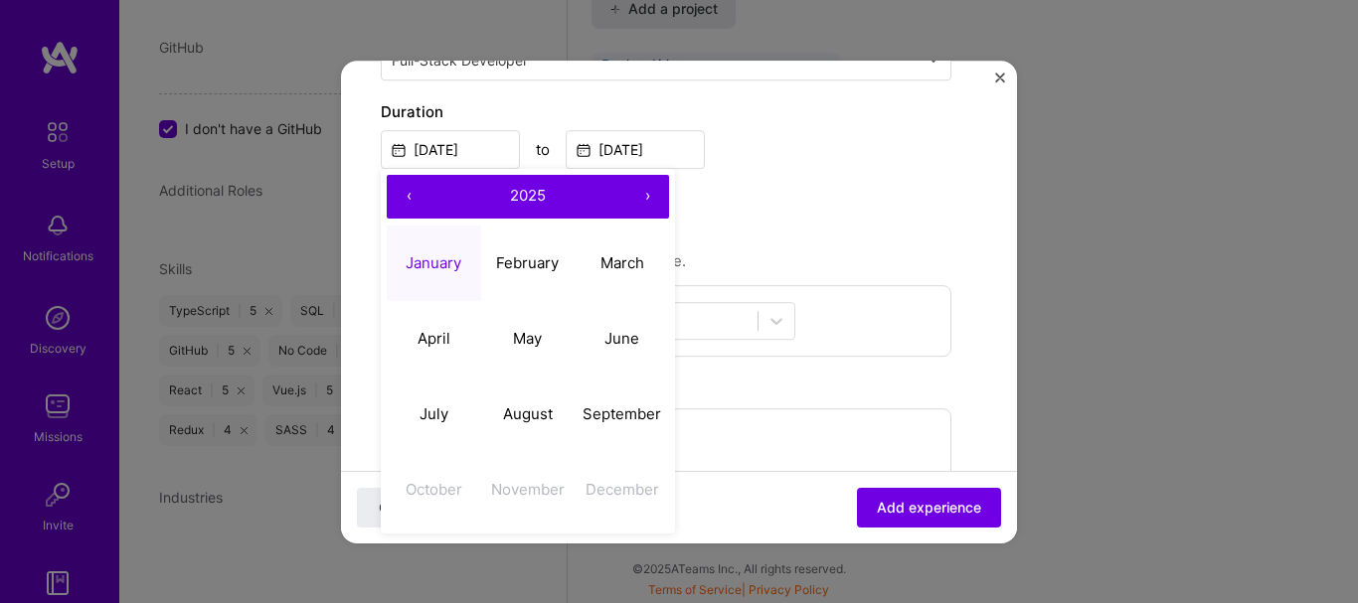
click at [719, 214] on div "Create a job experience Jobs help companies understand your past experience. Co…" at bounding box center [666, 263] width 570 height 1197
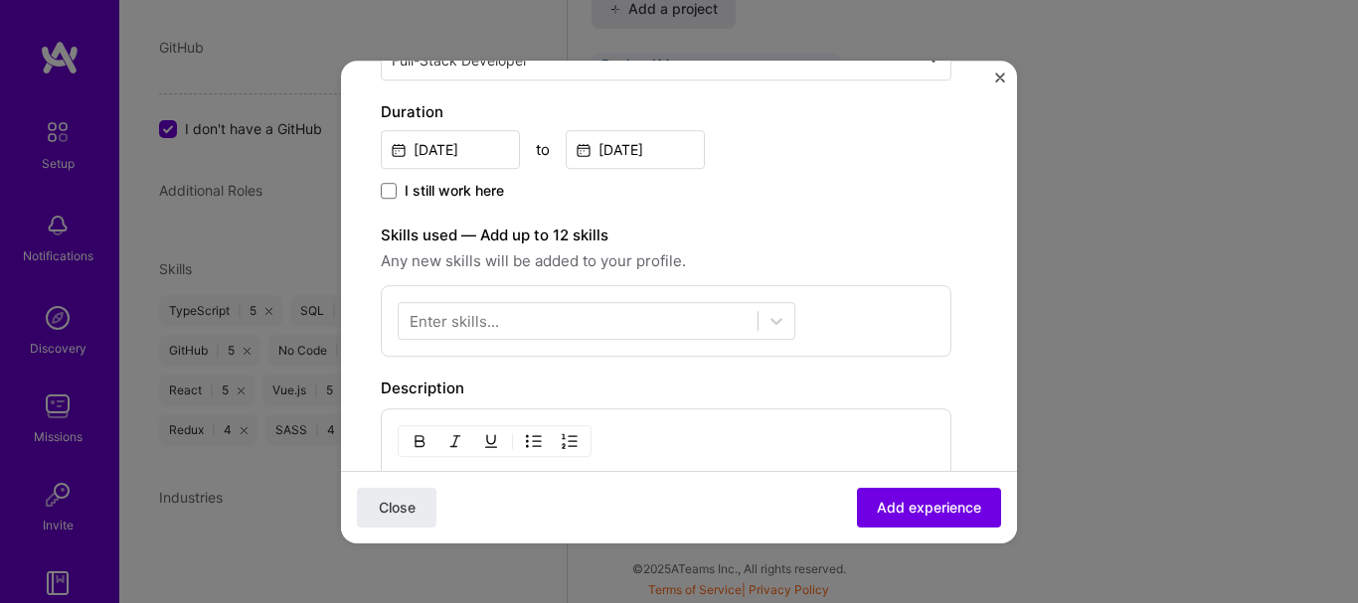
click at [432, 187] on span "I still work here" at bounding box center [453, 191] width 99 height 20
click at [0, 0] on input "I still work here" at bounding box center [0, 0] width 0 height 0
click at [532, 321] on div at bounding box center [578, 321] width 359 height 33
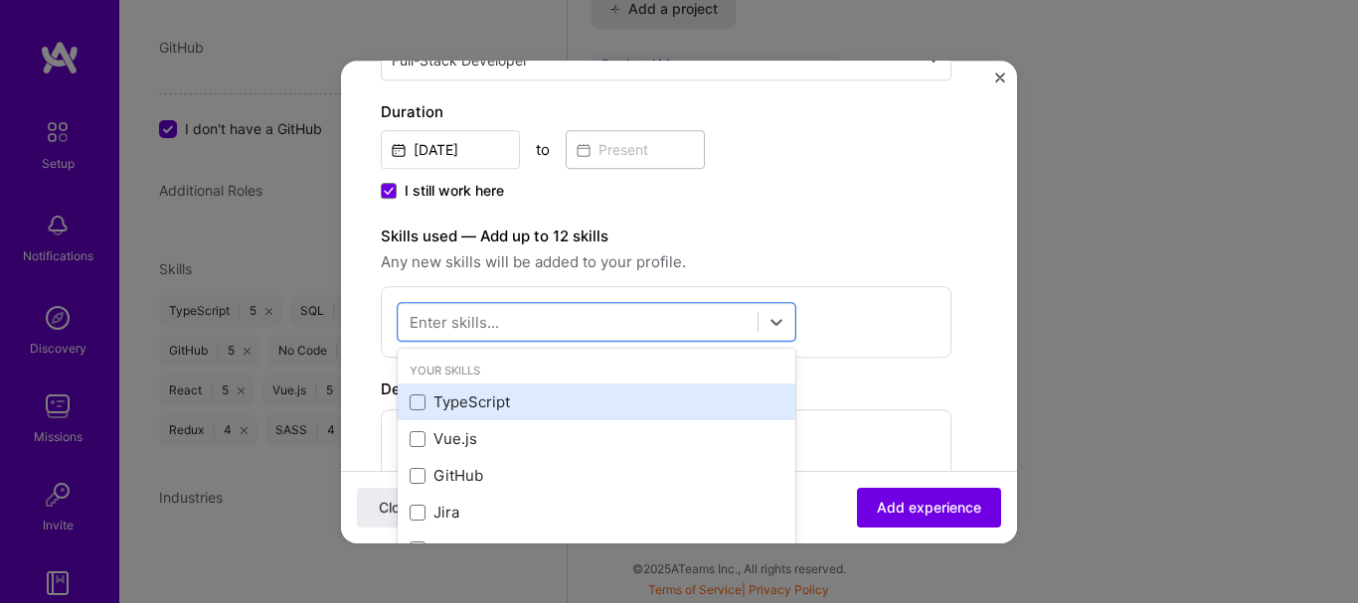
click at [490, 402] on div "TypeScript" at bounding box center [596, 403] width 374 height 21
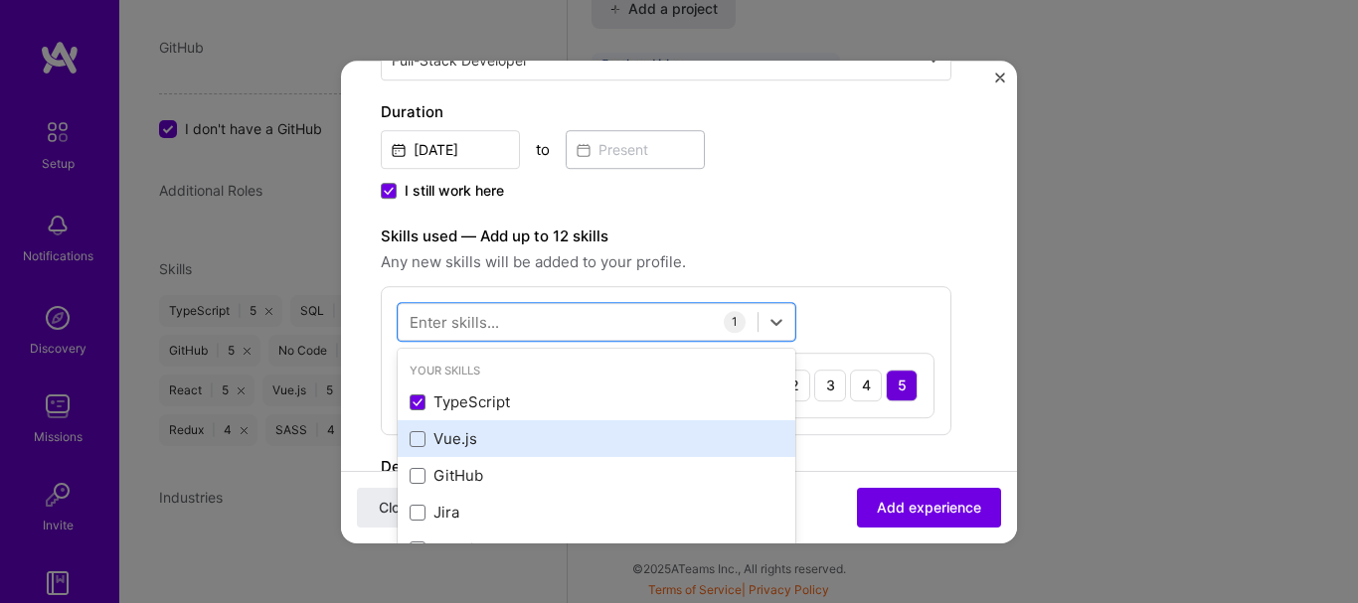
click at [473, 433] on div "Vue.js" at bounding box center [596, 439] width 374 height 21
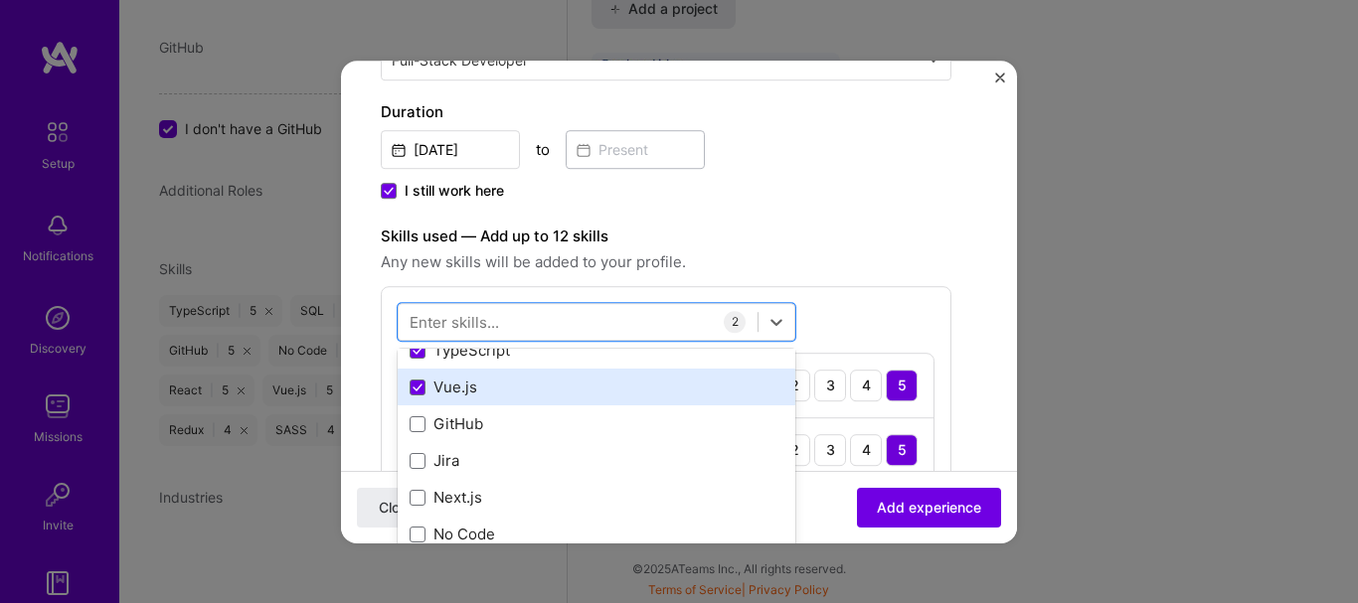
scroll to position [54, 0]
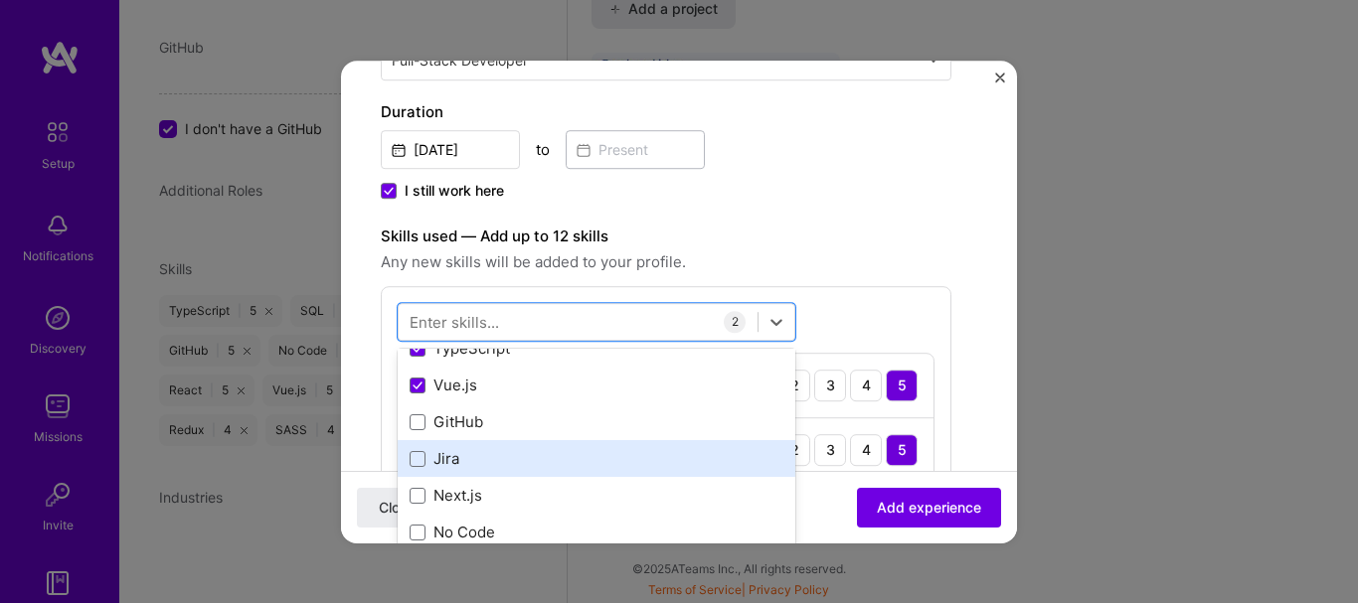
click at [469, 449] on div "Jira" at bounding box center [596, 459] width 374 height 21
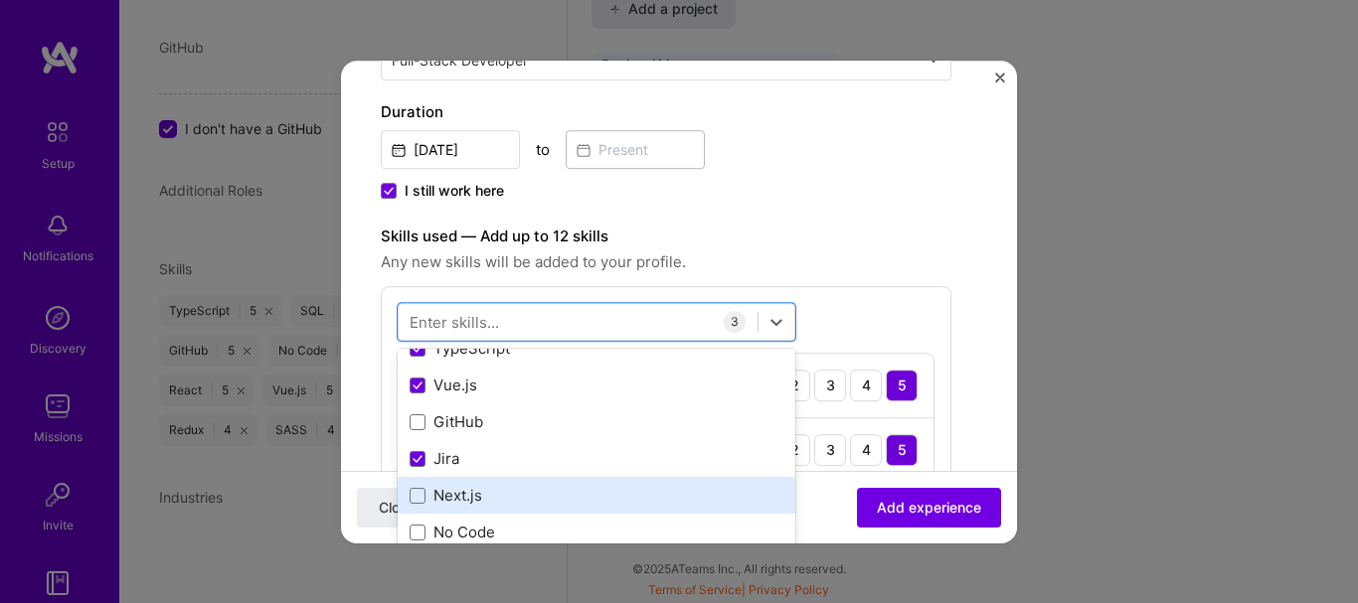
click at [470, 503] on div "Next.js" at bounding box center [596, 496] width 374 height 21
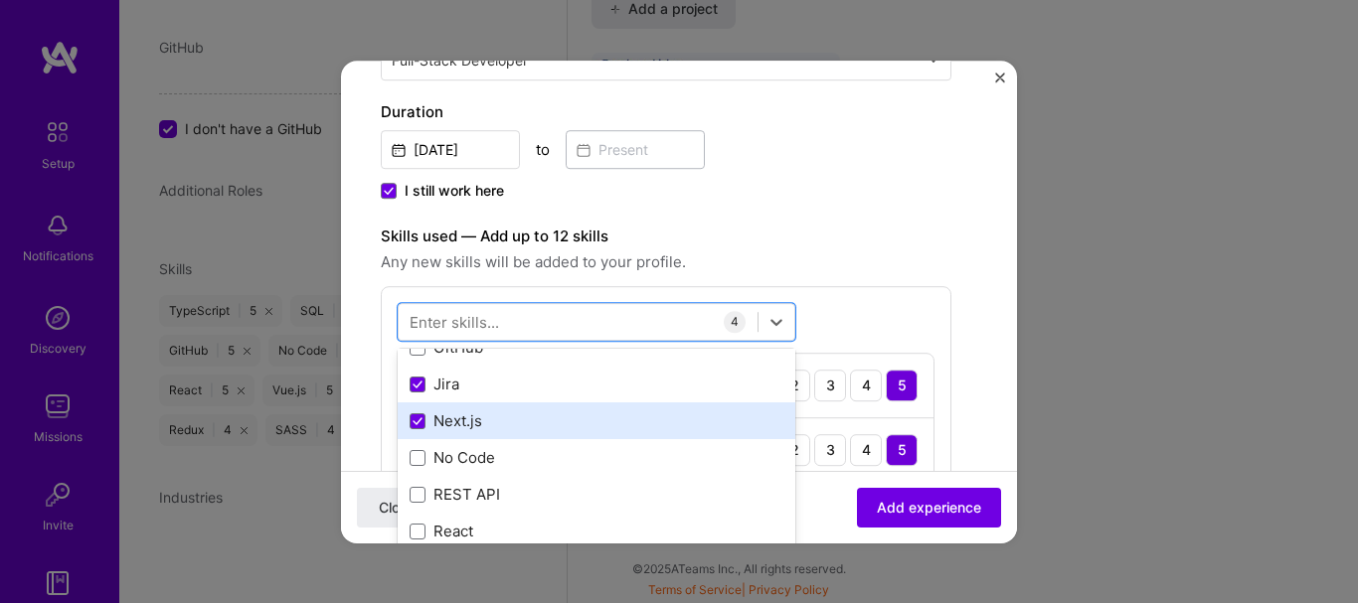
scroll to position [151, 0]
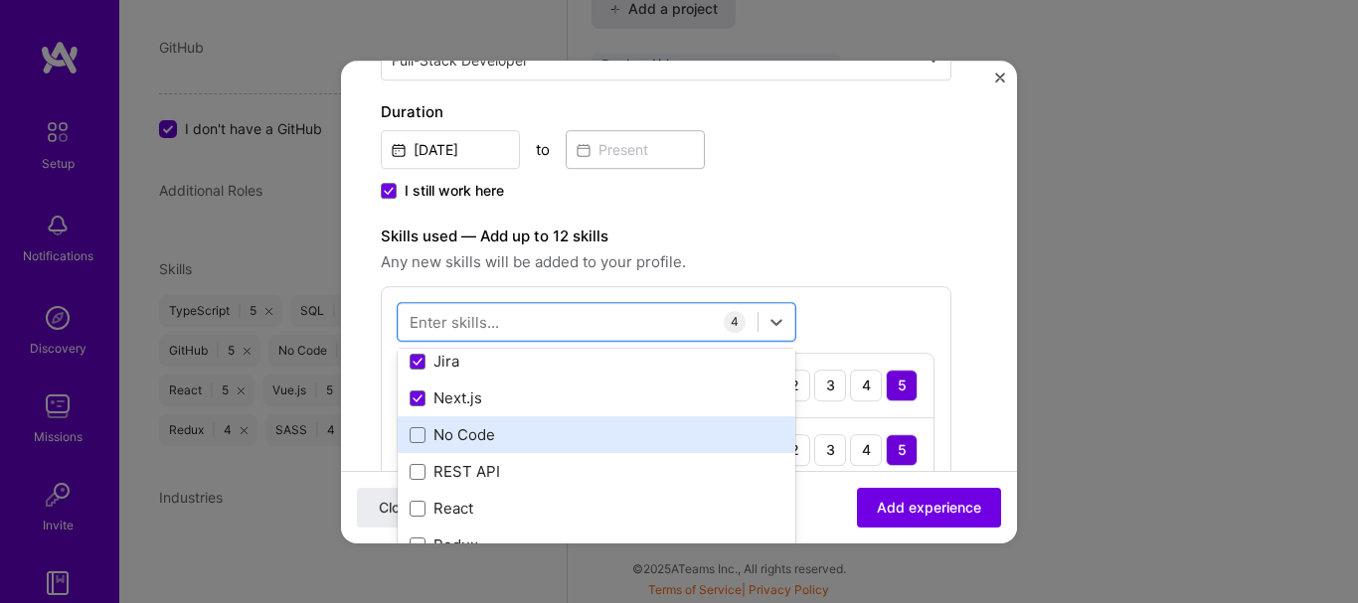
click at [494, 451] on div "No Code" at bounding box center [597, 435] width 398 height 37
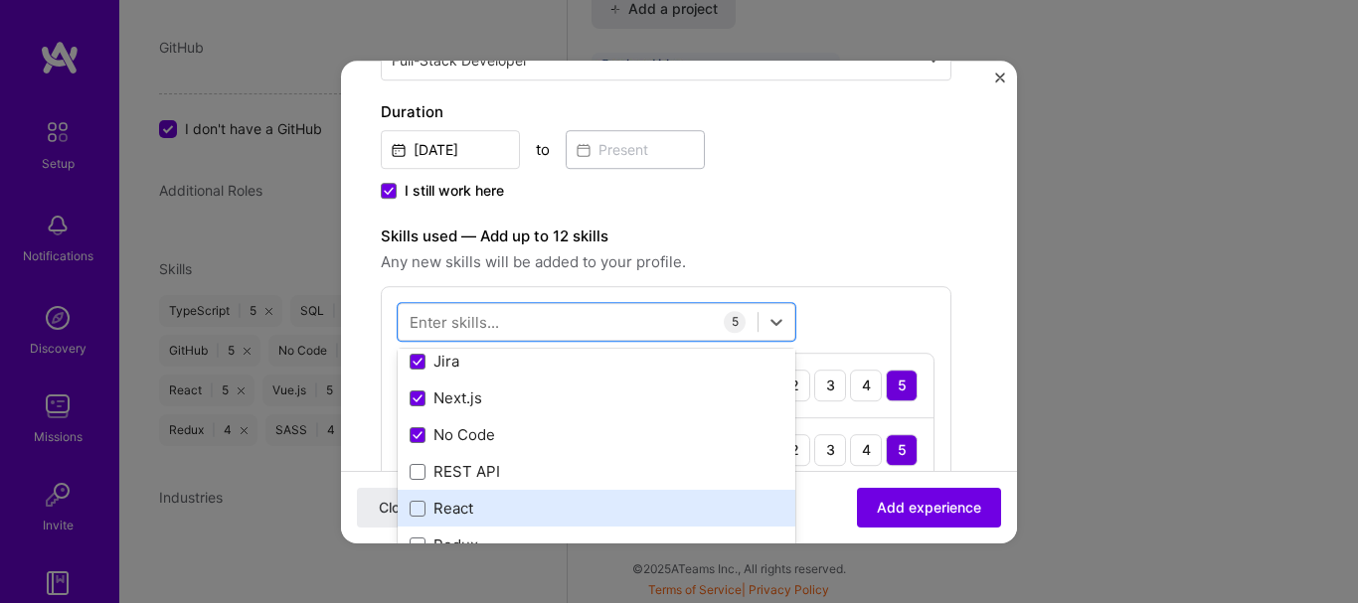
click at [478, 502] on div "React" at bounding box center [596, 509] width 374 height 21
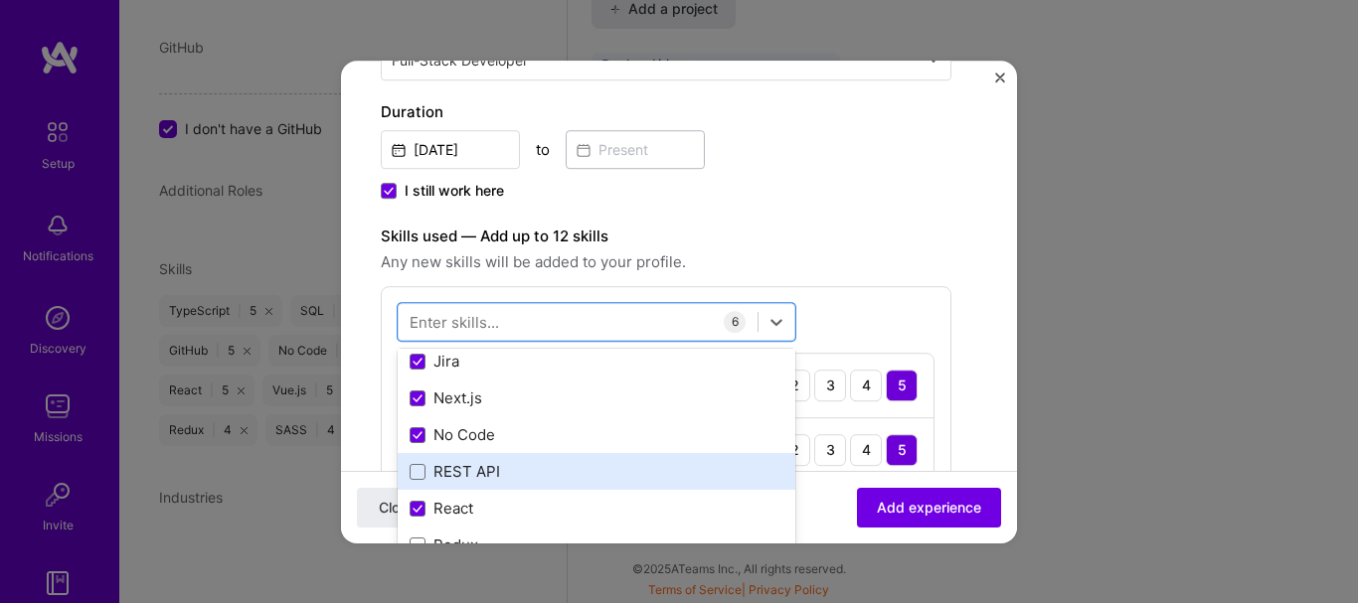
click at [494, 474] on div "REST API" at bounding box center [596, 472] width 374 height 21
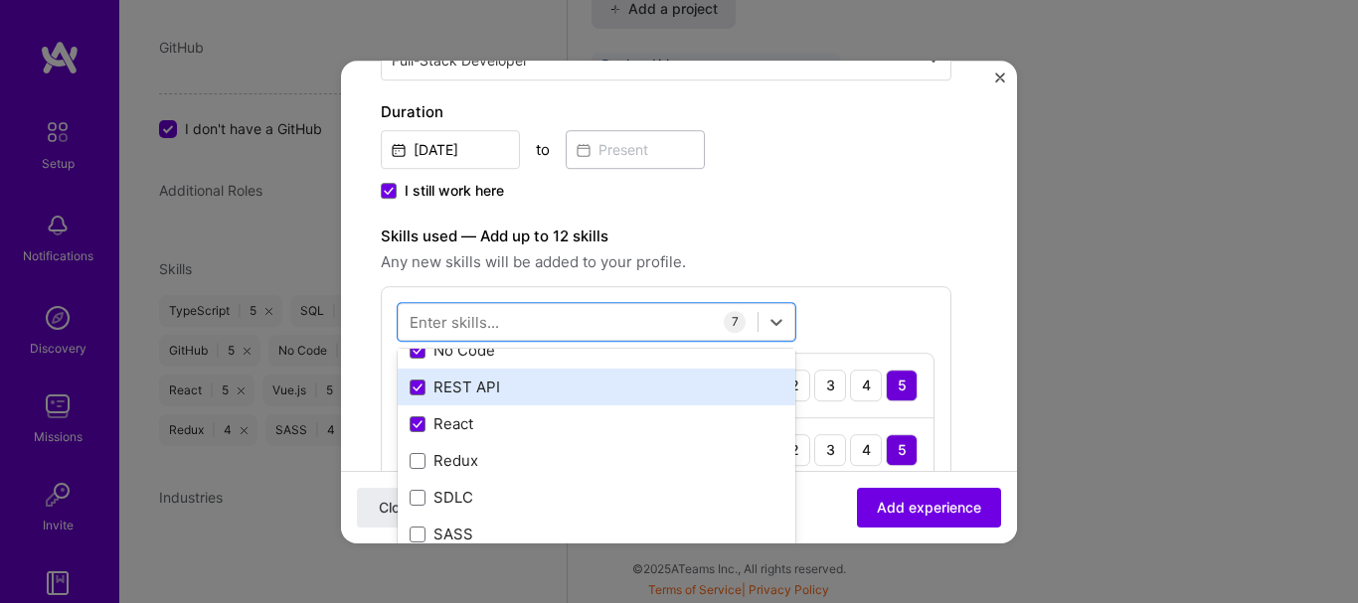
scroll to position [242, 0]
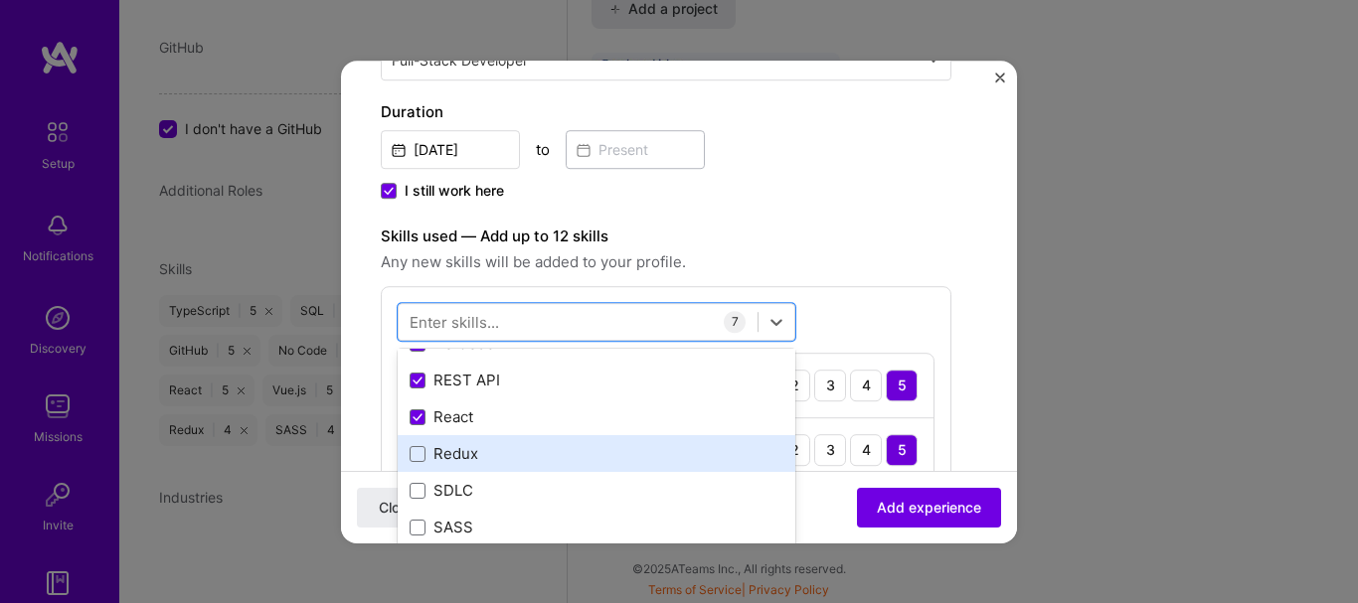
click at [506, 448] on div "Redux" at bounding box center [596, 454] width 374 height 21
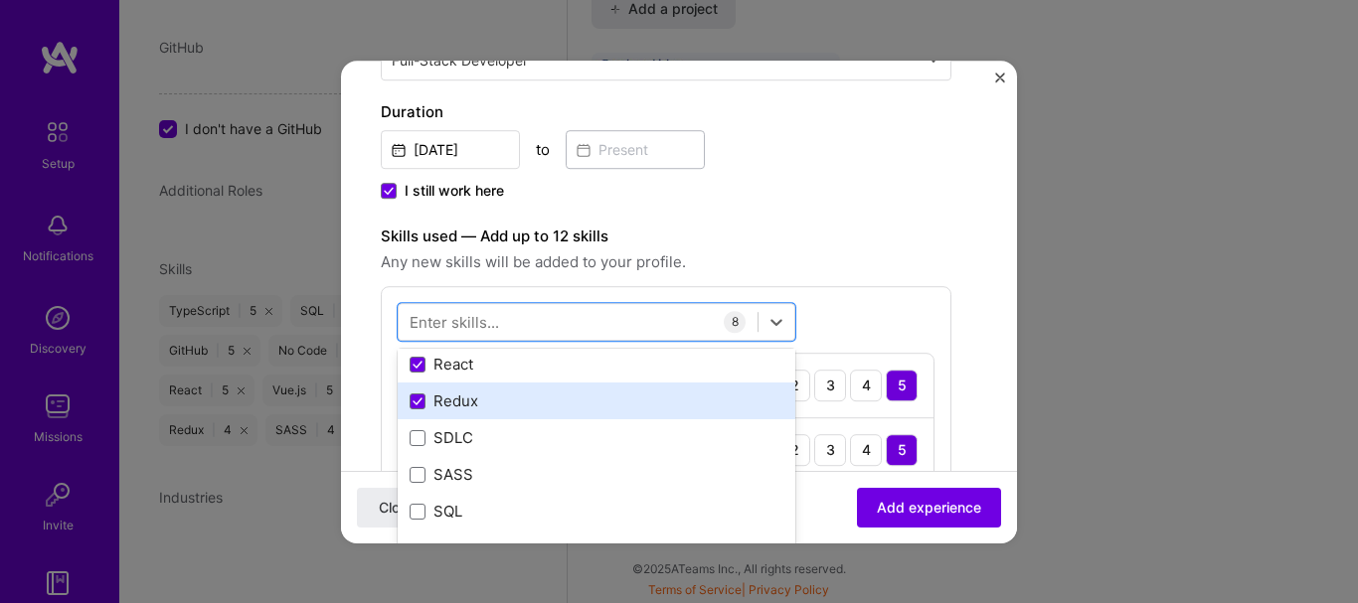
scroll to position [302, 0]
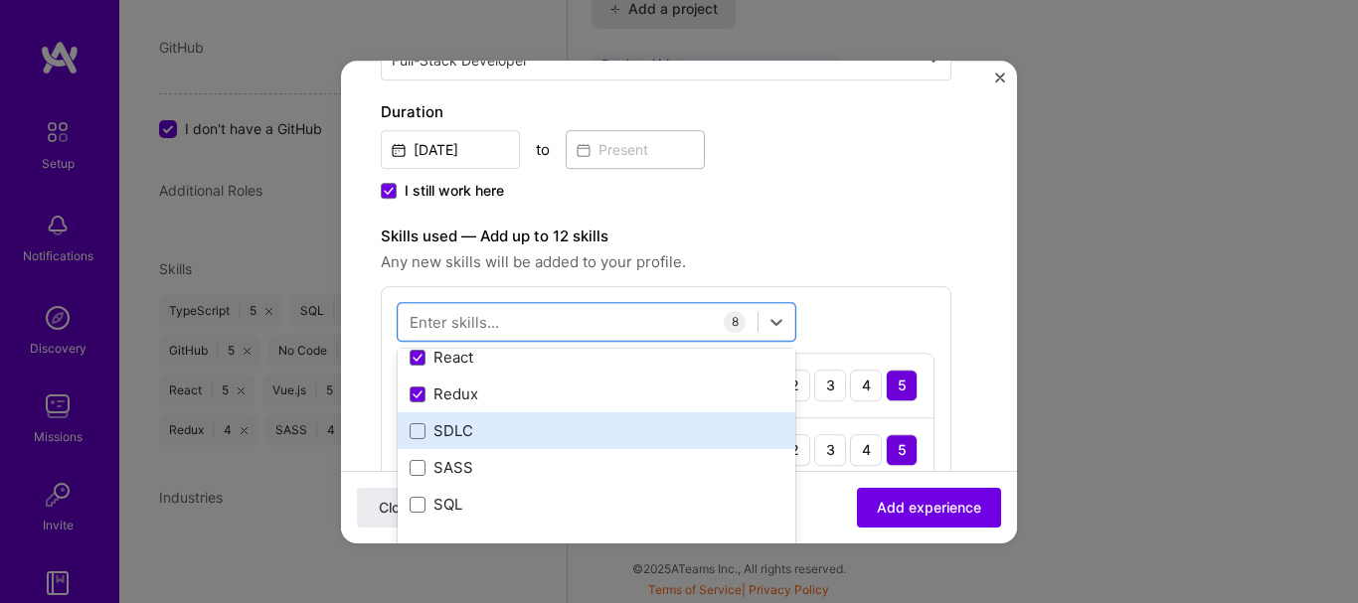
click at [510, 434] on div "SDLC" at bounding box center [596, 431] width 374 height 21
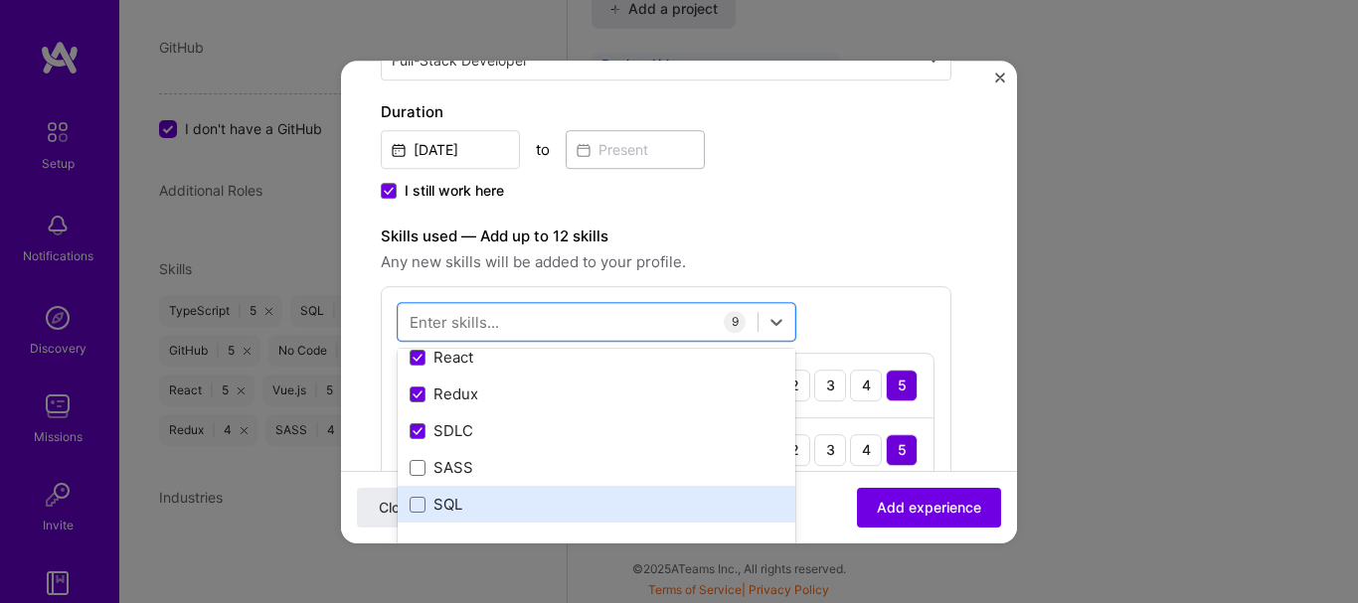
click at [494, 507] on div "SQL" at bounding box center [596, 505] width 374 height 21
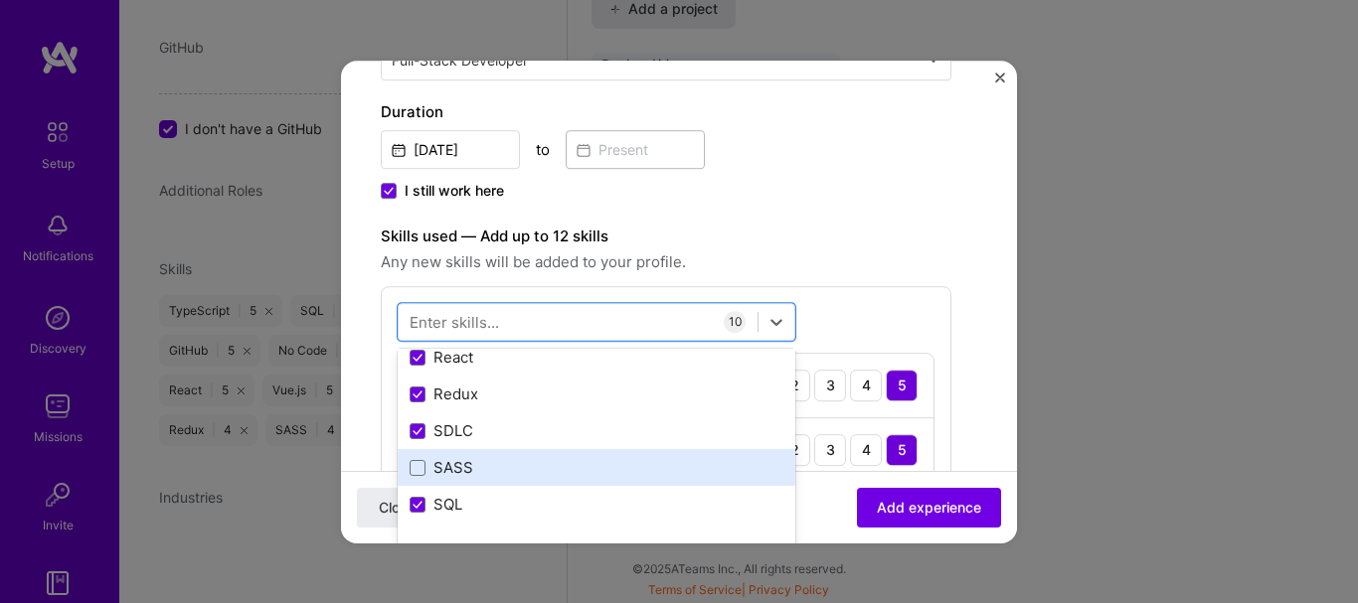
click at [508, 479] on div "SASS" at bounding box center [597, 468] width 398 height 37
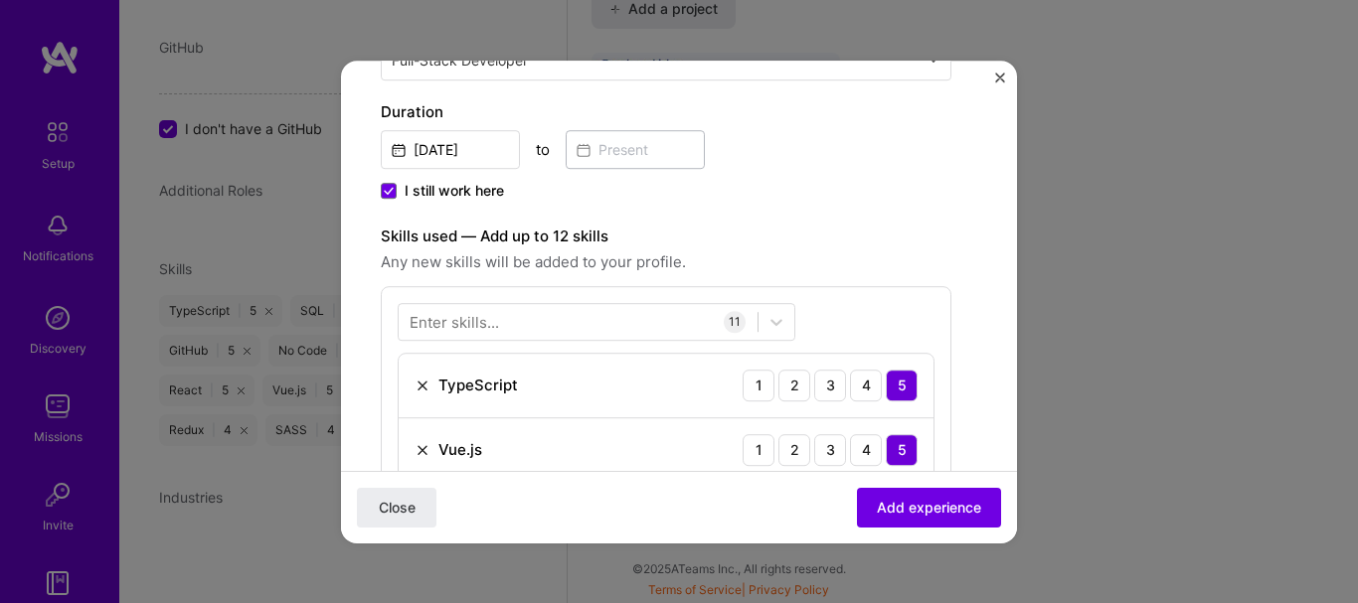
click at [818, 251] on span "Any new skills will be added to your profile." at bounding box center [666, 262] width 570 height 24
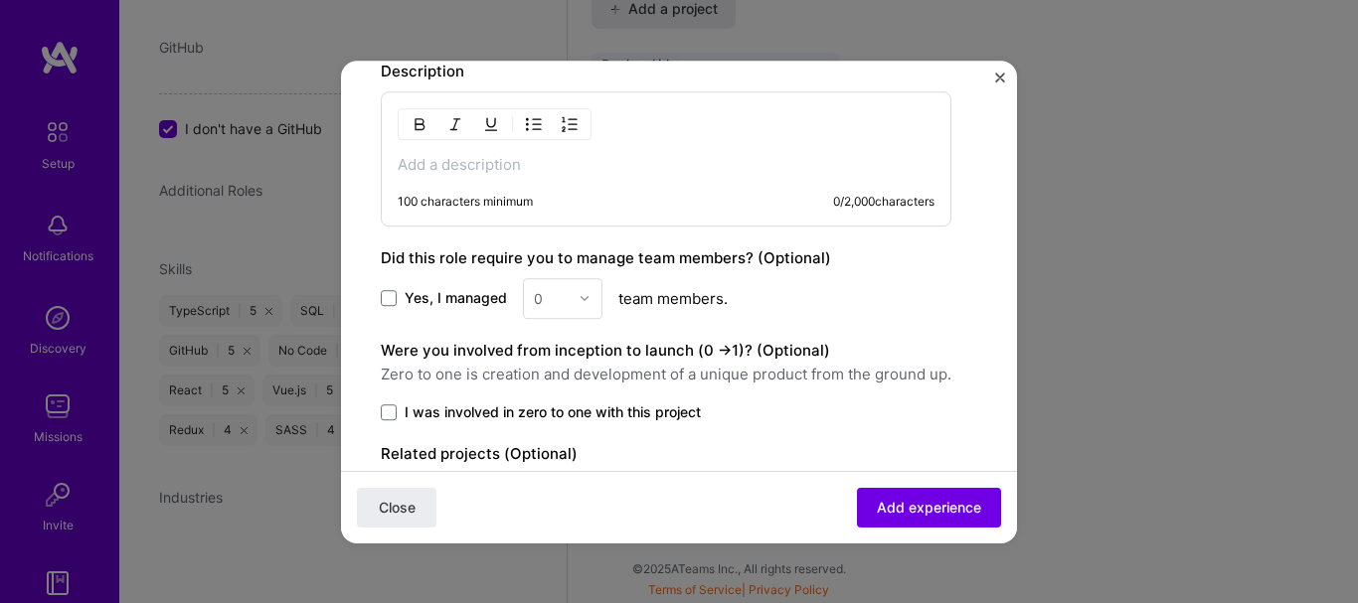
scroll to position [1590, 0]
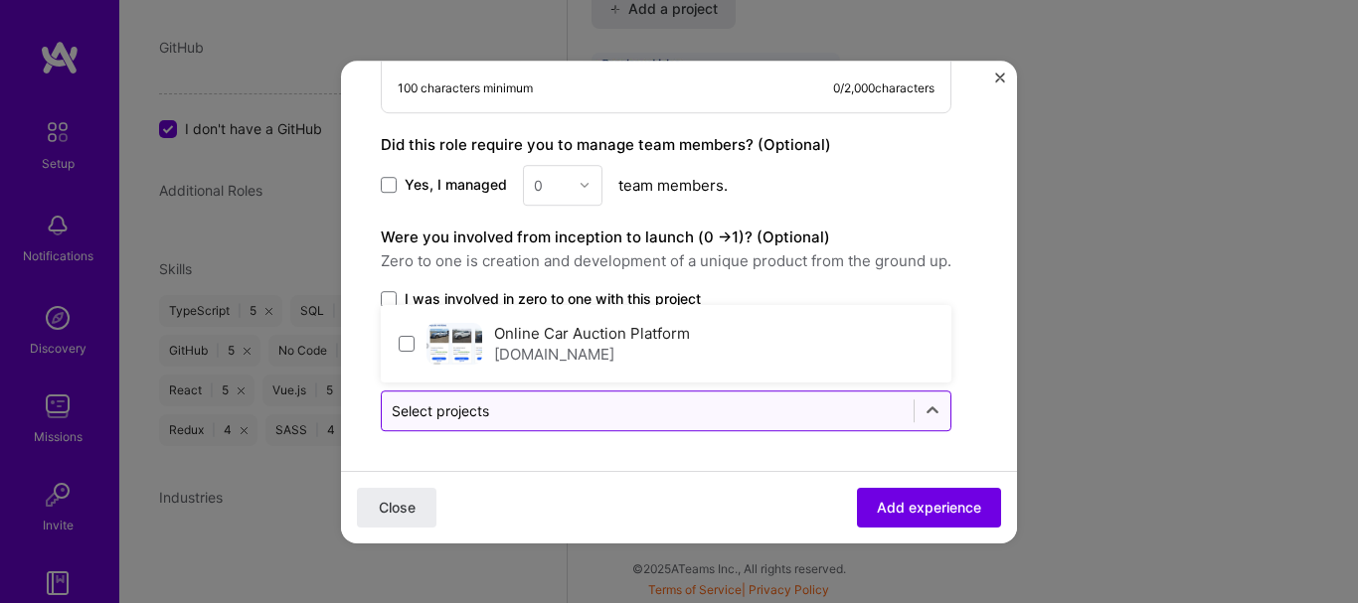
click at [743, 428] on div "Select projects" at bounding box center [648, 411] width 532 height 39
click at [760, 420] on input "text" at bounding box center [648, 410] width 512 height 21
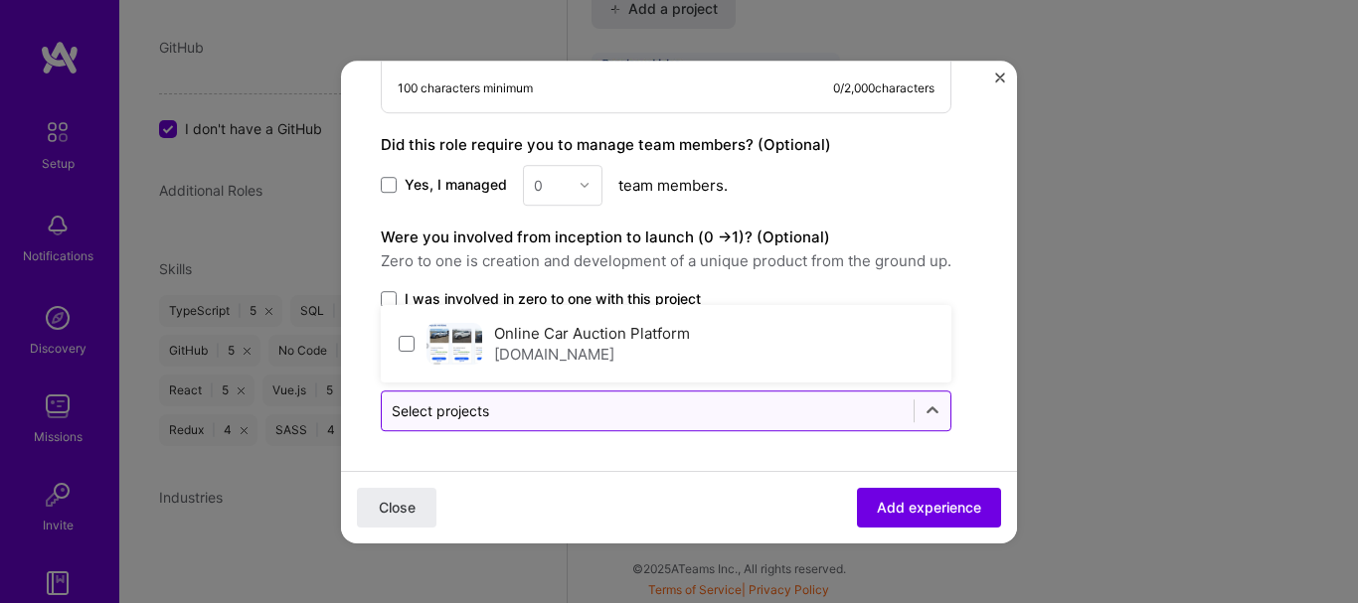
click at [843, 394] on div "Select projects" at bounding box center [648, 411] width 532 height 39
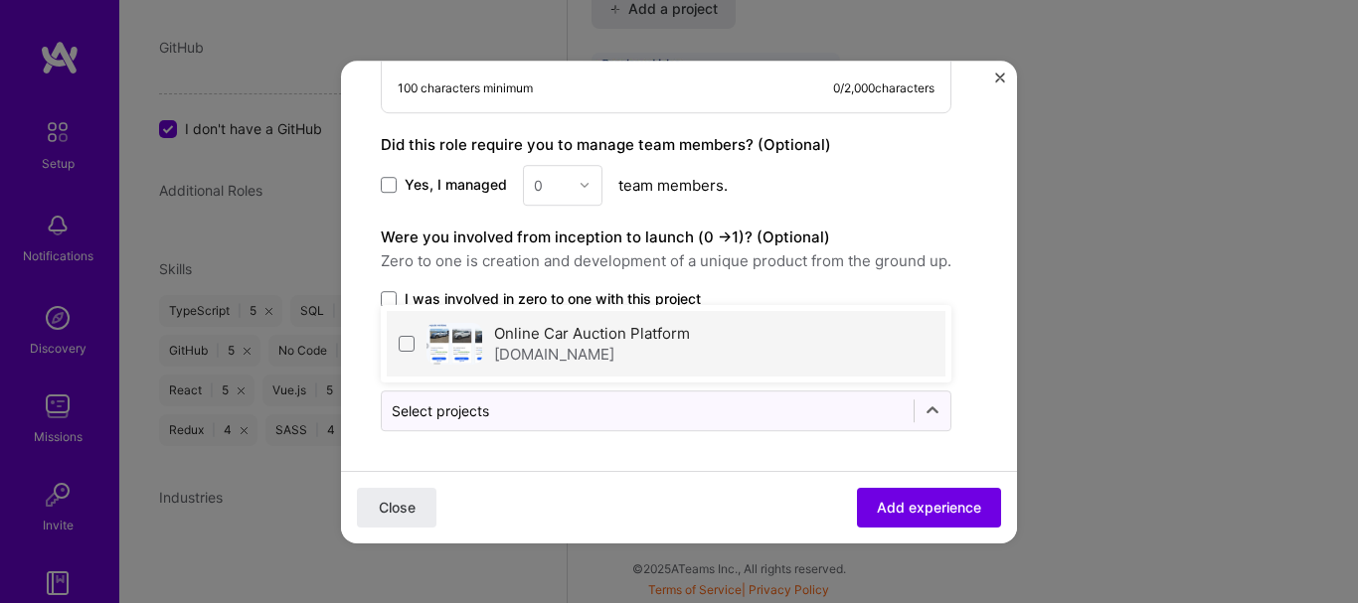
click at [866, 351] on div "Online Car Auction Platform [DOMAIN_NAME]" at bounding box center [666, 344] width 559 height 66
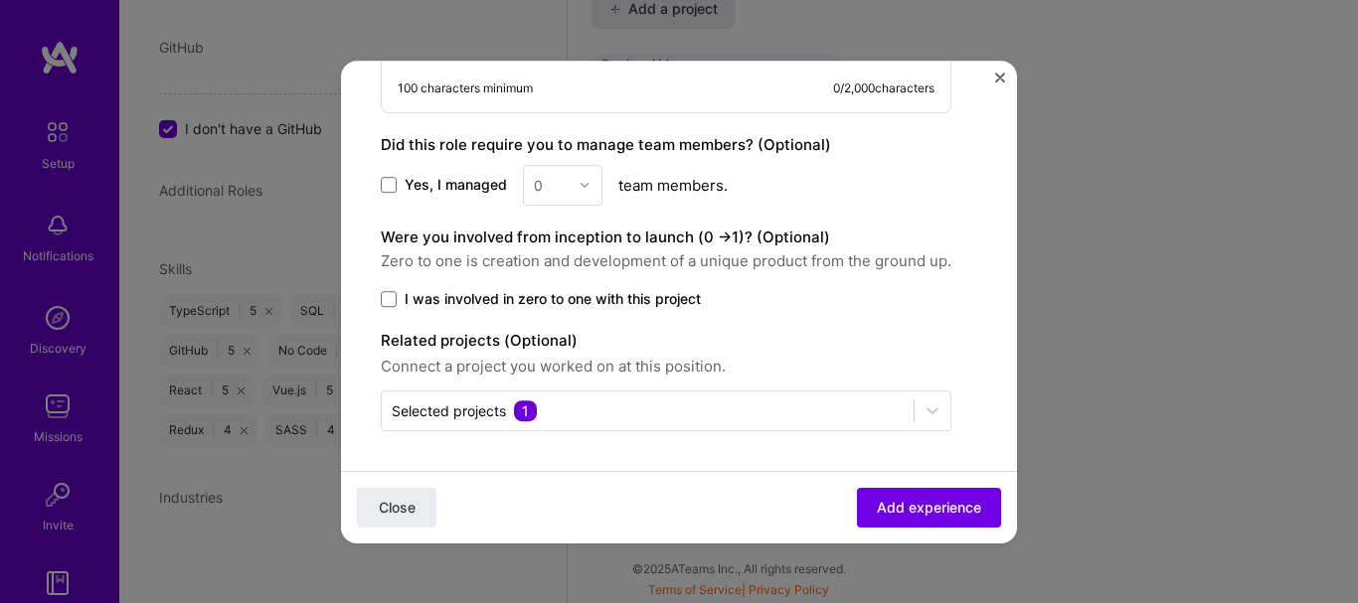
scroll to position [1353, 0]
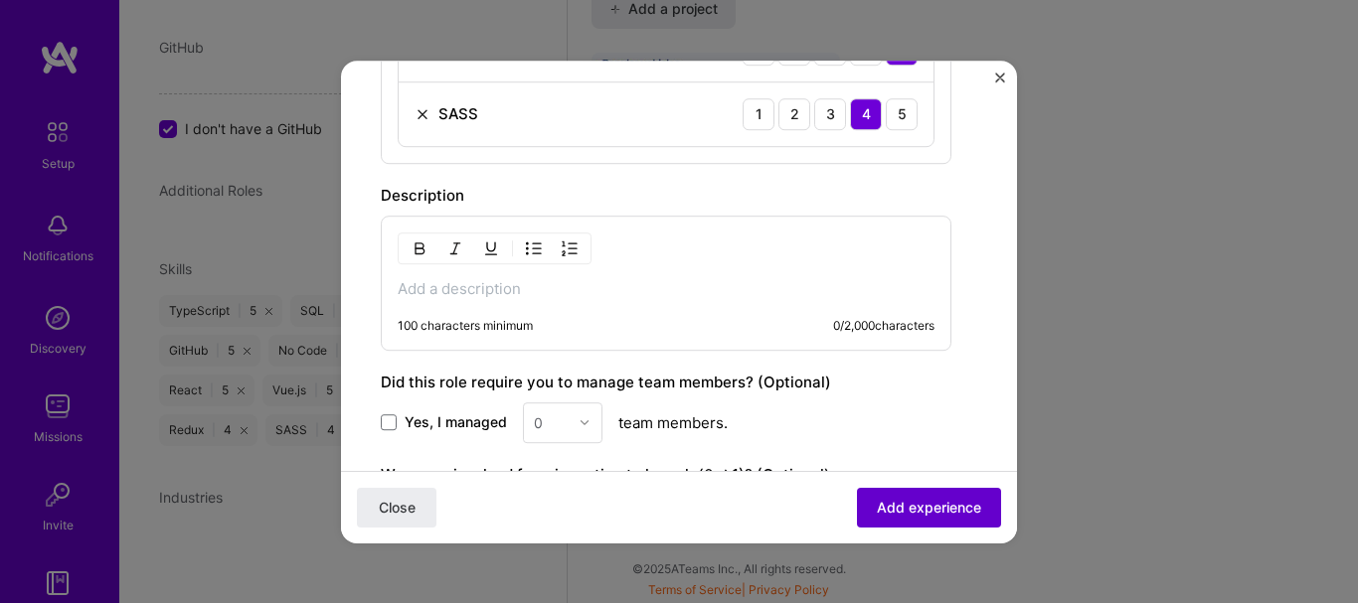
click at [922, 496] on button "Add experience" at bounding box center [929, 507] width 144 height 40
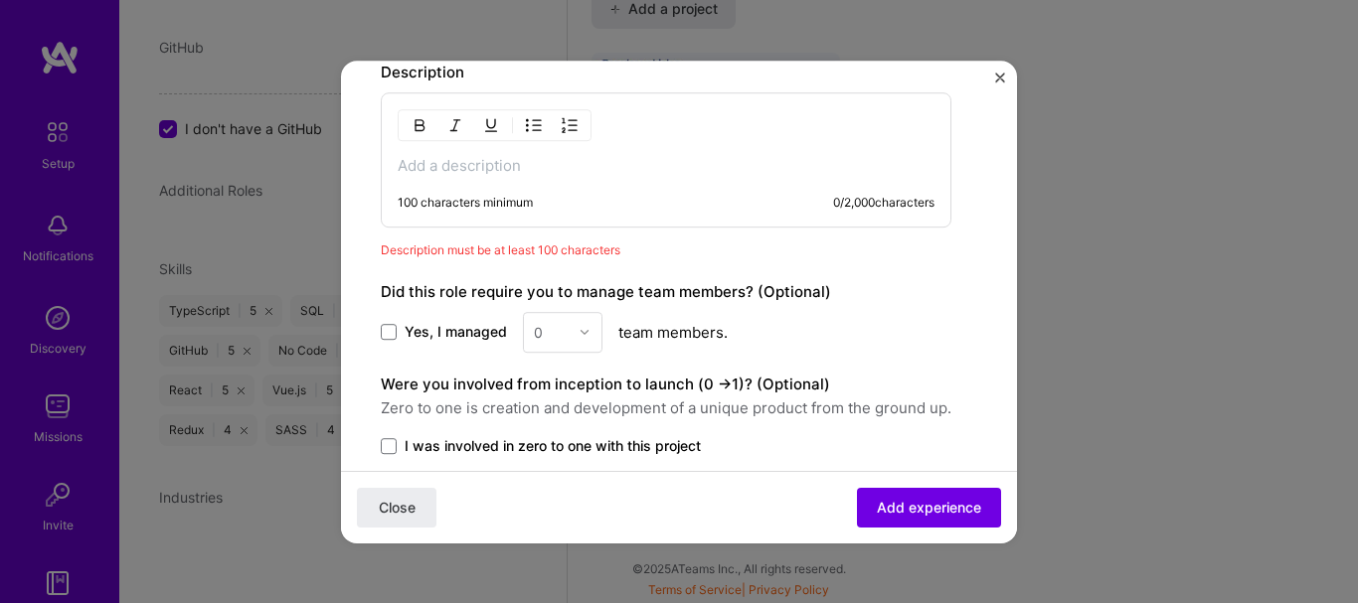
scroll to position [1298, 0]
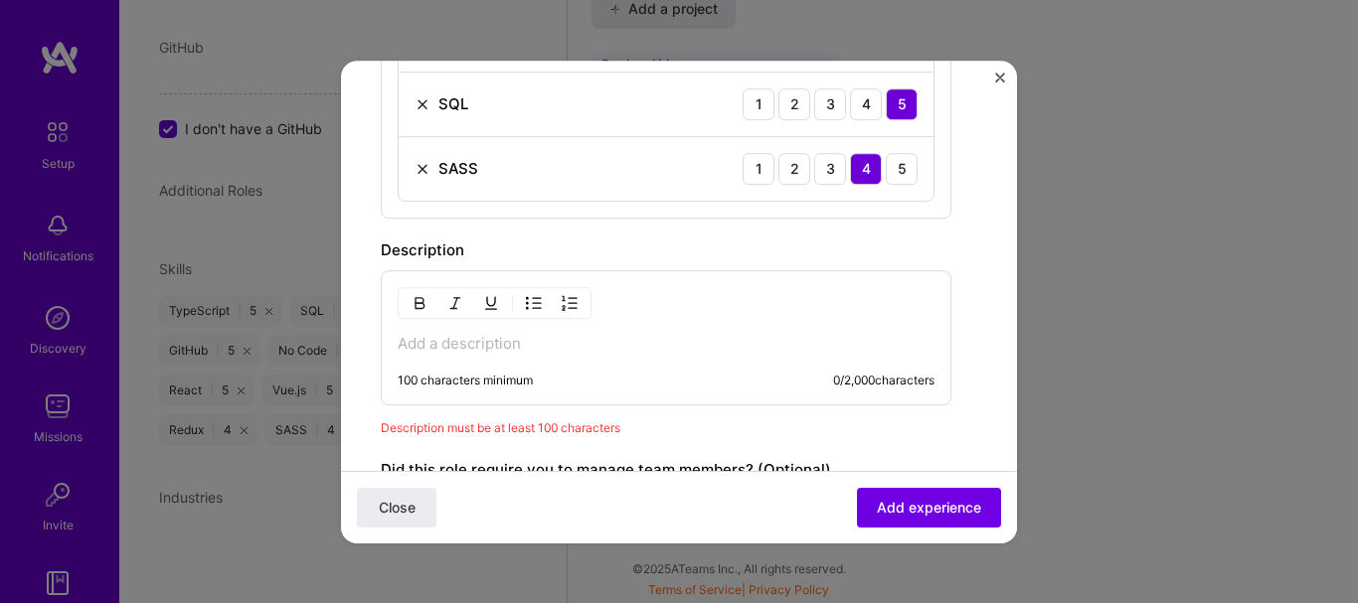
click at [687, 326] on div "100 characters minimum 0 / 2,000 characters" at bounding box center [666, 337] width 570 height 135
click at [610, 369] on div "100 characters minimum 0 / 2,000 characters" at bounding box center [666, 337] width 570 height 135
click at [624, 354] on div "100 characters minimum 0 / 2,000 characters" at bounding box center [666, 337] width 570 height 135
click at [568, 330] on div "100 characters minimum 0 / 2,000 characters" at bounding box center [666, 337] width 570 height 135
click at [504, 345] on p at bounding box center [666, 344] width 537 height 20
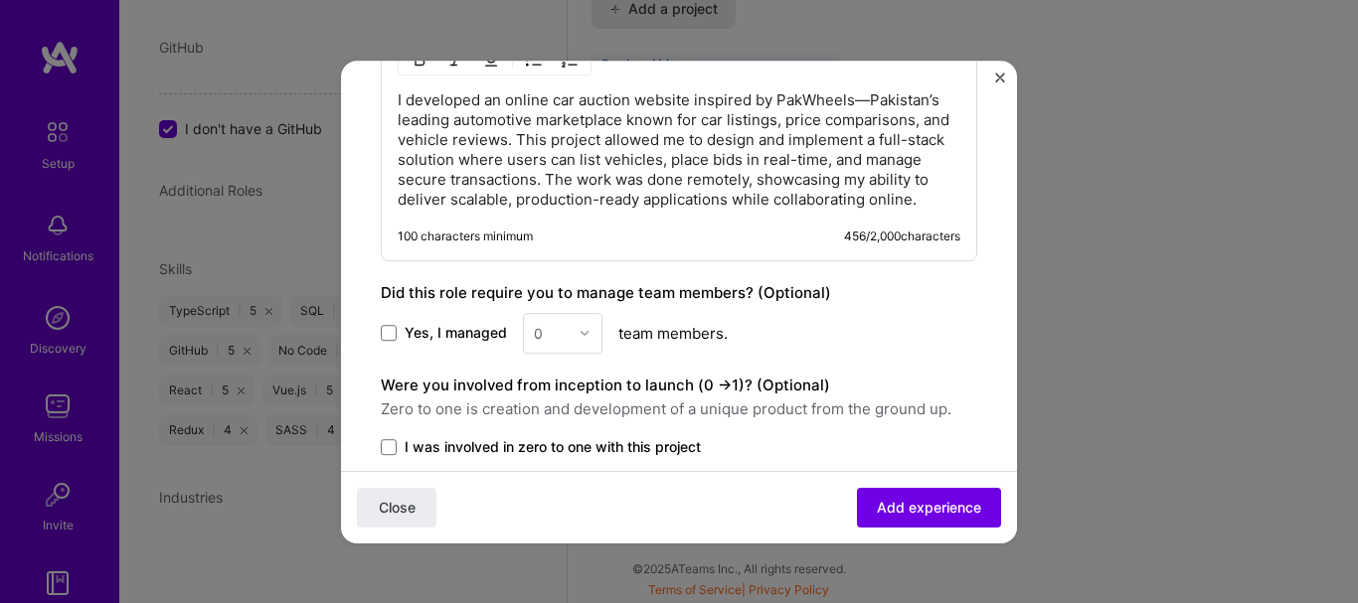
scroll to position [1443, 0]
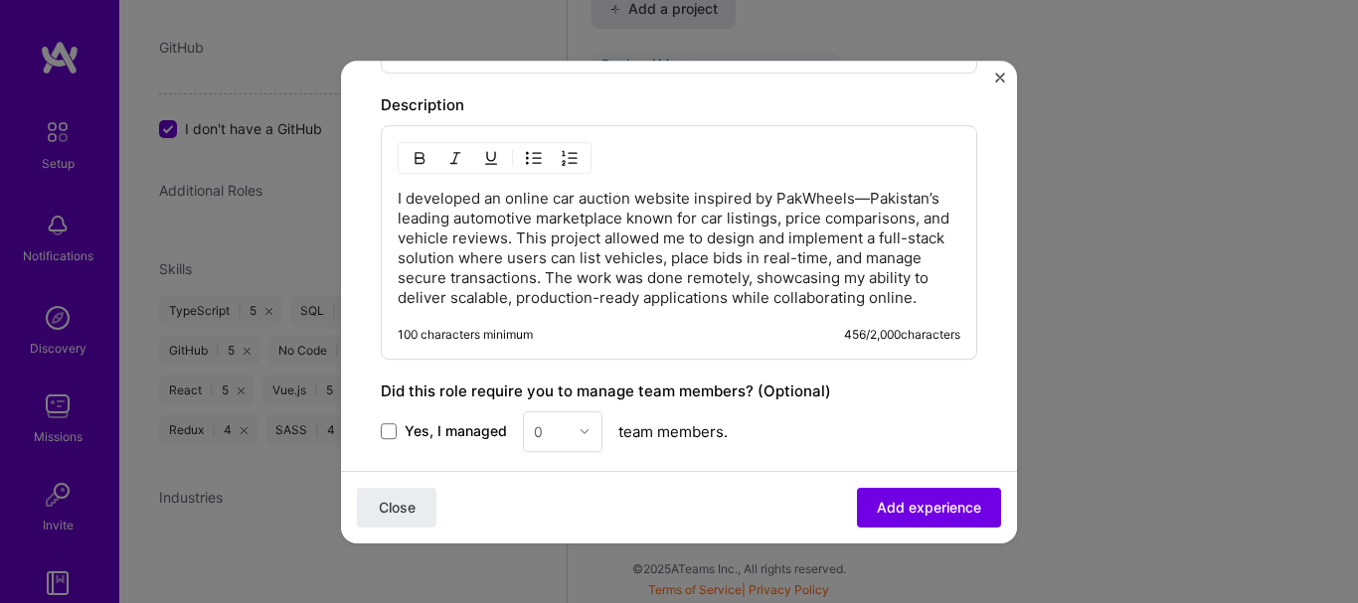
click at [907, 484] on div "Close Add experience" at bounding box center [679, 506] width 676 height 73
click at [908, 489] on button "Add experience" at bounding box center [929, 507] width 144 height 40
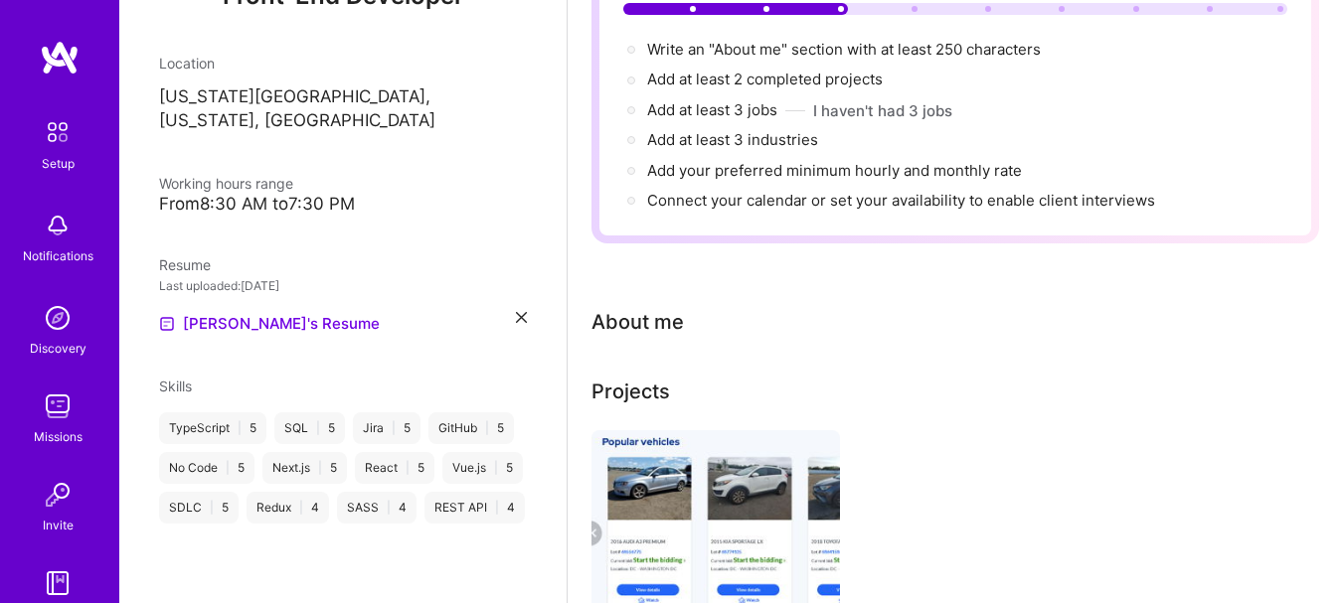
scroll to position [0, 0]
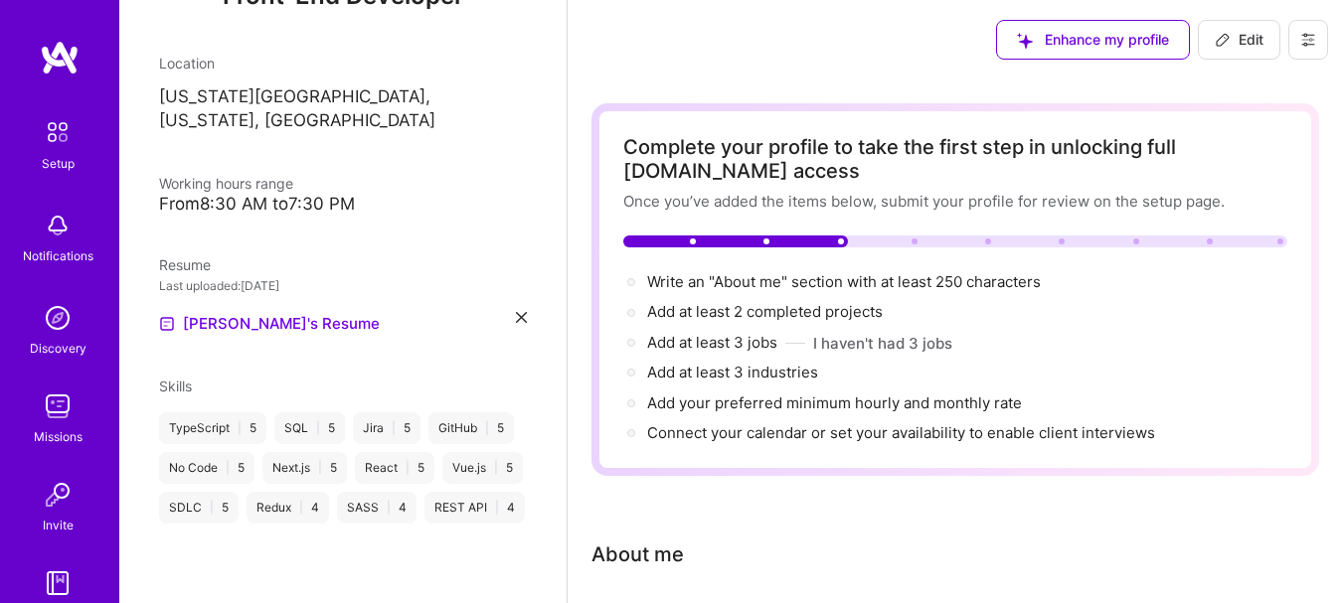
click at [884, 240] on div at bounding box center [955, 242] width 664 height 12
click at [765, 315] on span "Add at least 2 completed projects →" at bounding box center [773, 311] width 253 height 19
select select "US"
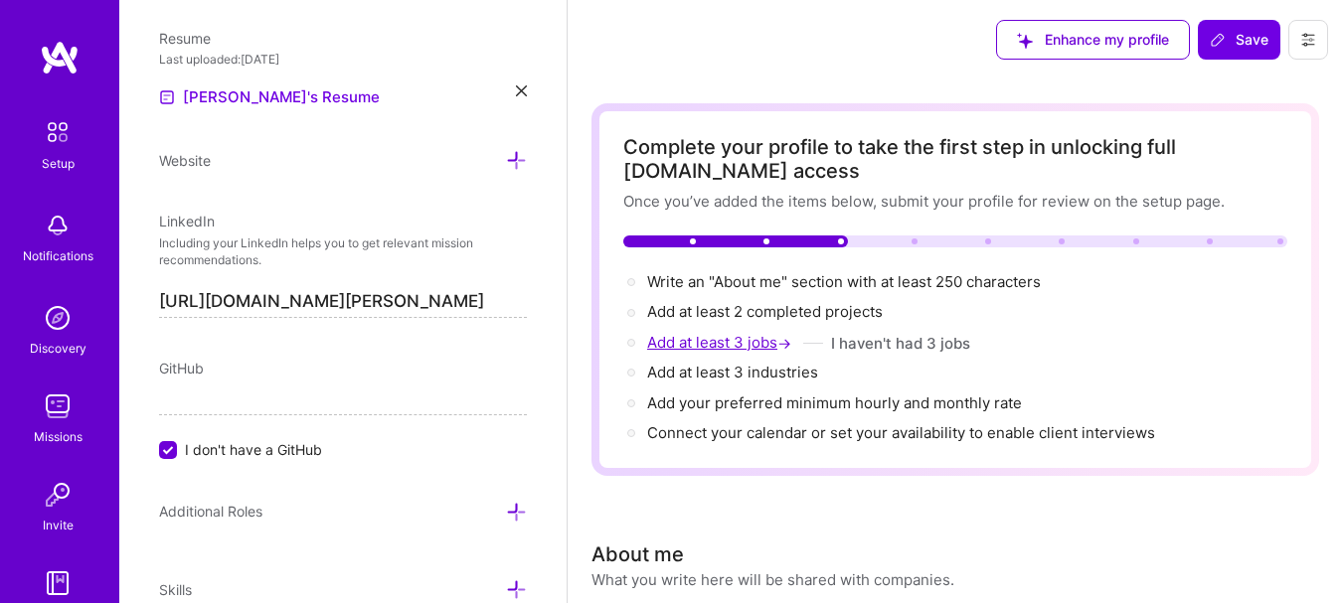
click at [735, 346] on span "Add at least 3 jobs →" at bounding box center [721, 342] width 148 height 19
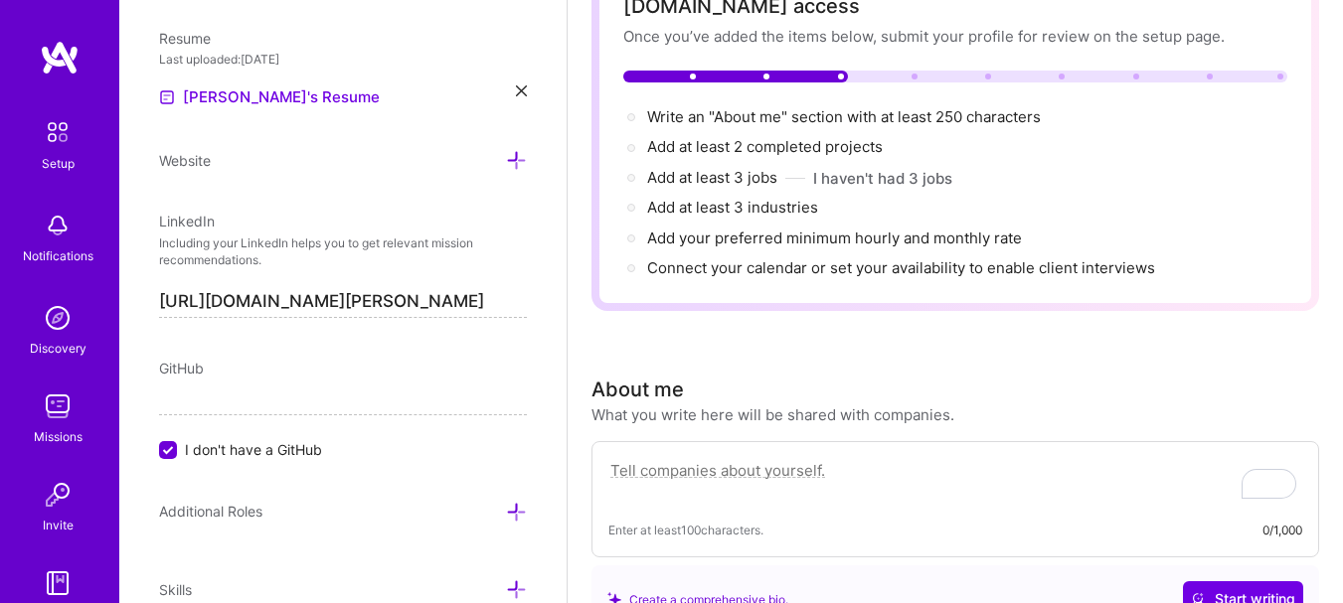
scroll to position [164, 0]
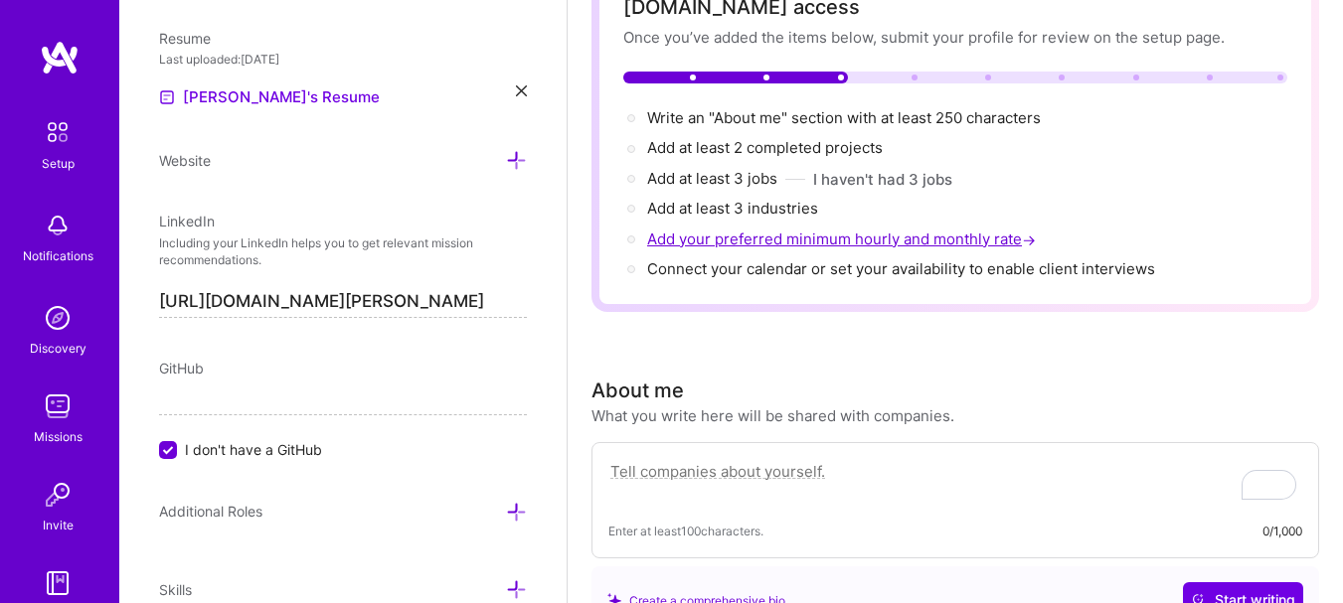
click at [750, 239] on span "Add your preferred minimum hourly and monthly rate →" at bounding box center [843, 239] width 393 height 19
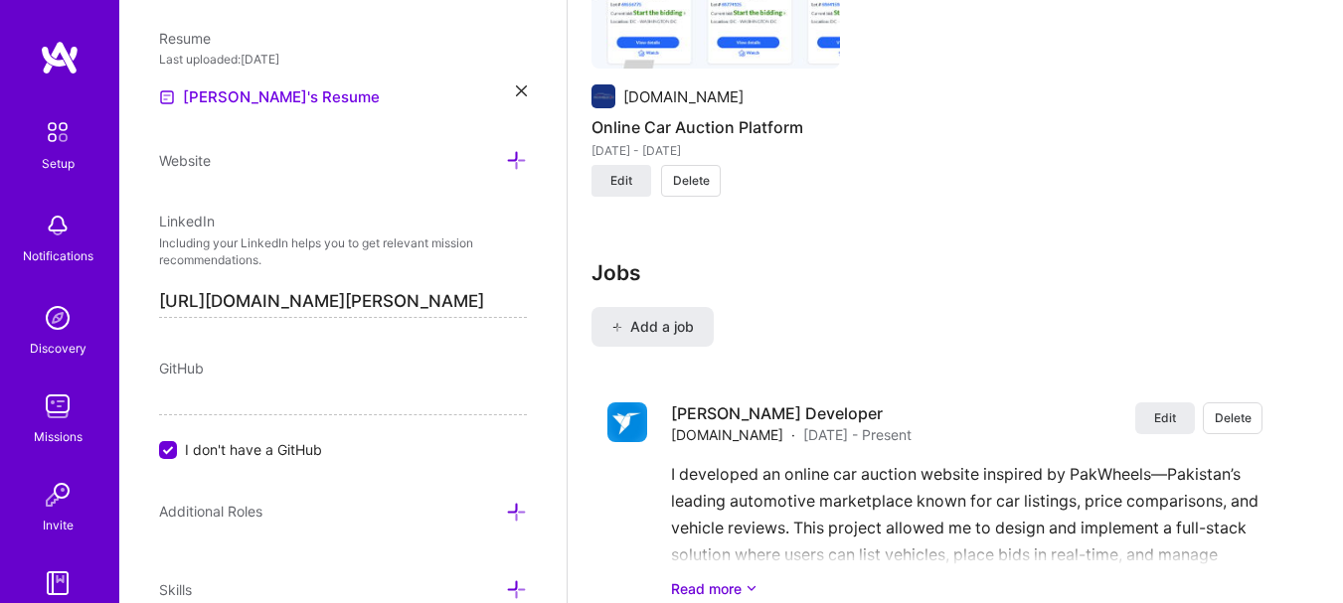
scroll to position [1920, 0]
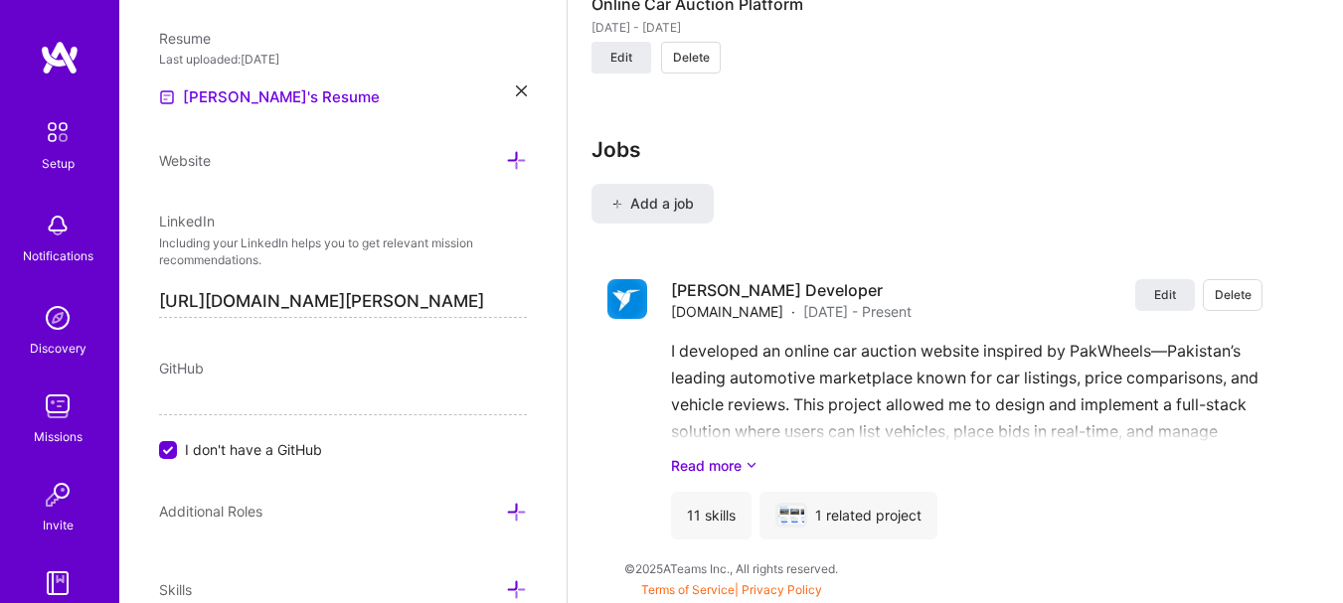
click at [311, 380] on div "GitHub I don't have a GitHub" at bounding box center [343, 409] width 368 height 102
click at [176, 447] on input "I don't have a GitHub" at bounding box center [170, 451] width 18 height 18
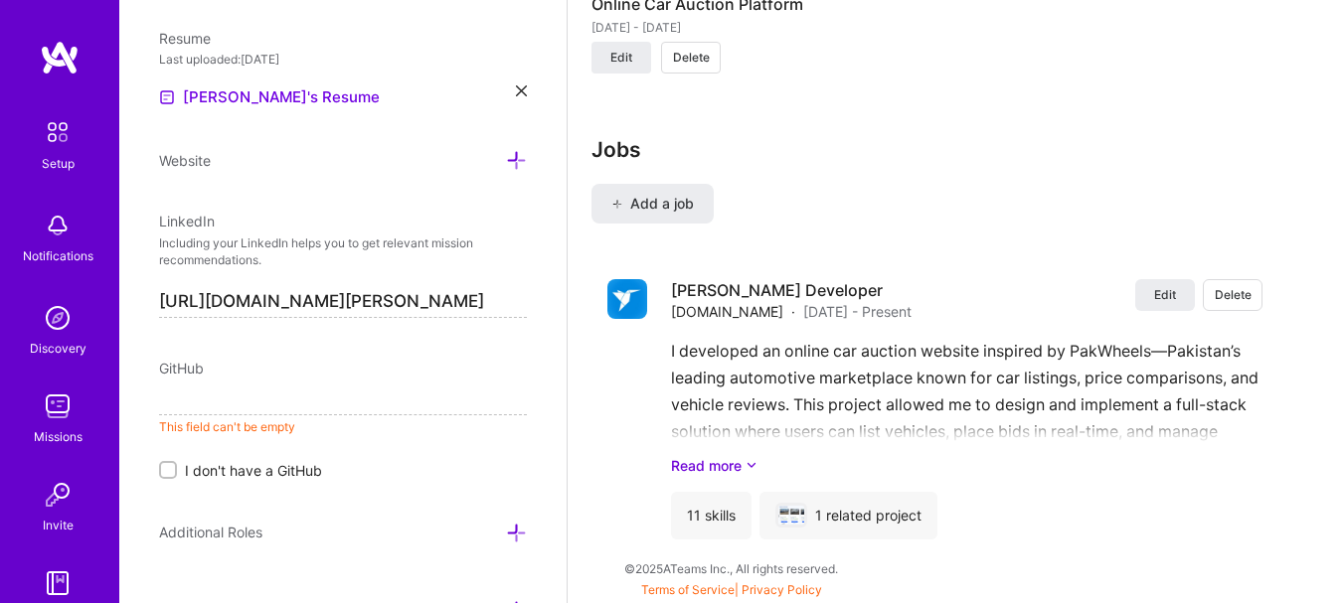
paste input "[URL][DOMAIN_NAME]"
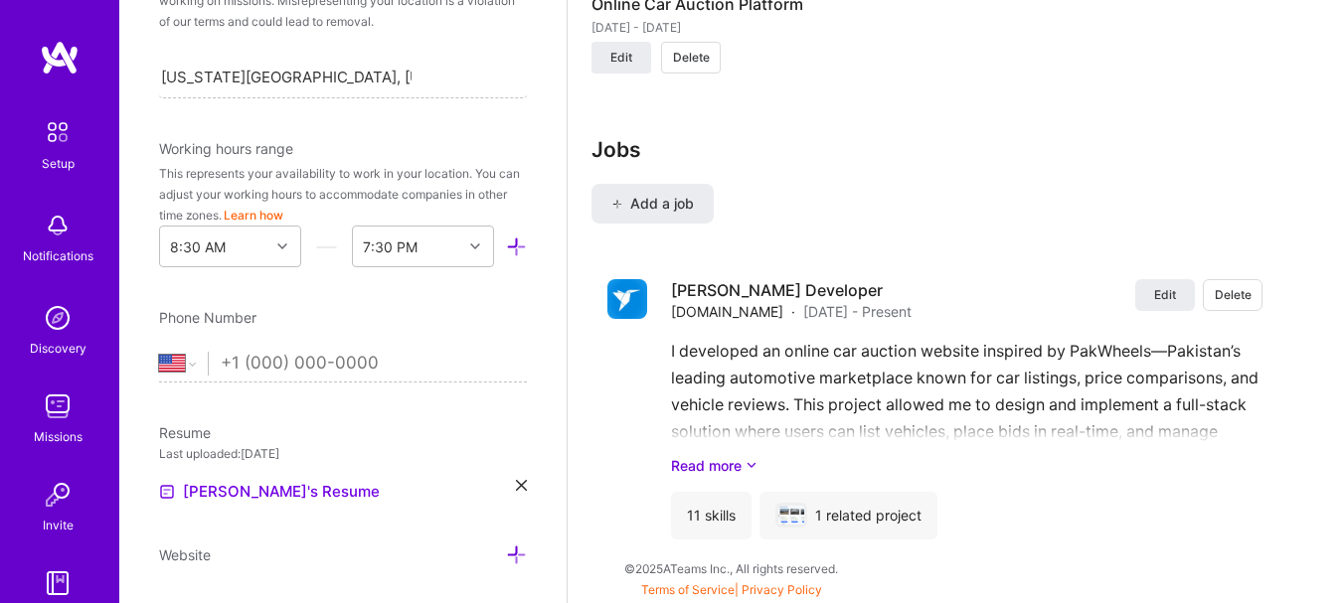
scroll to position [466, 0]
type input "[URL][DOMAIN_NAME]"
click at [347, 365] on input "tel" at bounding box center [374, 365] width 306 height 58
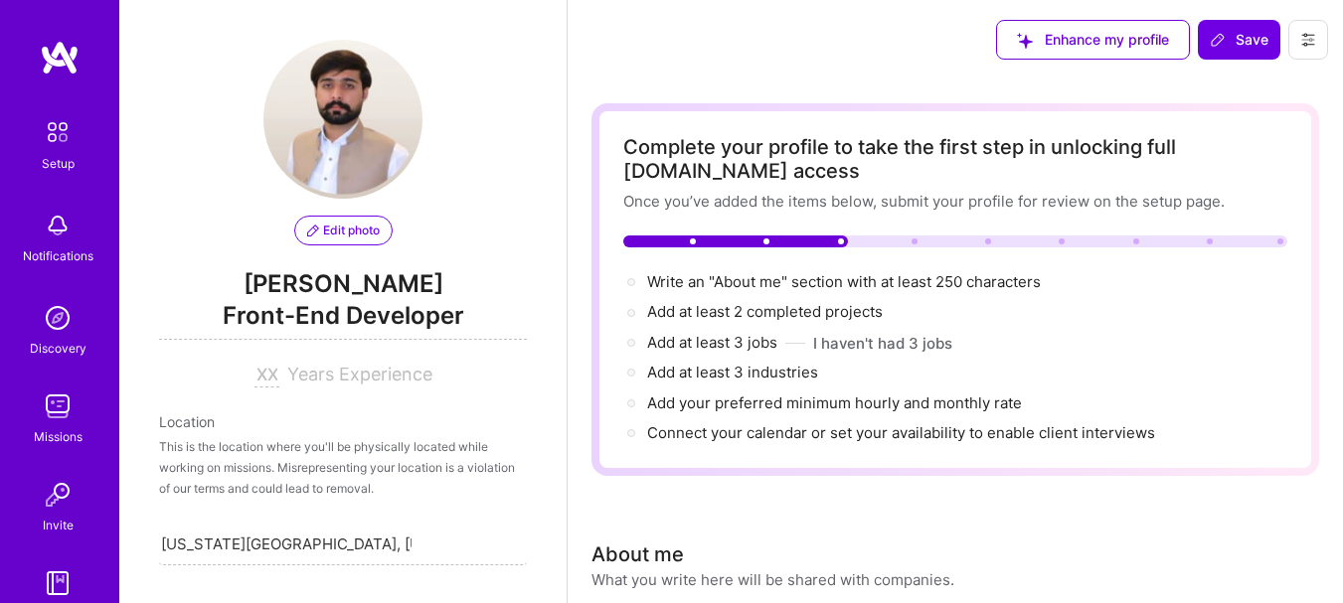
select select "US"
